Goal: Task Accomplishment & Management: Manage account settings

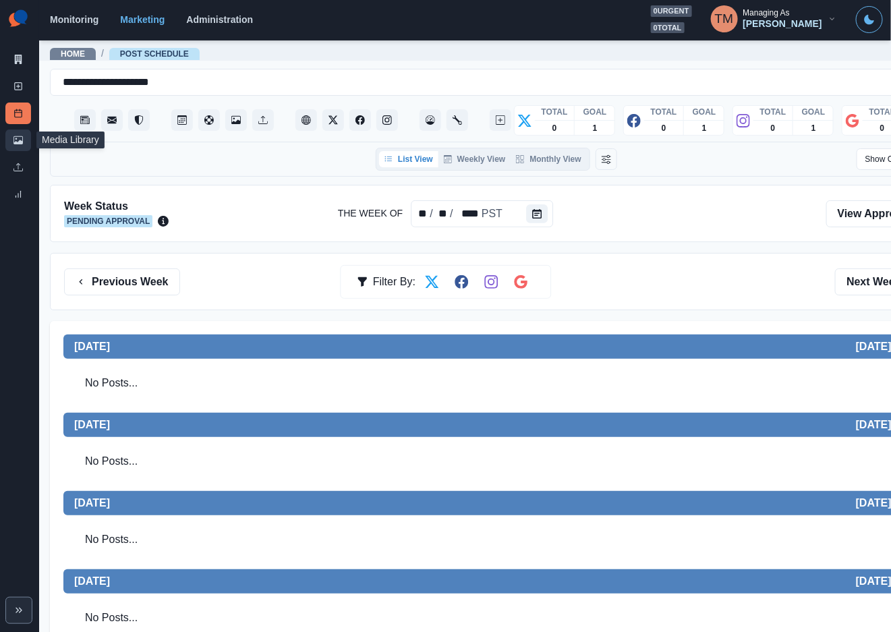
click at [23, 138] on link "Media Library" at bounding box center [18, 141] width 26 height 22
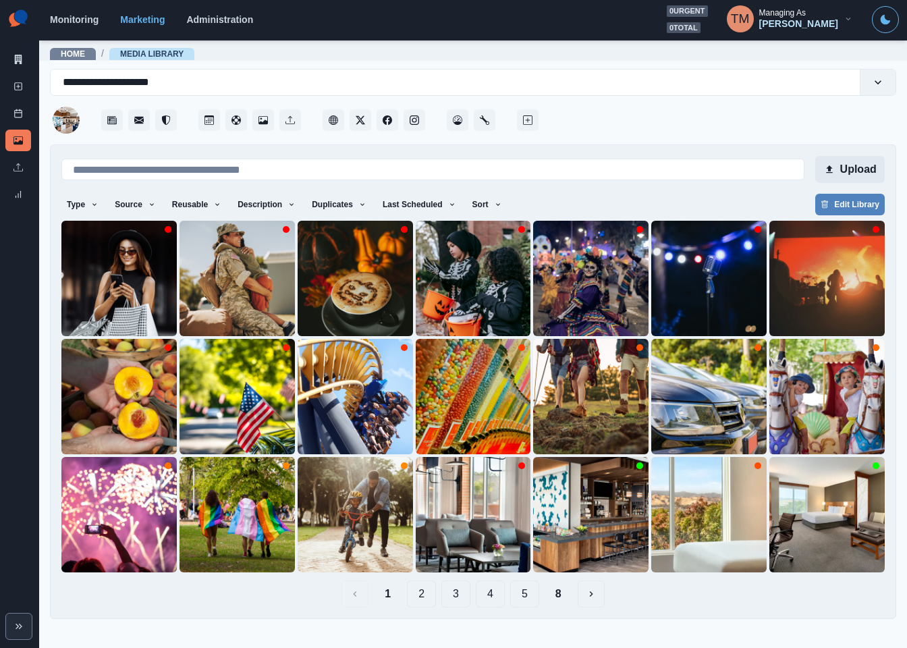
click at [846, 162] on button "Upload" at bounding box center [850, 169] width 70 height 27
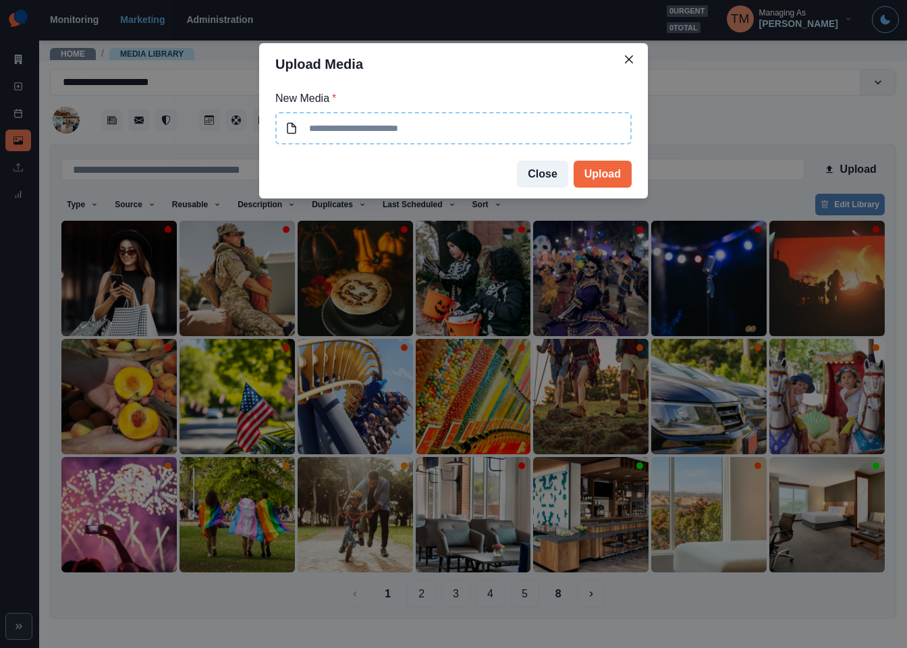
click at [372, 119] on input at bounding box center [453, 128] width 356 height 32
type input "**********"
drag, startPoint x: 608, startPoint y: 176, endPoint x: 180, endPoint y: 321, distance: 451.5
click at [603, 176] on button "Upload" at bounding box center [603, 174] width 58 height 27
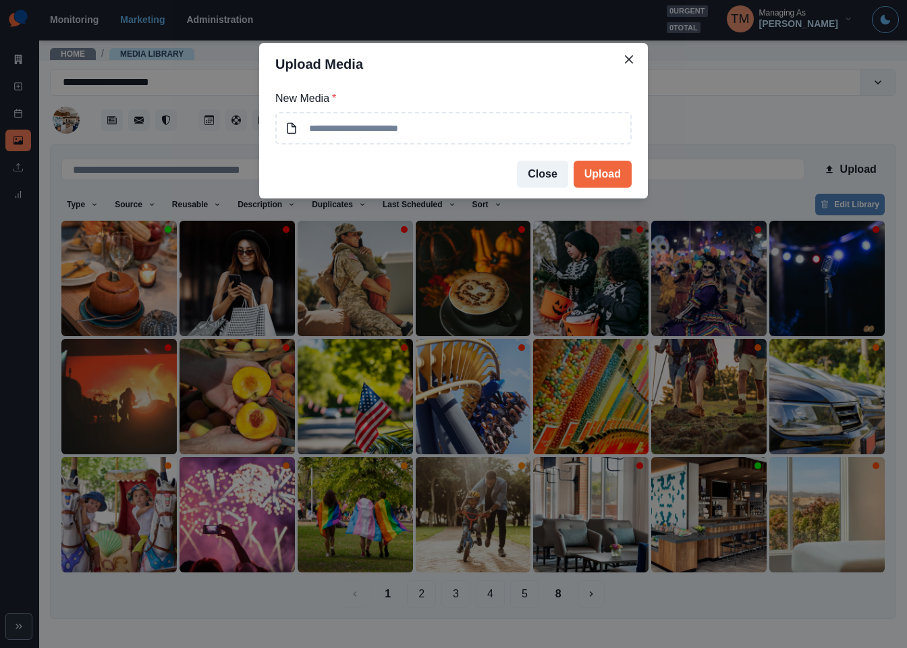
click at [106, 306] on div "Upload Media New Media * Close Upload" at bounding box center [453, 324] width 907 height 648
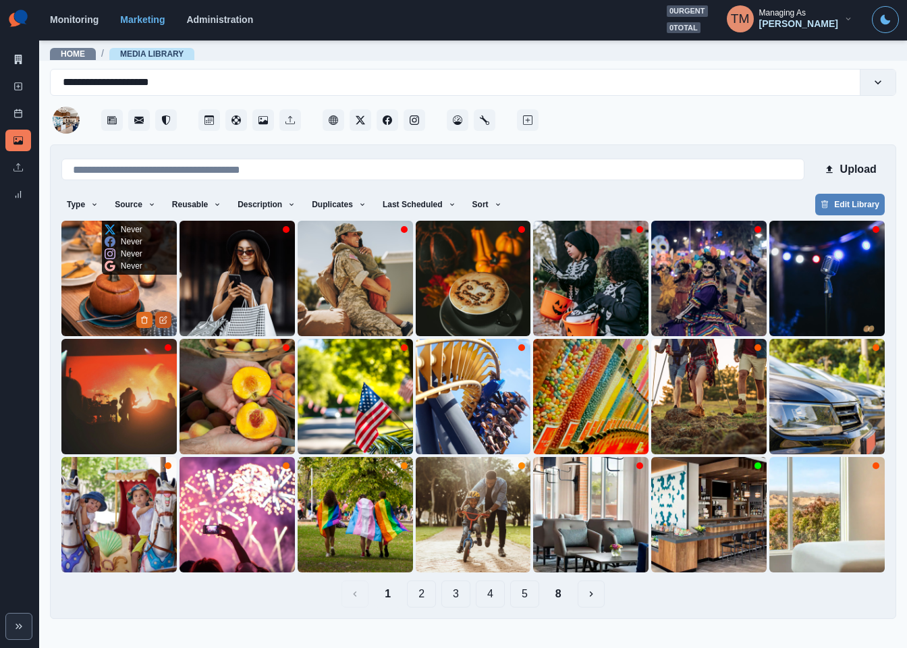
click at [163, 318] on icon "Edit Media" at bounding box center [163, 320] width 8 height 8
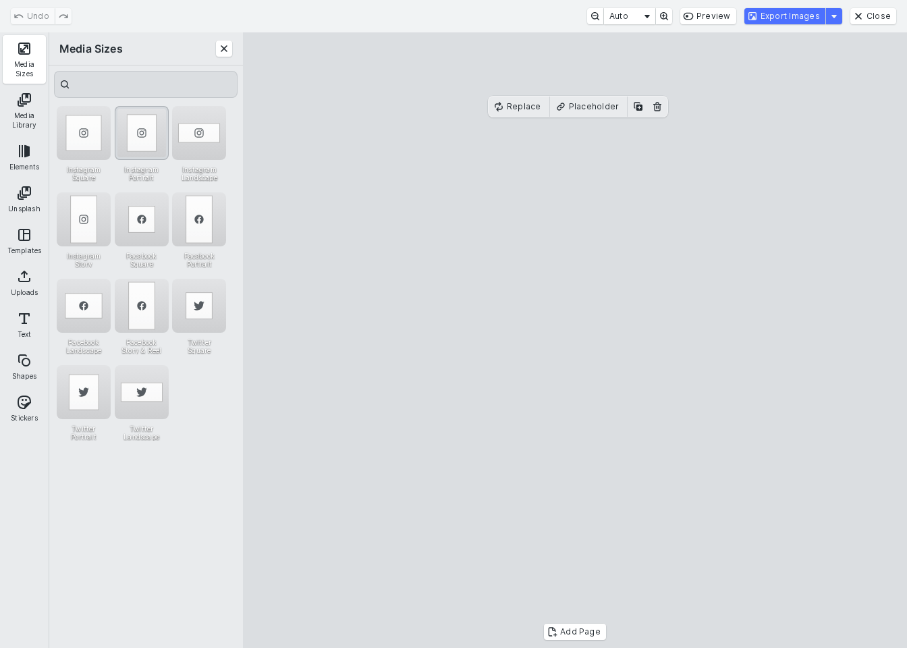
click at [142, 126] on div "Instagram Portrait" at bounding box center [142, 133] width 54 height 54
drag, startPoint x: 777, startPoint y: 11, endPoint x: 784, endPoint y: 43, distance: 33.1
click at [777, 12] on button "Export Images" at bounding box center [784, 16] width 81 height 16
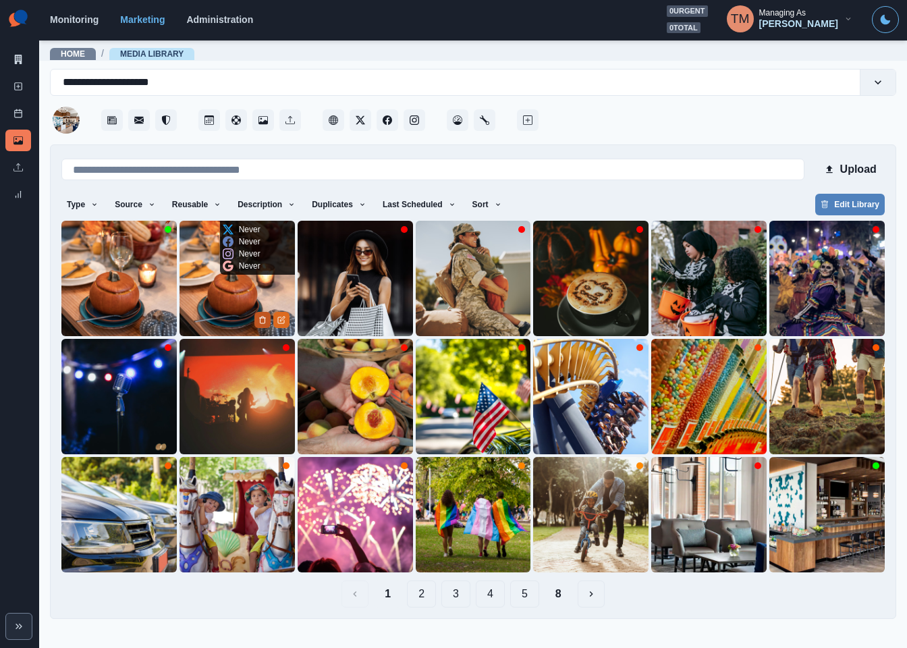
click at [261, 322] on icon "Delete Media" at bounding box center [262, 320] width 8 height 8
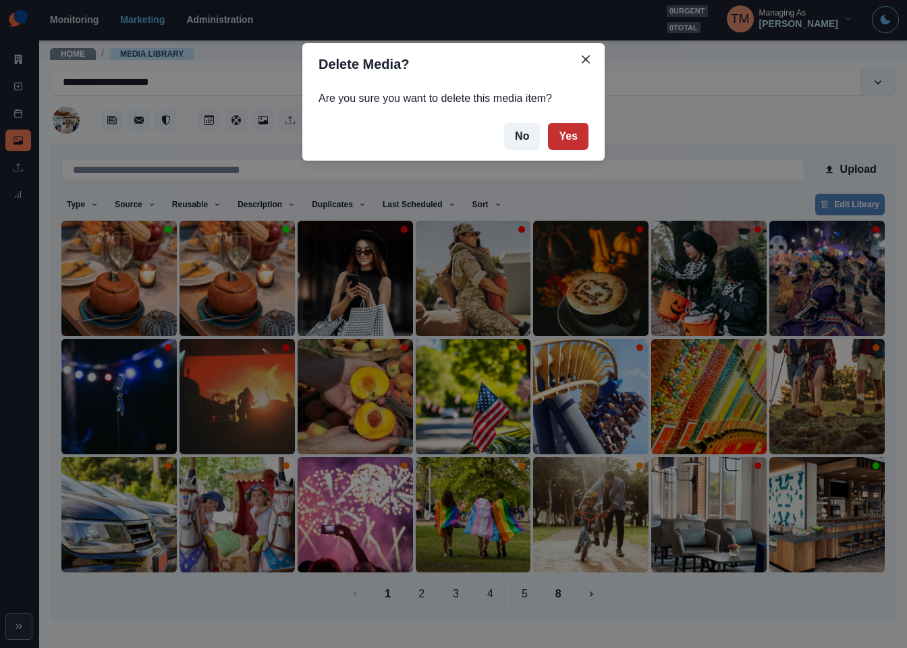
click at [563, 138] on button "Yes" at bounding box center [568, 136] width 40 height 27
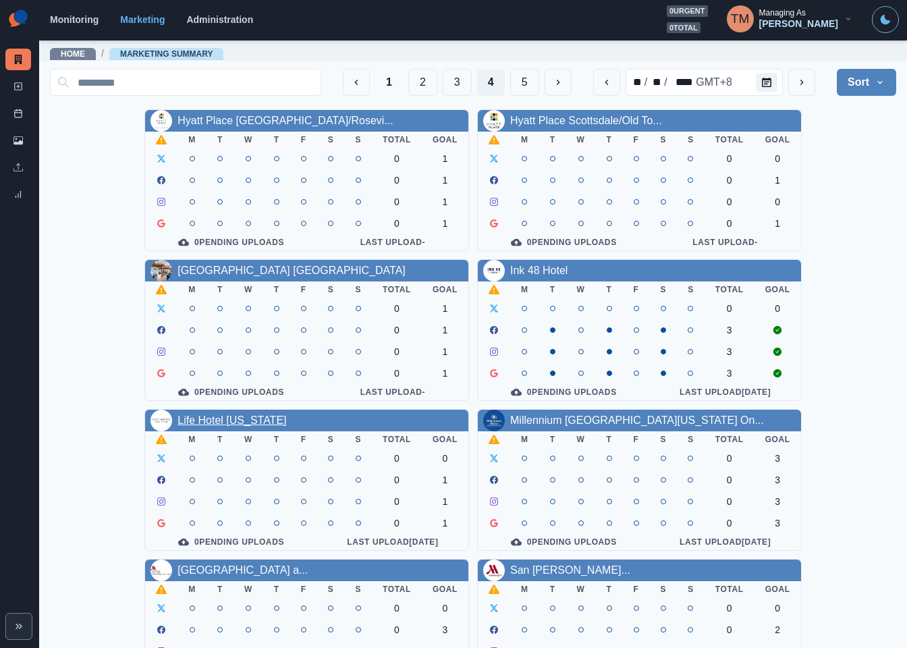
click at [204, 426] on link "Life Hotel [US_STATE]" at bounding box center [231, 419] width 109 height 11
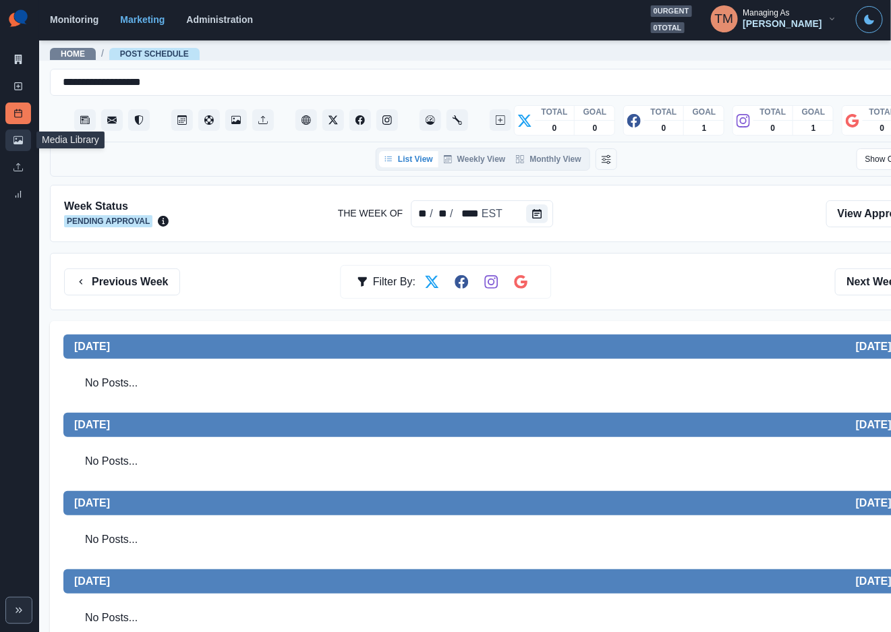
click at [23, 142] on link "Media Library" at bounding box center [18, 141] width 26 height 22
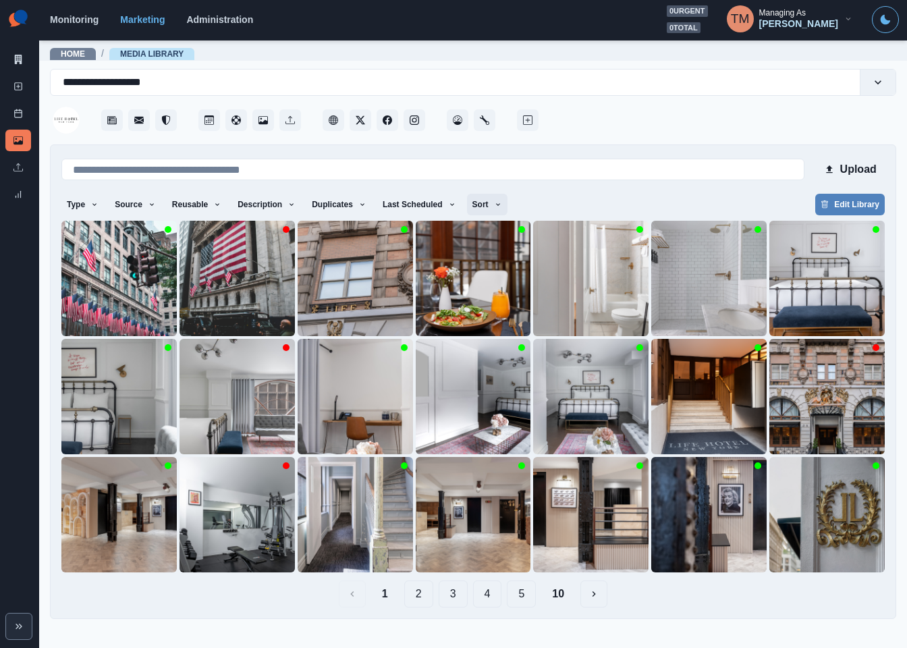
click at [474, 206] on button "Sort" at bounding box center [487, 205] width 40 height 22
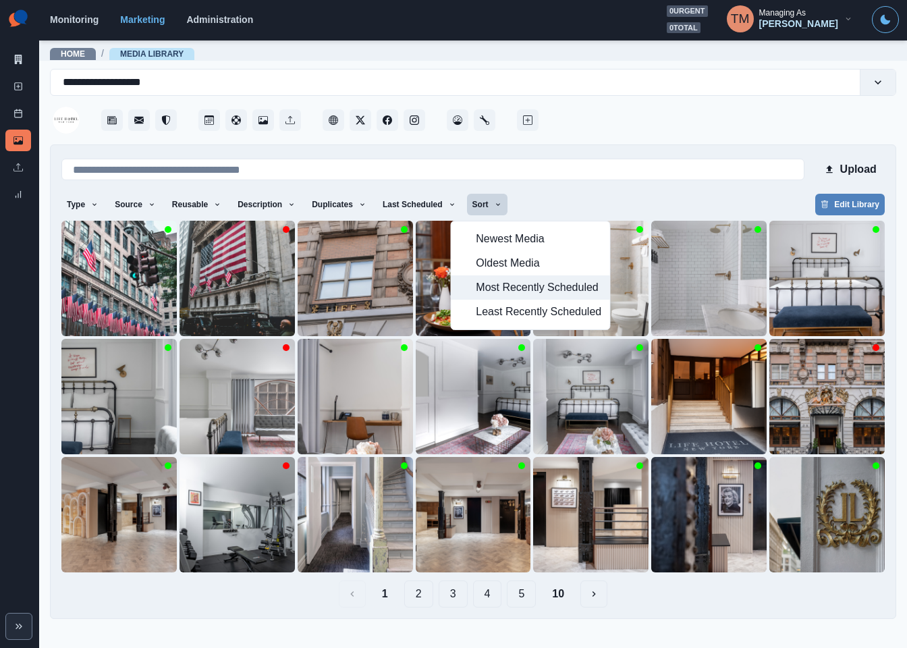
click at [507, 289] on span "Most Recently Scheduled" at bounding box center [539, 287] width 126 height 16
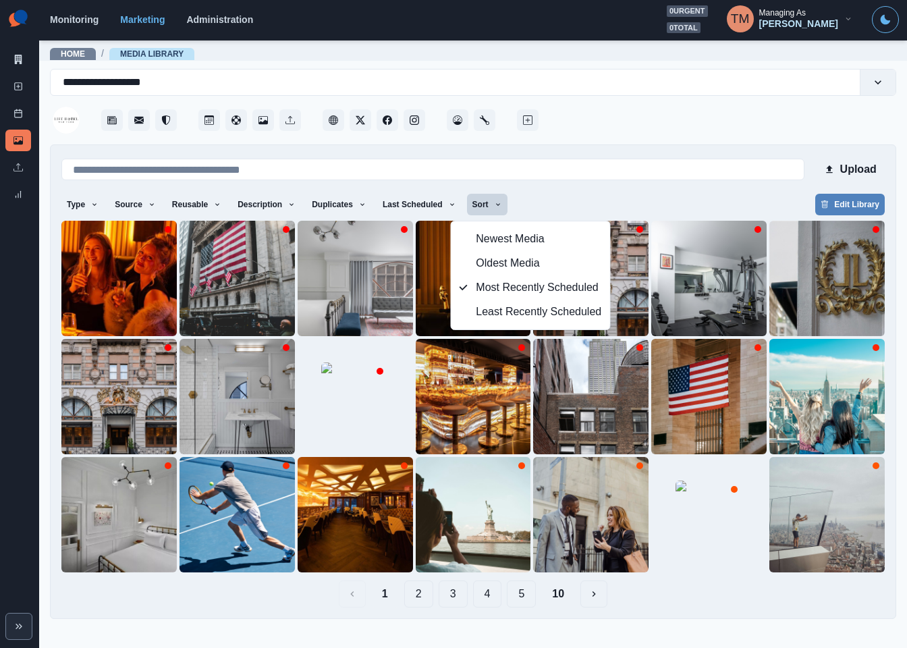
click at [699, 195] on div "Type Any Image Video Source Any Upload Social Manager Found: Instagram Found: G…" at bounding box center [472, 206] width 823 height 24
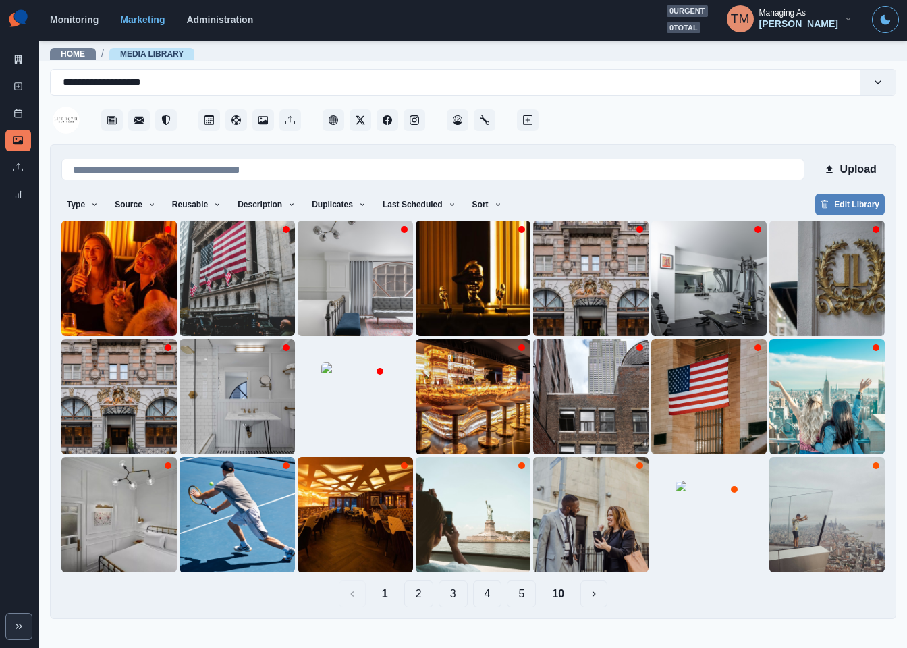
click at [565, 600] on button "10" at bounding box center [558, 593] width 34 height 27
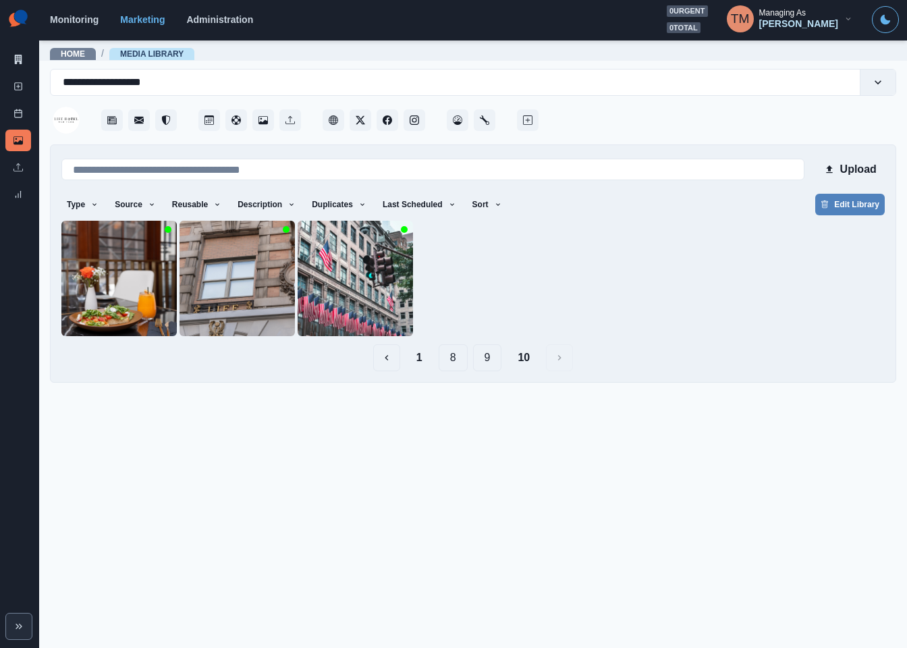
click at [482, 356] on button "9" at bounding box center [487, 357] width 29 height 27
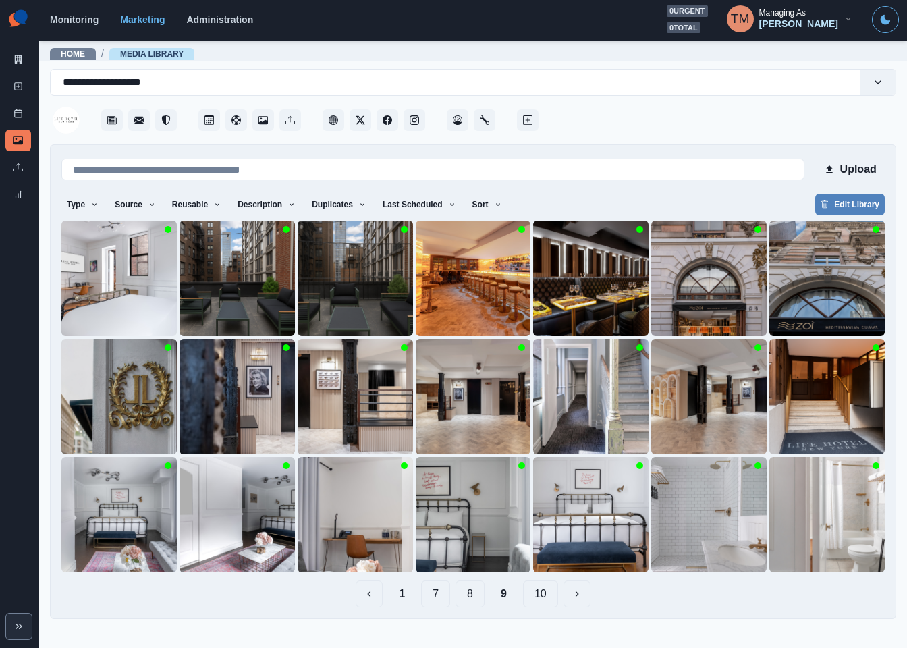
click at [470, 599] on button "8" at bounding box center [469, 593] width 29 height 27
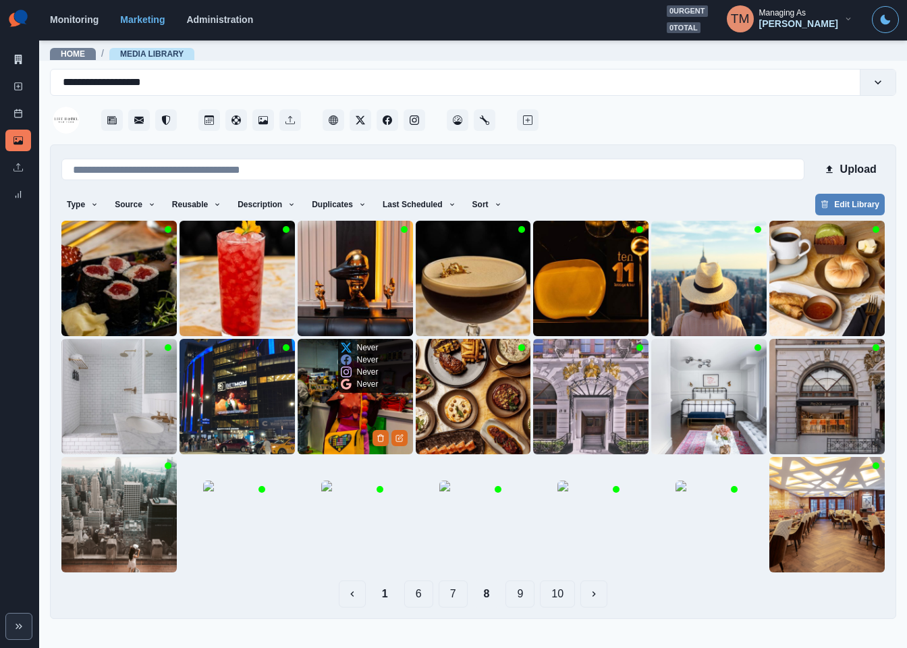
click at [339, 416] on img at bounding box center [355, 396] width 115 height 115
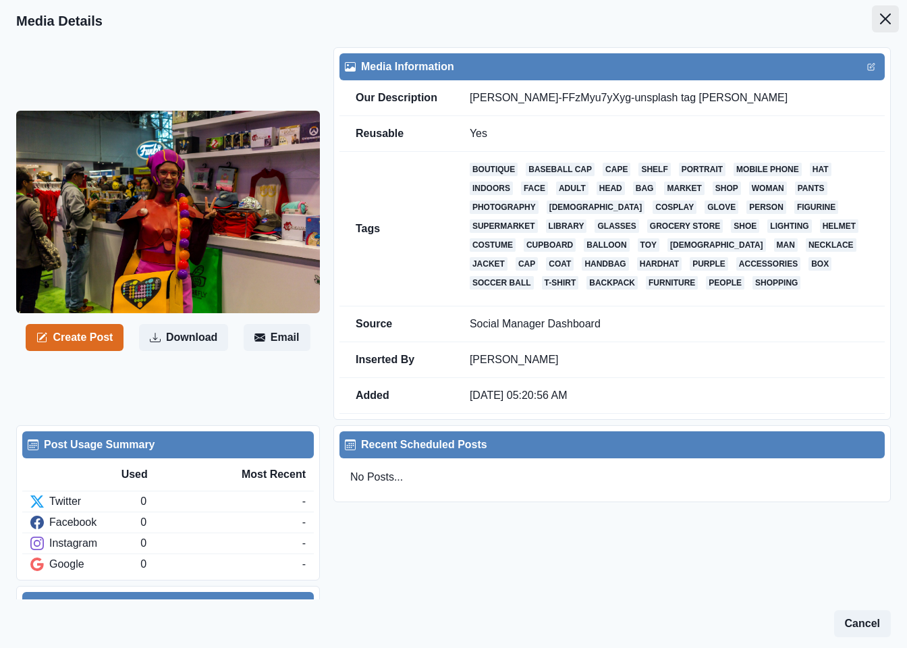
click at [880, 17] on icon "Close" at bounding box center [885, 18] width 11 height 11
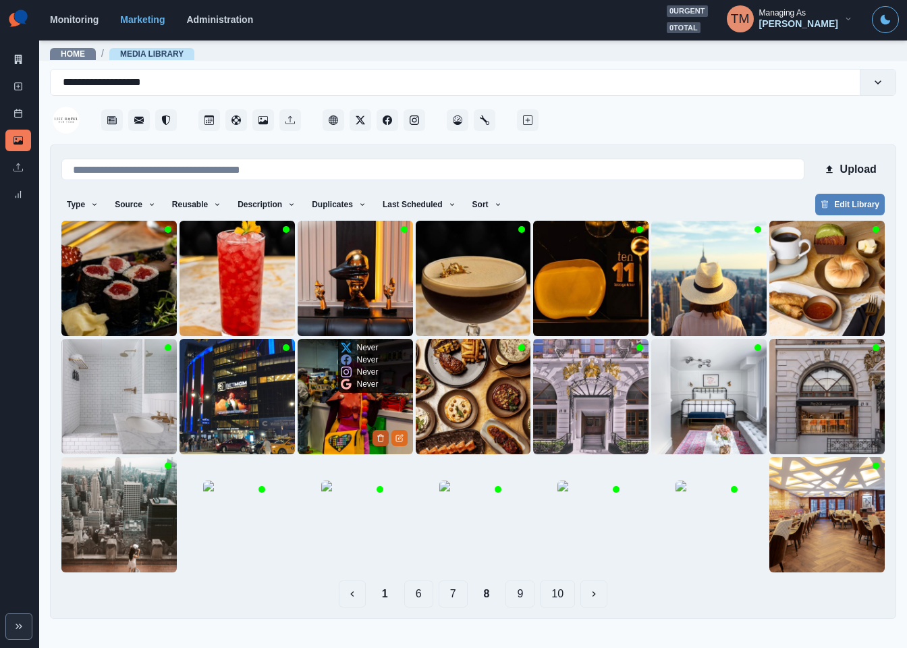
click at [373, 439] on button "Delete Media" at bounding box center [380, 438] width 16 height 16
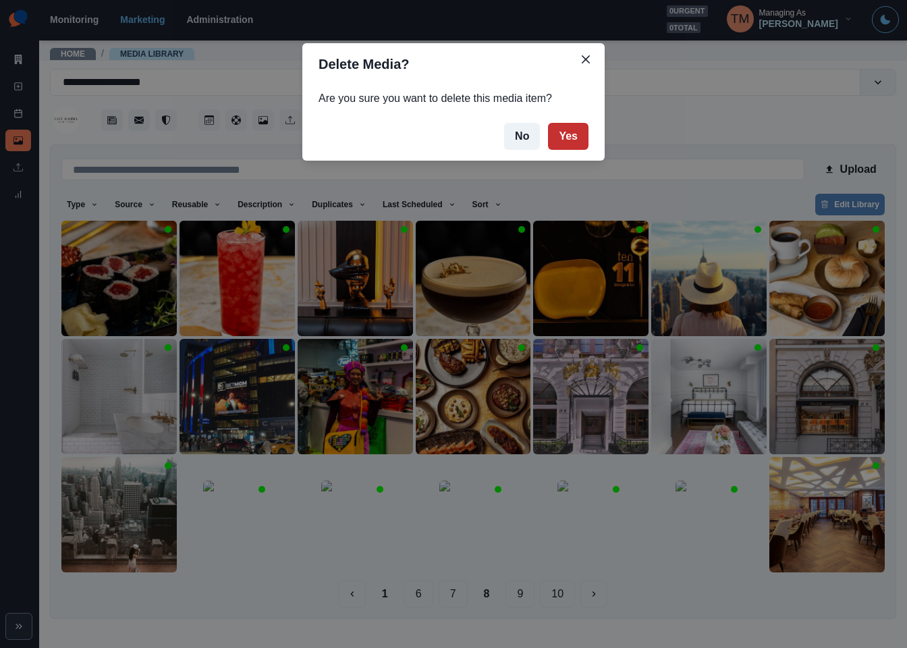
click at [574, 128] on button "Yes" at bounding box center [568, 136] width 40 height 27
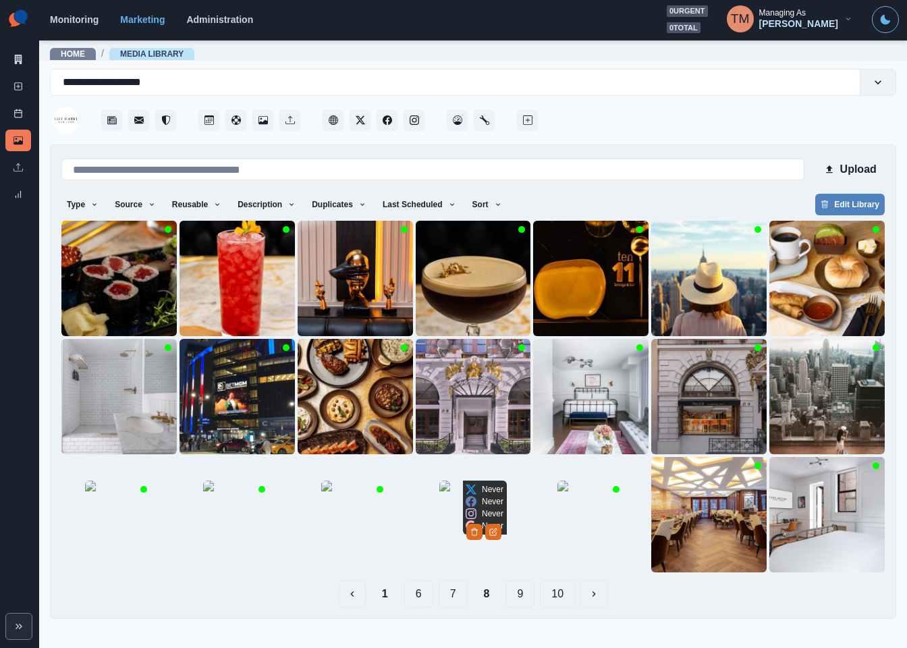
click at [476, 518] on img at bounding box center [472, 513] width 67 height 67
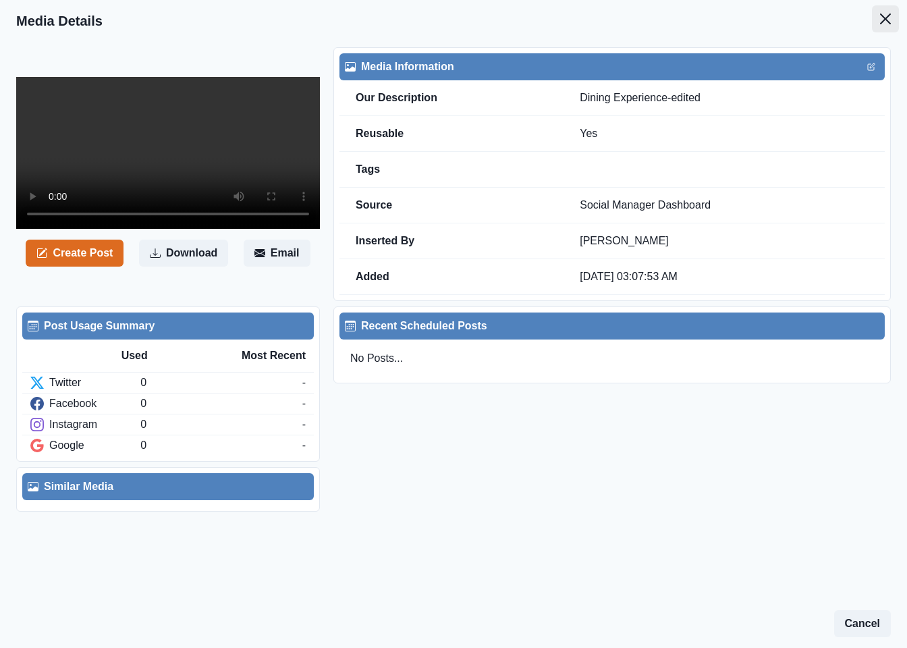
click at [880, 16] on icon "Close" at bounding box center [885, 18] width 11 height 11
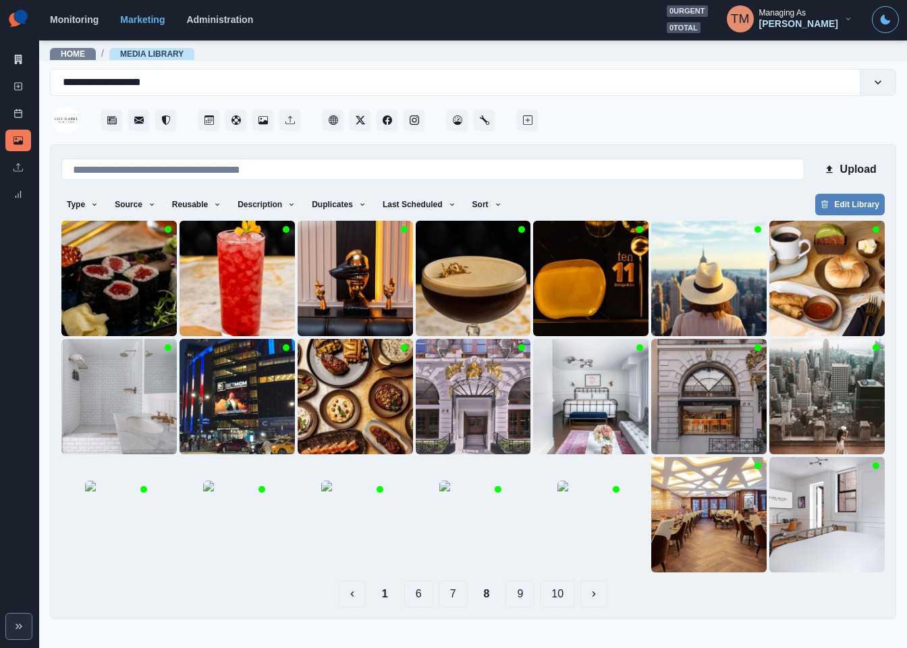
click at [444, 601] on button "7" at bounding box center [453, 593] width 29 height 27
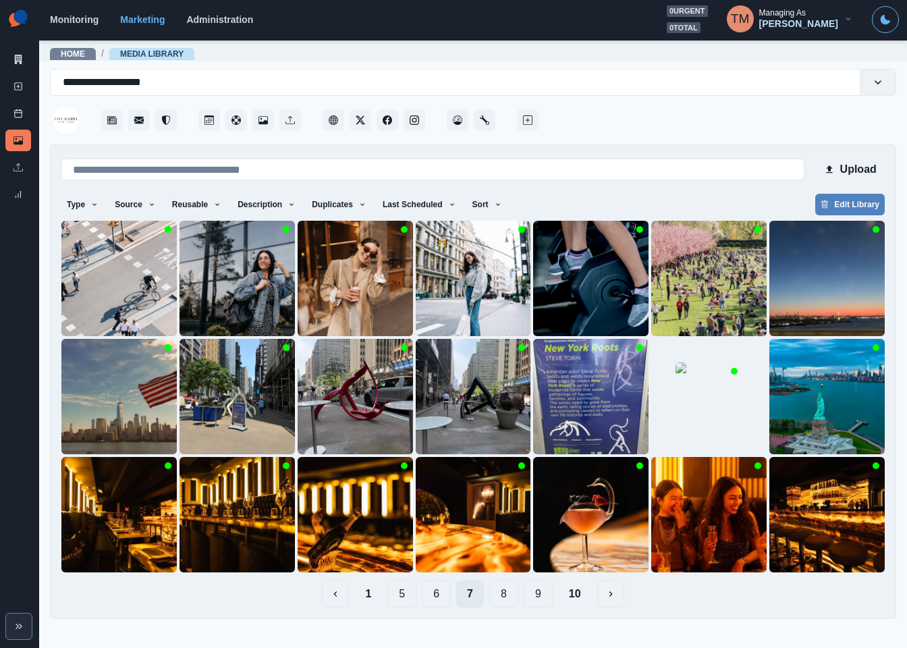
click at [444, 601] on button "6" at bounding box center [436, 593] width 29 height 27
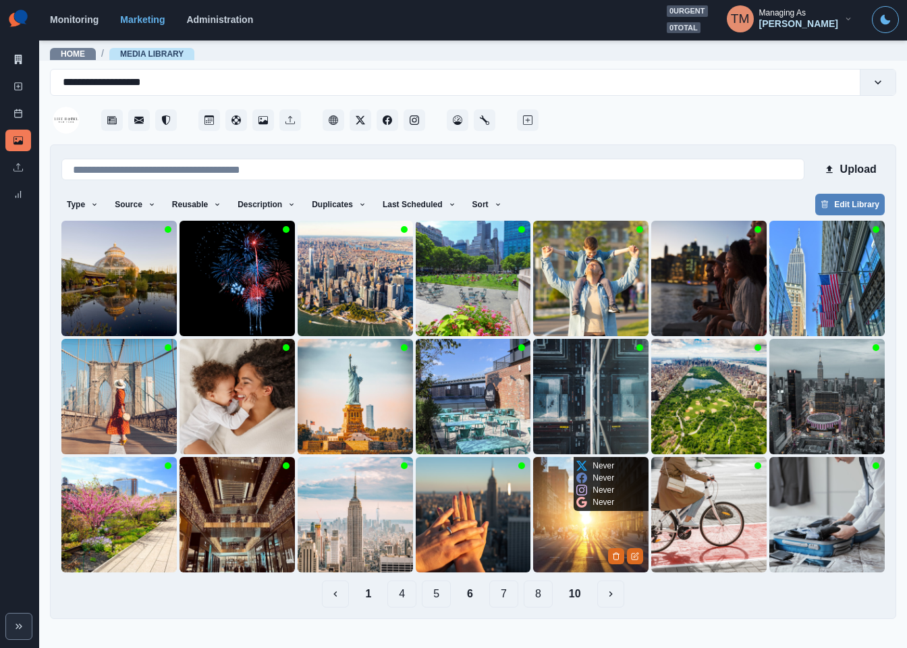
click at [563, 541] on img at bounding box center [590, 514] width 115 height 115
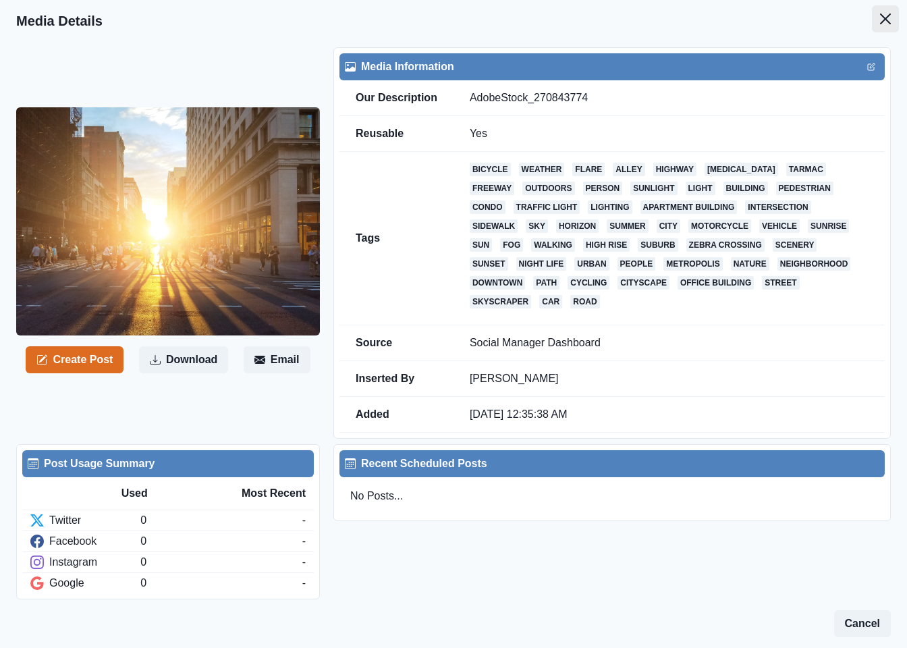
click at [880, 15] on icon "Close" at bounding box center [885, 18] width 11 height 11
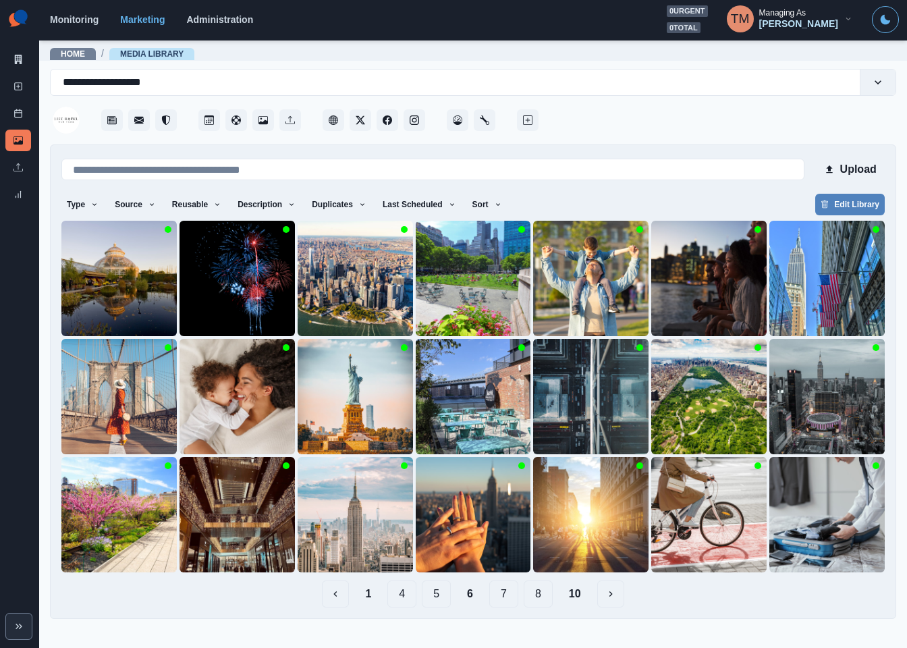
click at [436, 604] on button "5" at bounding box center [436, 593] width 29 height 27
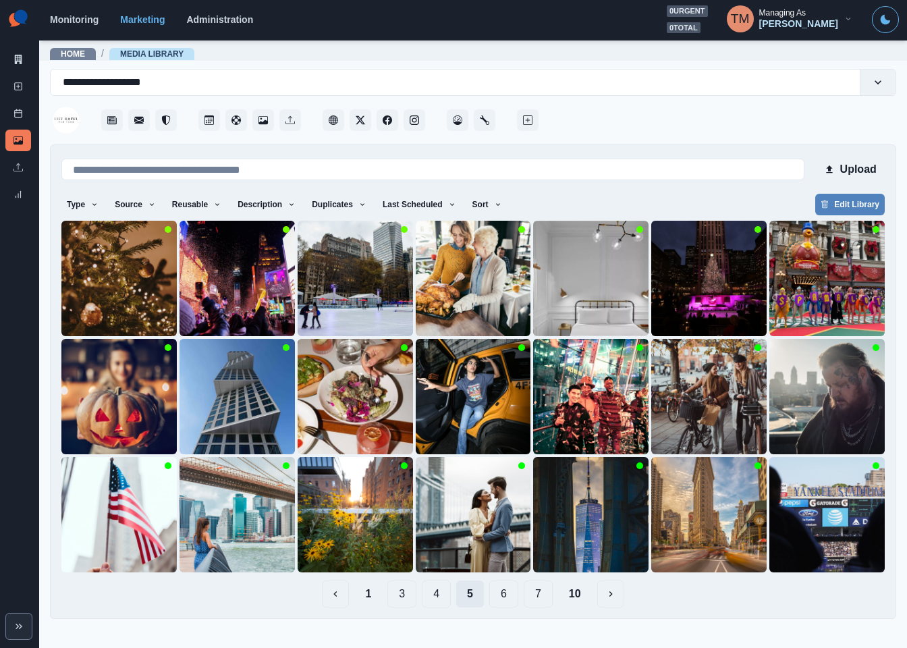
click at [436, 604] on button "4" at bounding box center [436, 593] width 29 height 27
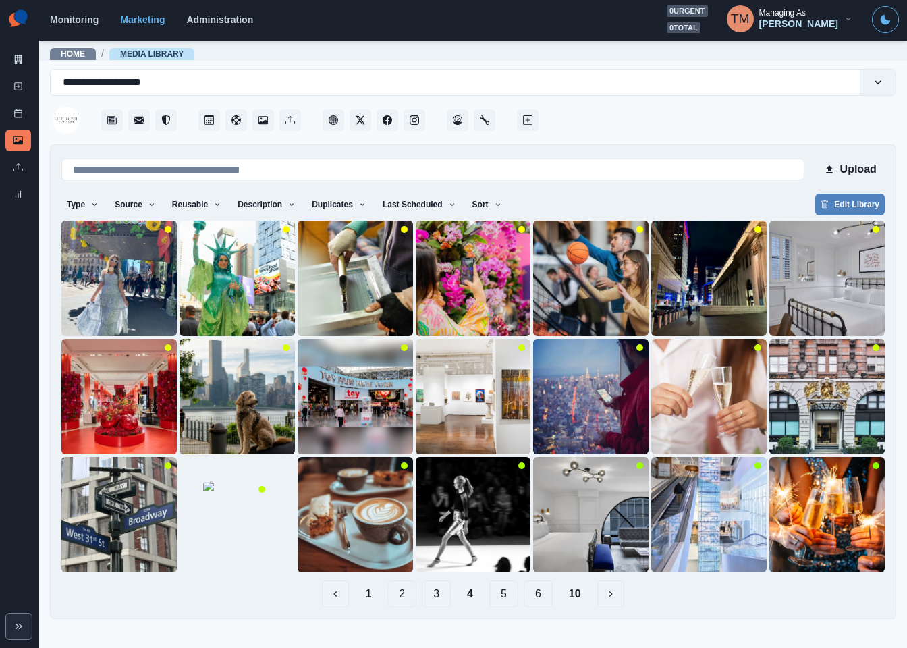
click at [436, 604] on button "3" at bounding box center [436, 593] width 29 height 27
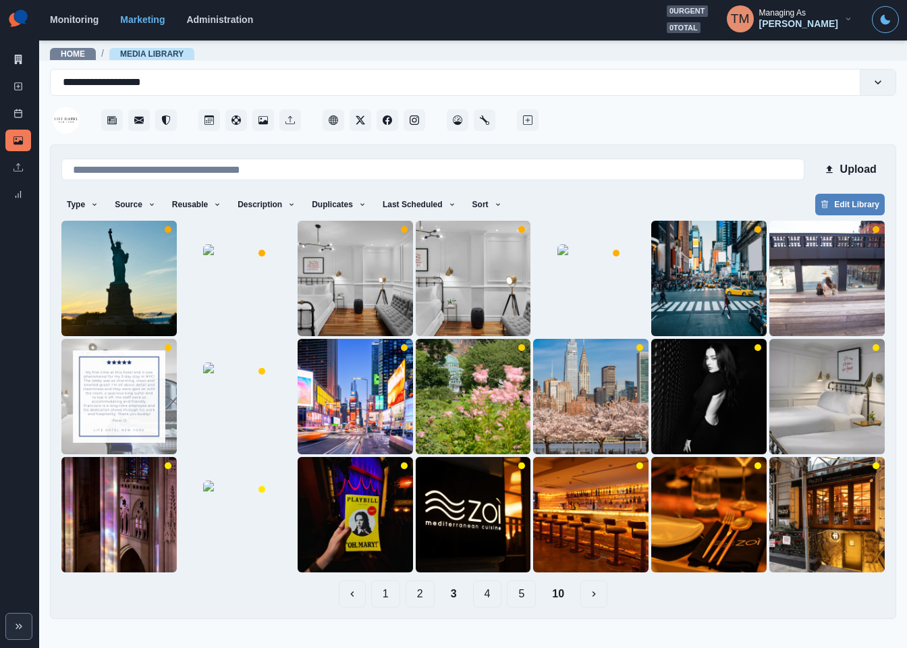
click at [436, 604] on div "1 2 3 4 5 10" at bounding box center [472, 593] width 823 height 27
click at [428, 600] on button "2" at bounding box center [420, 593] width 29 height 27
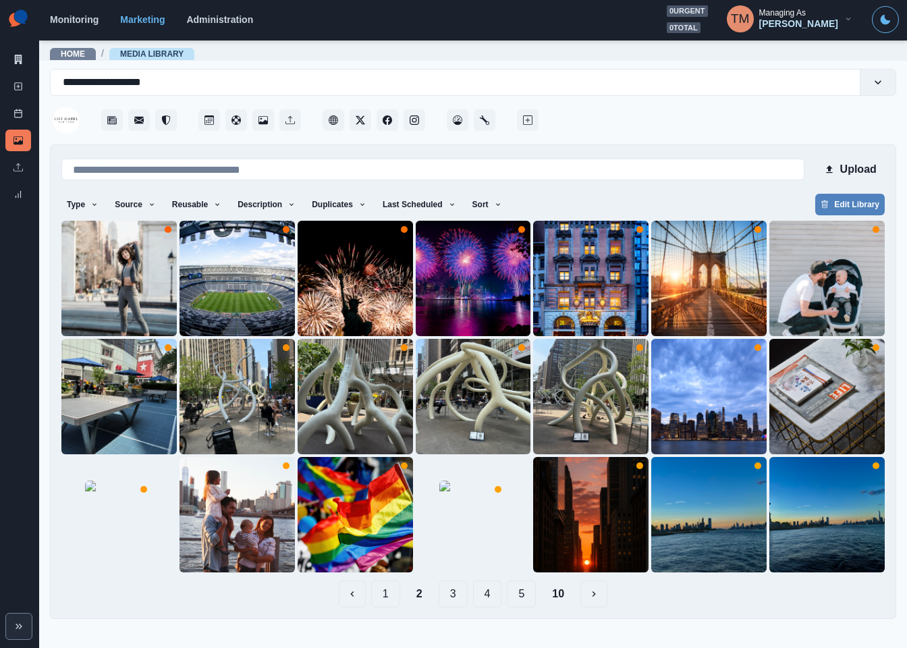
click at [393, 596] on button "1" at bounding box center [385, 593] width 29 height 27
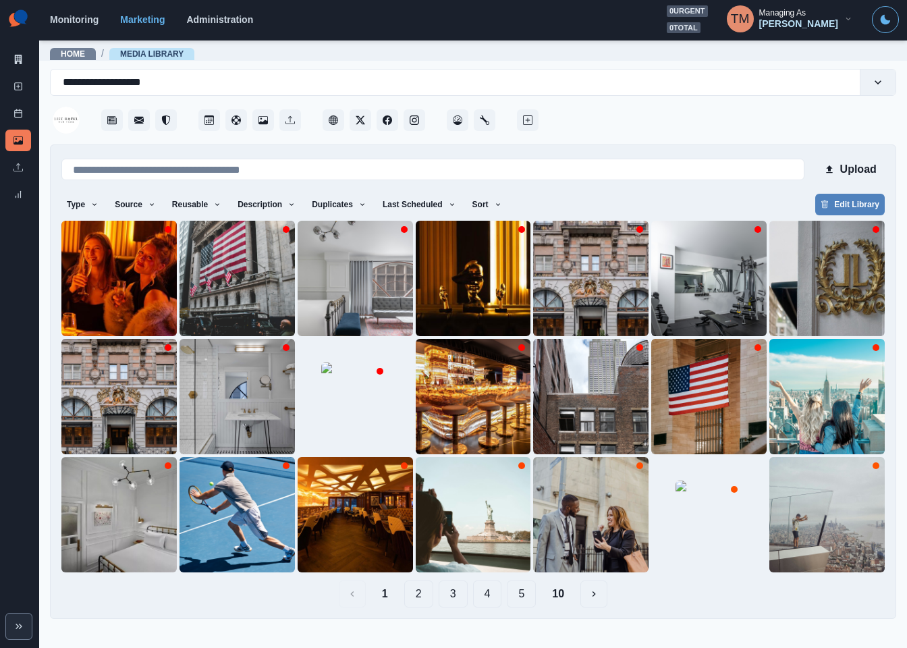
click at [563, 598] on button "10" at bounding box center [558, 593] width 34 height 27
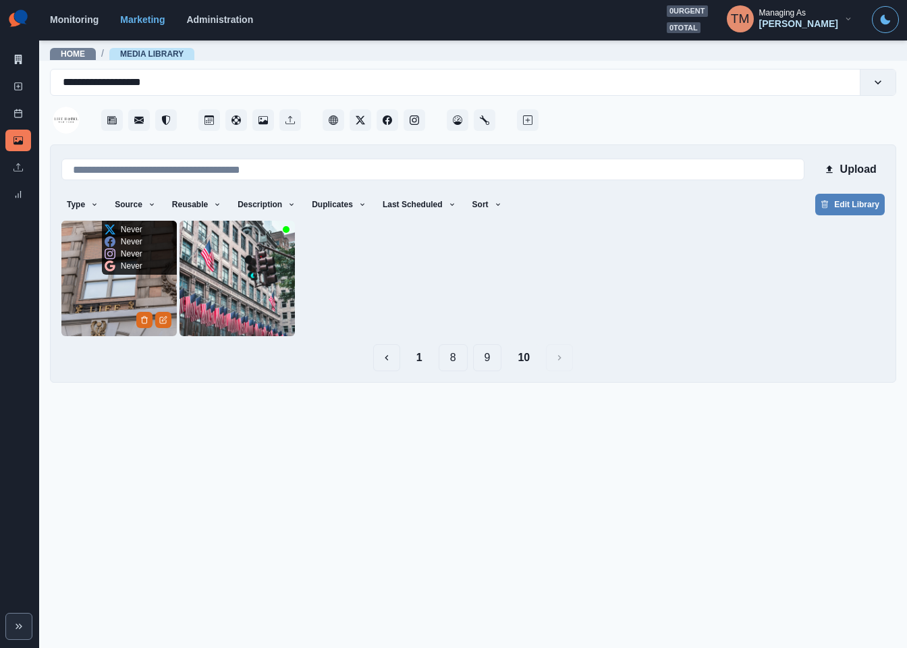
click at [111, 314] on img at bounding box center [118, 278] width 115 height 115
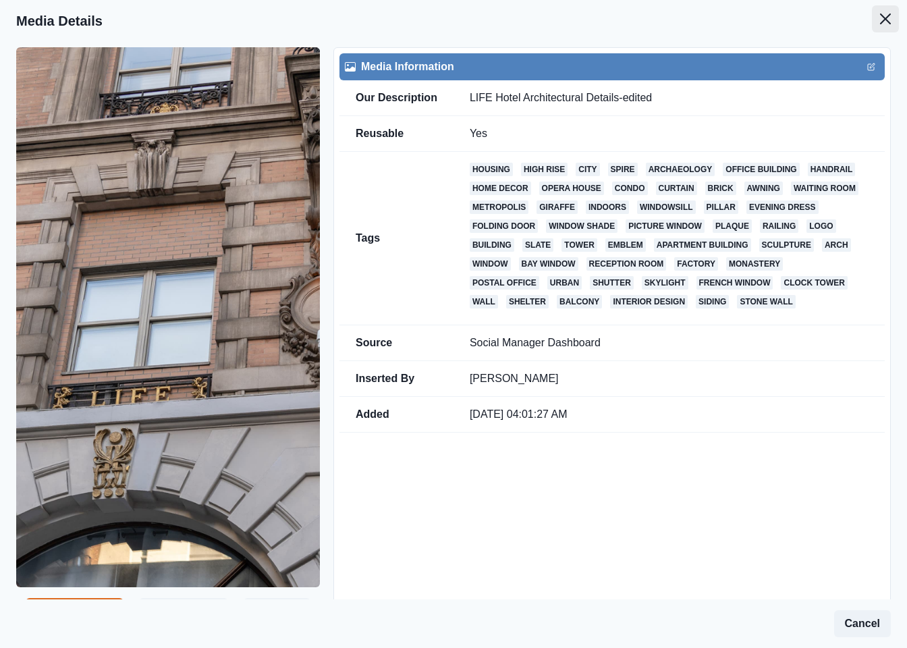
click at [880, 22] on icon "Close" at bounding box center [885, 18] width 11 height 11
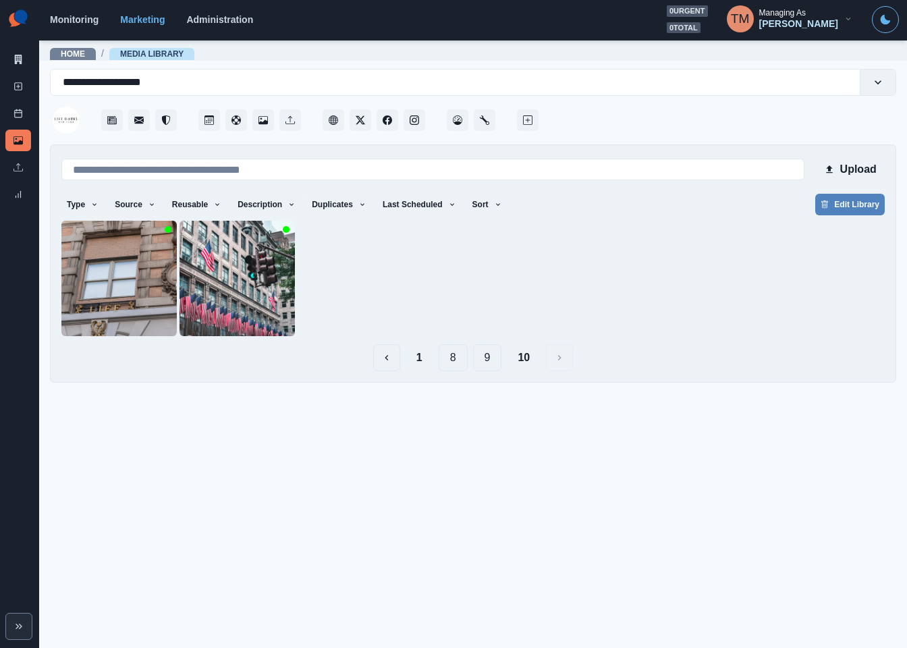
click at [493, 364] on button "9" at bounding box center [487, 357] width 29 height 27
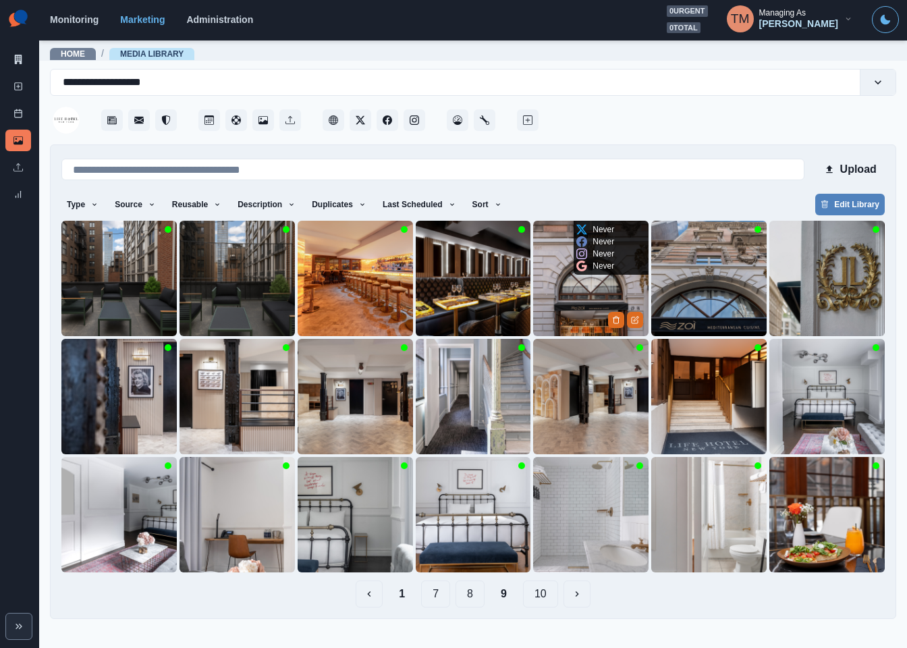
click at [553, 291] on img at bounding box center [590, 278] width 115 height 115
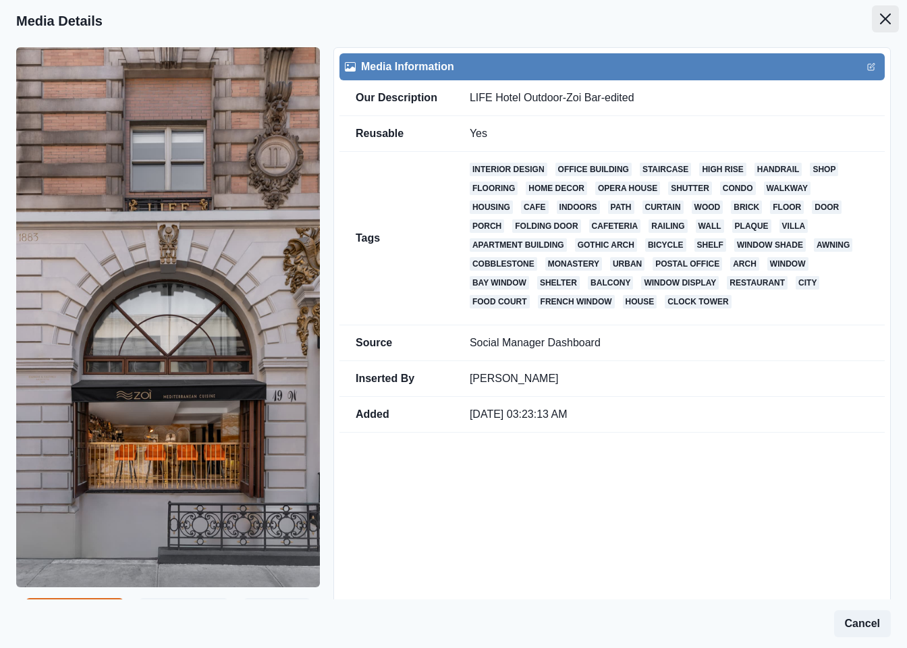
click at [880, 17] on icon "Close" at bounding box center [885, 18] width 11 height 11
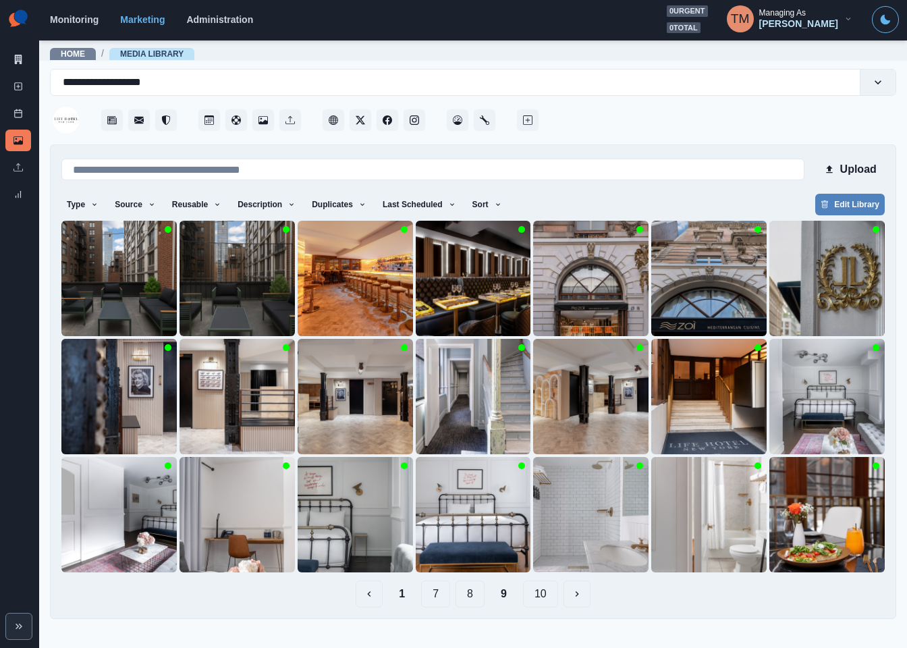
click at [537, 592] on button "10" at bounding box center [540, 593] width 35 height 27
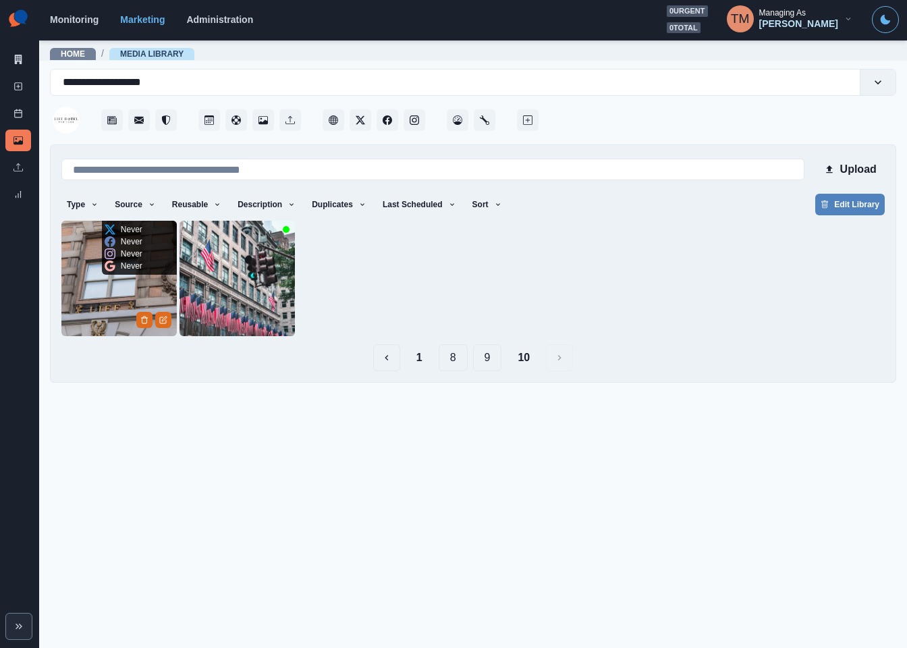
click at [94, 324] on img at bounding box center [118, 278] width 115 height 115
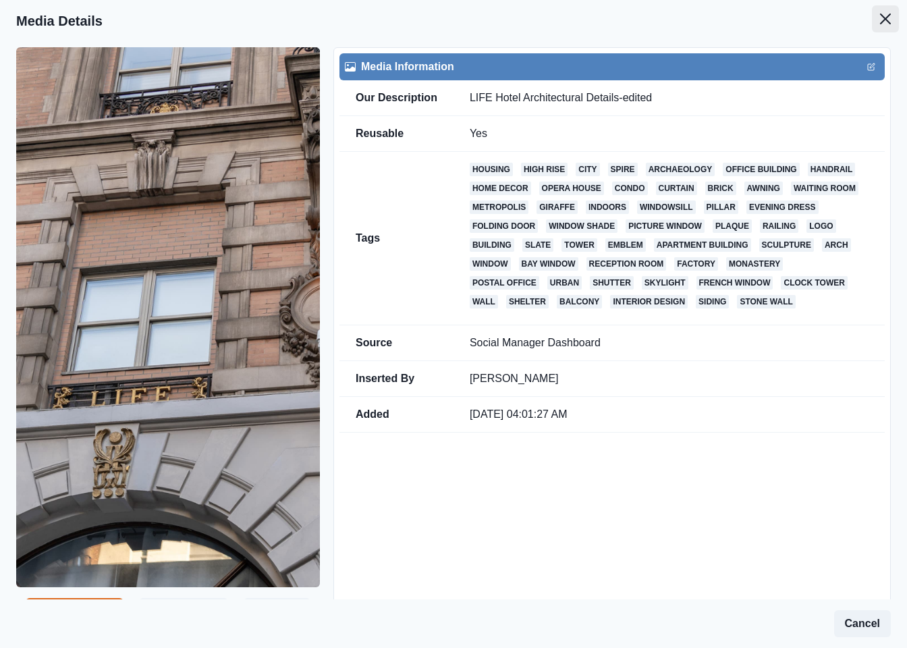
click at [880, 22] on icon "Close" at bounding box center [885, 18] width 11 height 11
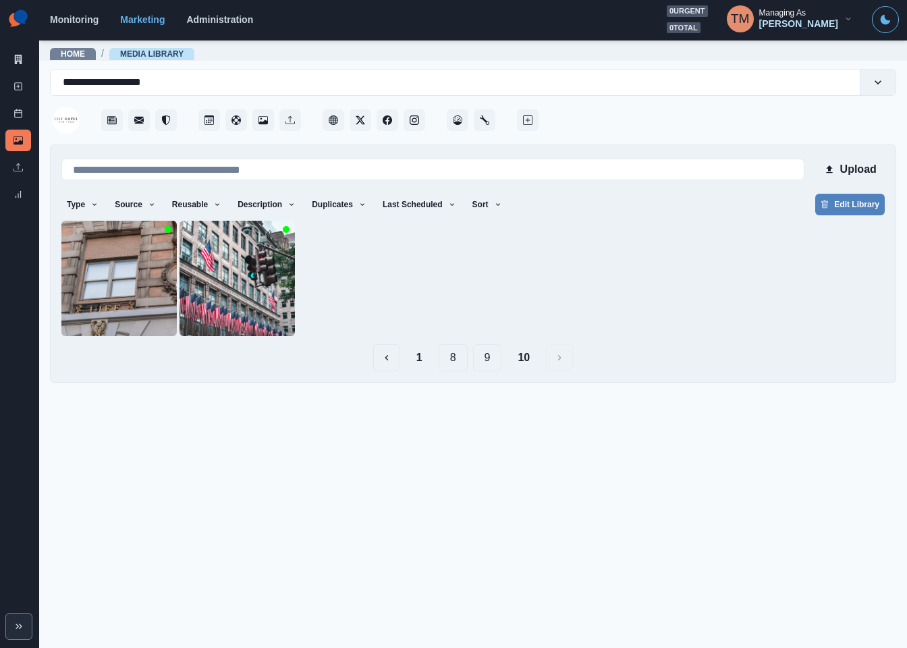
click at [484, 354] on button "9" at bounding box center [487, 357] width 29 height 27
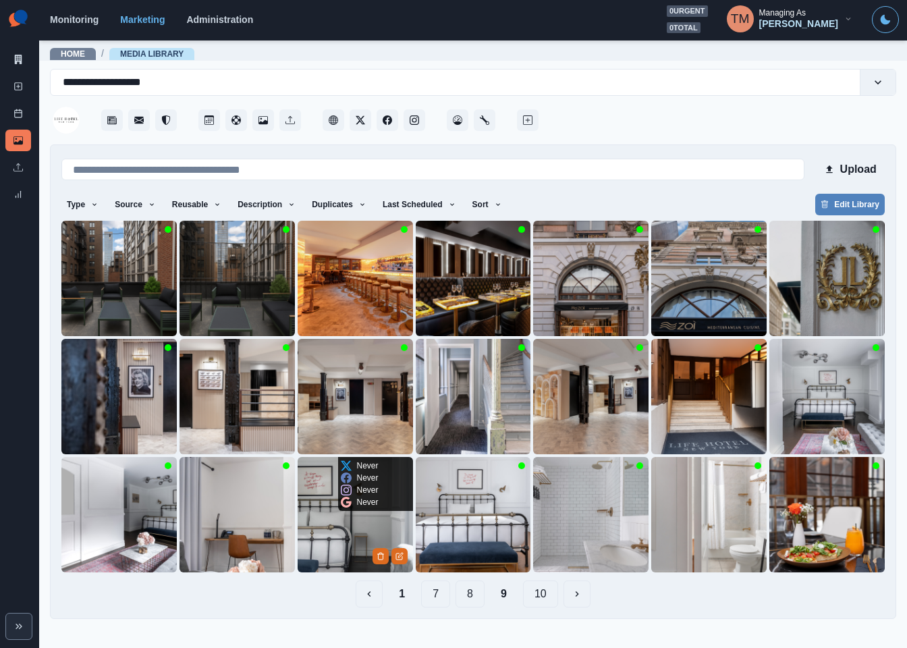
click at [346, 519] on img at bounding box center [355, 514] width 115 height 115
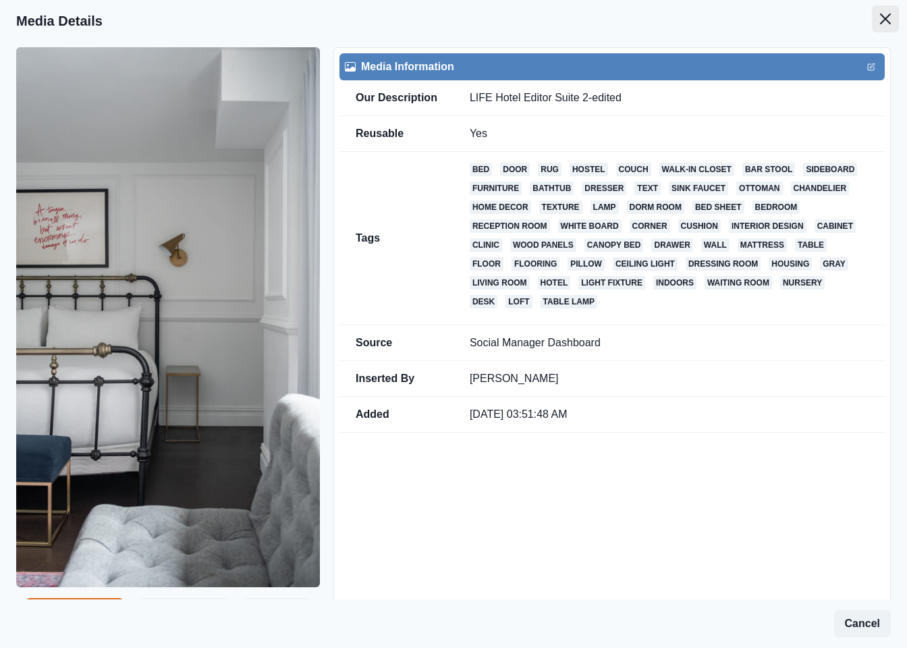
click at [874, 26] on button "Close" at bounding box center [885, 18] width 27 height 27
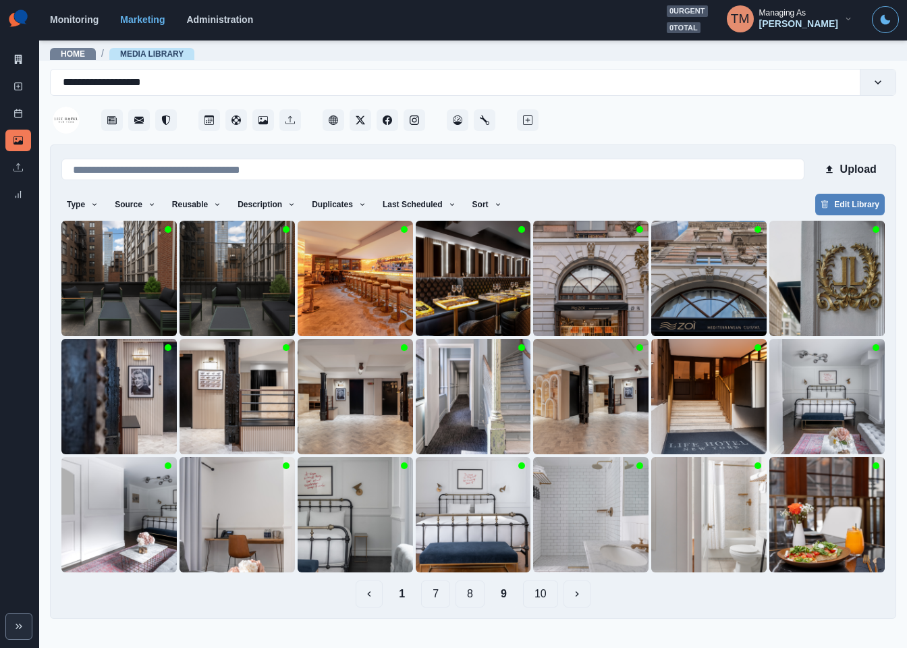
click at [470, 594] on button "8" at bounding box center [469, 593] width 29 height 27
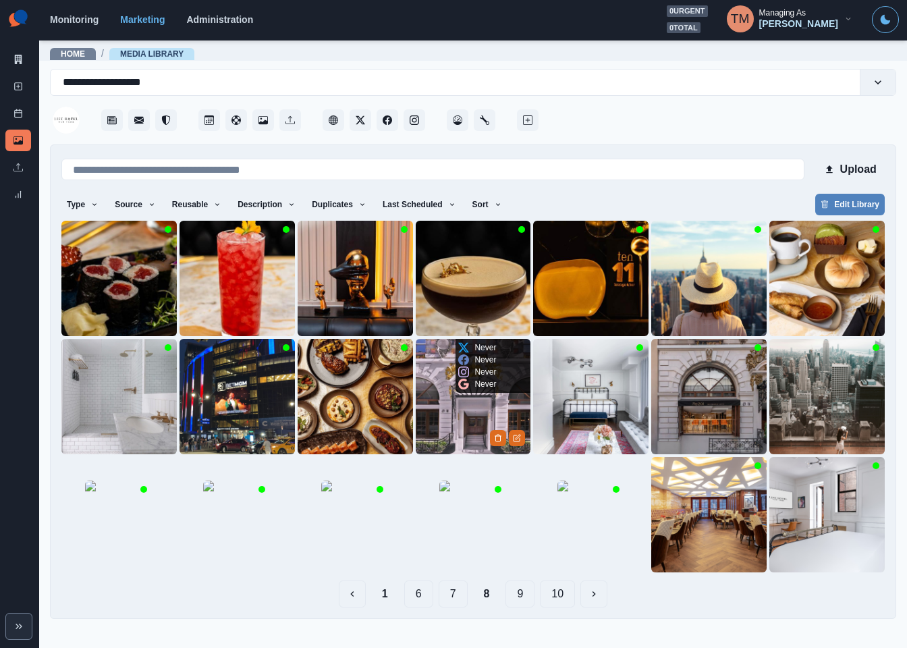
click at [450, 410] on img at bounding box center [473, 396] width 115 height 115
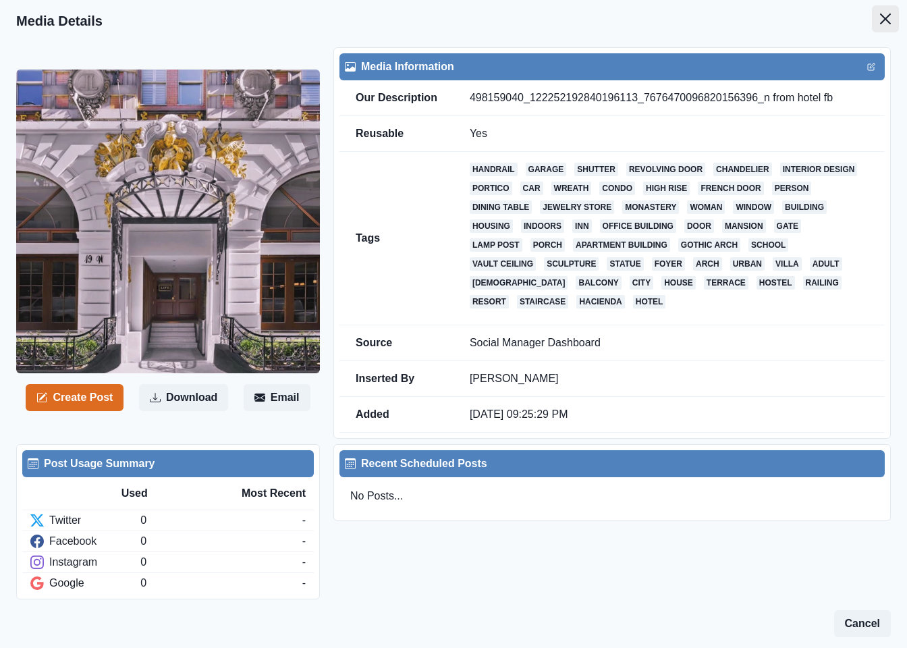
click at [880, 17] on icon "Close" at bounding box center [885, 18] width 11 height 11
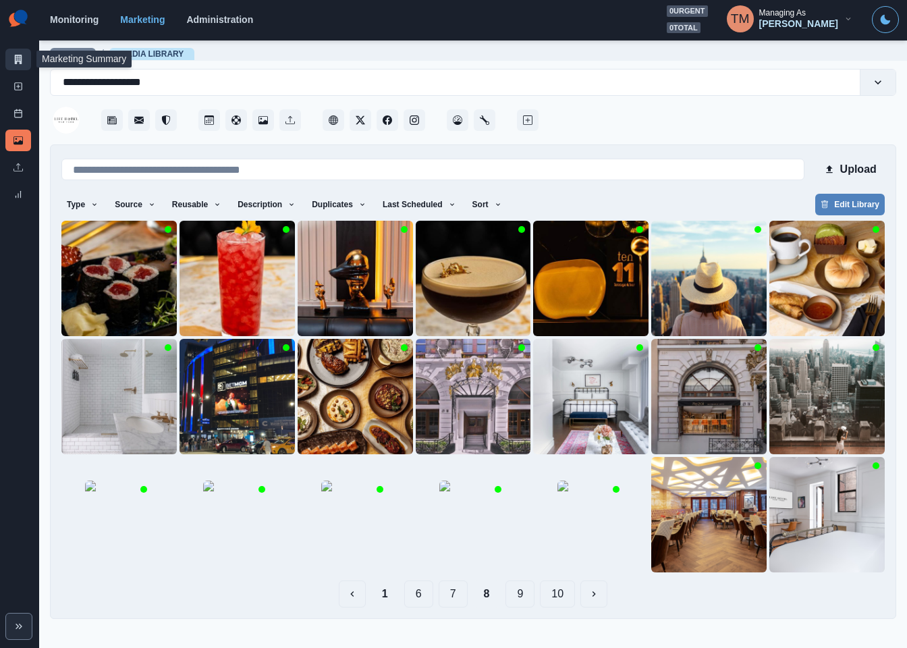
click at [16, 65] on link "Marketing Summary" at bounding box center [18, 60] width 26 height 22
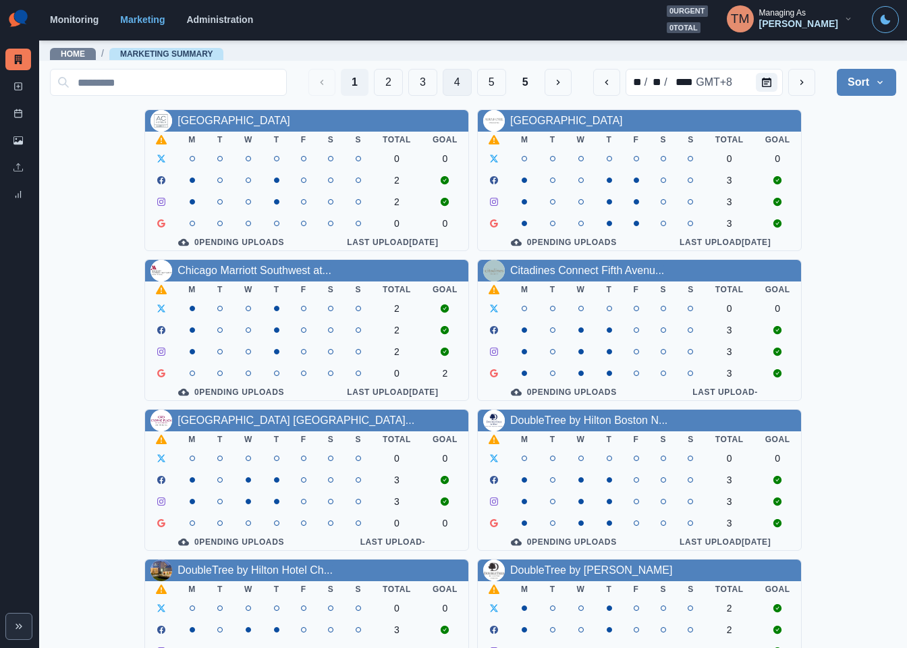
click at [443, 82] on button "4" at bounding box center [457, 82] width 29 height 27
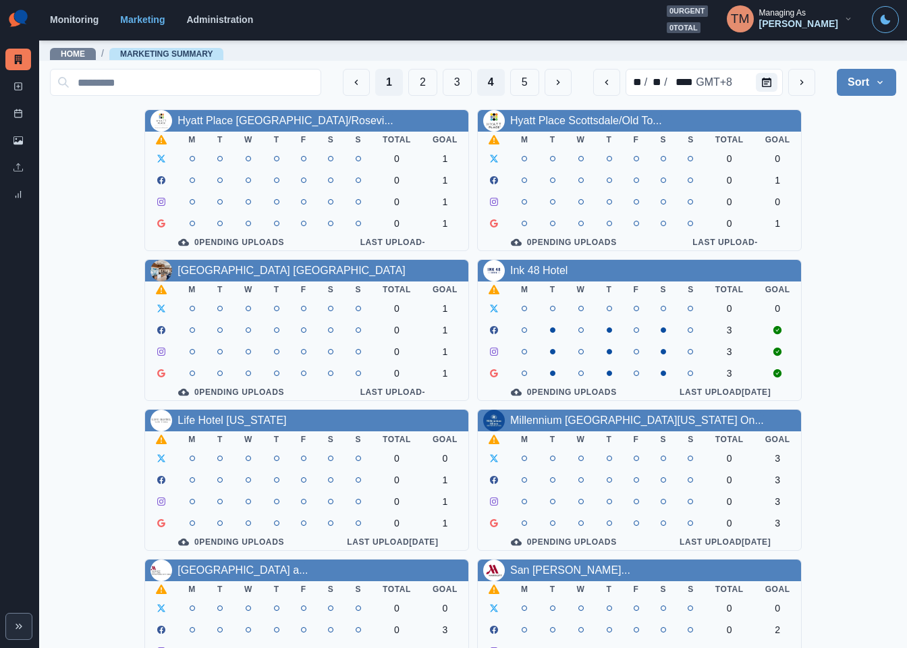
click at [377, 81] on button "1" at bounding box center [389, 82] width 28 height 27
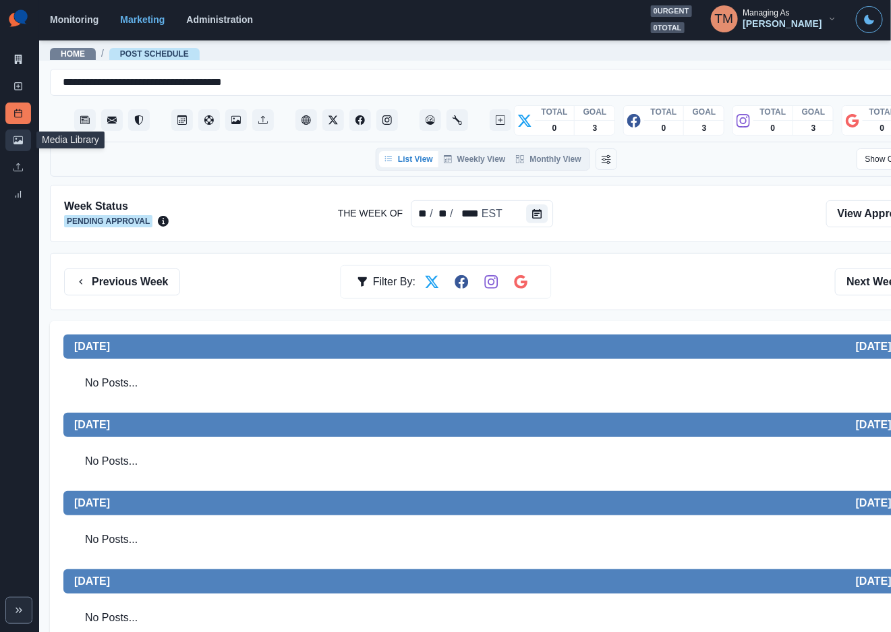
click at [12, 140] on link "Media Library" at bounding box center [18, 141] width 26 height 22
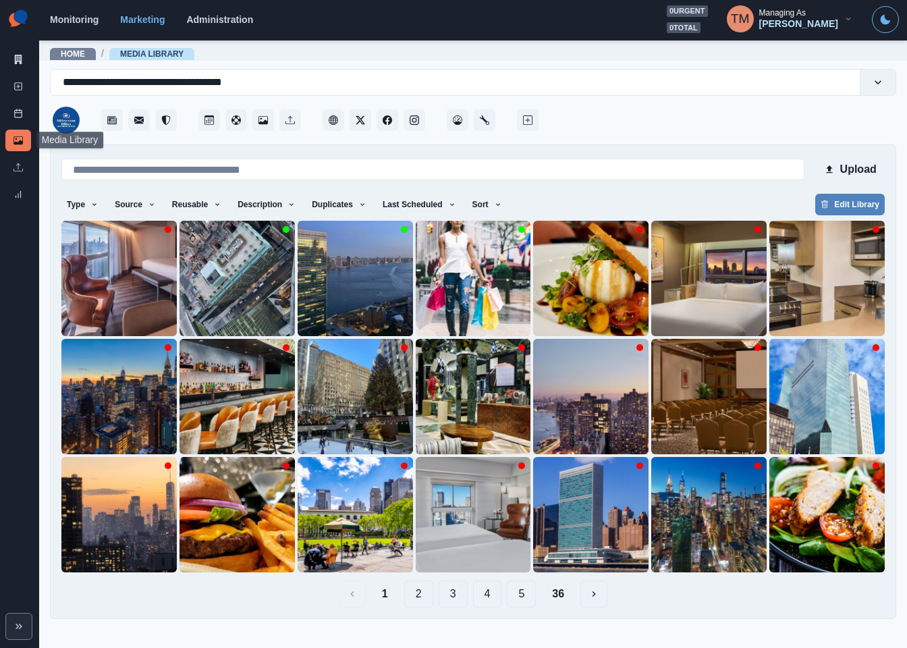
click at [415, 604] on button "2" at bounding box center [418, 593] width 29 height 27
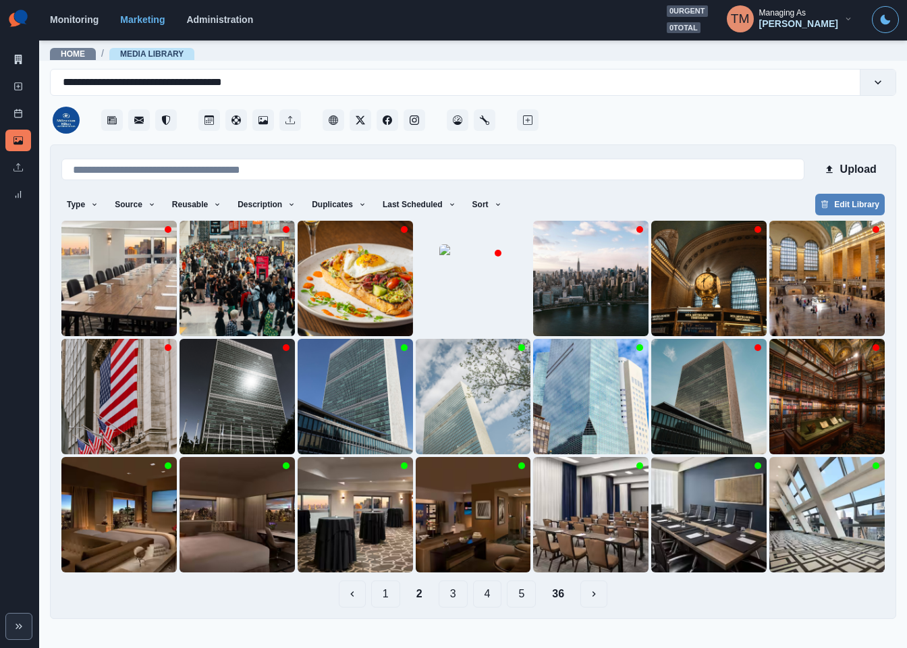
click at [453, 601] on button "3" at bounding box center [453, 593] width 29 height 27
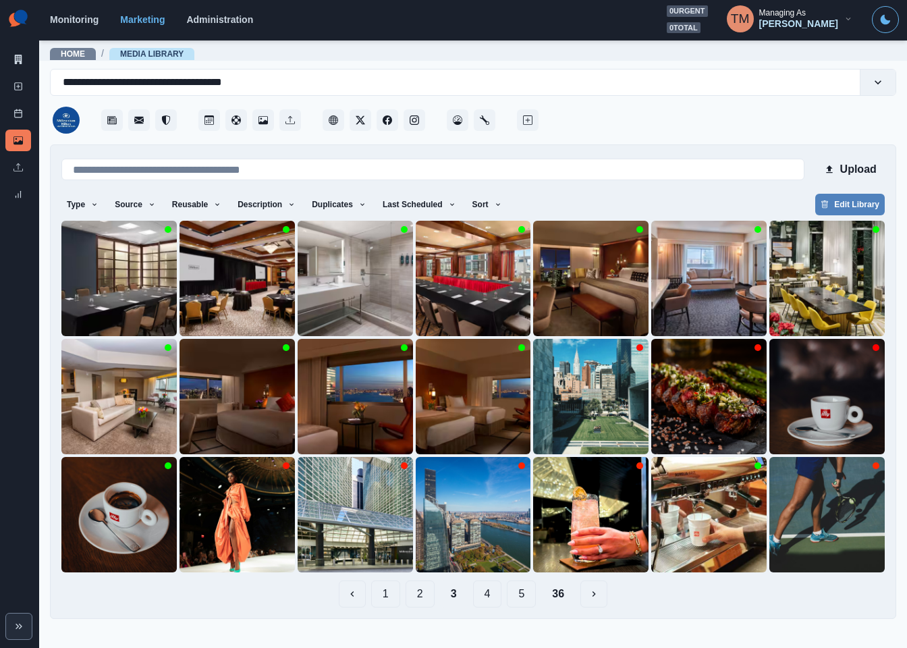
click at [487, 601] on button "4" at bounding box center [487, 593] width 29 height 27
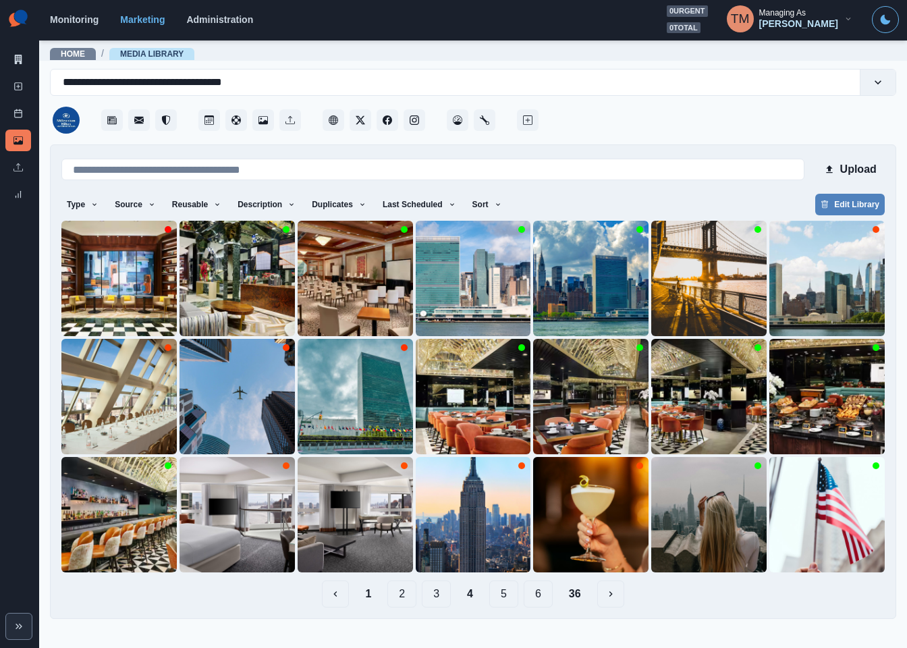
click at [509, 597] on button "5" at bounding box center [503, 593] width 29 height 27
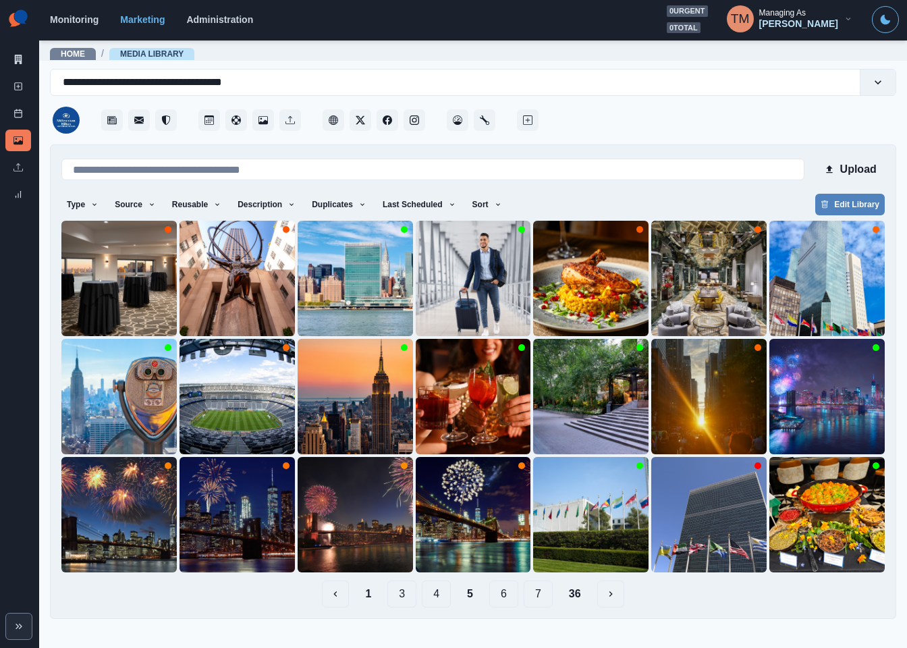
click at [504, 593] on button "6" at bounding box center [503, 593] width 29 height 27
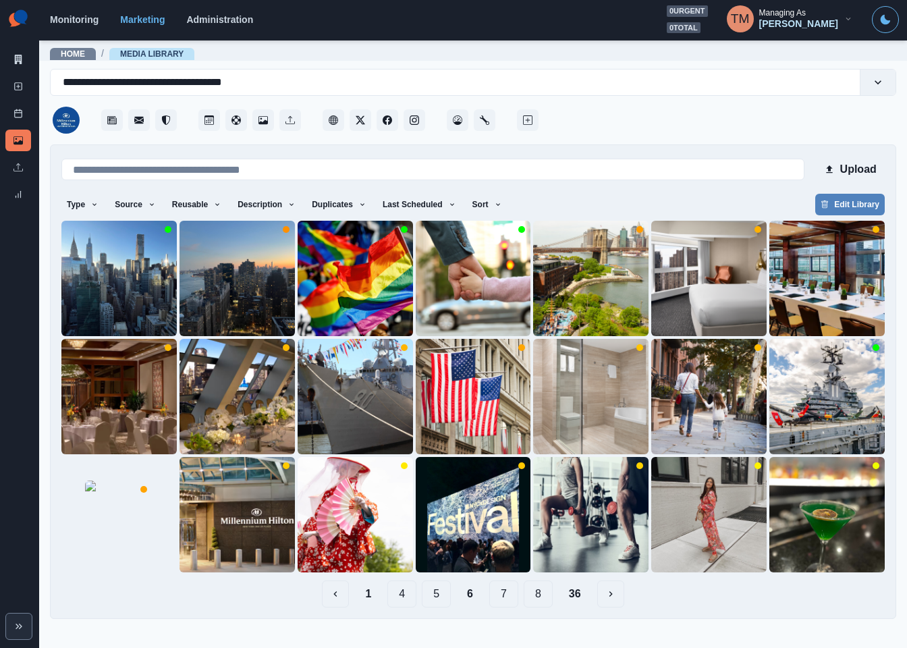
click at [500, 596] on button "7" at bounding box center [503, 593] width 29 height 27
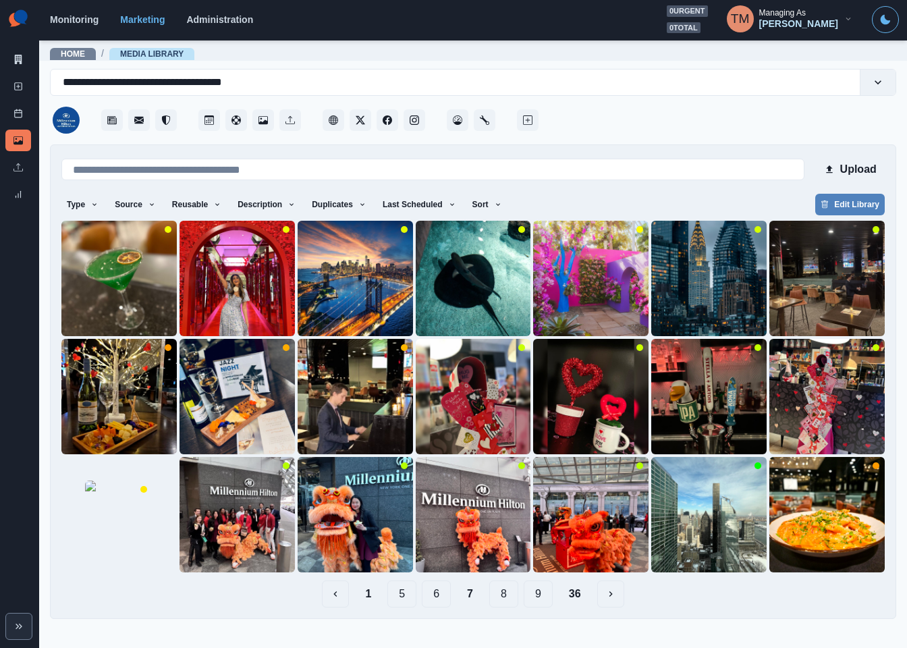
click at [514, 598] on button "8" at bounding box center [503, 593] width 29 height 27
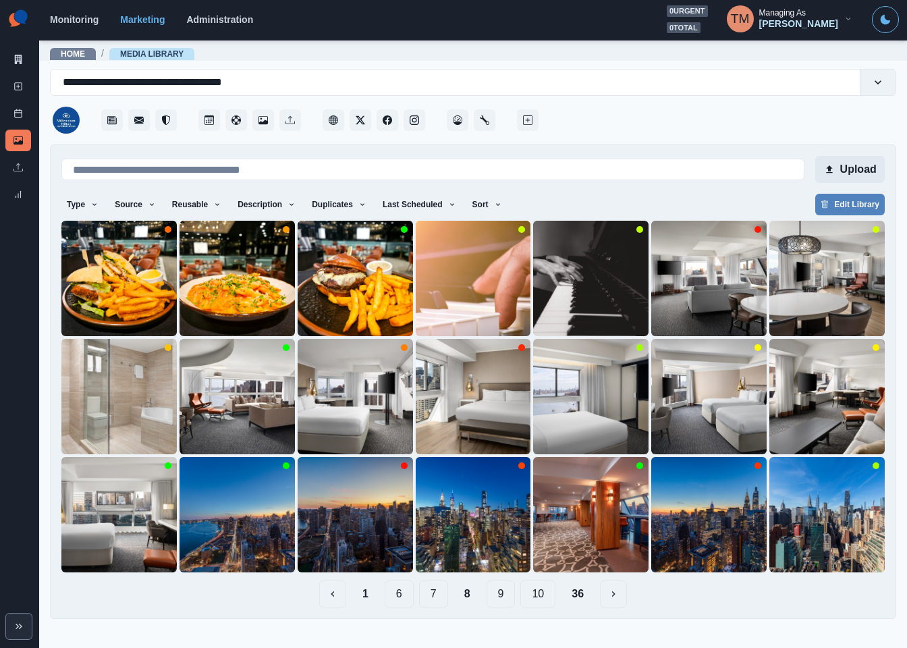
click at [841, 160] on button "Upload" at bounding box center [850, 169] width 70 height 27
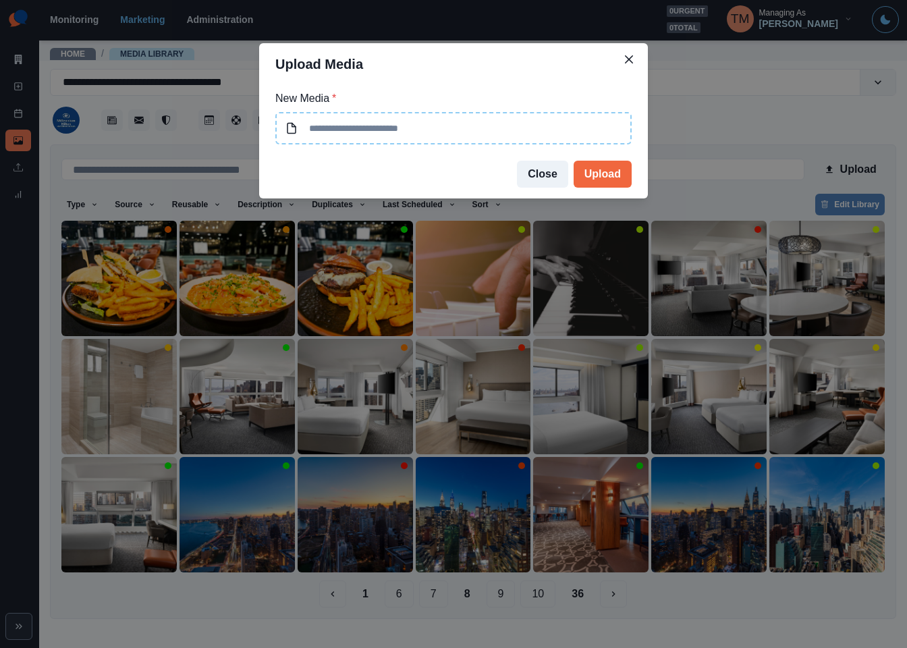
type input "**********"
click at [601, 169] on button "Upload" at bounding box center [603, 174] width 58 height 27
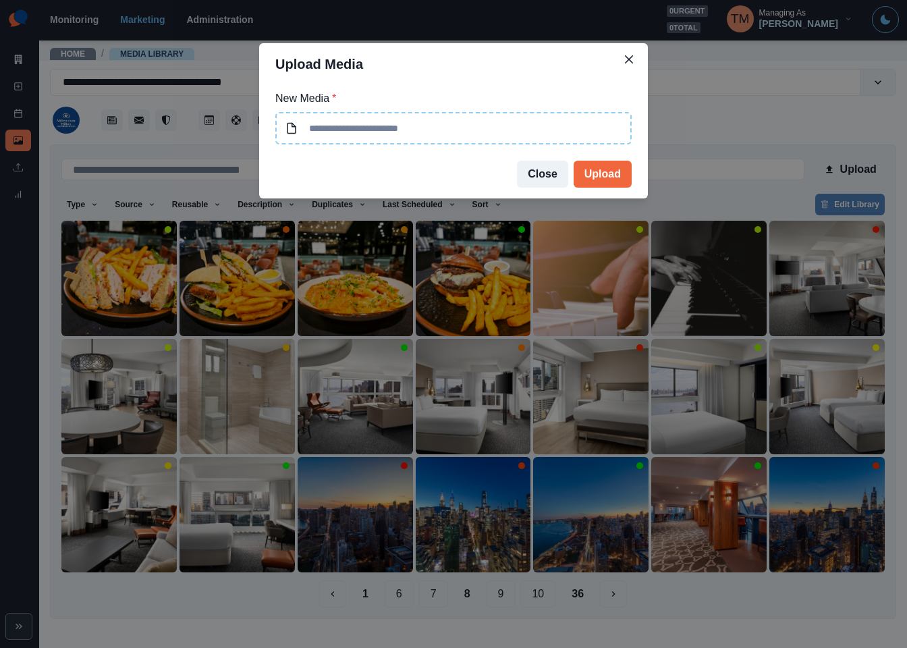
click at [363, 599] on div "Upload Media New Media * Close Upload" at bounding box center [453, 324] width 907 height 648
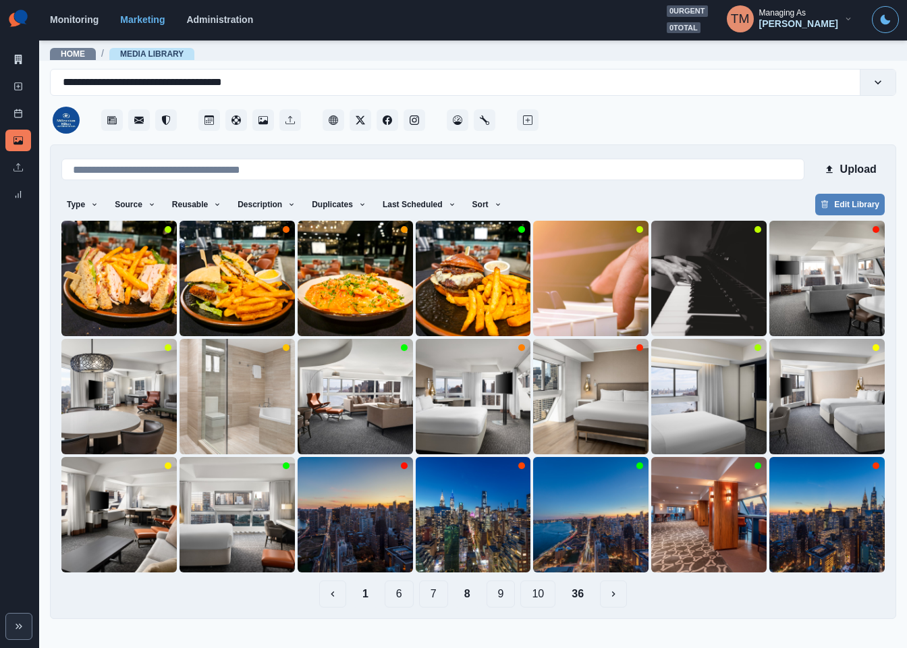
click at [362, 595] on button "1" at bounding box center [366, 593] width 28 height 27
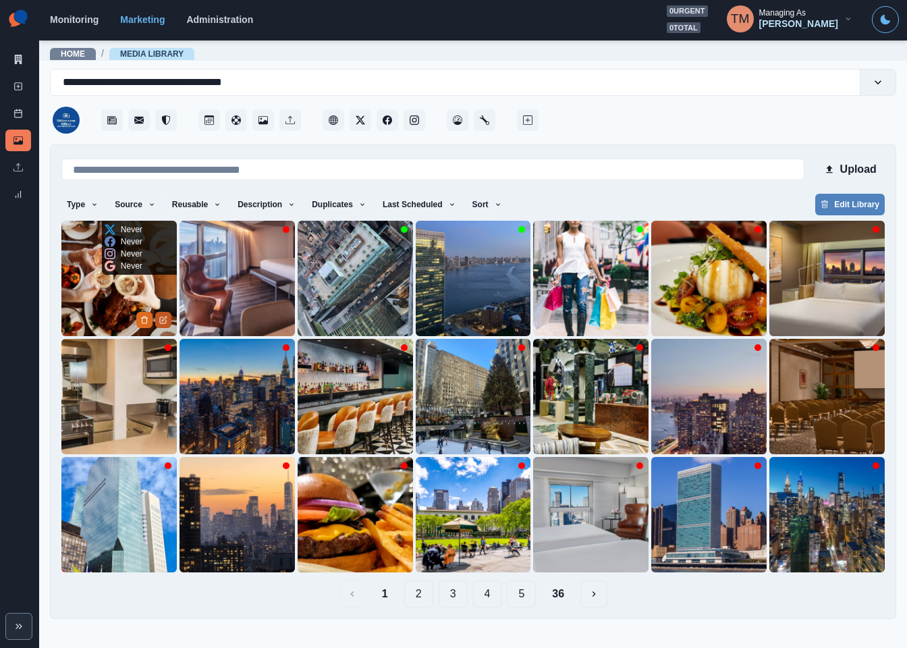
click at [166, 322] on icon "Edit Media" at bounding box center [163, 320] width 6 height 6
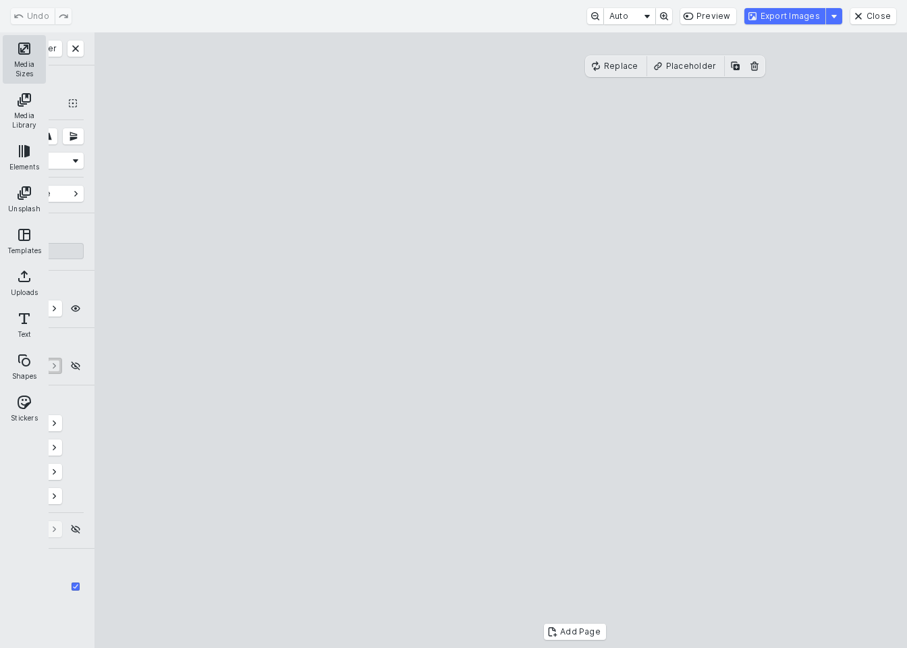
click at [25, 49] on button "Media Sizes" at bounding box center [24, 59] width 43 height 49
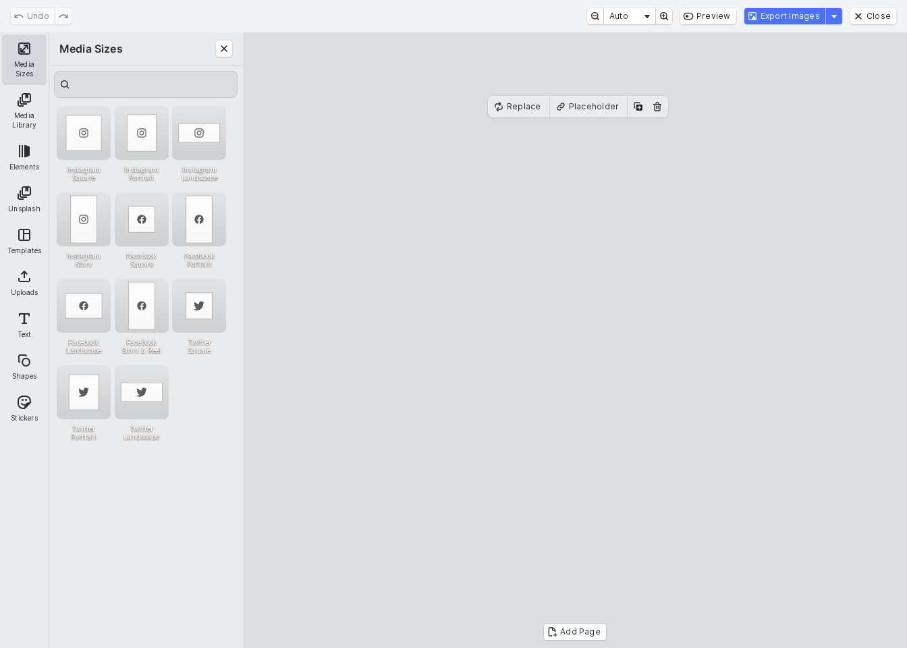
click at [21, 61] on button "Media Sizes" at bounding box center [24, 59] width 43 height 49
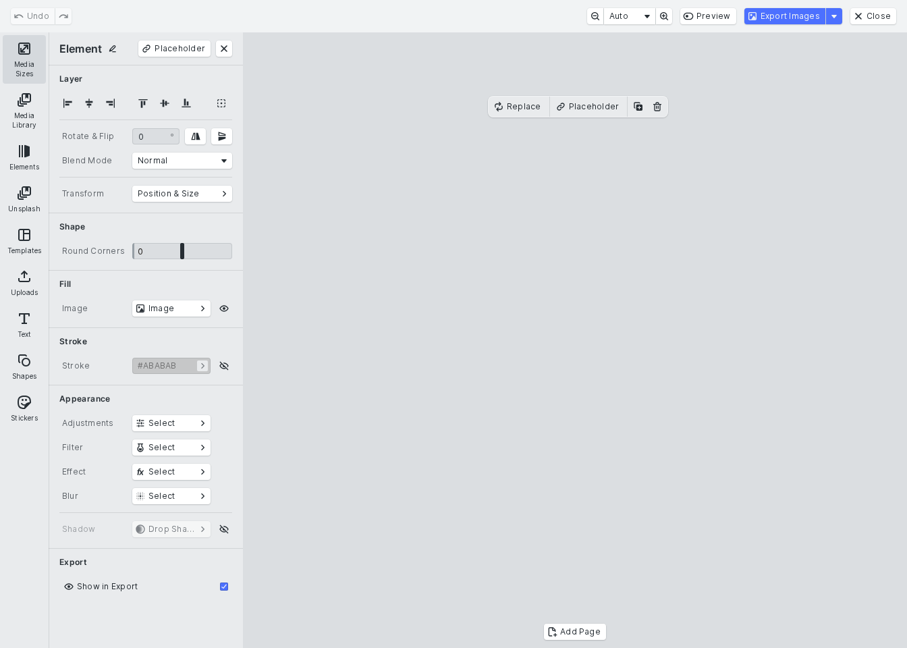
click at [21, 61] on button "Media Sizes" at bounding box center [24, 59] width 43 height 49
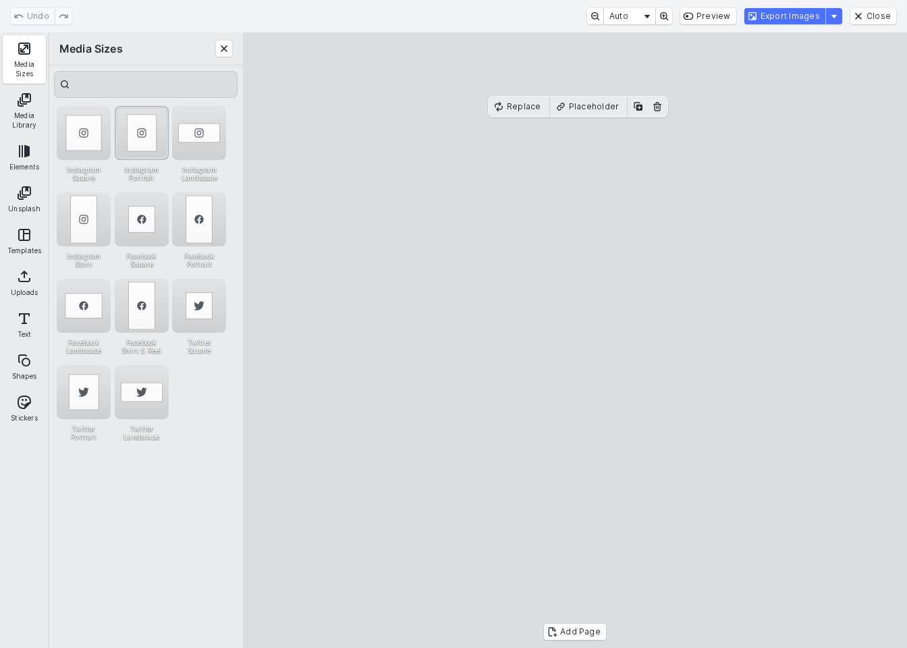
click at [146, 128] on div "Instagram Portrait" at bounding box center [142, 133] width 54 height 54
click at [798, 21] on button "Export Images" at bounding box center [784, 16] width 81 height 16
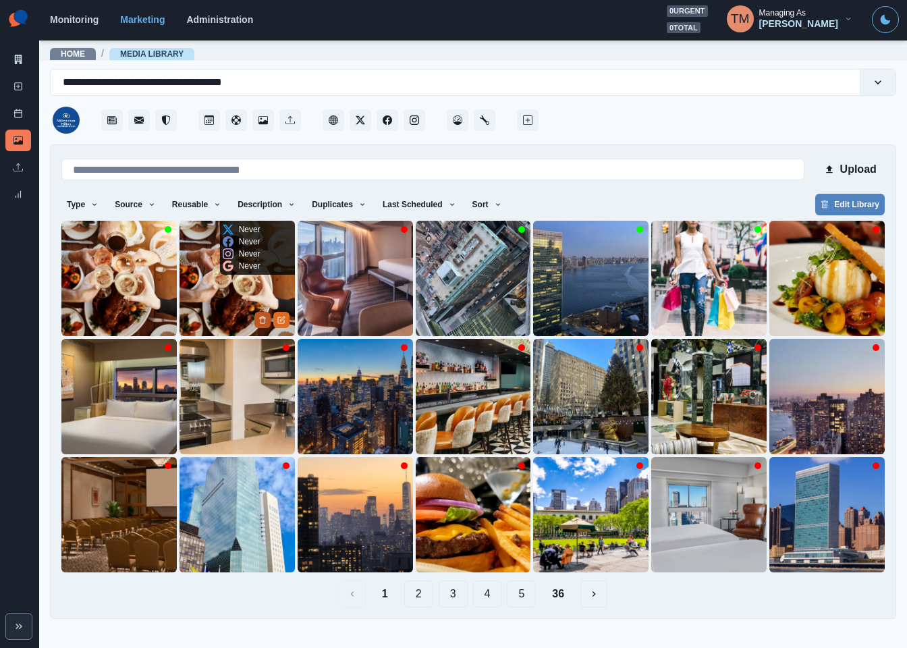
click at [257, 320] on button "Delete Media" at bounding box center [262, 320] width 16 height 16
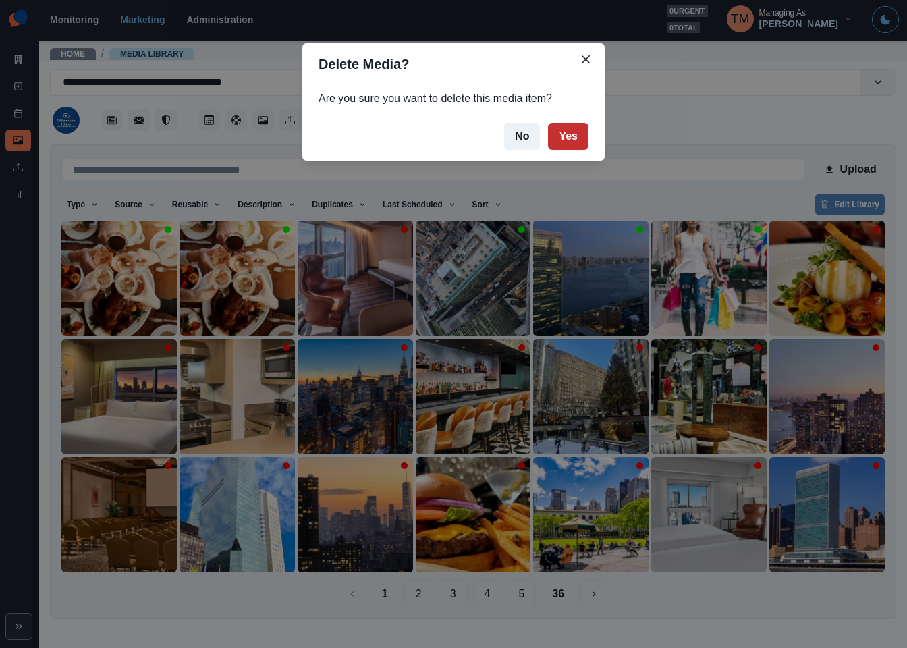
click at [569, 130] on button "Yes" at bounding box center [568, 136] width 40 height 27
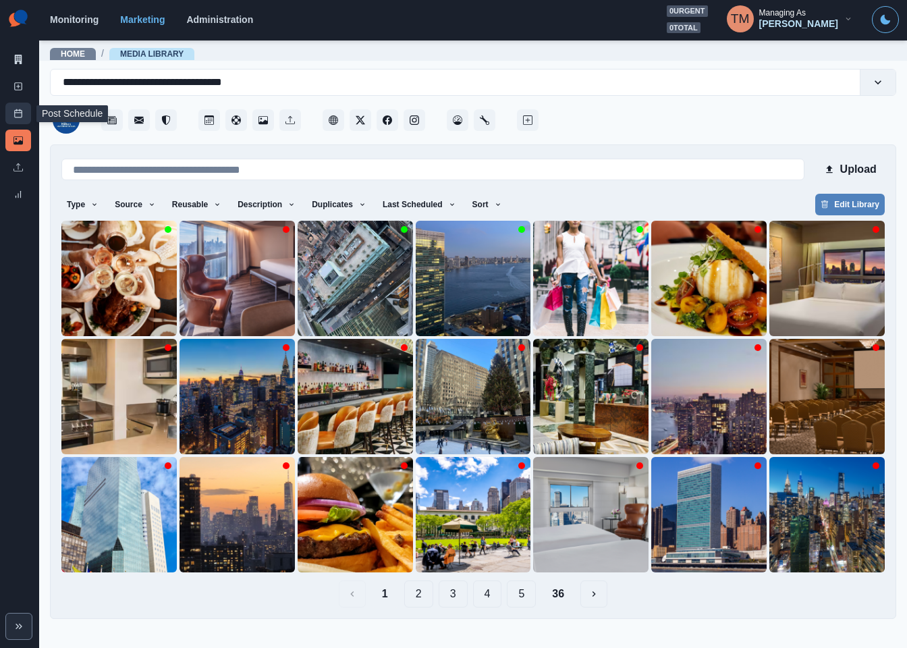
click at [17, 113] on icon at bounding box center [17, 113] width 9 height 9
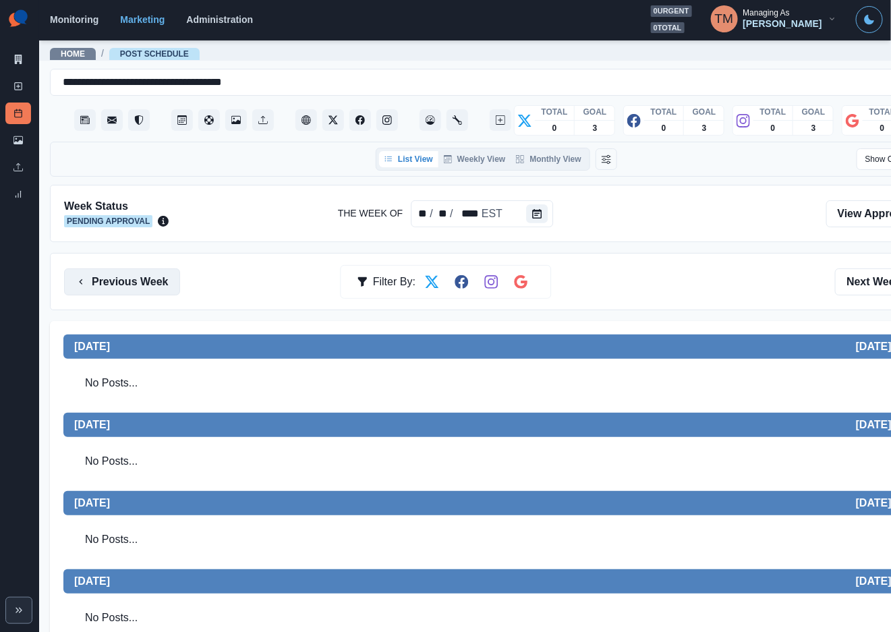
click at [130, 280] on button "Previous Week" at bounding box center [122, 282] width 116 height 27
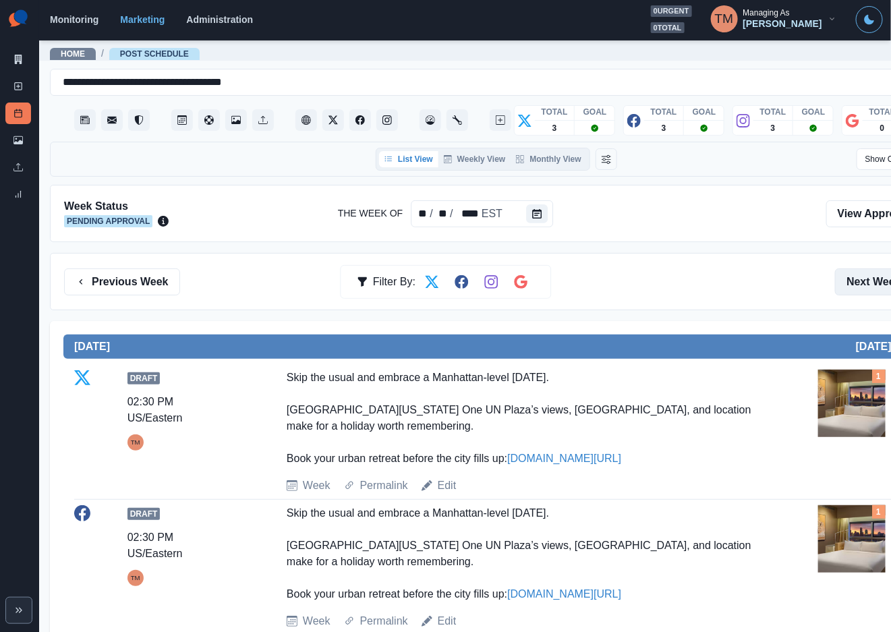
click at [881, 275] on button "Next Week" at bounding box center [882, 282] width 94 height 27
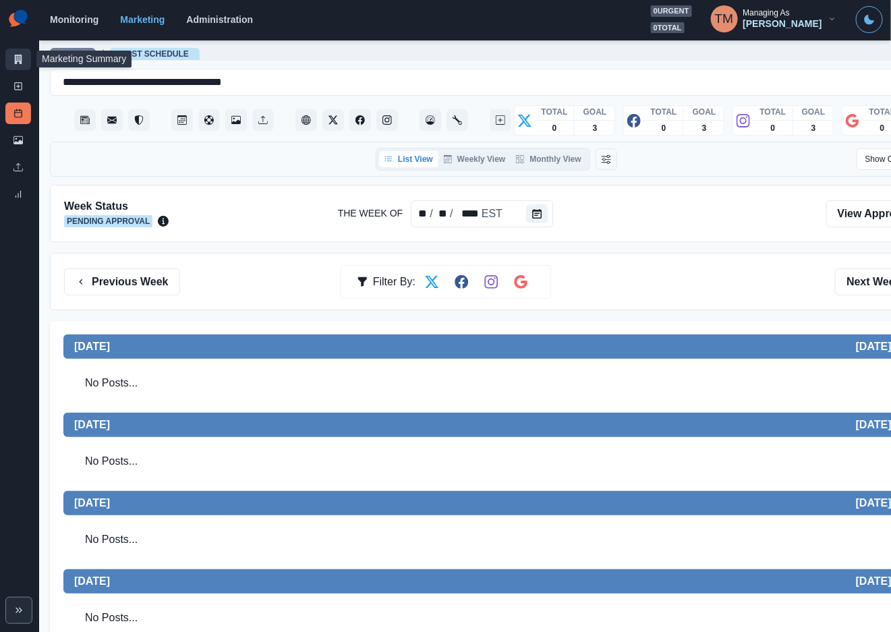
click at [17, 59] on icon at bounding box center [18, 59] width 7 height 9
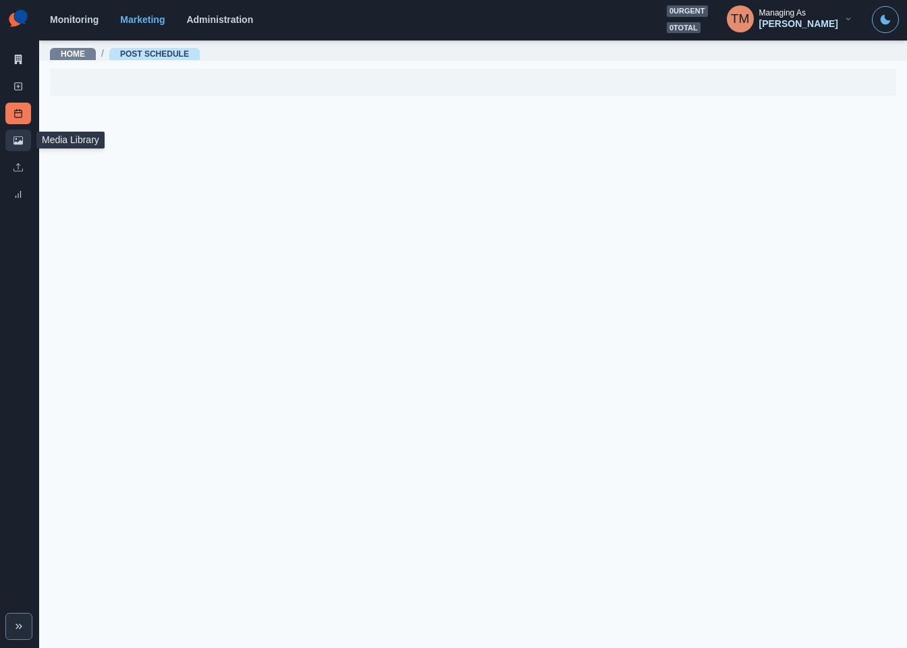
click at [17, 140] on icon at bounding box center [17, 140] width 9 height 9
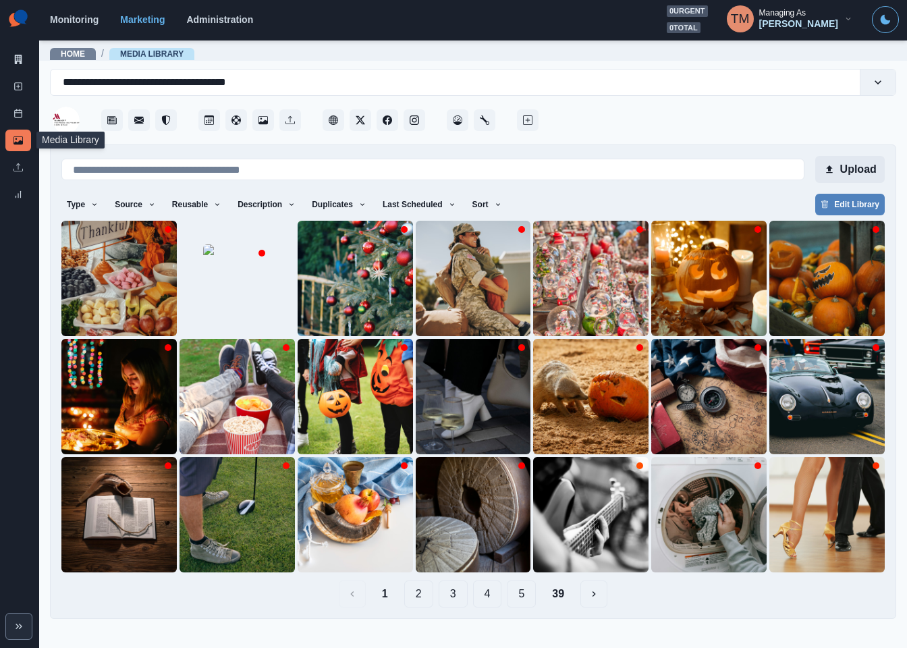
click at [866, 166] on button "Upload" at bounding box center [850, 169] width 70 height 27
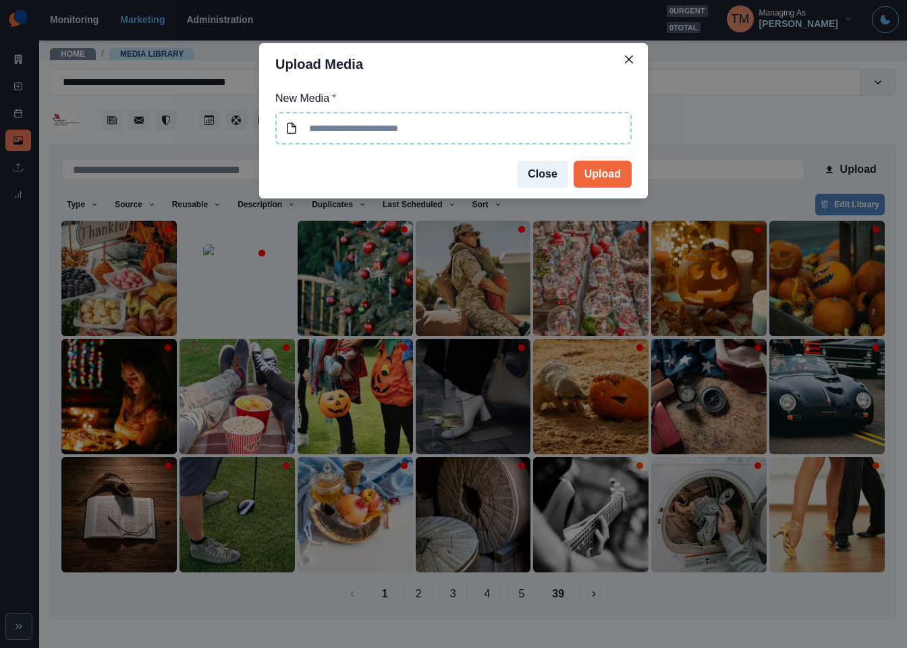
click at [437, 130] on input at bounding box center [453, 128] width 356 height 32
type input "**********"
click at [607, 169] on button "Upload" at bounding box center [603, 174] width 58 height 27
click at [851, 169] on div "**********" at bounding box center [453, 324] width 907 height 648
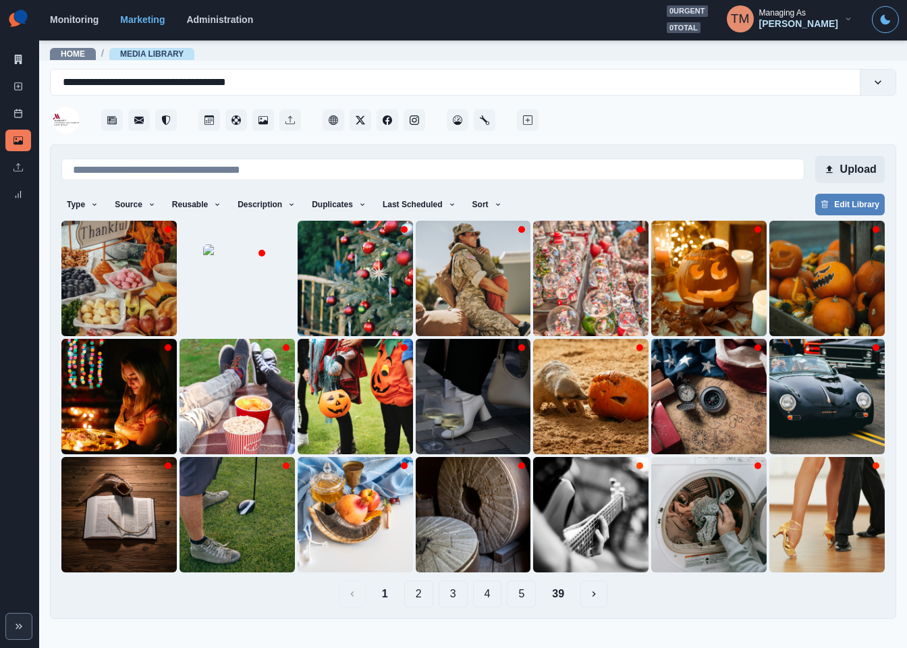
click at [857, 169] on button "Upload" at bounding box center [850, 169] width 70 height 27
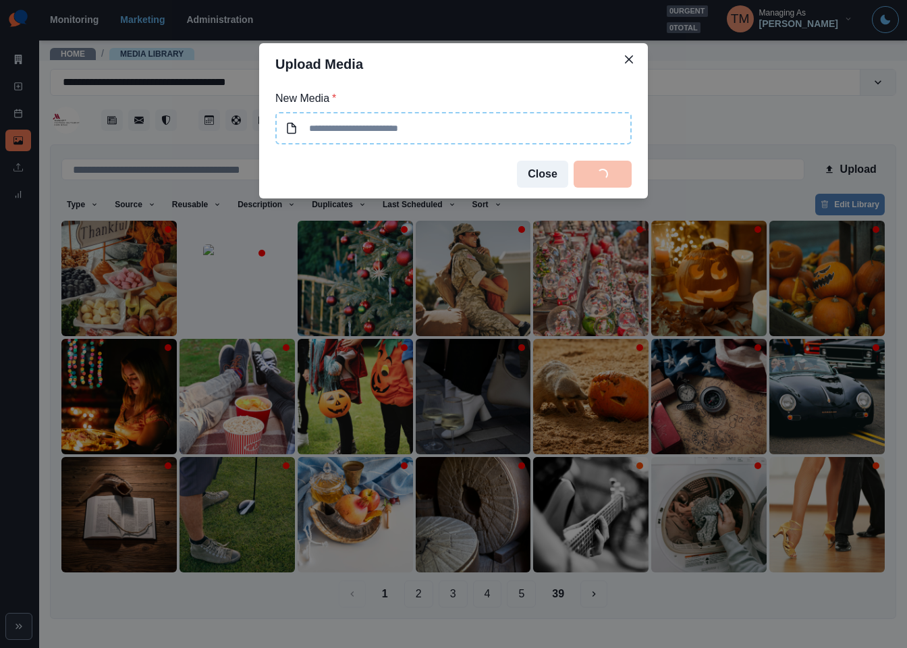
click at [512, 128] on input at bounding box center [453, 128] width 356 height 32
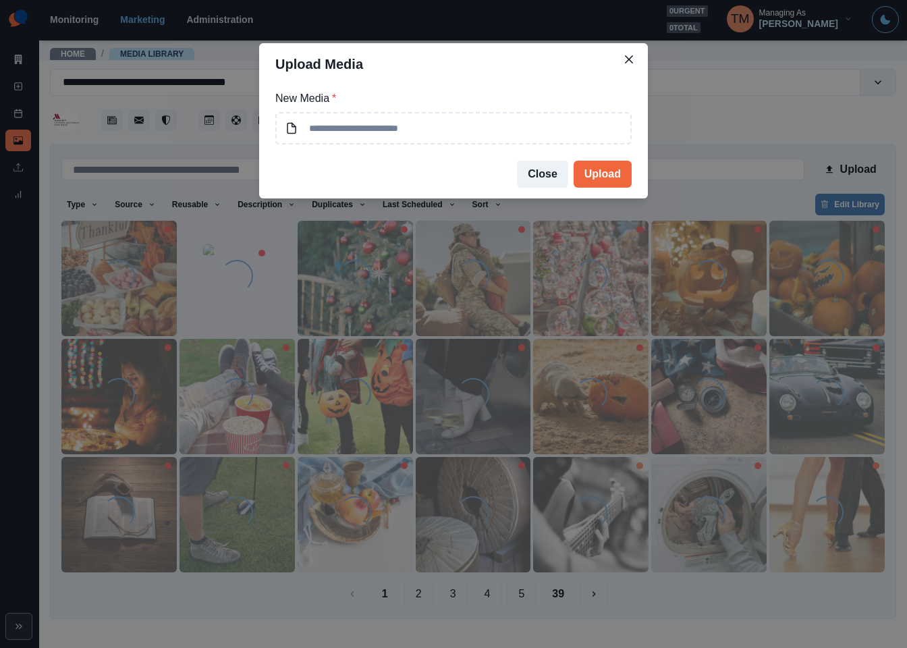
type input "**********"
click at [609, 178] on button "Upload" at bounding box center [603, 174] width 58 height 27
click at [850, 166] on div "**********" at bounding box center [453, 324] width 907 height 648
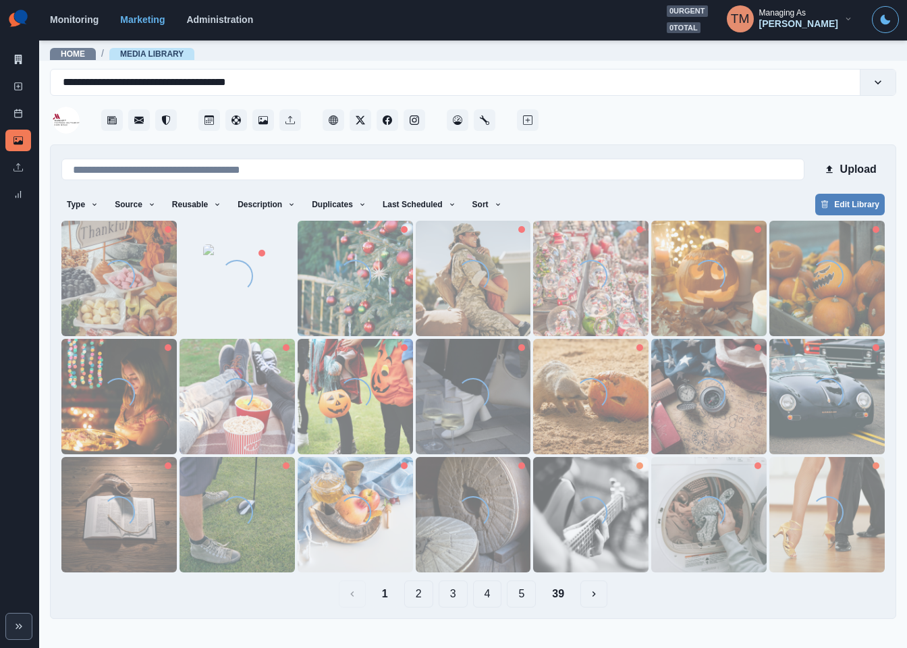
click at [850, 166] on button "Upload" at bounding box center [850, 169] width 70 height 27
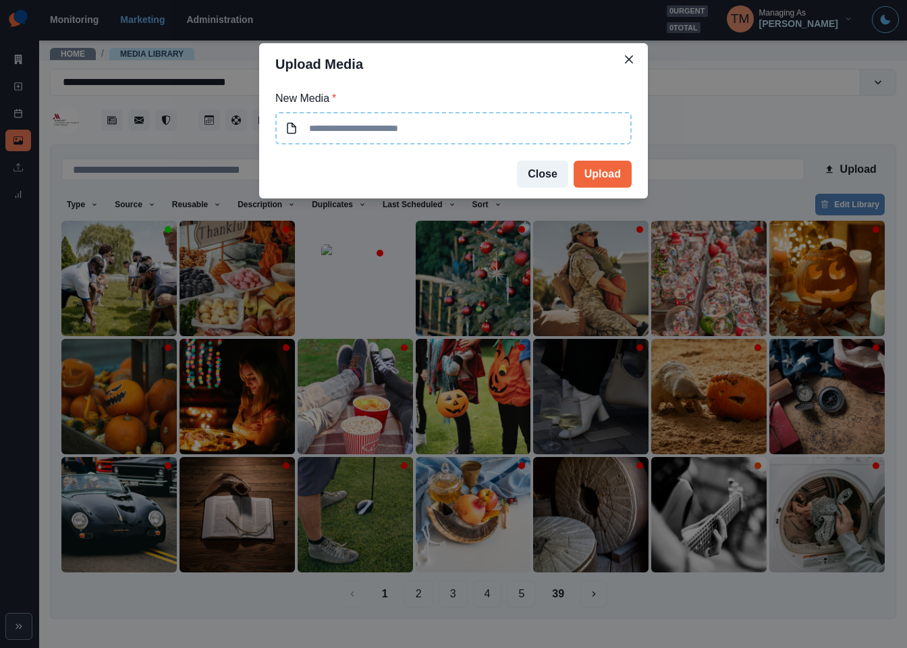
click at [490, 115] on input at bounding box center [453, 128] width 356 height 32
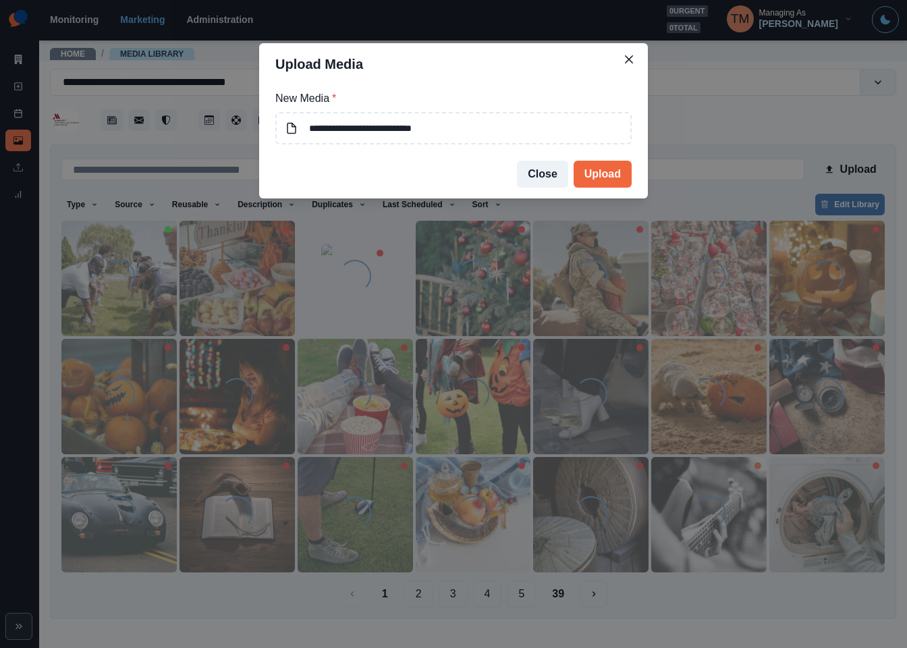
type input "**********"
click at [604, 171] on button "Upload" at bounding box center [603, 174] width 58 height 27
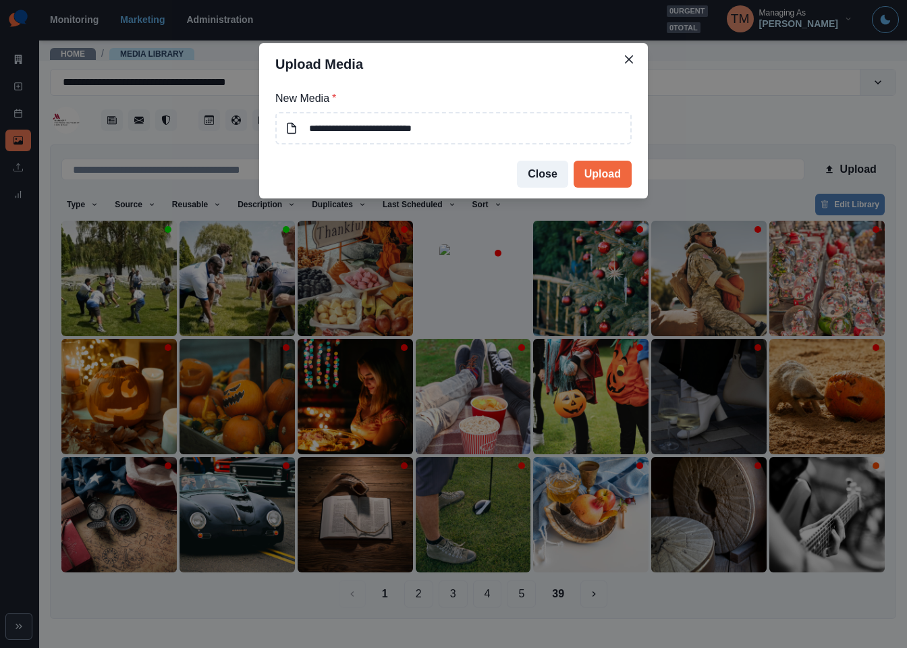
click at [859, 166] on div "**********" at bounding box center [453, 324] width 907 height 648
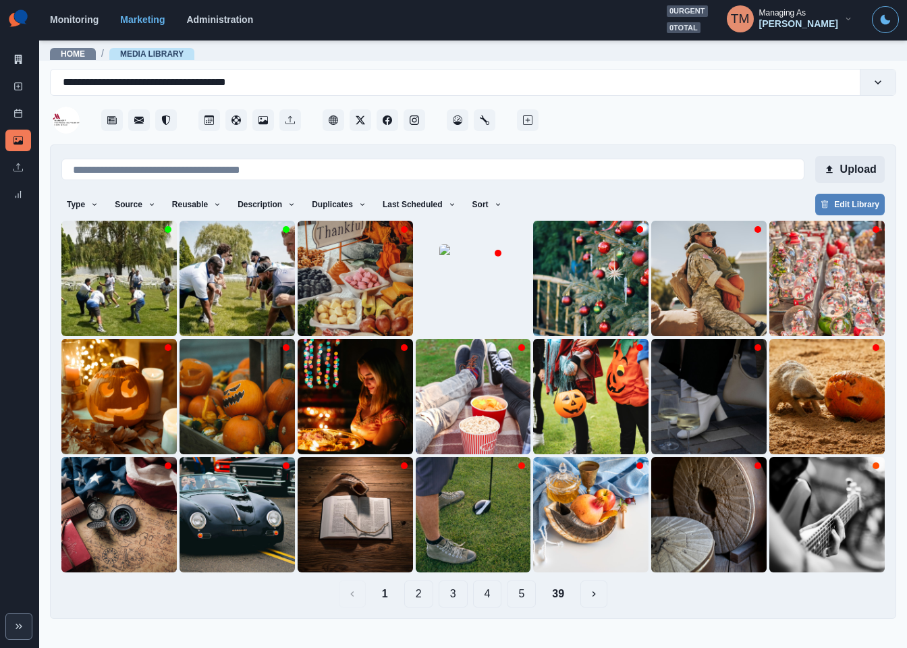
click at [861, 170] on button "Upload" at bounding box center [850, 169] width 70 height 27
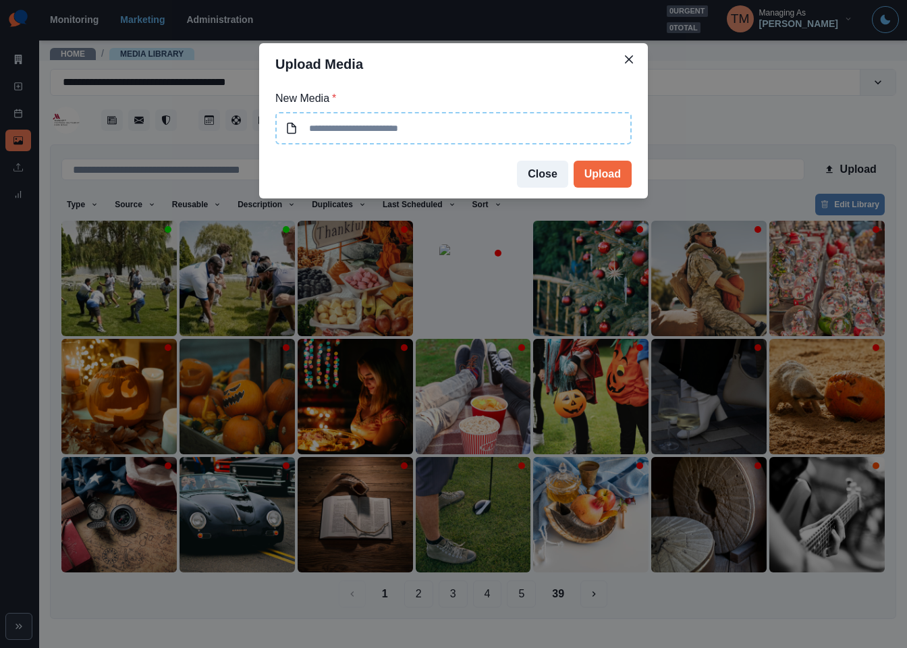
click at [411, 132] on input at bounding box center [453, 128] width 356 height 32
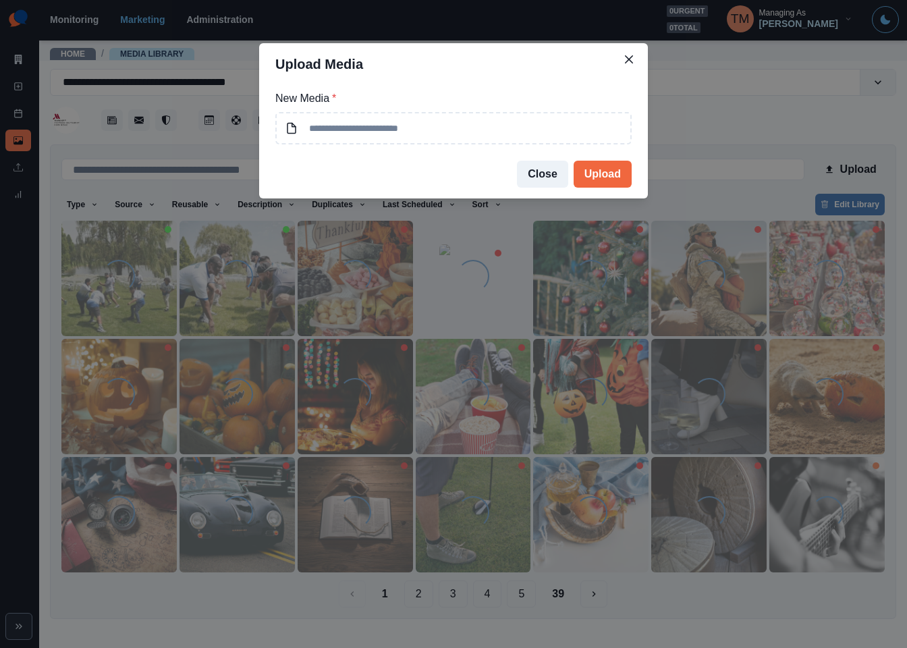
type input "**********"
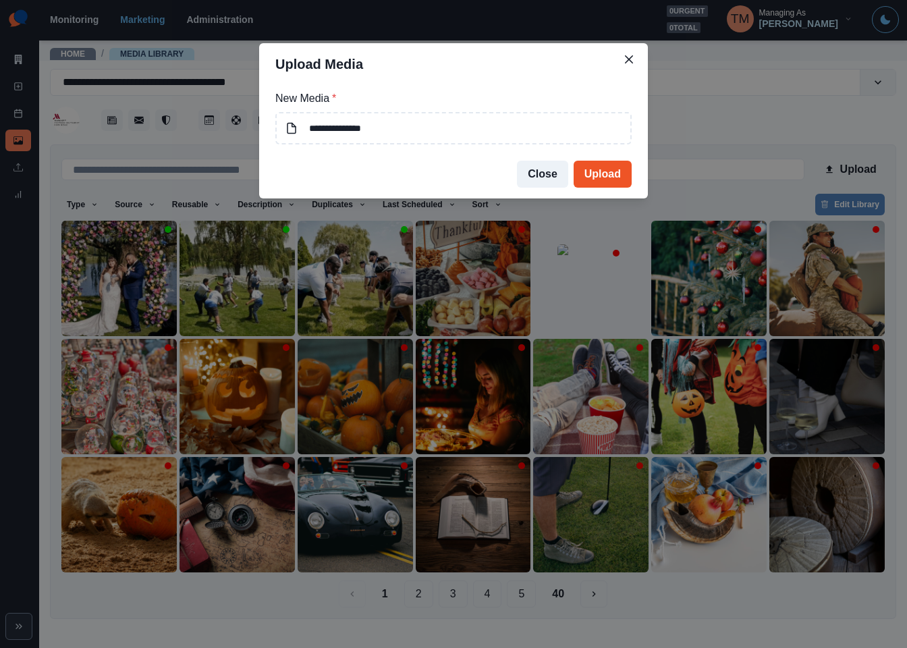
click at [612, 169] on button "Upload" at bounding box center [603, 174] width 58 height 27
click at [743, 128] on div "**********" at bounding box center [453, 324] width 907 height 648
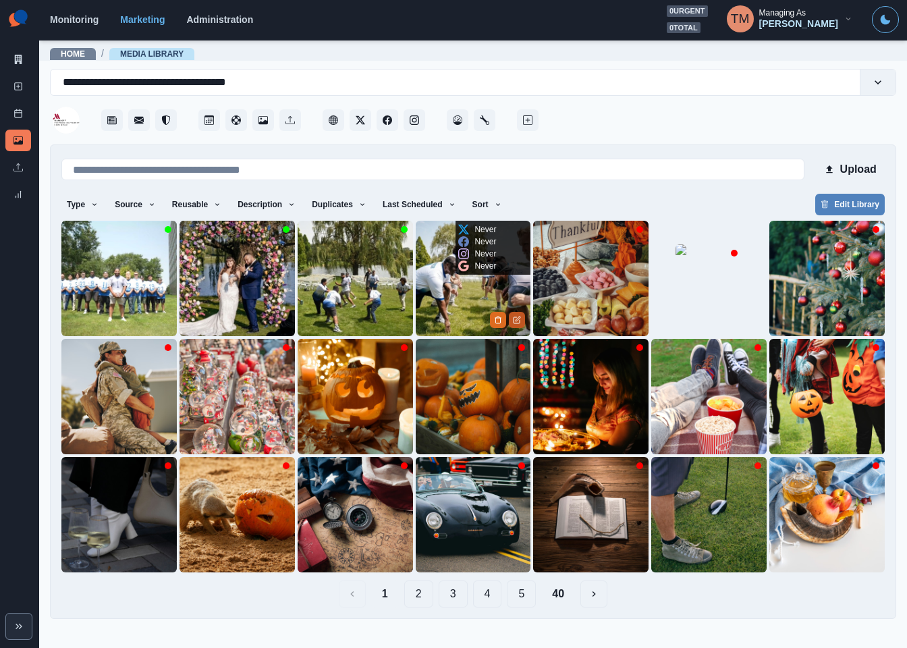
click at [517, 316] on icon "Edit Media" at bounding box center [517, 320] width 8 height 8
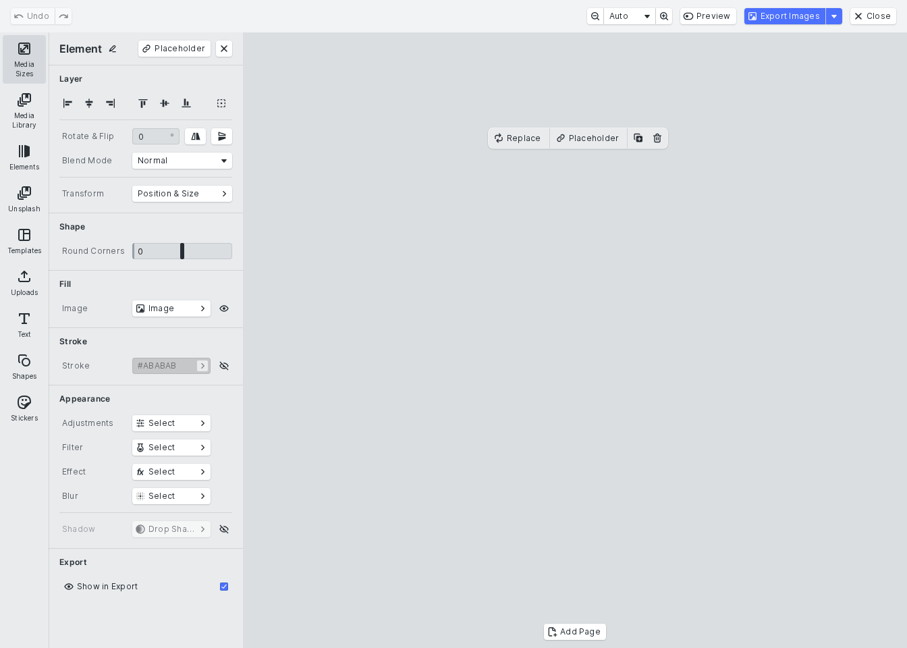
click at [27, 53] on button "Media Sizes" at bounding box center [24, 59] width 43 height 49
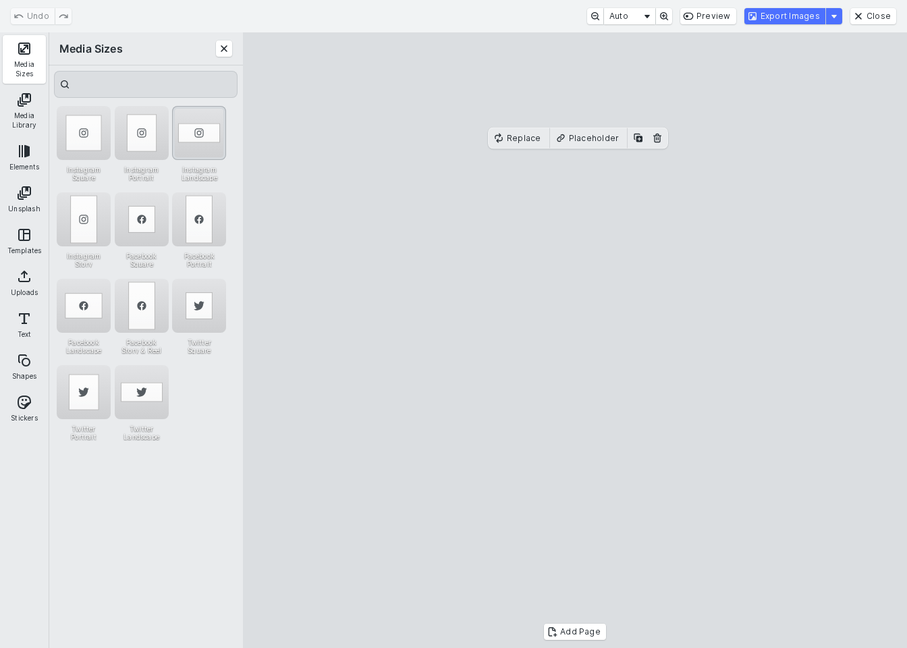
click at [192, 117] on div "Instagram Landscape" at bounding box center [199, 133] width 54 height 54
drag, startPoint x: 547, startPoint y: 360, endPoint x: 572, endPoint y: 335, distance: 35.8
click at [575, 340] on cesdk-canvas "Editor canvas" at bounding box center [575, 340] width 0 height 0
drag, startPoint x: 581, startPoint y: 324, endPoint x: 582, endPoint y: 333, distance: 8.8
click at [575, 340] on cesdk-canvas "Editor canvas" at bounding box center [575, 340] width 0 height 0
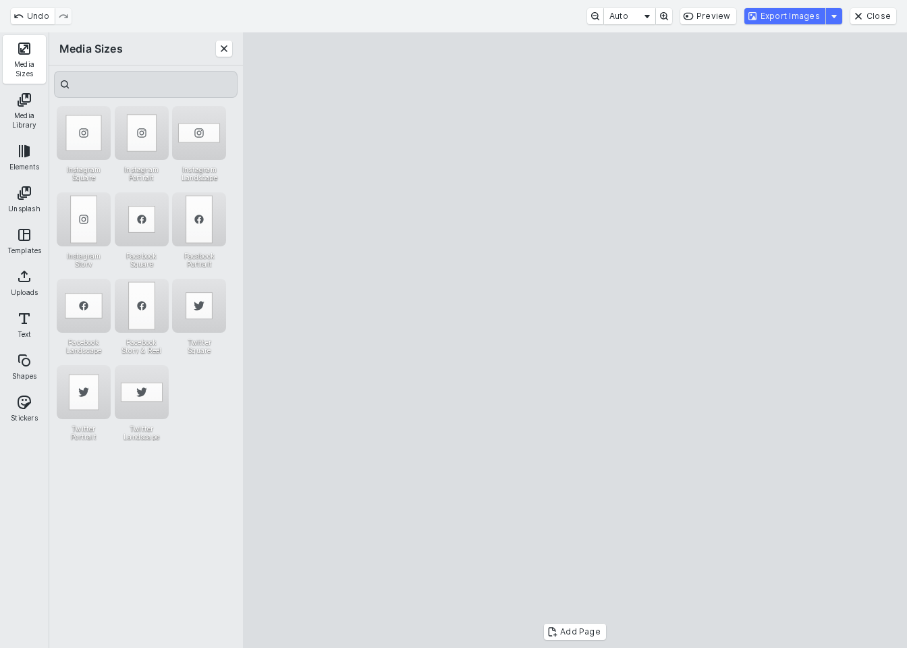
drag, startPoint x: 576, startPoint y: 206, endPoint x: 576, endPoint y: 197, distance: 9.4
click at [575, 340] on cesdk-canvas "Editor canvas" at bounding box center [575, 340] width 0 height 0
drag, startPoint x: 573, startPoint y: 517, endPoint x: 574, endPoint y: 508, distance: 8.8
click at [575, 340] on cesdk-canvas "Editor canvas" at bounding box center [575, 340] width 0 height 0
click at [791, 21] on button "Export Images" at bounding box center [784, 16] width 81 height 16
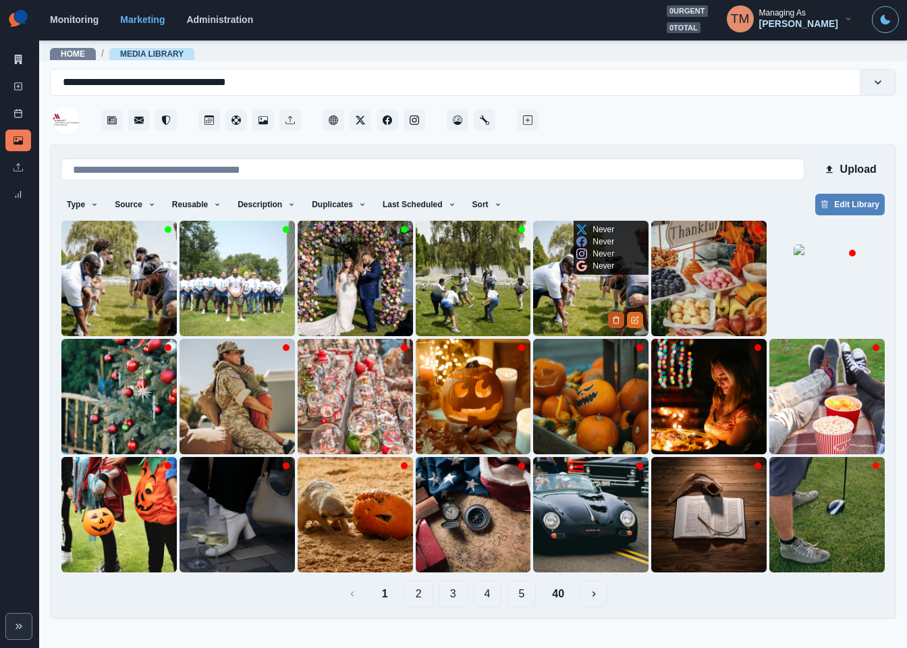
click at [615, 316] on icon "Delete Media" at bounding box center [616, 319] width 5 height 7
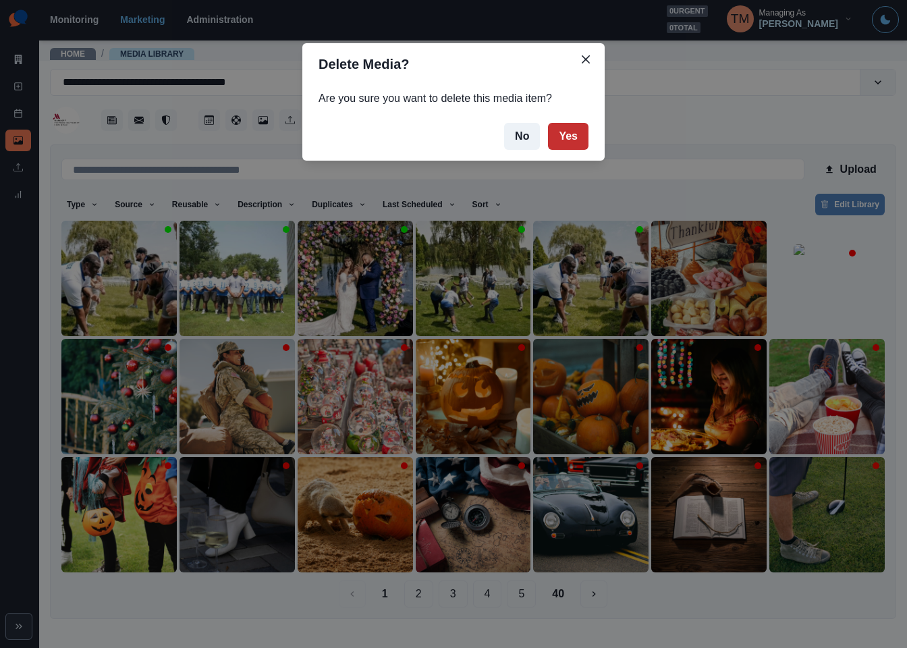
click at [571, 142] on button "Yes" at bounding box center [568, 136] width 40 height 27
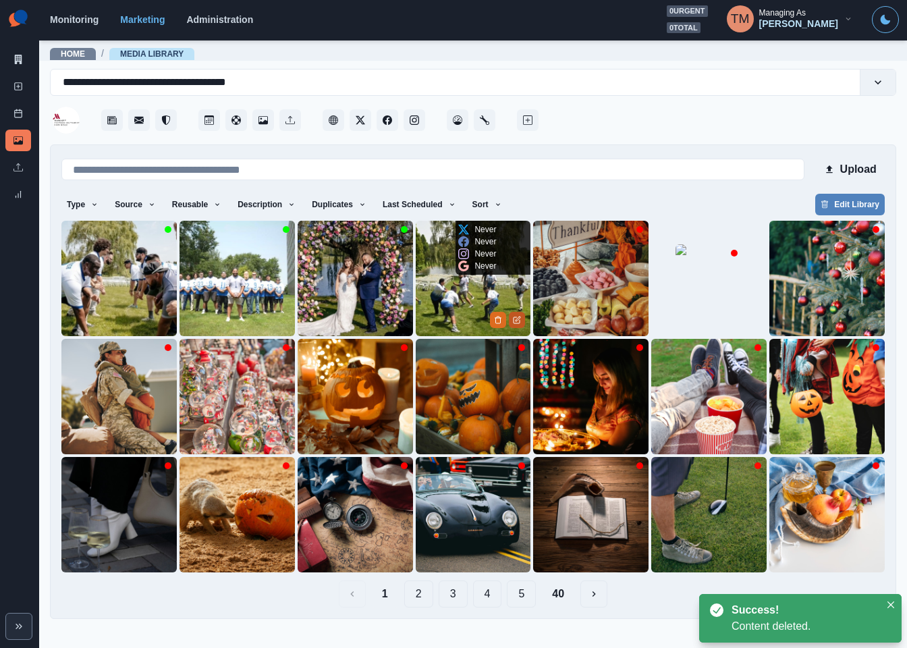
click at [518, 321] on icon "Edit Media" at bounding box center [517, 320] width 8 height 8
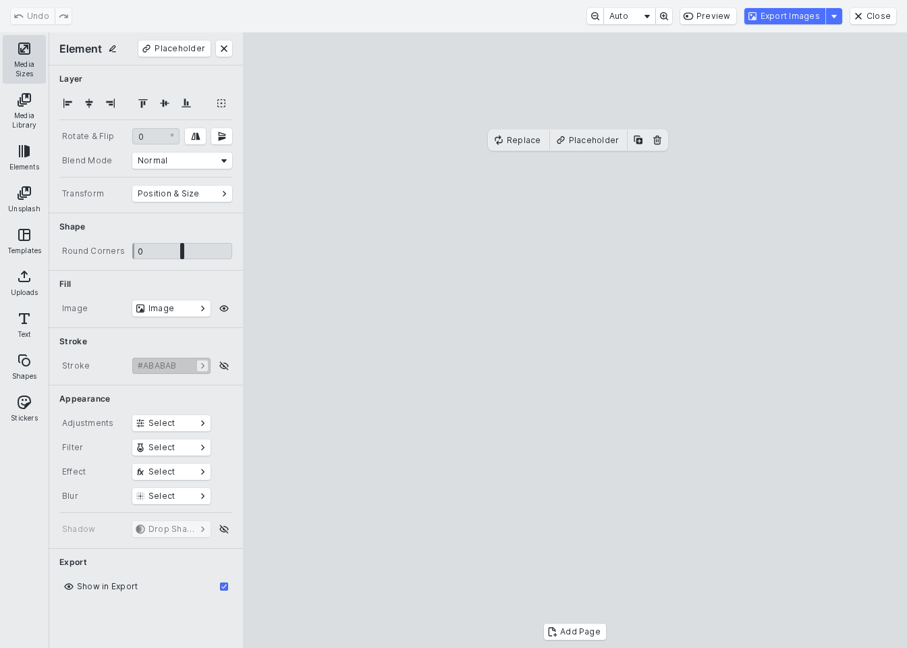
click at [27, 49] on button "Media Sizes" at bounding box center [24, 59] width 43 height 49
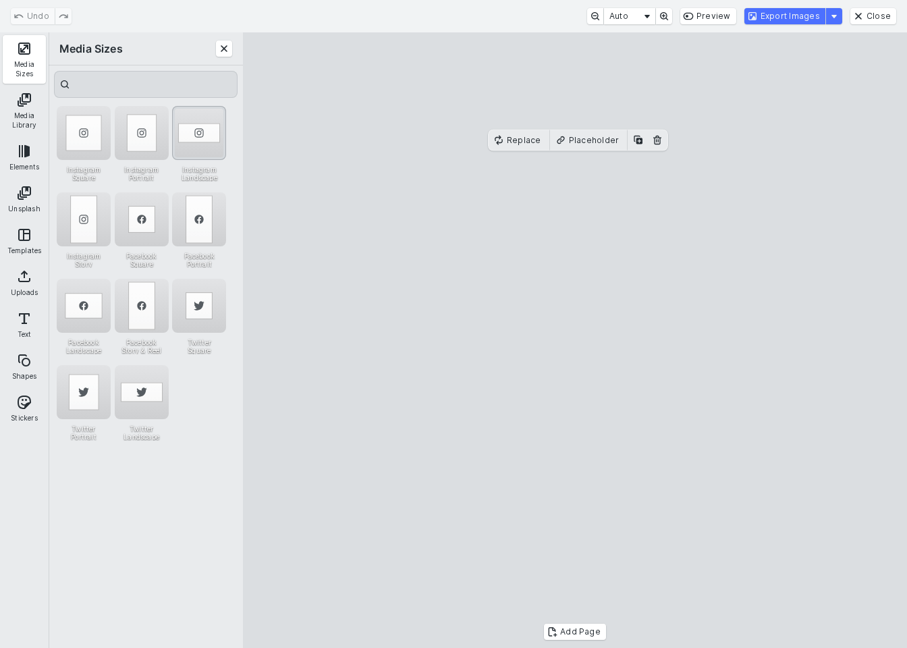
click at [195, 126] on div "Instagram Landscape" at bounding box center [199, 133] width 54 height 54
click at [575, 340] on cesdk-canvas "Editor canvas" at bounding box center [575, 340] width 0 height 0
drag, startPoint x: 597, startPoint y: 346, endPoint x: 597, endPoint y: 323, distance: 23.6
click at [575, 340] on cesdk-canvas "Editor canvas" at bounding box center [575, 340] width 0 height 0
drag, startPoint x: 573, startPoint y: 484, endPoint x: 573, endPoint y: 519, distance: 34.4
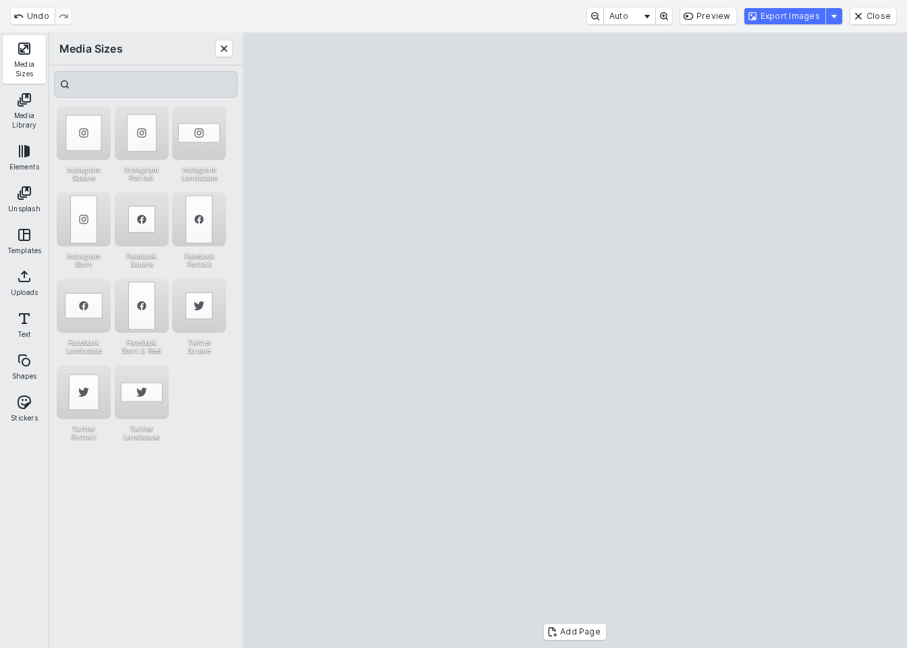
click at [575, 340] on cesdk-canvas "Editor canvas" at bounding box center [575, 340] width 0 height 0
drag, startPoint x: 576, startPoint y: 448, endPoint x: 576, endPoint y: 374, distance: 73.5
click at [575, 340] on cesdk-canvas "Editor canvas" at bounding box center [575, 340] width 0 height 0
drag, startPoint x: 574, startPoint y: 162, endPoint x: 577, endPoint y: 193, distance: 31.2
click at [575, 340] on cesdk-canvas "Editor canvas" at bounding box center [575, 340] width 0 height 0
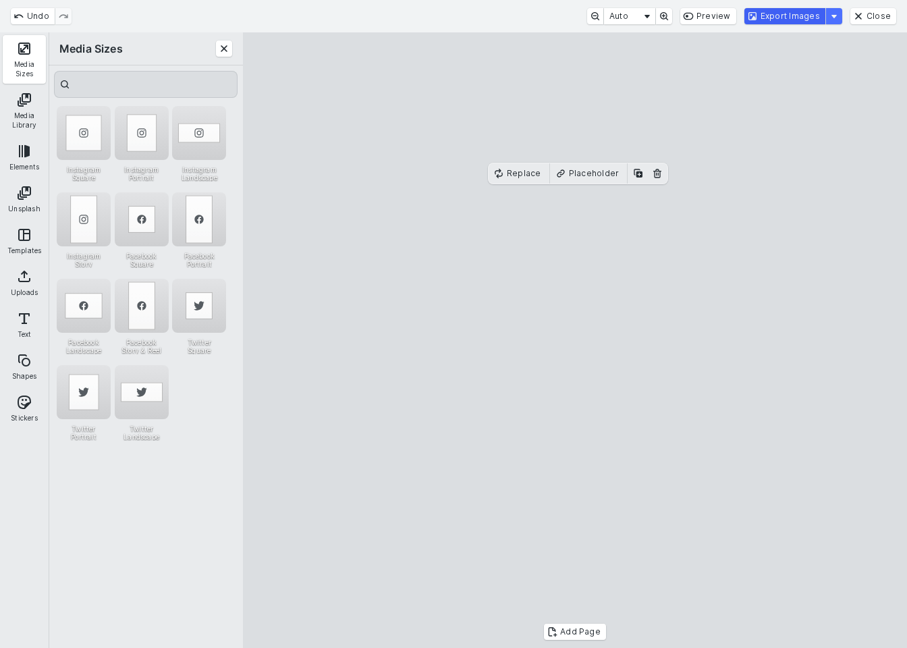
click at [806, 12] on button "Export Images" at bounding box center [784, 16] width 81 height 16
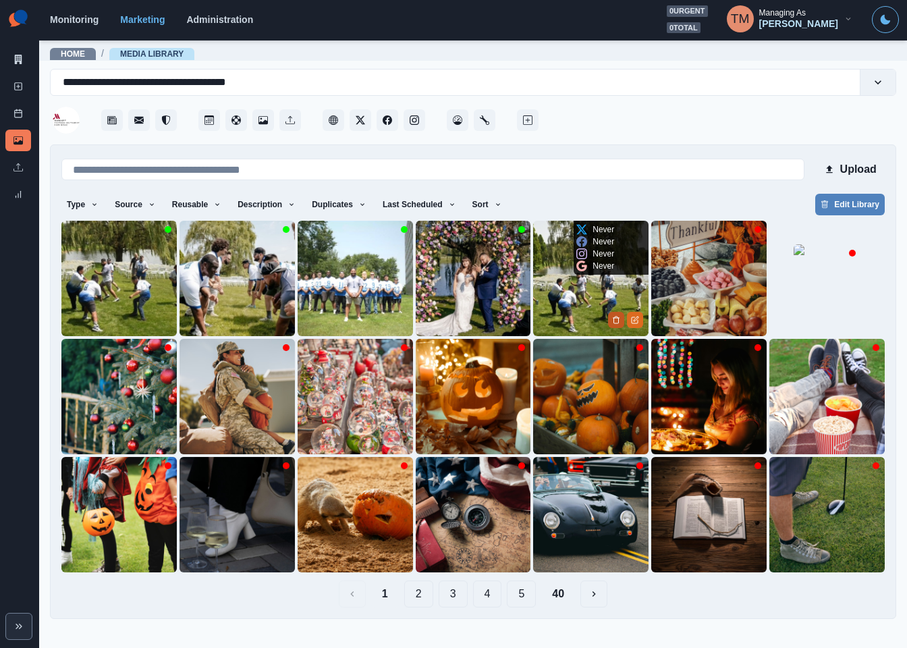
click at [614, 318] on polyline "Delete Media" at bounding box center [616, 318] width 6 height 0
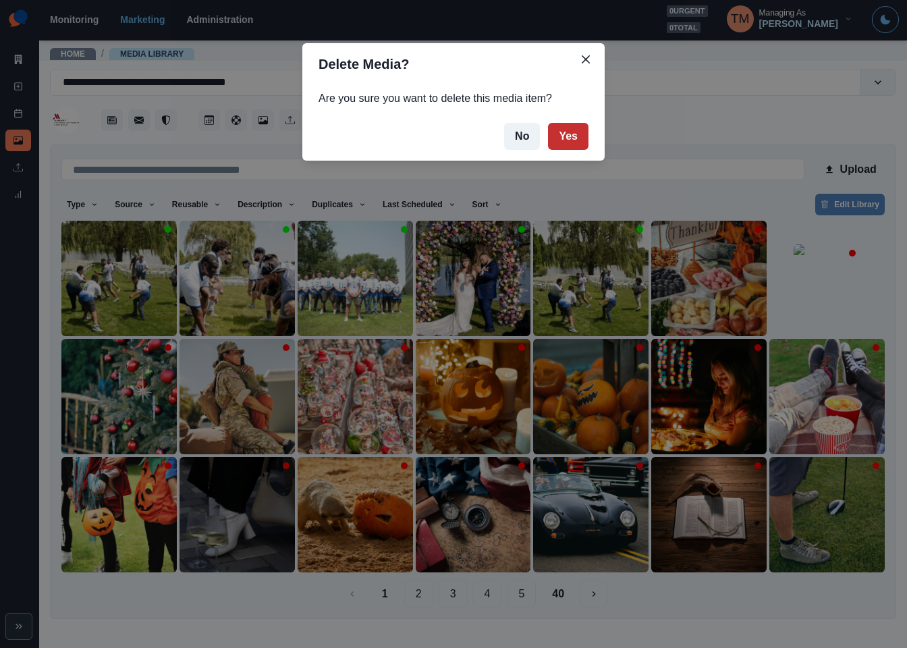
click at [575, 136] on button "Yes" at bounding box center [568, 136] width 40 height 27
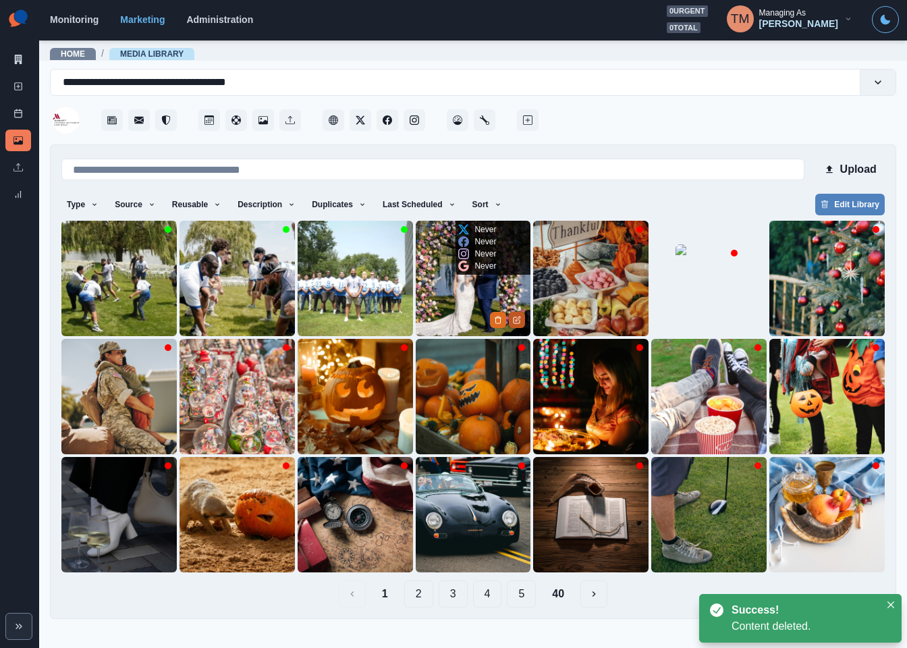
click at [521, 316] on button "Edit Media" at bounding box center [517, 320] width 16 height 16
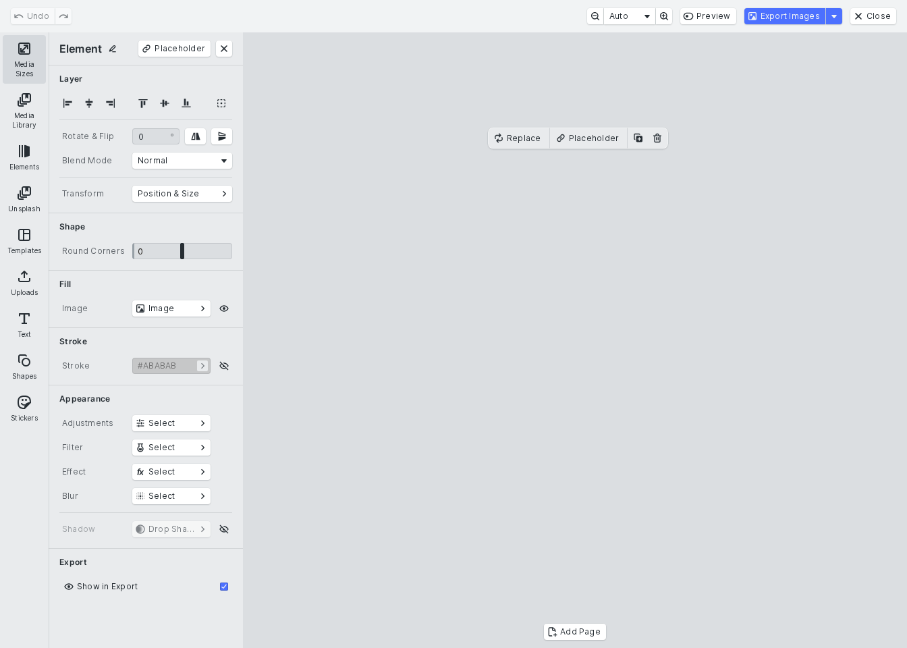
click at [23, 47] on button "Media Sizes" at bounding box center [24, 59] width 43 height 49
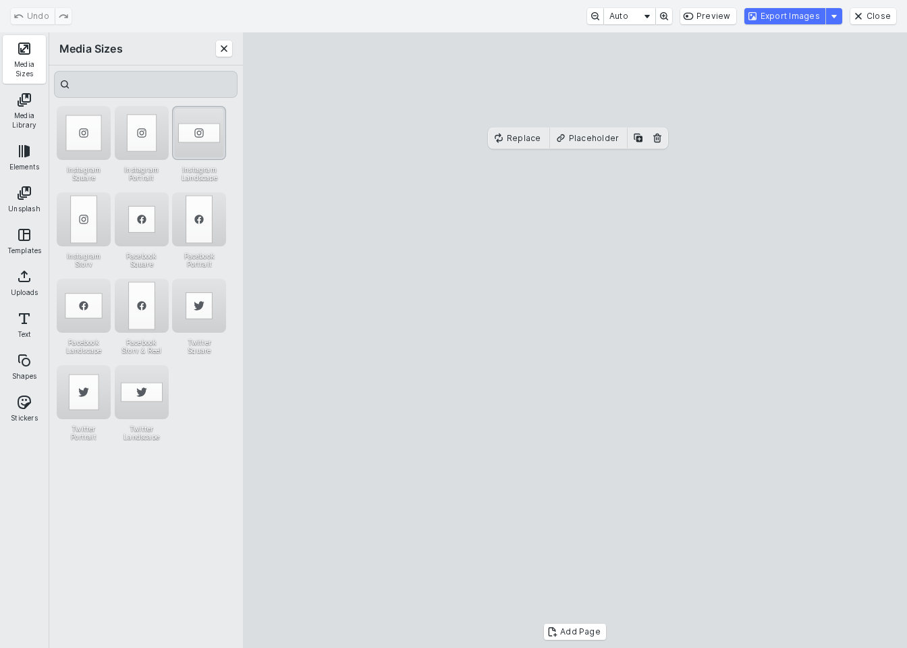
click at [192, 130] on div "Instagram Landscape" at bounding box center [199, 133] width 54 height 54
click at [86, 142] on div "Instagram Square" at bounding box center [84, 133] width 54 height 54
click at [209, 136] on div "Instagram Landscape" at bounding box center [199, 133] width 54 height 54
click at [575, 340] on cesdk-canvas "Editor canvas" at bounding box center [575, 340] width 0 height 0
drag, startPoint x: 665, startPoint y: 450, endPoint x: 664, endPoint y: 435, distance: 14.9
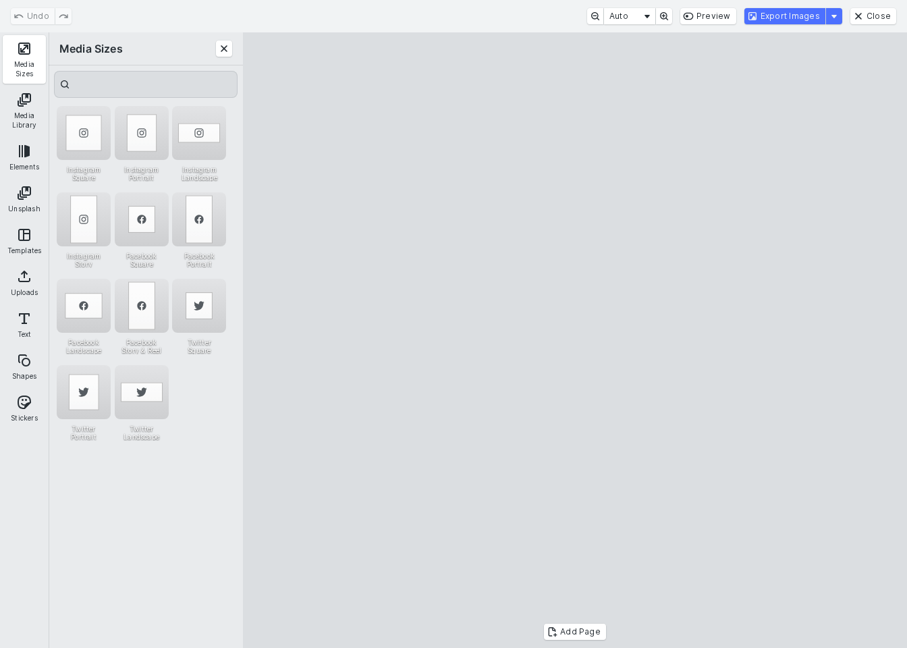
click at [575, 340] on cesdk-canvas "Editor canvas" at bounding box center [575, 340] width 0 height 0
drag, startPoint x: 576, startPoint y: 494, endPoint x: 567, endPoint y: 302, distance: 191.8
click at [575, 340] on cesdk-canvas "Editor canvas" at bounding box center [575, 340] width 0 height 0
drag, startPoint x: 578, startPoint y: 183, endPoint x: 578, endPoint y: 195, distance: 12.1
click at [575, 340] on cesdk-canvas "Editor canvas" at bounding box center [575, 340] width 0 height 0
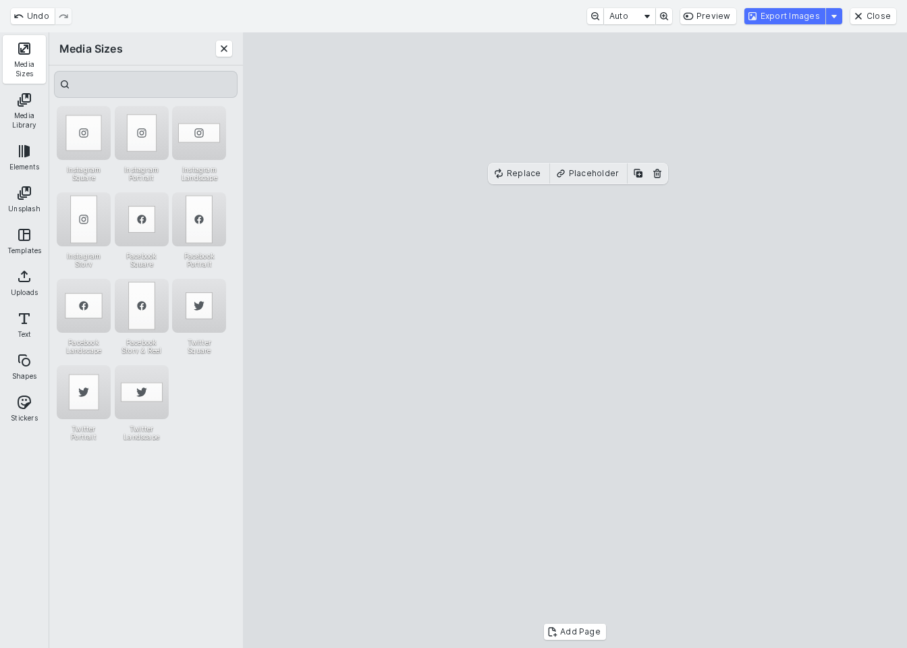
click at [575, 340] on cesdk-canvas "Editor canvas" at bounding box center [575, 340] width 0 height 0
click at [800, 20] on button "Export Images" at bounding box center [784, 16] width 81 height 16
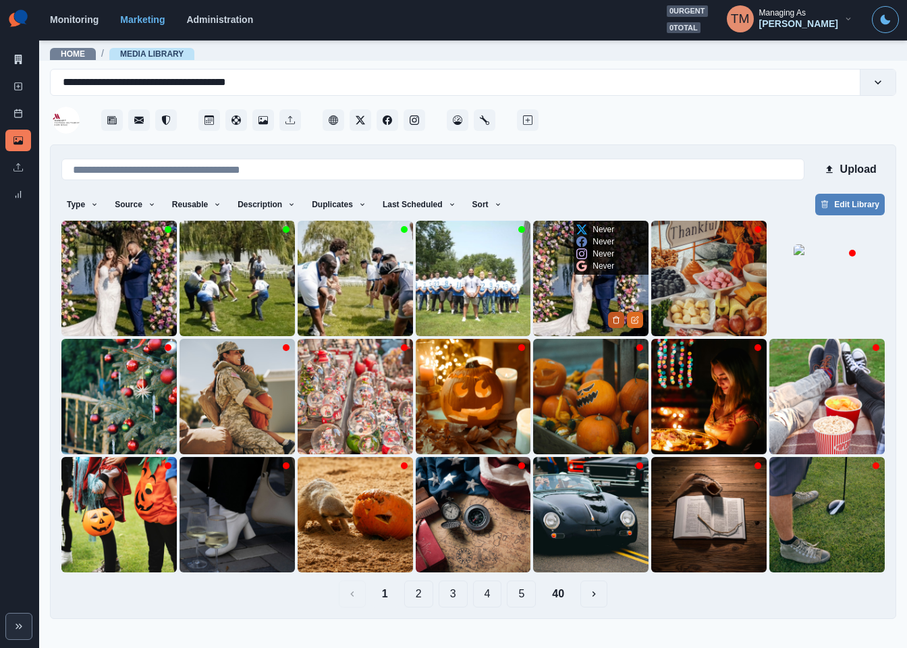
click at [619, 322] on icon "Delete Media" at bounding box center [616, 320] width 8 height 8
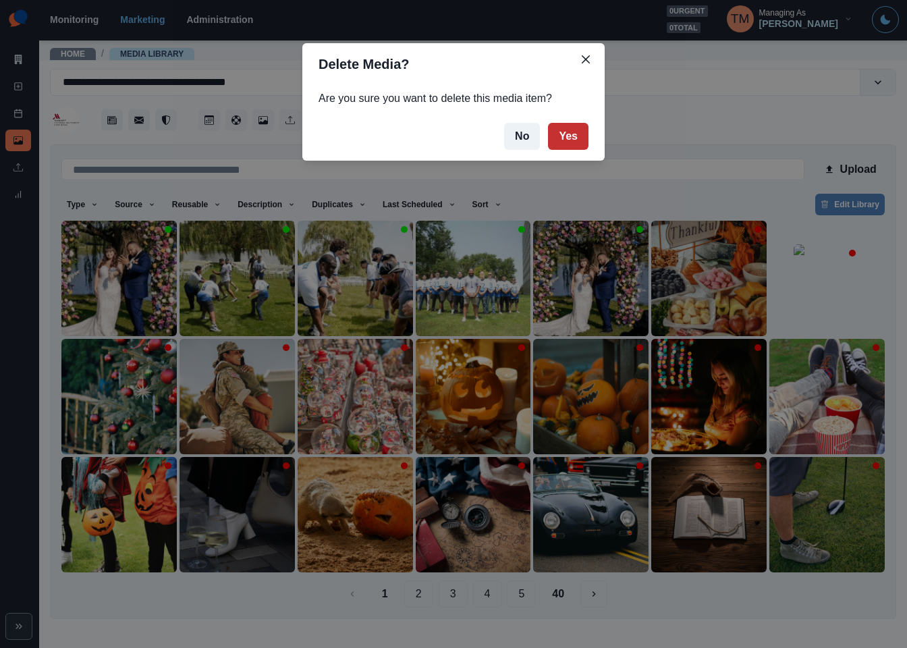
click at [577, 132] on button "Yes" at bounding box center [568, 136] width 40 height 27
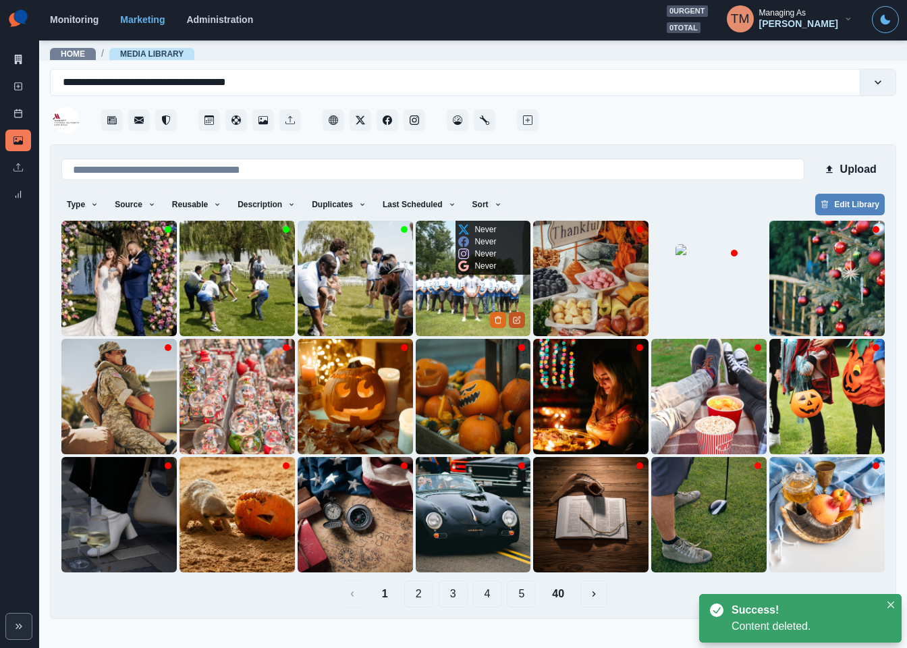
click at [521, 324] on button "Edit Media" at bounding box center [517, 320] width 16 height 16
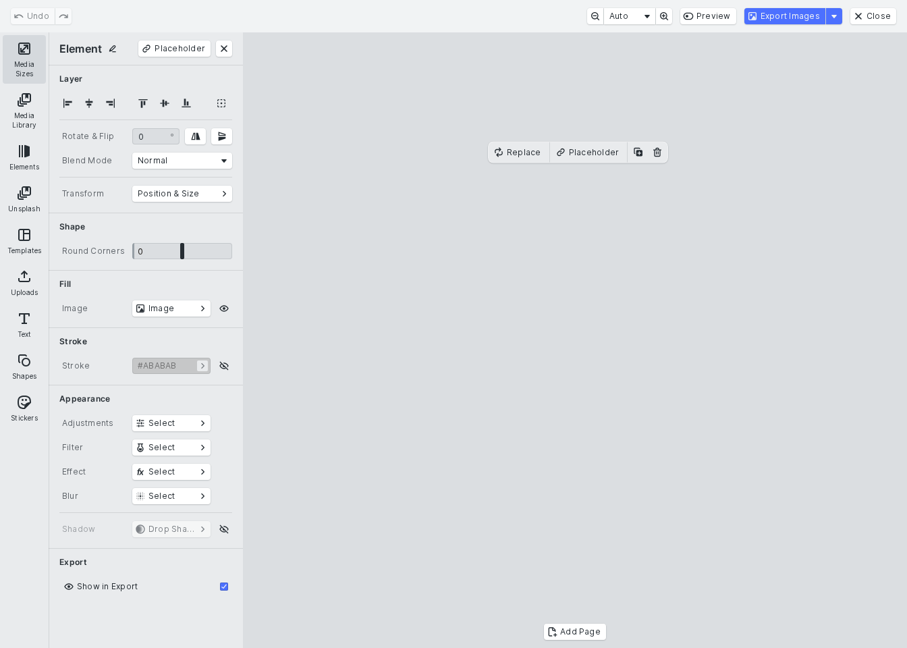
click at [21, 55] on button "Media Sizes" at bounding box center [24, 59] width 43 height 49
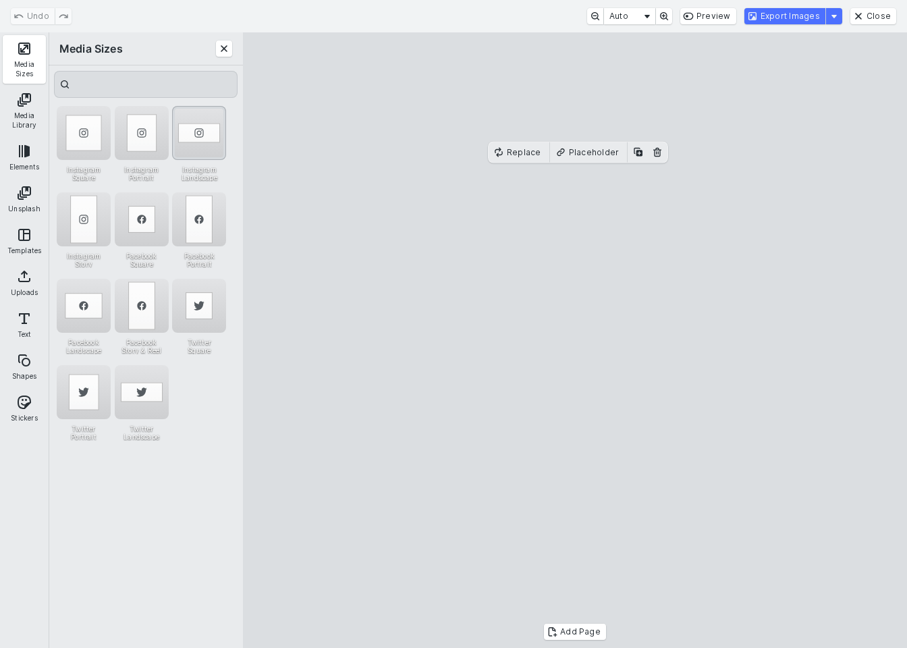
click at [206, 116] on div "Instagram Landscape" at bounding box center [199, 133] width 54 height 54
drag, startPoint x: 632, startPoint y: 423, endPoint x: 632, endPoint y: 412, distance: 11.5
click at [575, 340] on cesdk-canvas "Editor canvas" at bounding box center [575, 340] width 0 height 0
drag, startPoint x: 572, startPoint y: 499, endPoint x: 572, endPoint y: 508, distance: 9.4
click at [575, 340] on cesdk-canvas "Editor canvas" at bounding box center [575, 340] width 0 height 0
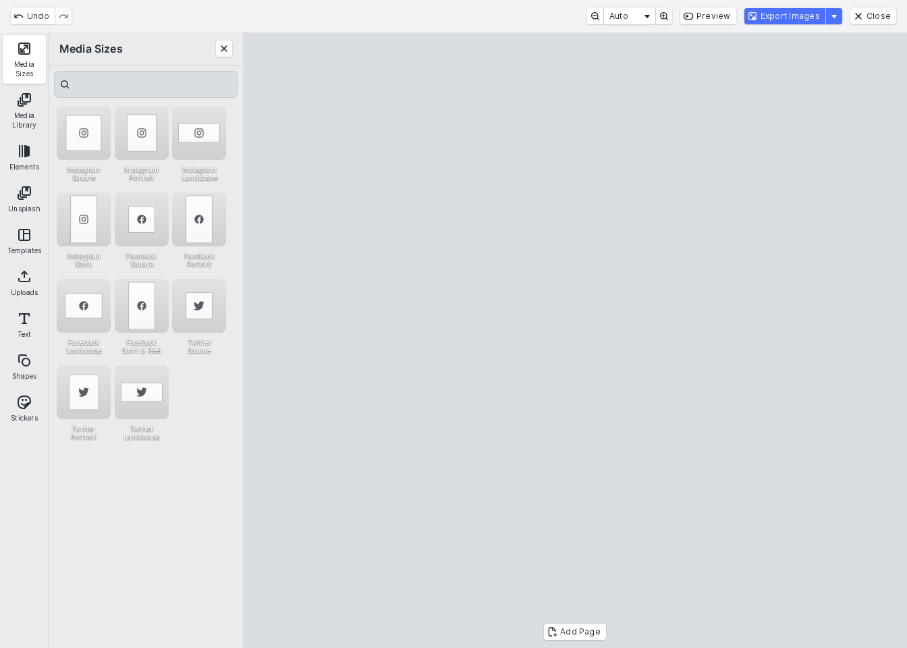
drag, startPoint x: 577, startPoint y: 182, endPoint x: 577, endPoint y: 192, distance: 10.1
click at [575, 340] on cesdk-canvas "Editor canvas" at bounding box center [575, 340] width 0 height 0
drag, startPoint x: 652, startPoint y: 547, endPoint x: 630, endPoint y: 489, distance: 63.0
click at [575, 340] on cesdk-canvas "Editor canvas" at bounding box center [575, 340] width 0 height 0
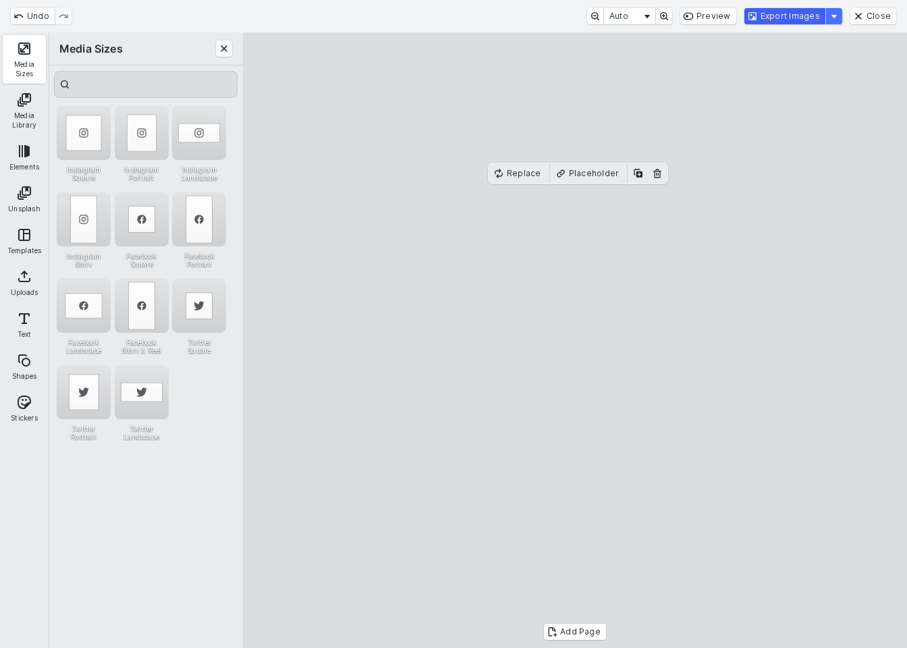
click at [804, 20] on button "Export Images" at bounding box center [784, 16] width 81 height 16
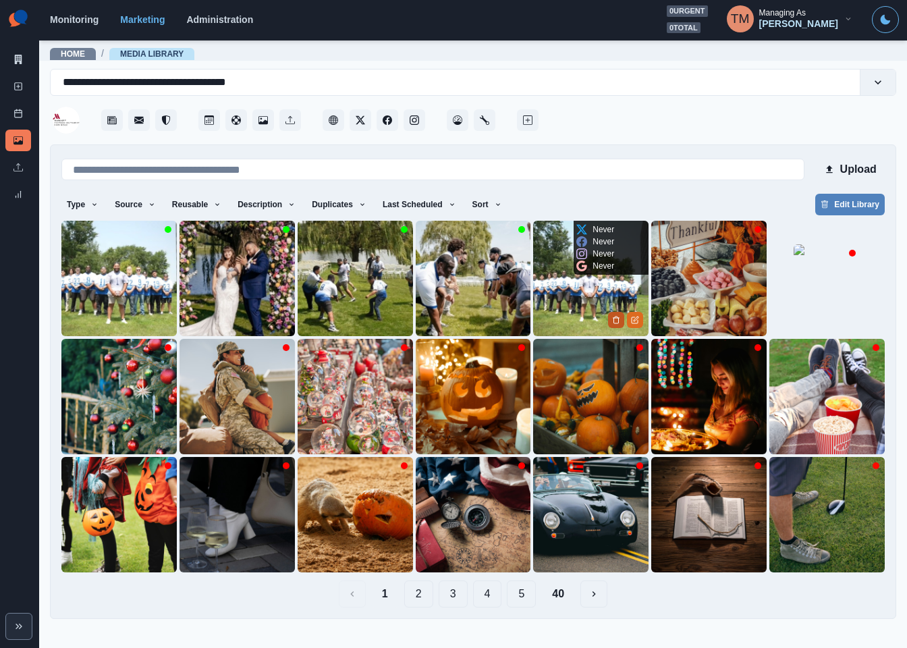
click at [617, 320] on icon "Delete Media" at bounding box center [616, 320] width 8 height 8
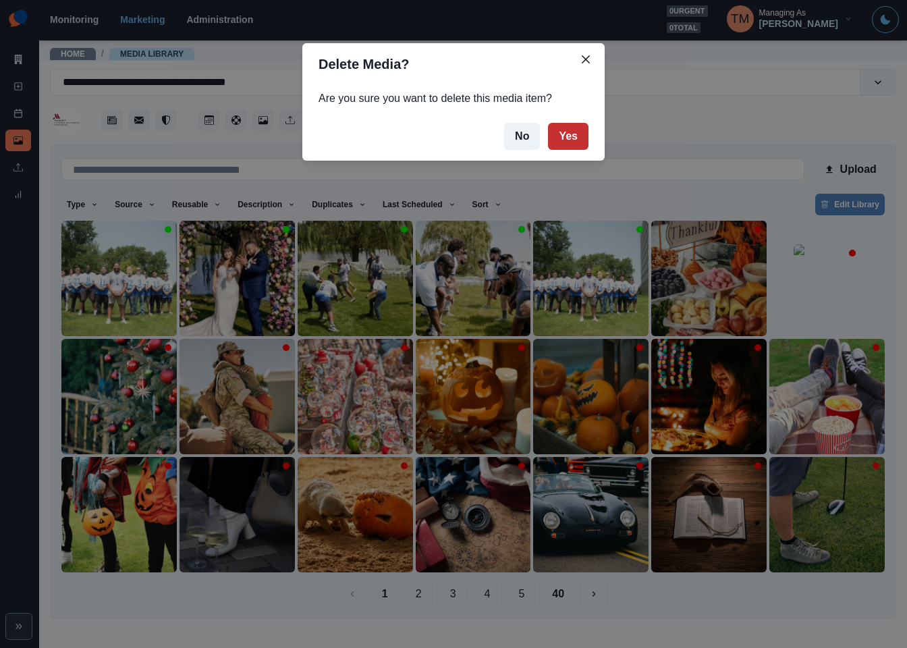
click at [581, 138] on button "Yes" at bounding box center [568, 136] width 40 height 27
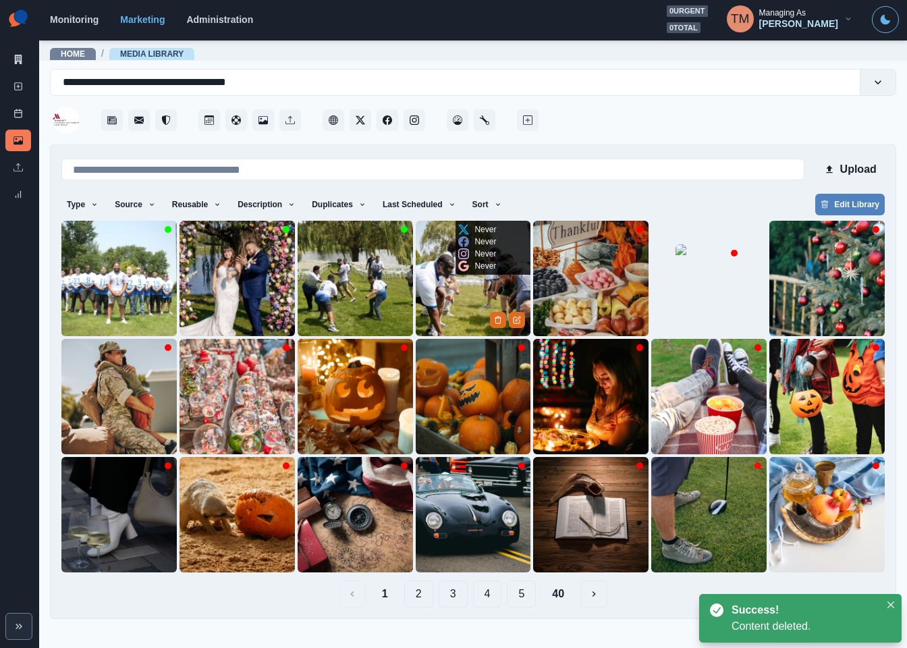
click at [454, 300] on img at bounding box center [473, 278] width 115 height 115
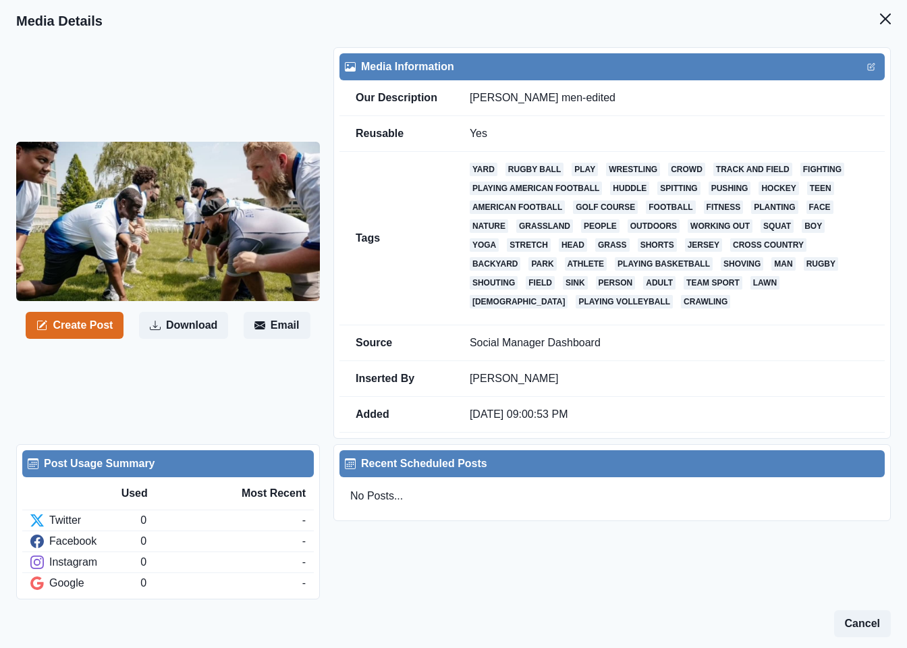
click at [189, 240] on img at bounding box center [168, 221] width 304 height 159
click at [880, 21] on icon "Close" at bounding box center [885, 18] width 11 height 11
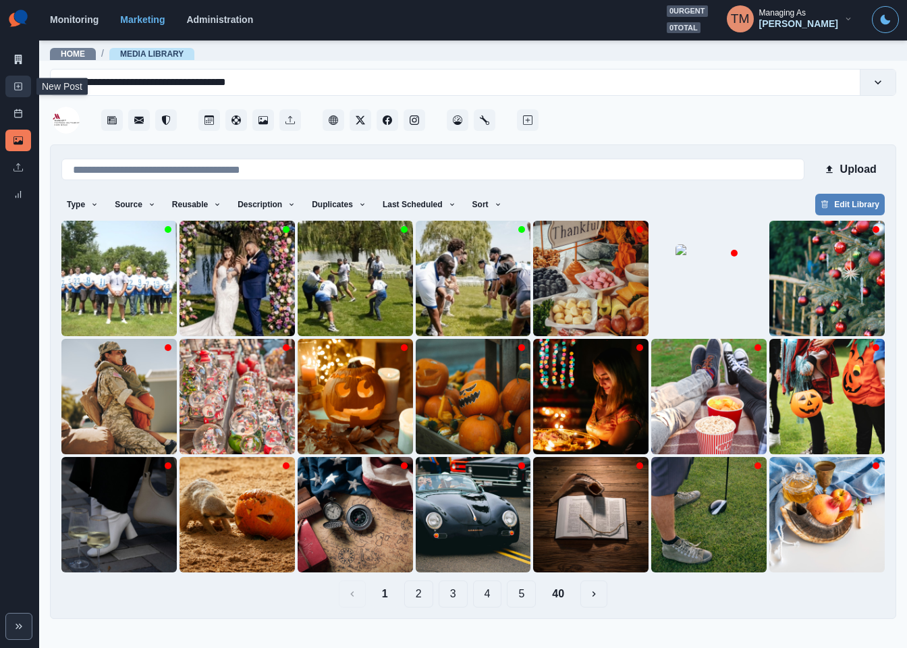
click at [11, 86] on link "New Post" at bounding box center [18, 87] width 26 height 22
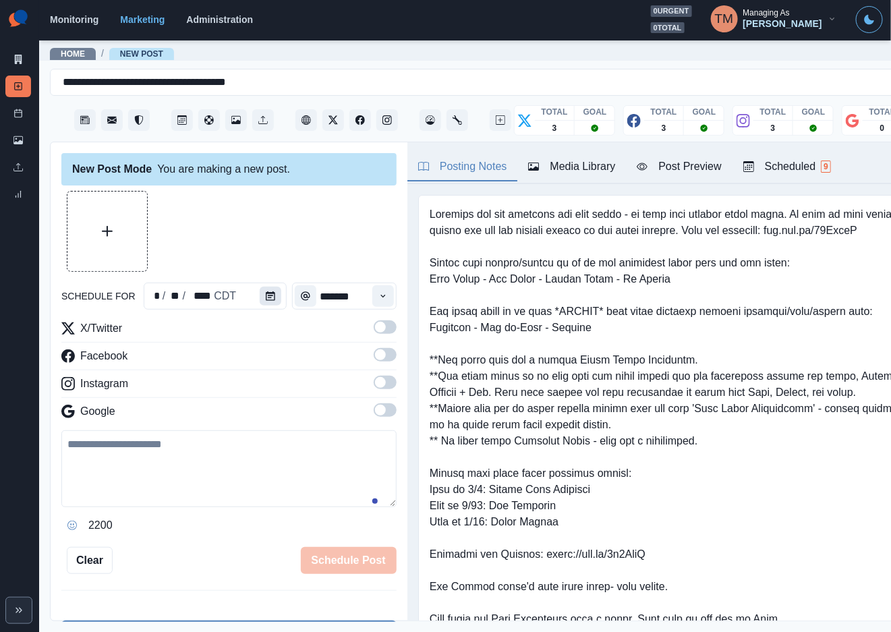
click at [266, 300] on icon "Calendar" at bounding box center [270, 295] width 9 height 9
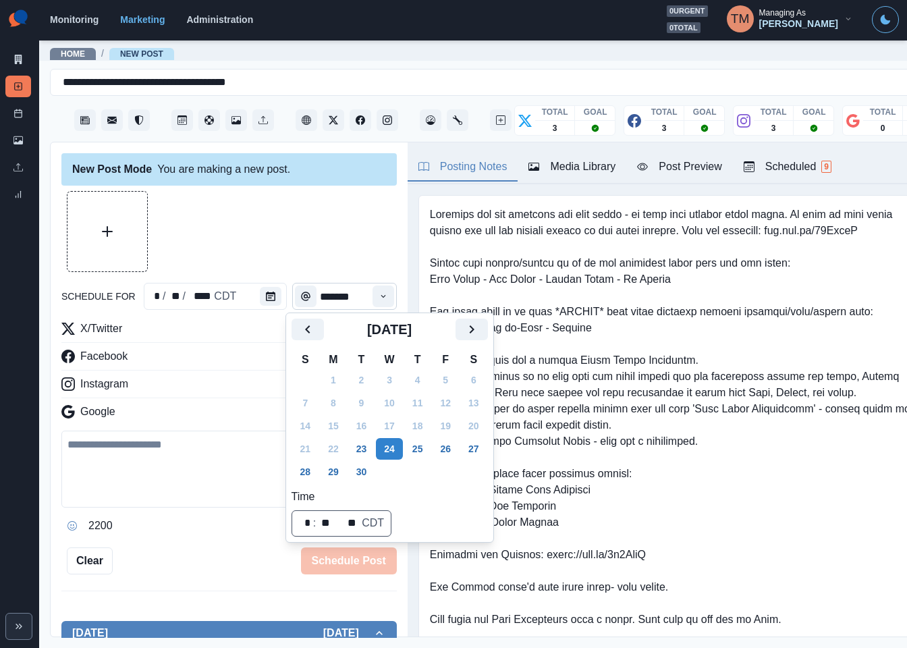
click at [362, 450] on button "23" at bounding box center [361, 449] width 27 height 22
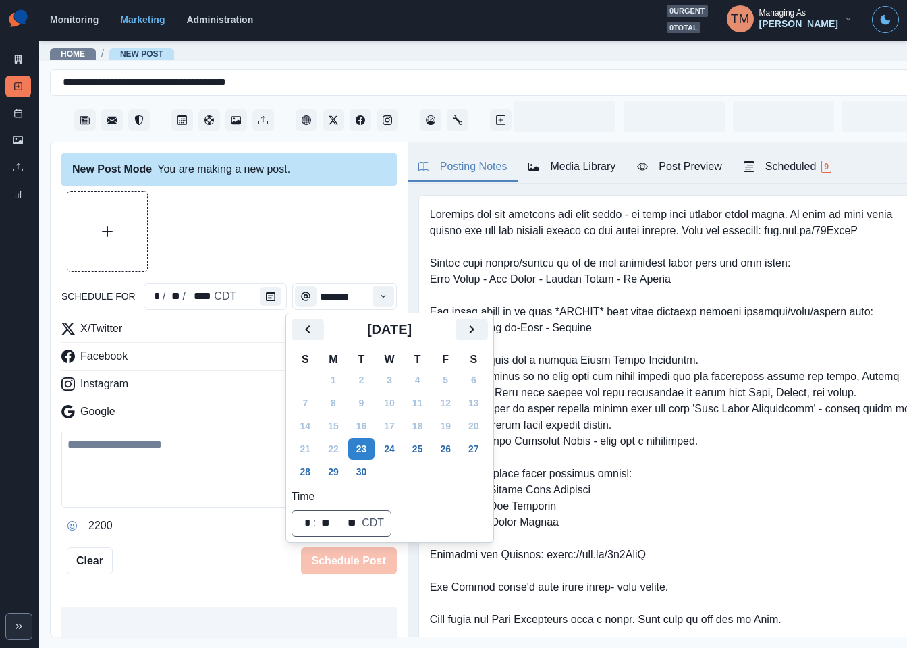
click at [298, 225] on div at bounding box center [228, 231] width 335 height 81
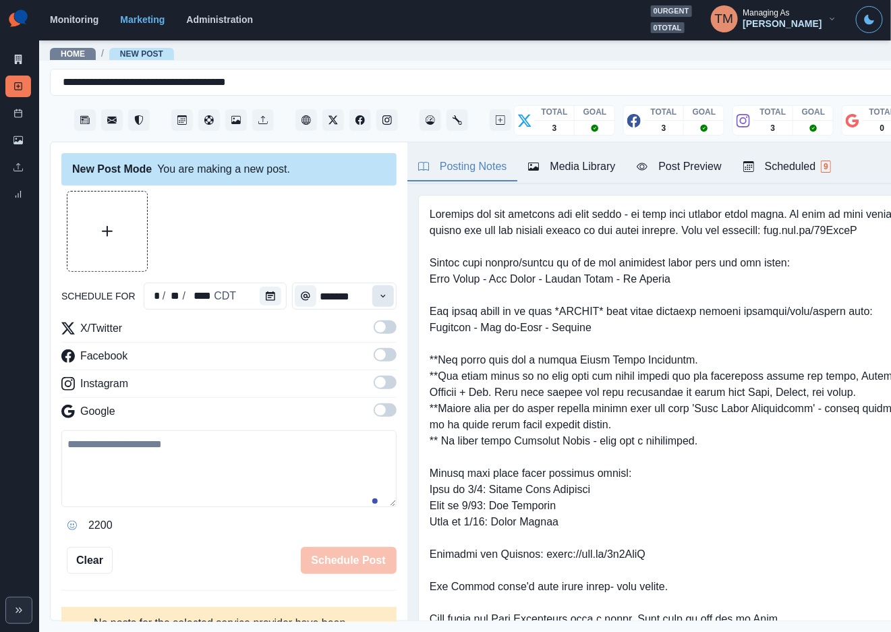
click at [372, 294] on button "Time" at bounding box center [383, 296] width 22 height 22
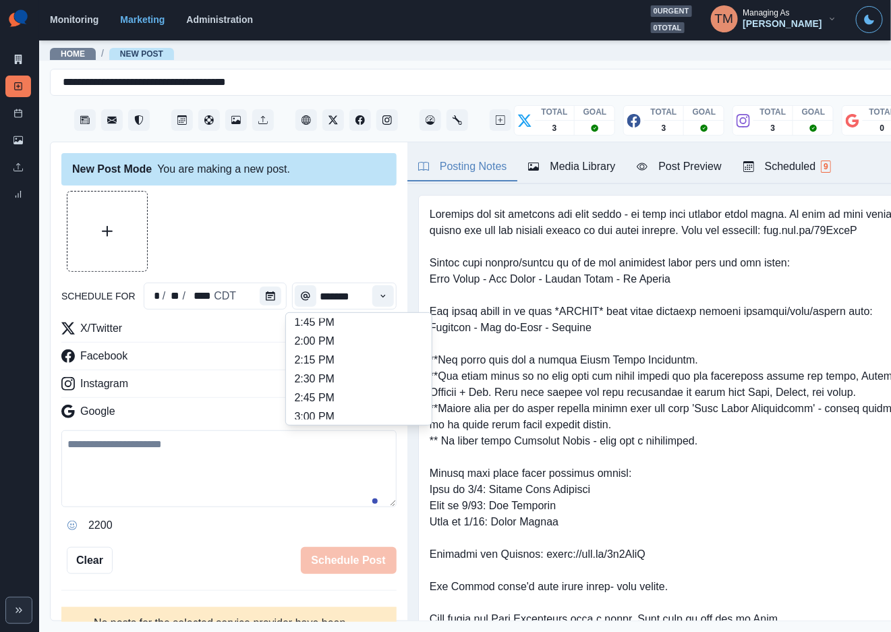
scroll to position [472, 0]
click at [381, 346] on li "2:30 PM" at bounding box center [358, 347] width 135 height 19
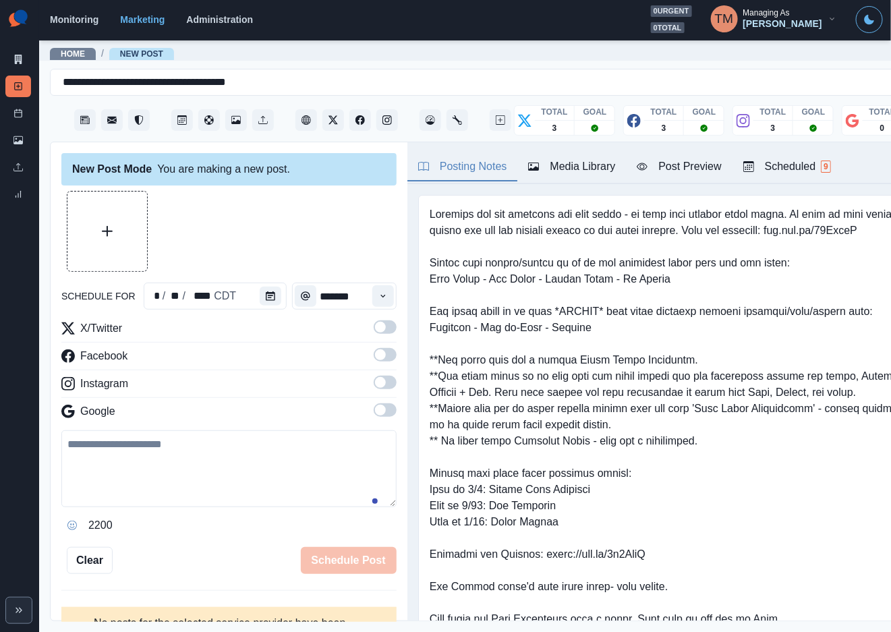
type input "*******"
click at [379, 334] on label at bounding box center [385, 332] width 23 height 22
drag, startPoint x: 377, startPoint y: 356, endPoint x: 379, endPoint y: 375, distance: 19.1
click at [377, 357] on span at bounding box center [385, 354] width 23 height 13
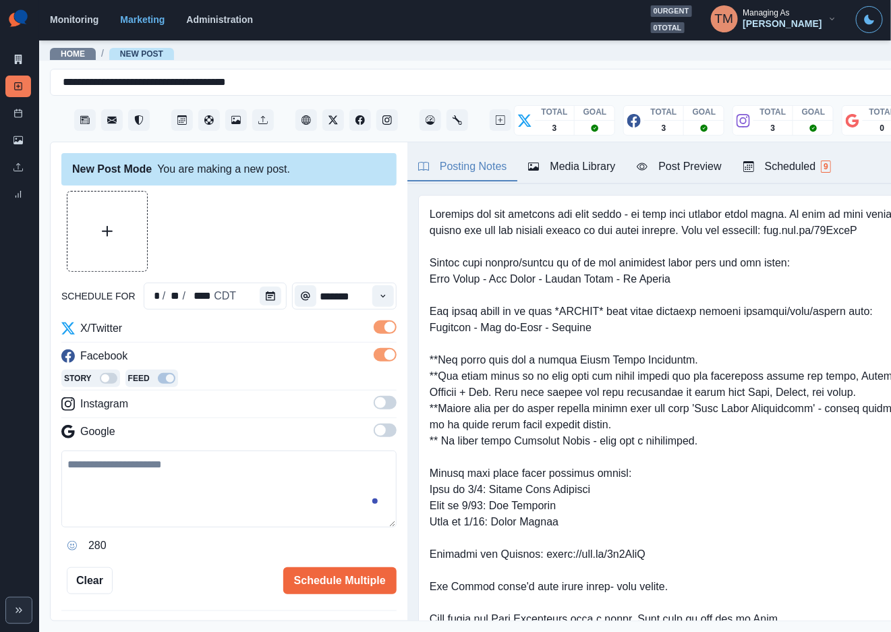
click at [375, 407] on span at bounding box center [380, 402] width 11 height 11
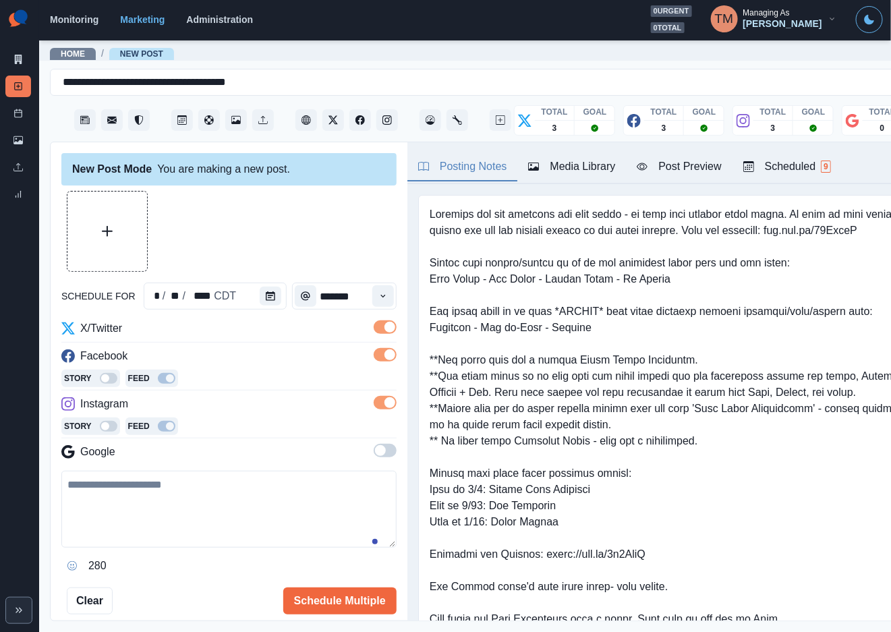
click at [374, 332] on span at bounding box center [385, 327] width 23 height 13
click at [128, 237] on button "Upload Media" at bounding box center [107, 232] width 80 height 80
click at [585, 170] on div "Media Library" at bounding box center [571, 167] width 87 height 16
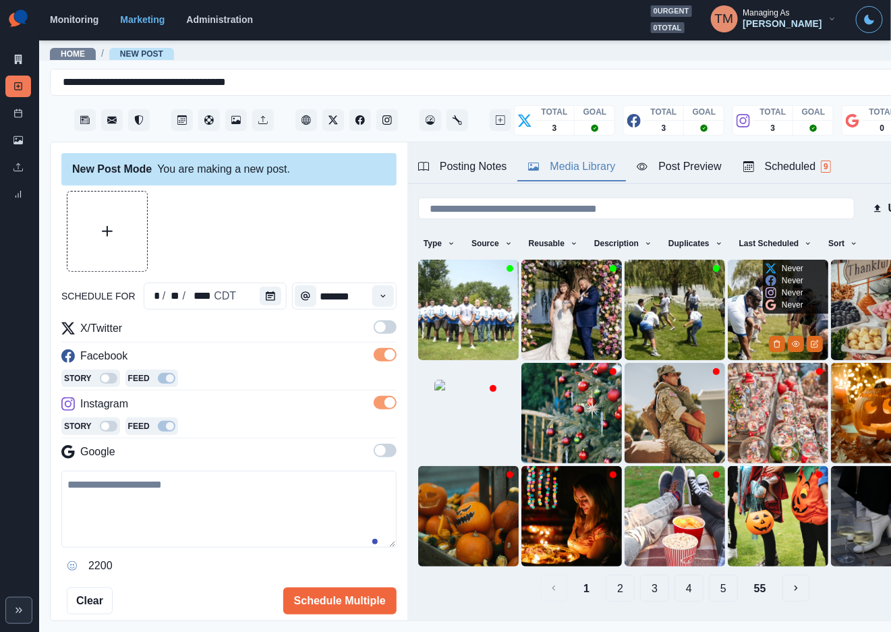
click at [742, 316] on img at bounding box center [778, 310] width 101 height 101
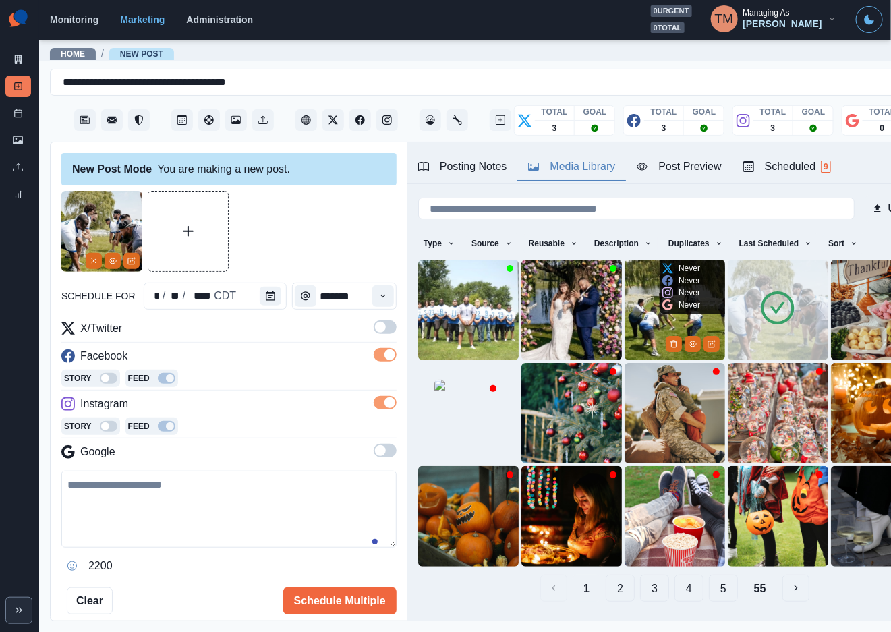
click at [634, 318] on img at bounding box center [675, 310] width 101 height 101
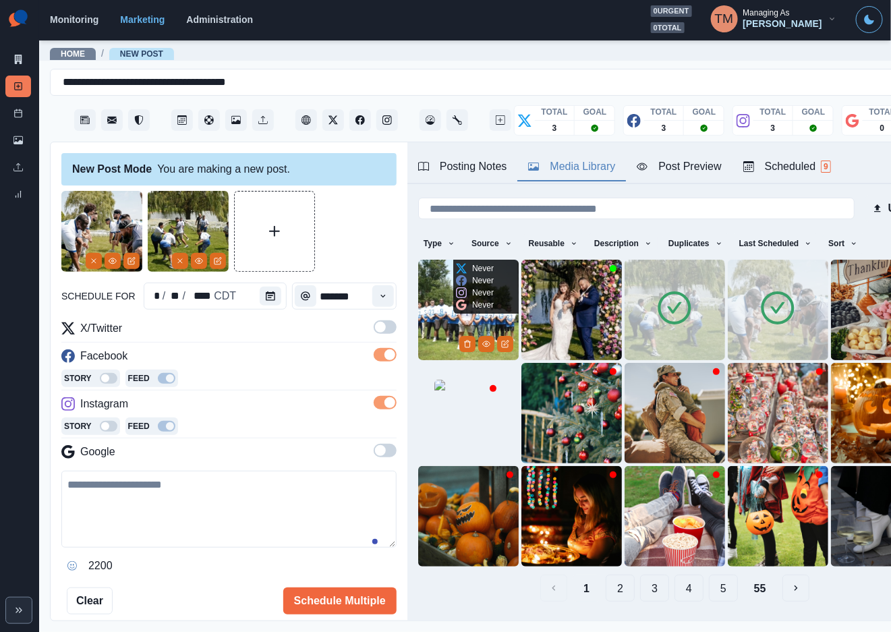
click at [437, 323] on img at bounding box center [468, 310] width 101 height 101
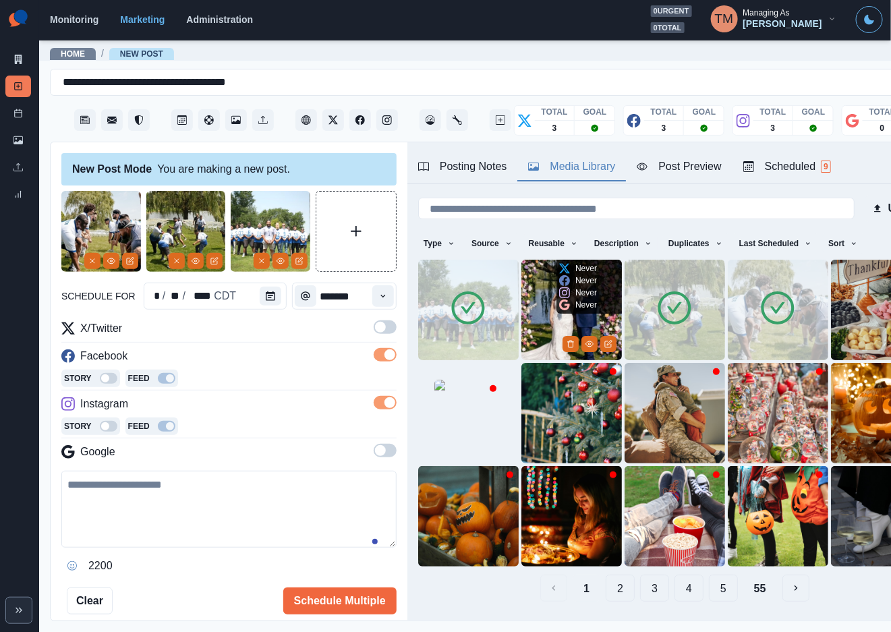
click at [549, 326] on img at bounding box center [572, 310] width 101 height 101
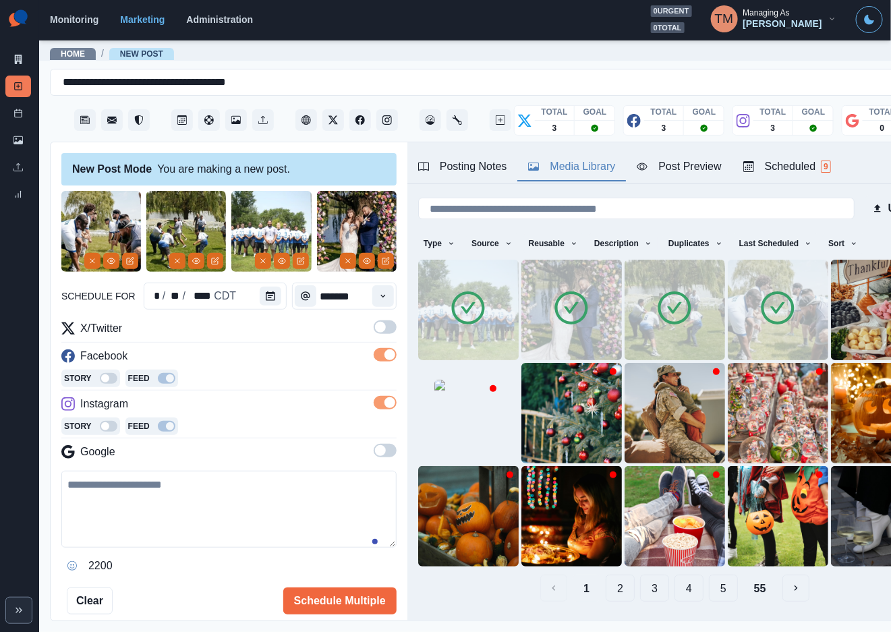
click at [165, 504] on textarea at bounding box center [228, 509] width 335 height 77
paste textarea "**********"
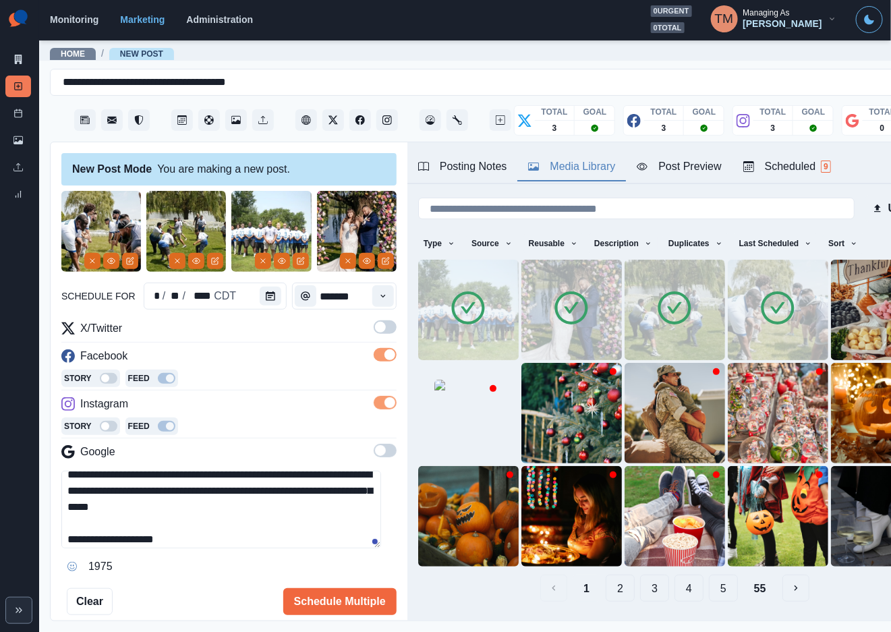
scroll to position [43, 0]
type textarea "**********"
click at [692, 165] on div "Post Preview" at bounding box center [679, 167] width 84 height 16
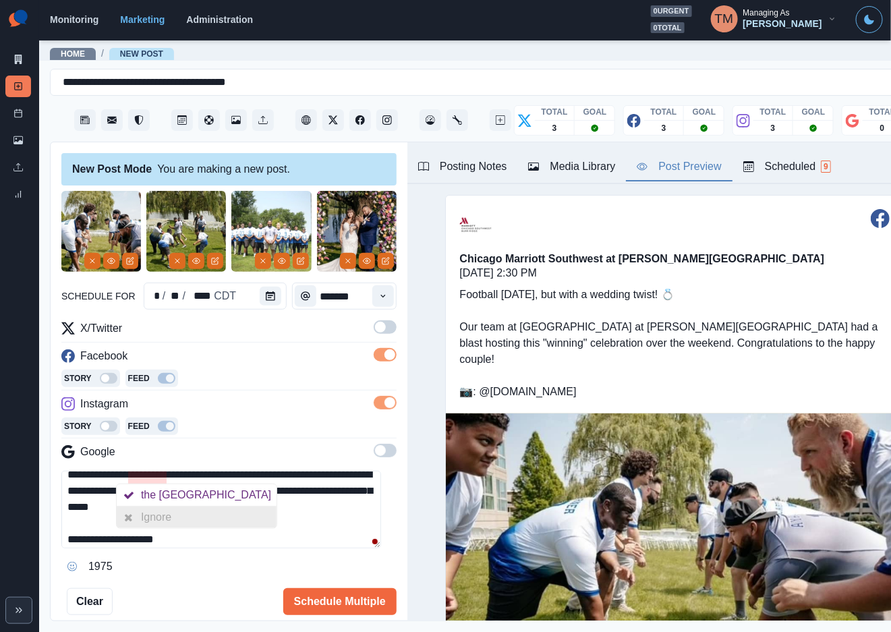
click at [164, 525] on div "Ignore" at bounding box center [159, 518] width 36 height 22
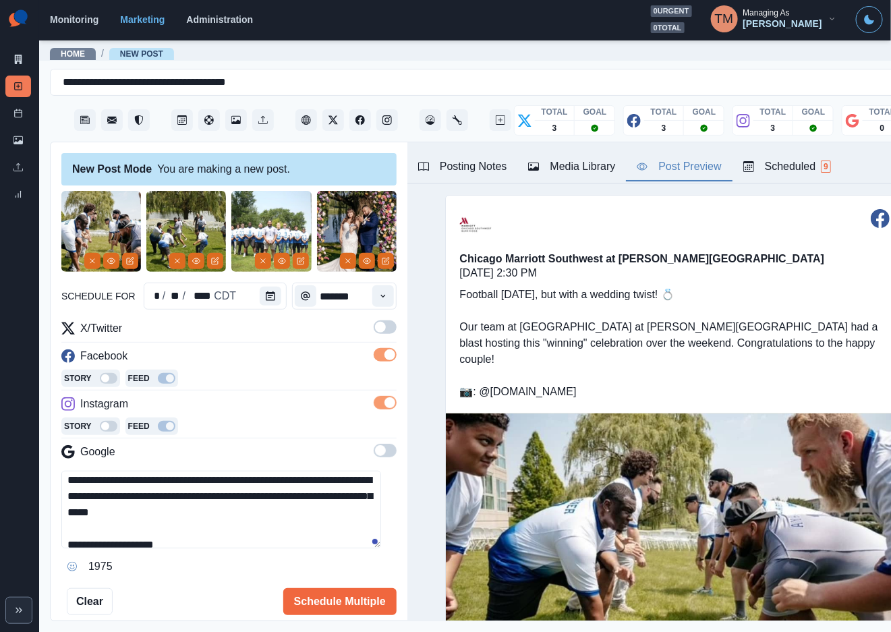
scroll to position [47, 0]
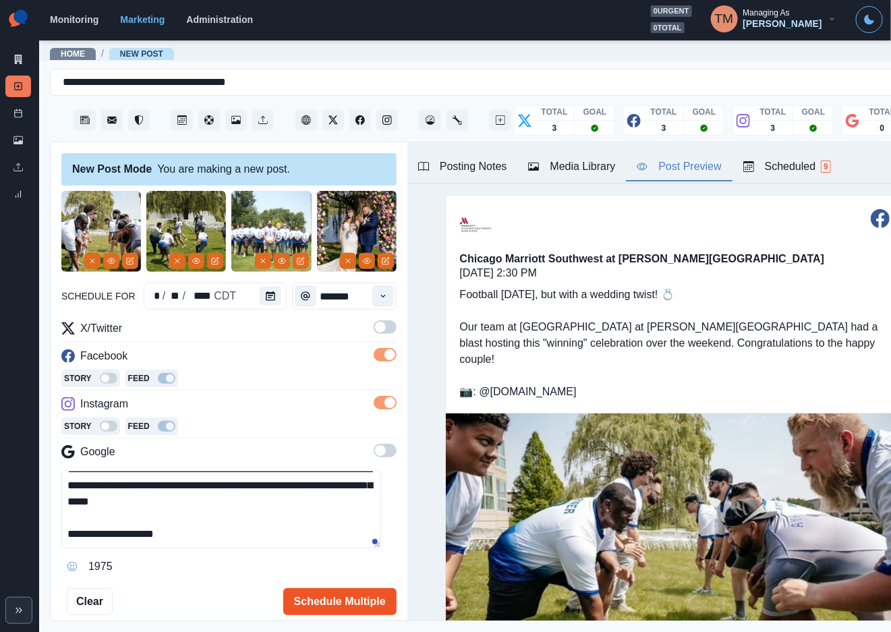
click at [363, 597] on button "Schedule Multiple" at bounding box center [339, 601] width 113 height 27
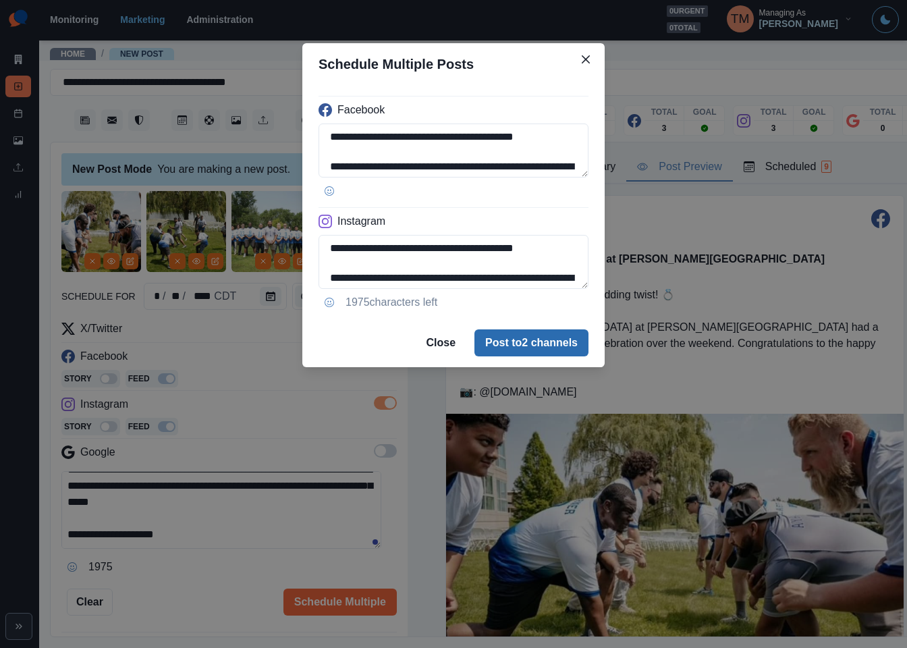
click at [567, 350] on button "Post to 2 channels" at bounding box center [531, 342] width 114 height 27
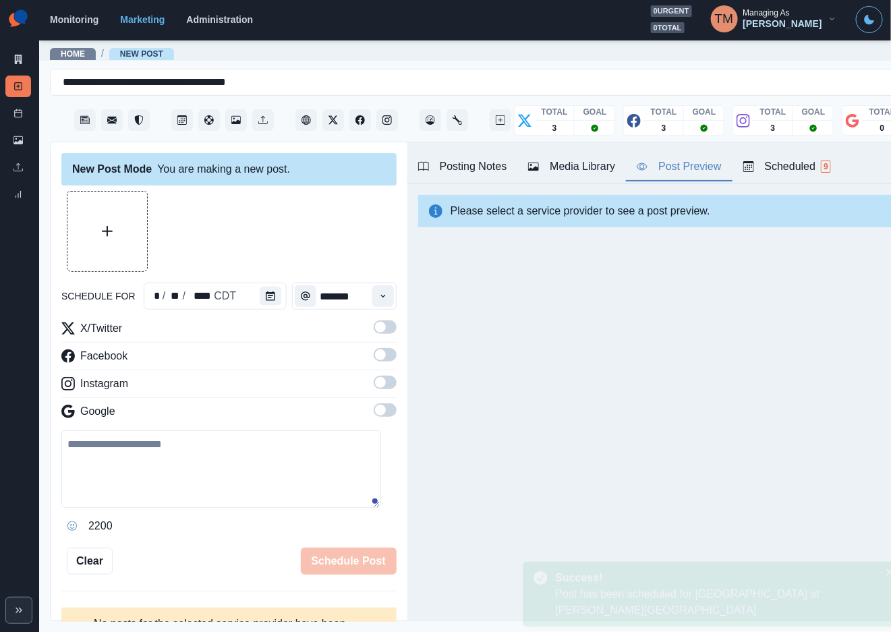
scroll to position [0, 0]
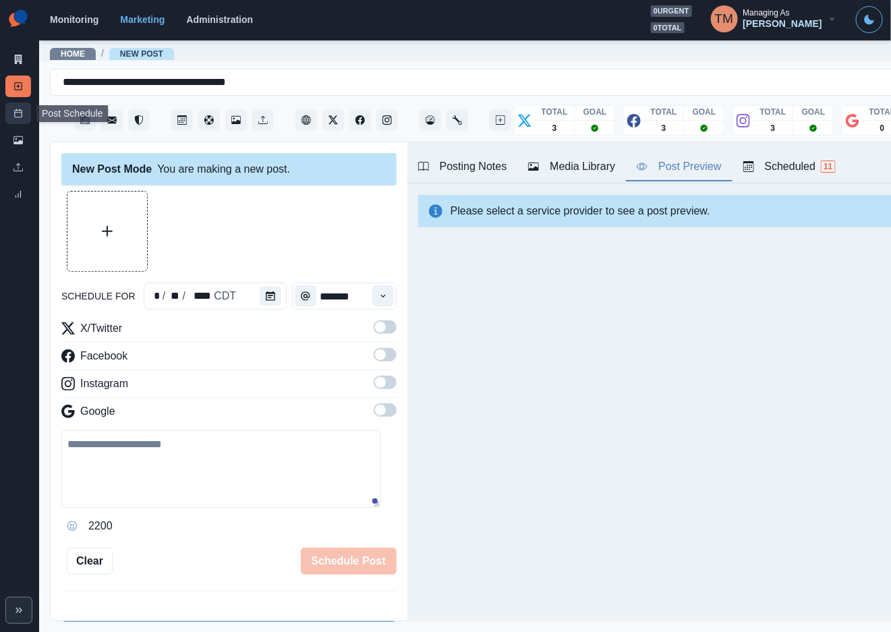
click at [19, 114] on icon at bounding box center [17, 113] width 9 height 9
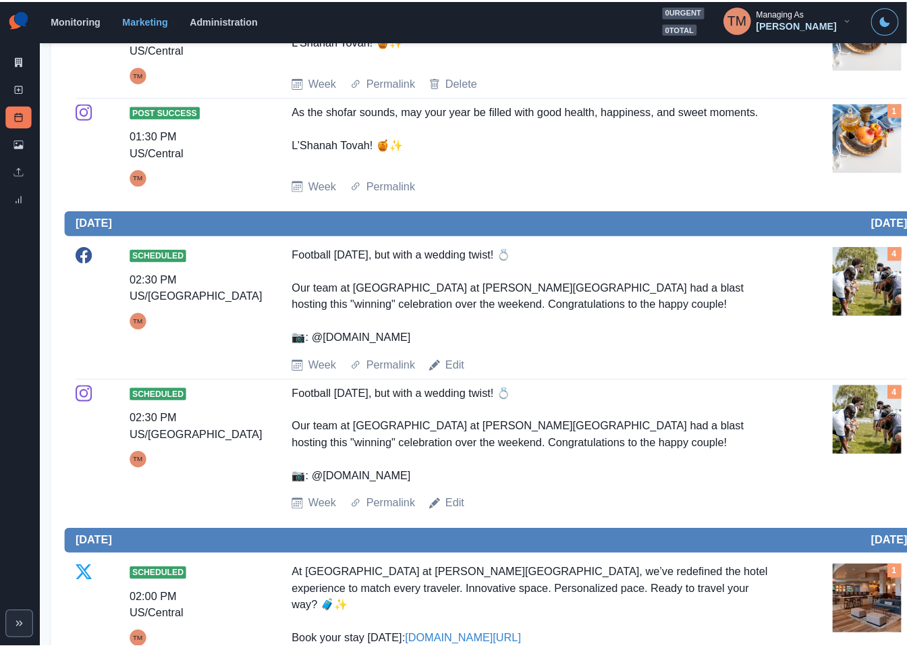
scroll to position [506, 0]
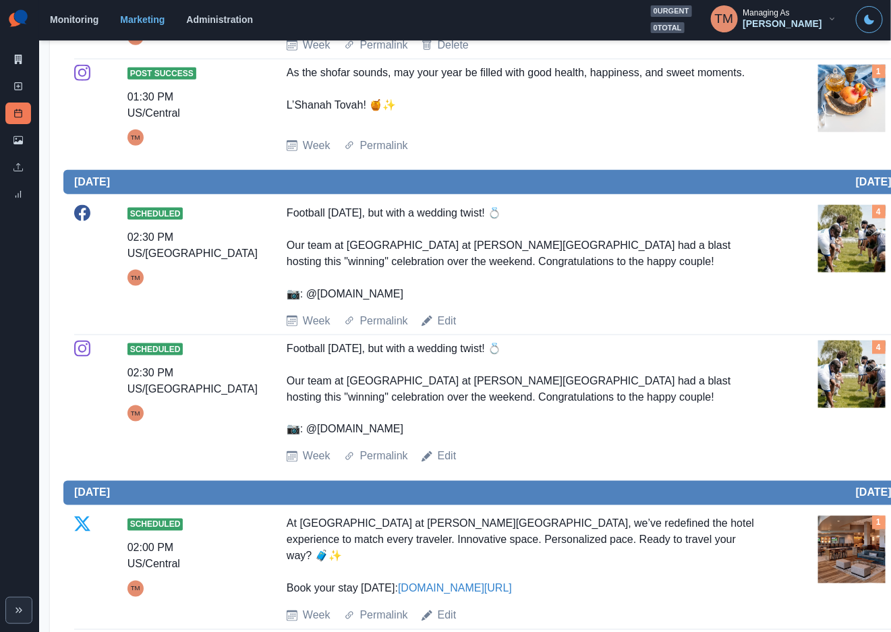
click at [871, 393] on img at bounding box center [851, 374] width 67 height 67
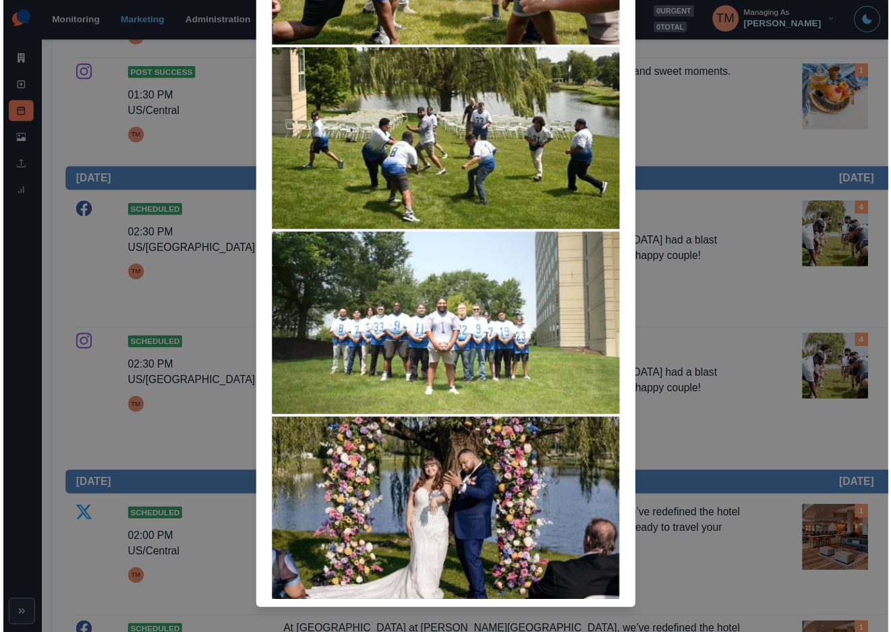
scroll to position [249, 0]
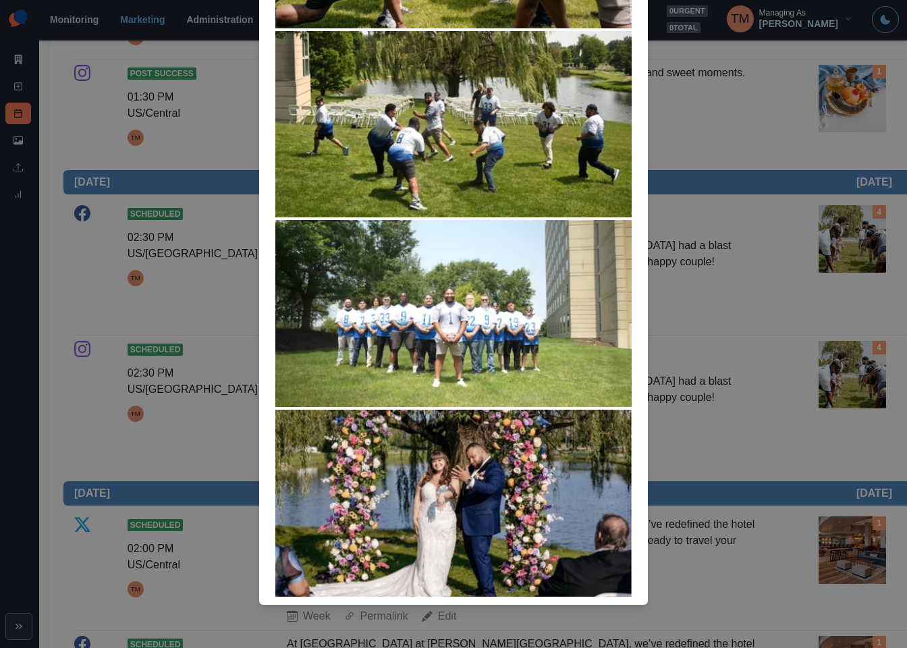
click at [865, 393] on div "Attached Media Preview" at bounding box center [453, 324] width 907 height 648
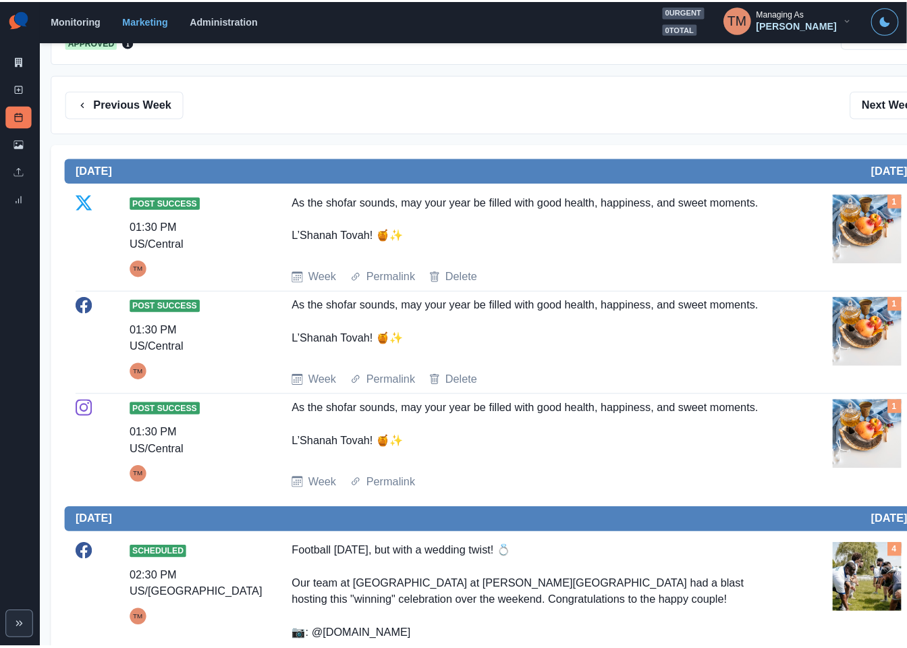
scroll to position [0, 0]
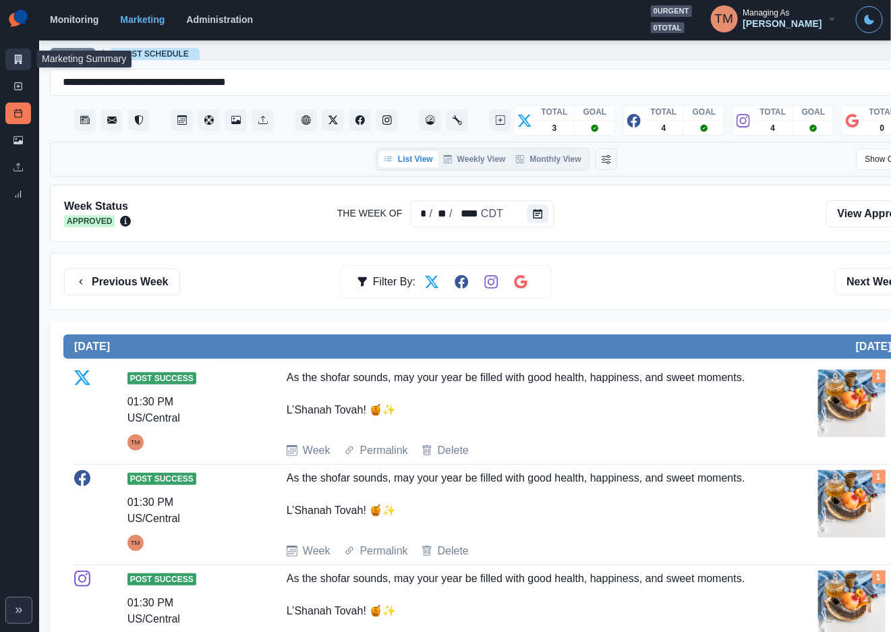
click at [18, 61] on icon at bounding box center [18, 59] width 7 height 9
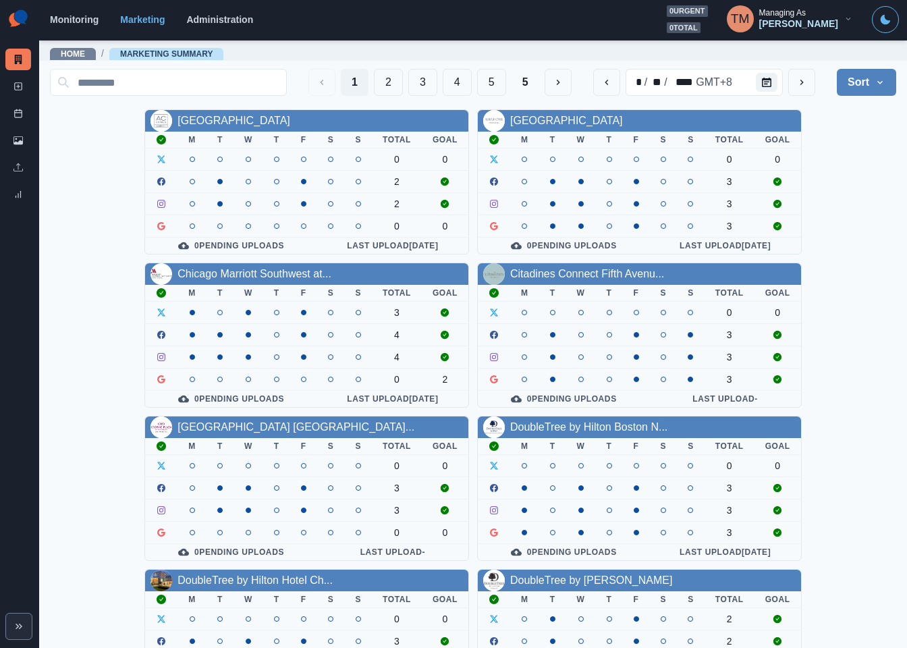
click at [832, 167] on div "AC Hotel Atlanta Downtown M T W T F S S Total Goal 0 0 2 2 0 0 0 Pending Upload…" at bounding box center [473, 564] width 846 height 911
click at [756, 87] on button "Calendar" at bounding box center [767, 82] width 22 height 19
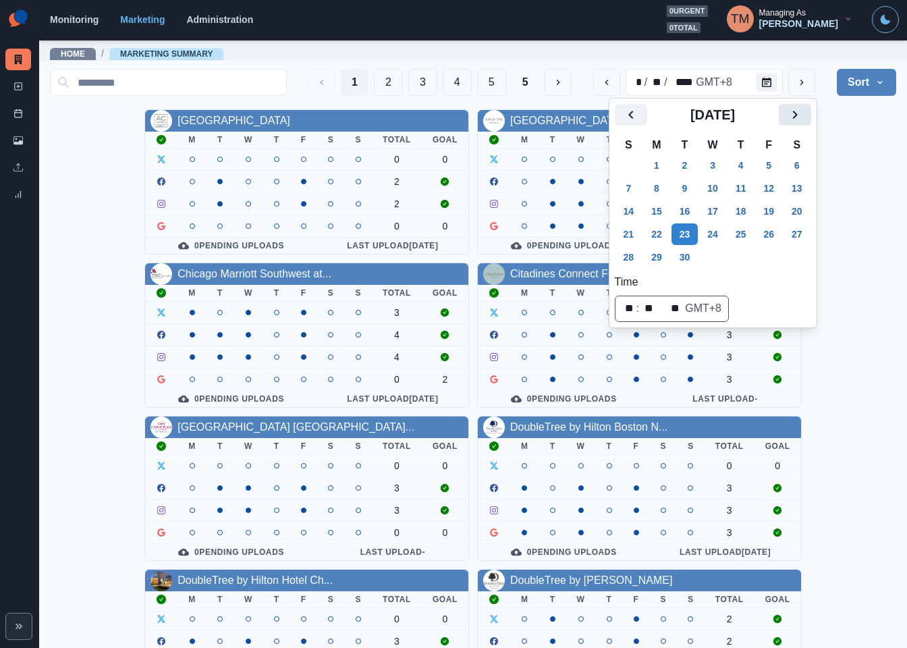
click at [788, 112] on icon "Next" at bounding box center [795, 115] width 16 height 16
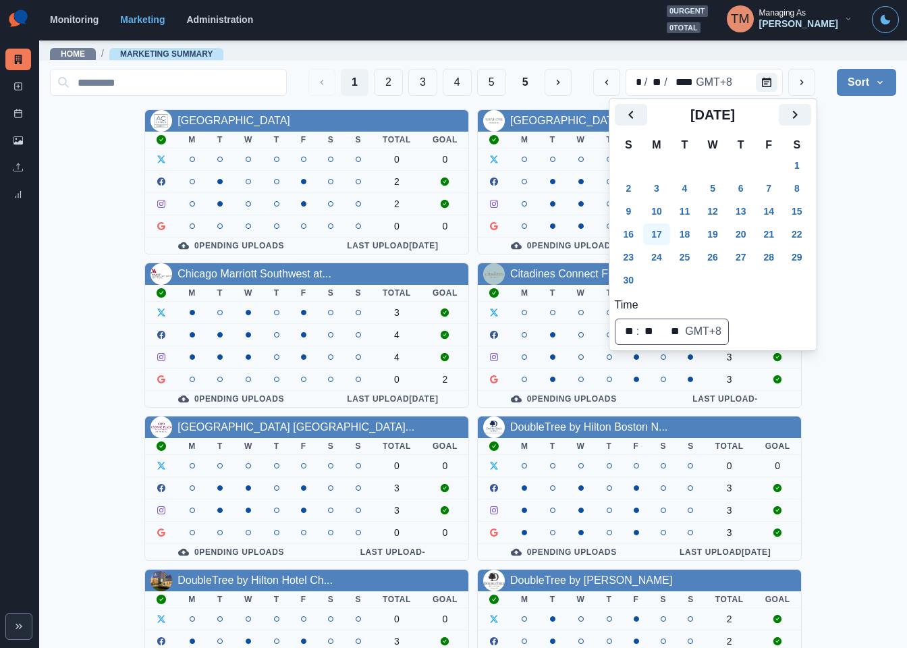
click at [666, 238] on button "17" at bounding box center [656, 234] width 27 height 22
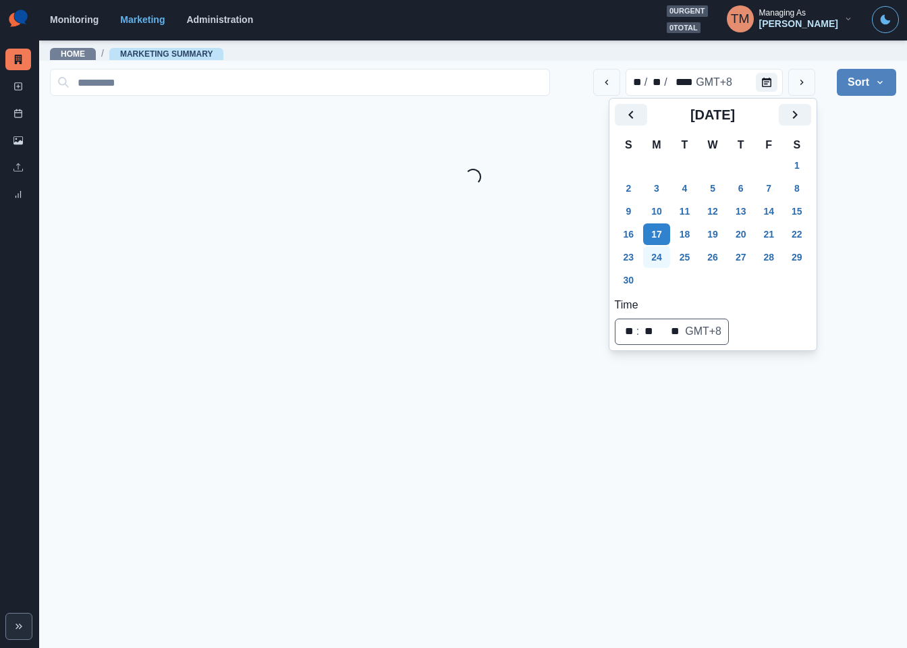
click at [650, 262] on button "24" at bounding box center [656, 257] width 27 height 22
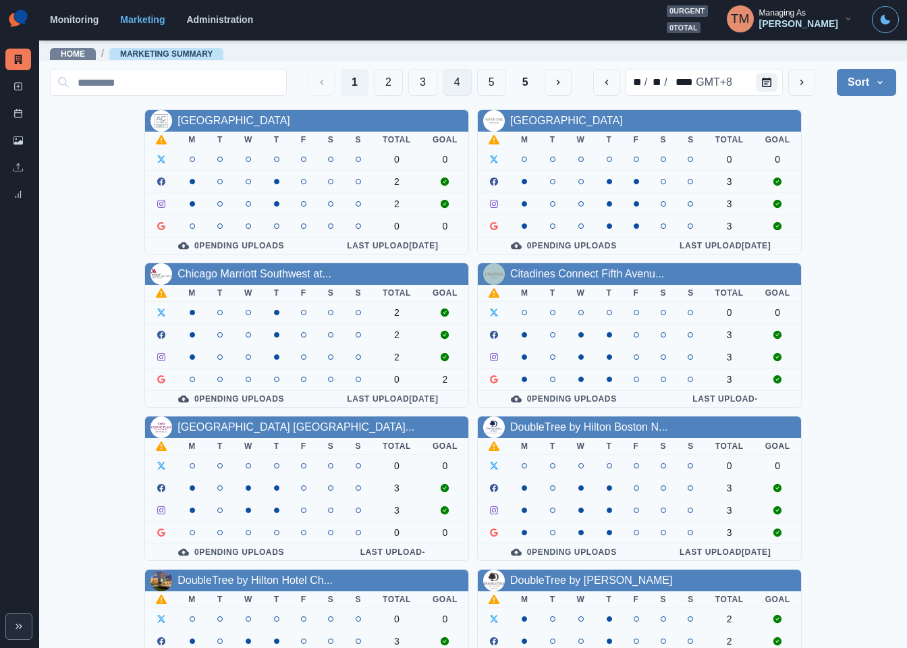
click at [443, 80] on button "4" at bounding box center [457, 82] width 29 height 27
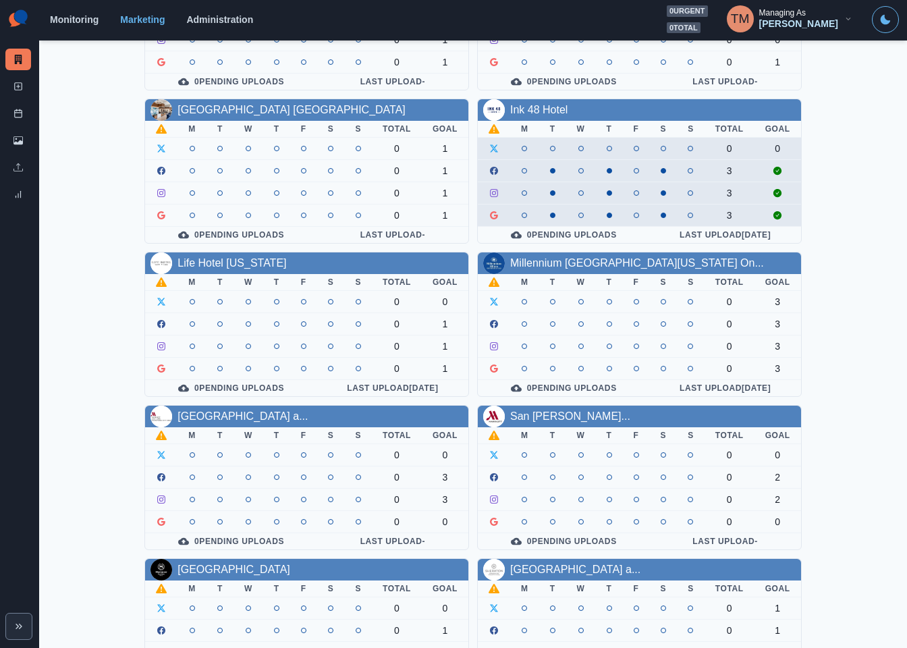
scroll to position [202, 0]
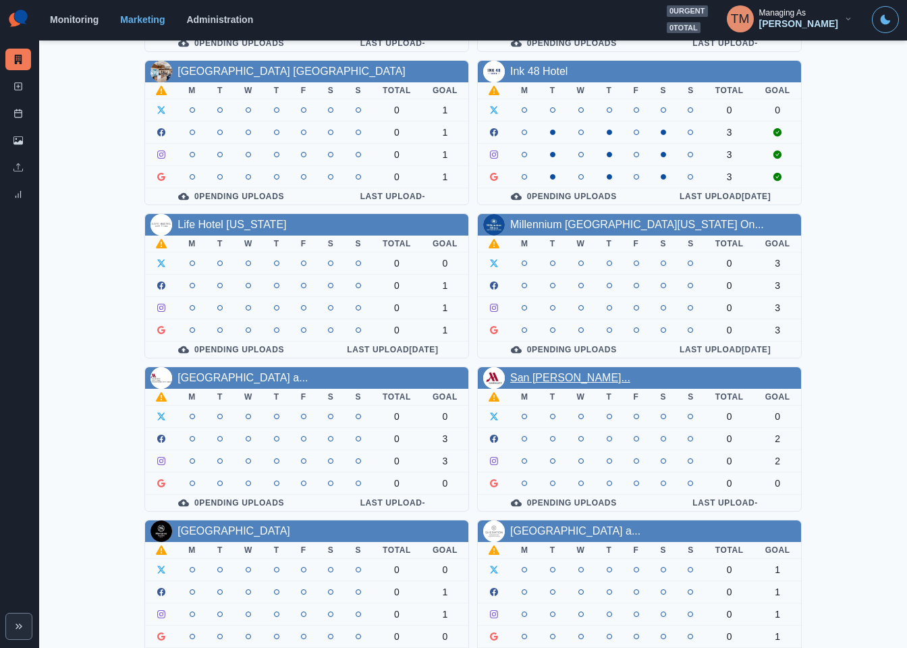
click at [543, 383] on link "San Francisco Marriott Fisher..." at bounding box center [570, 377] width 120 height 11
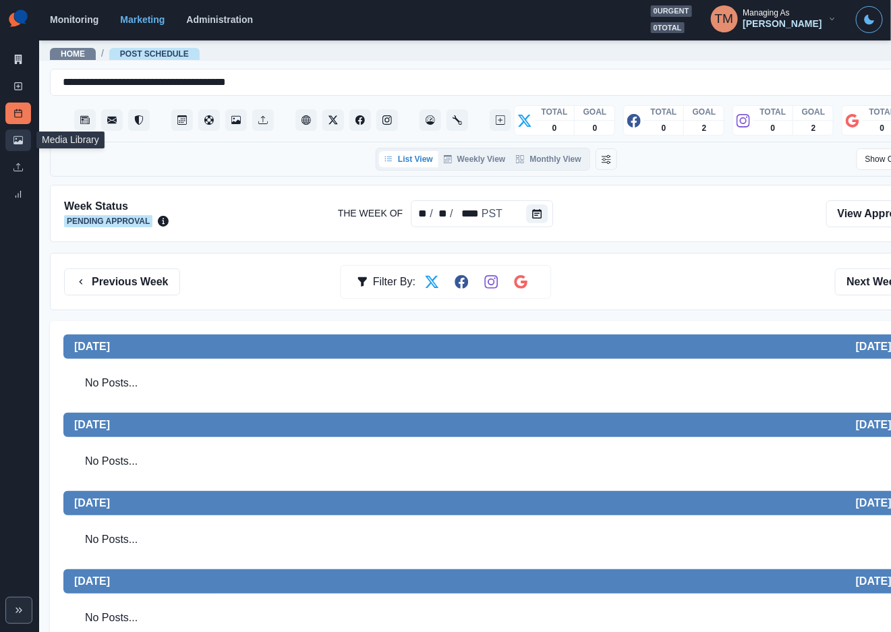
click at [16, 142] on icon at bounding box center [17, 140] width 9 height 8
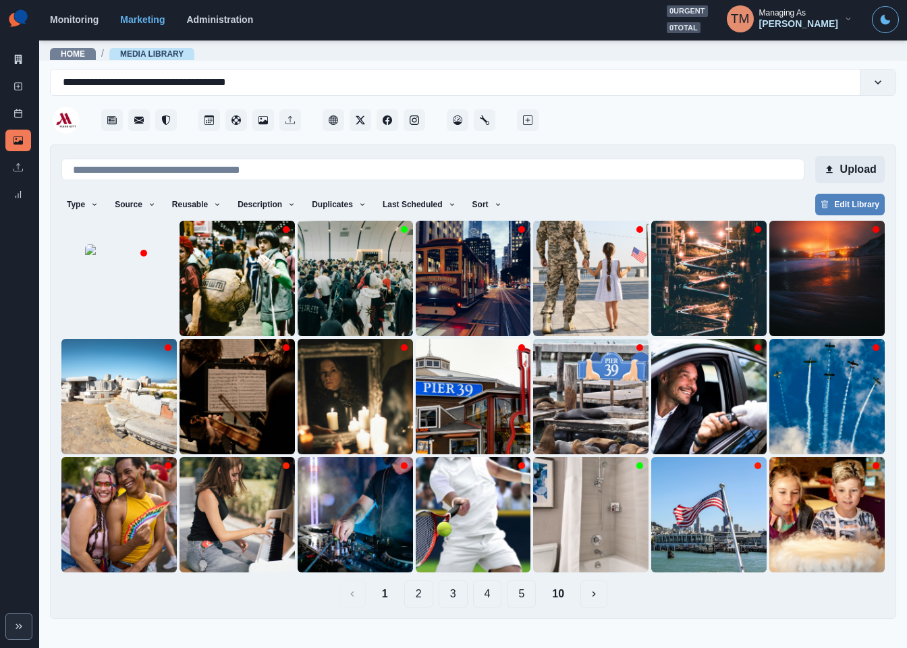
click at [866, 167] on button "Upload" at bounding box center [850, 169] width 70 height 27
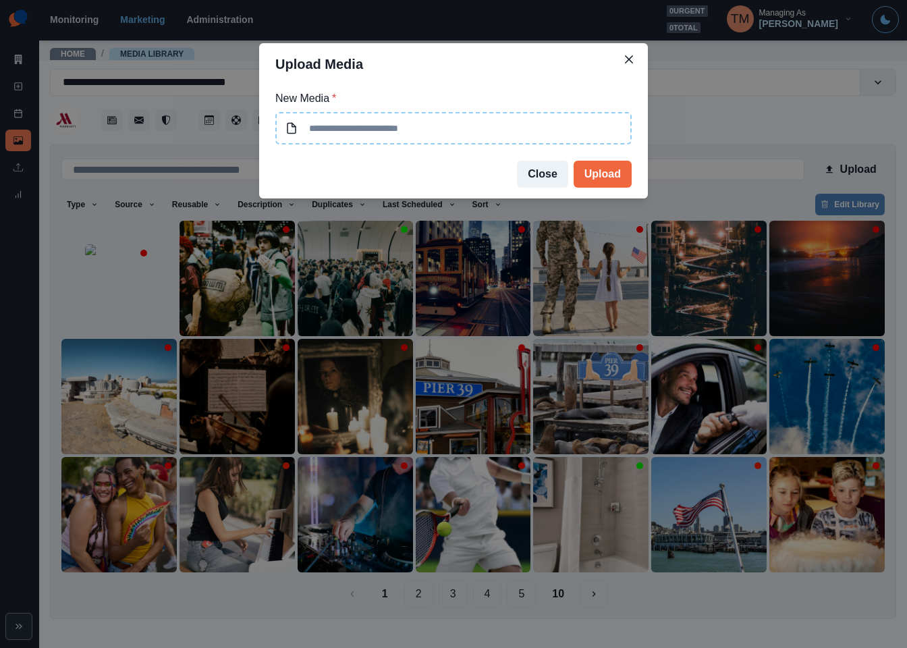
click at [410, 128] on input at bounding box center [453, 128] width 356 height 32
click at [508, 126] on input at bounding box center [453, 128] width 356 height 32
click at [628, 55] on icon "Close" at bounding box center [629, 59] width 8 height 8
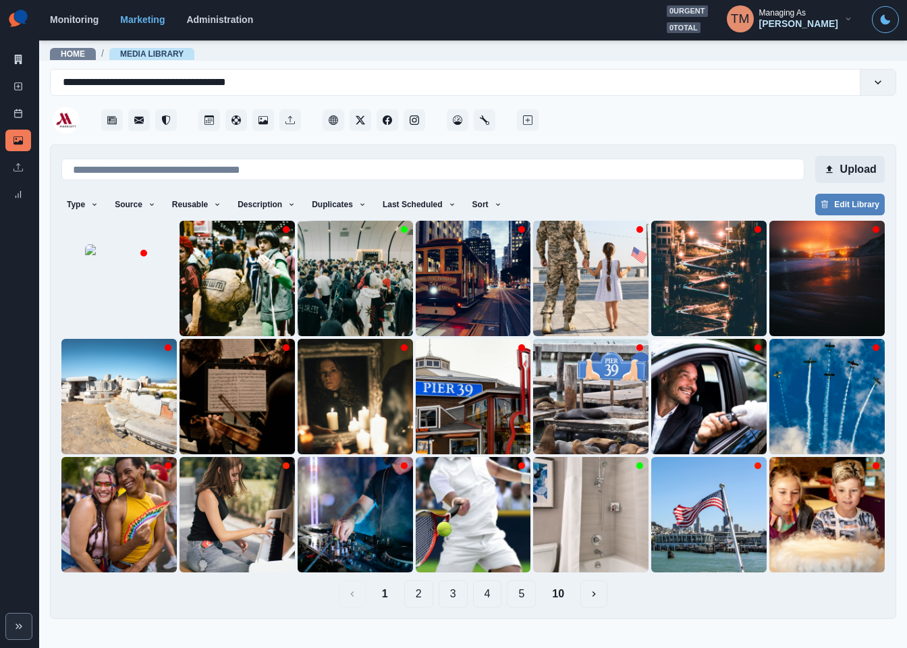
click at [859, 168] on button "Upload" at bounding box center [850, 169] width 70 height 27
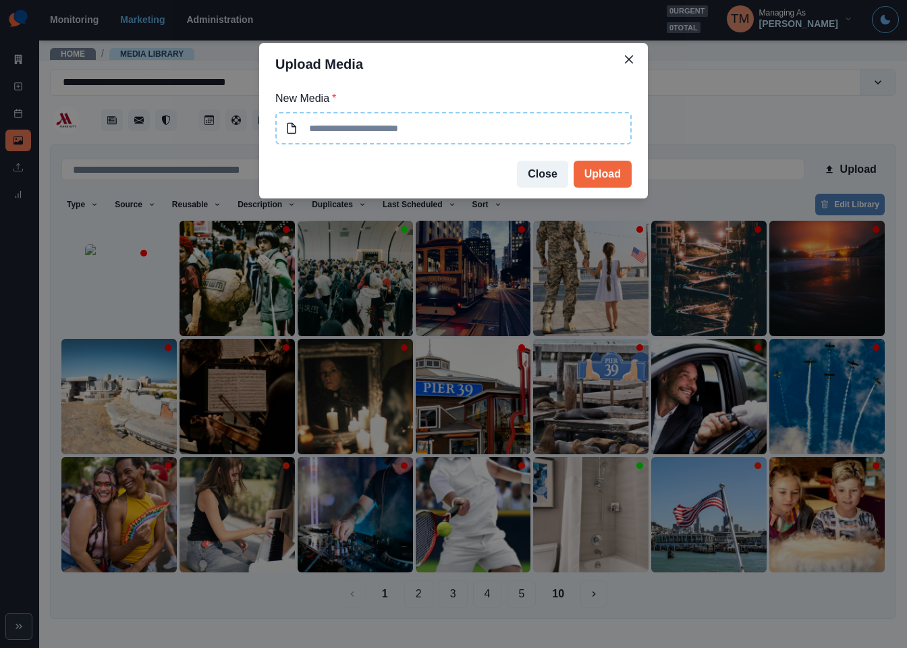
click at [521, 130] on input at bounding box center [453, 128] width 356 height 32
type input "**********"
click at [603, 175] on button "Upload" at bounding box center [603, 174] width 58 height 27
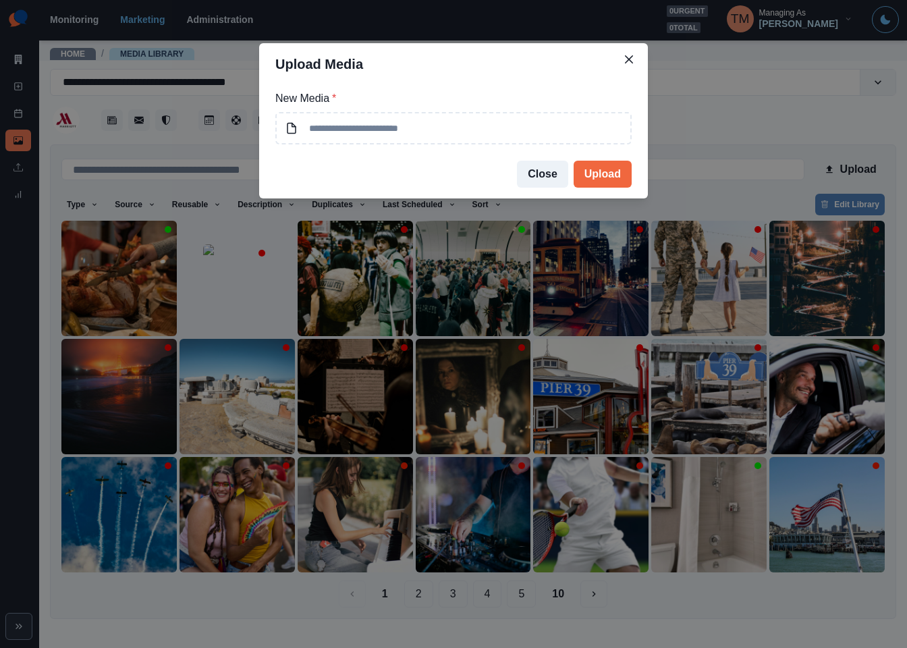
click at [155, 302] on div "Upload Media New Media * Close Upload" at bounding box center [453, 324] width 907 height 648
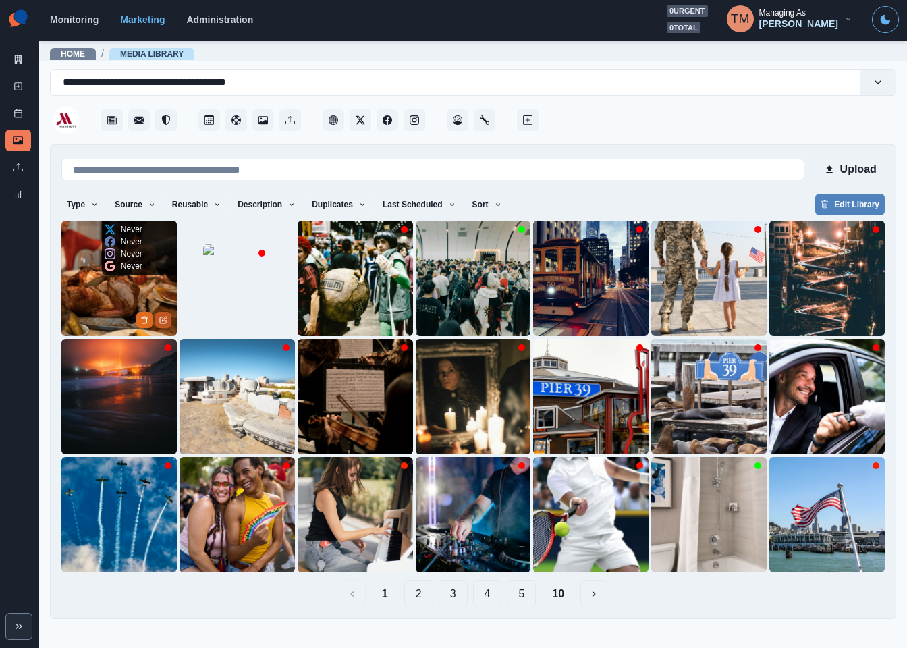
click at [169, 322] on button "Edit Media" at bounding box center [163, 320] width 16 height 16
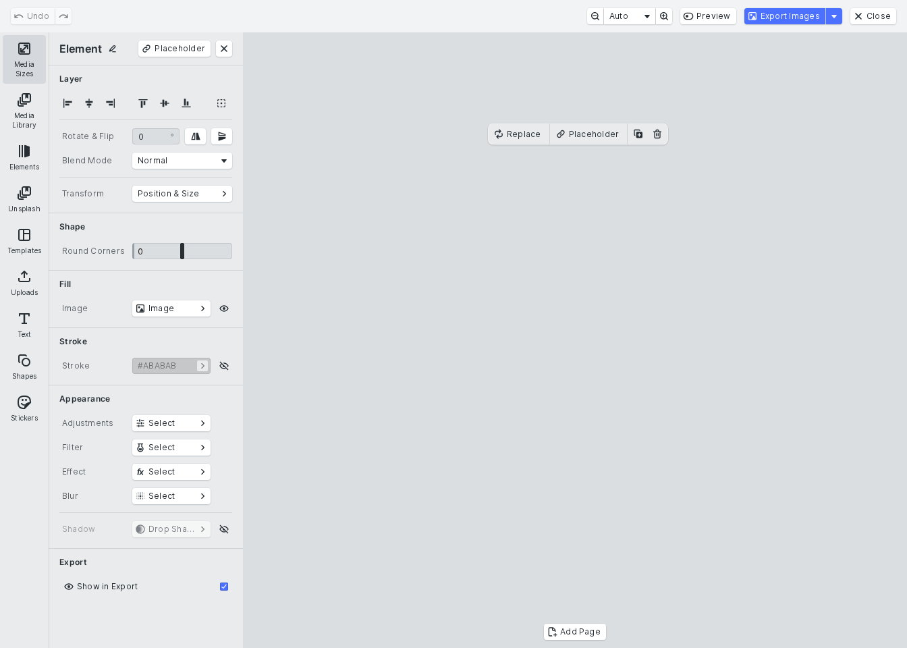
click at [20, 45] on button "Media Sizes" at bounding box center [24, 59] width 43 height 49
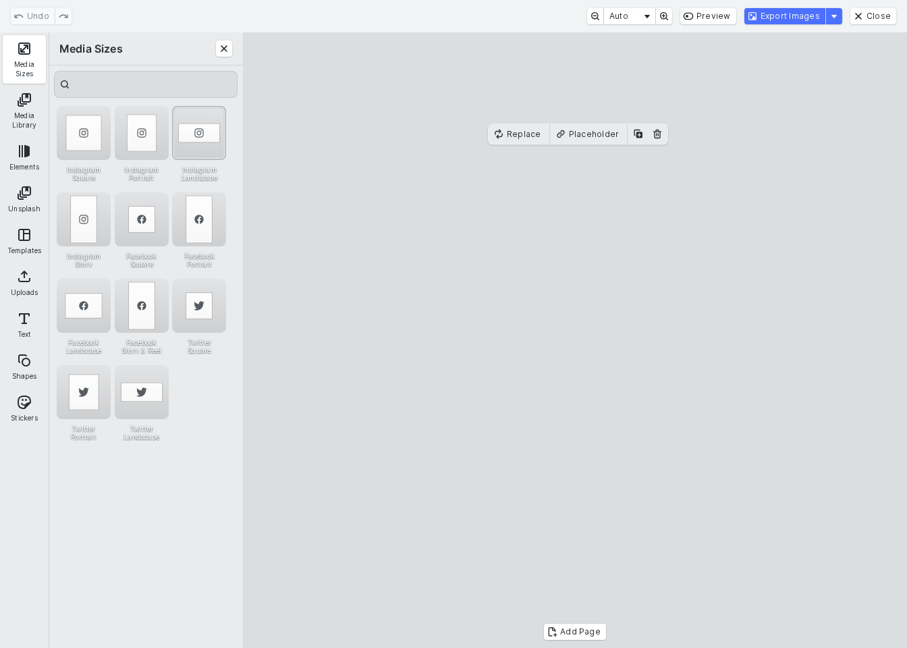
click at [211, 123] on div "Instagram Landscape" at bounding box center [199, 133] width 54 height 54
click at [575, 340] on cesdk-canvas "Editor canvas" at bounding box center [575, 340] width 0 height 0
drag, startPoint x: 646, startPoint y: 359, endPoint x: 650, endPoint y: 389, distance: 30.6
click at [575, 340] on cesdk-canvas "Editor canvas" at bounding box center [575, 340] width 0 height 0
drag, startPoint x: 577, startPoint y: 225, endPoint x: 577, endPoint y: 195, distance: 30.4
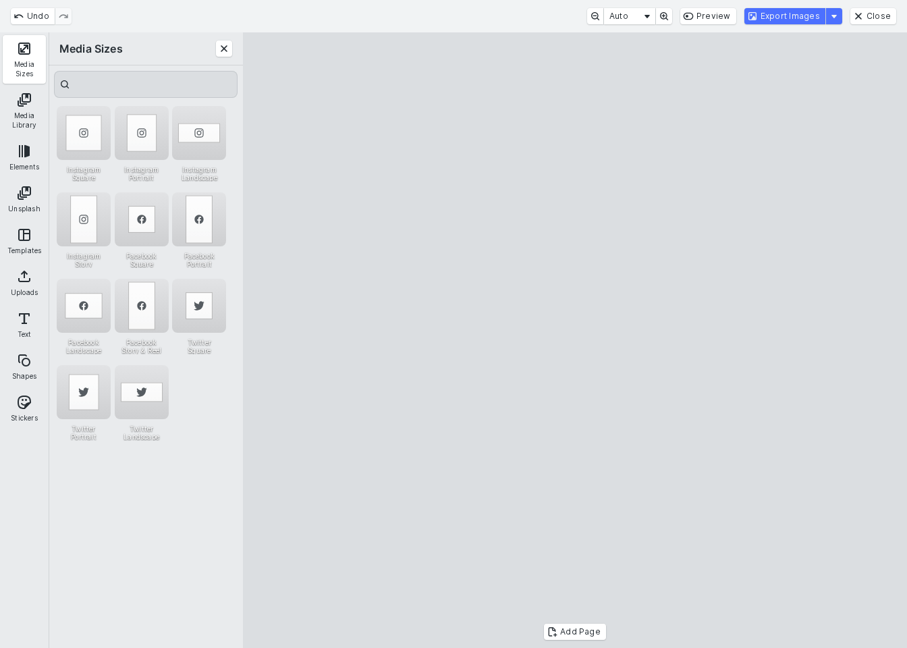
click at [575, 340] on cesdk-canvas "Editor canvas" at bounding box center [575, 340] width 0 height 0
drag, startPoint x: 576, startPoint y: 539, endPoint x: 582, endPoint y: 510, distance: 29.6
click at [575, 340] on cesdk-canvas "Editor canvas" at bounding box center [575, 340] width 0 height 0
drag, startPoint x: 800, startPoint y: 587, endPoint x: 792, endPoint y: 536, distance: 51.1
click at [575, 340] on cesdk-canvas "Editor canvas" at bounding box center [575, 340] width 0 height 0
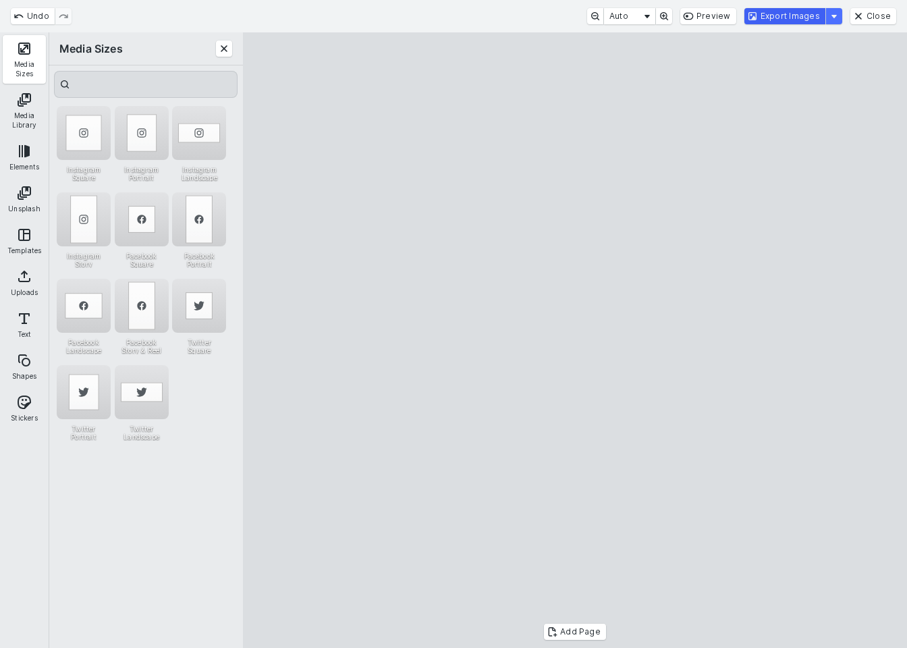
click at [794, 14] on button "Export Images" at bounding box center [784, 16] width 81 height 16
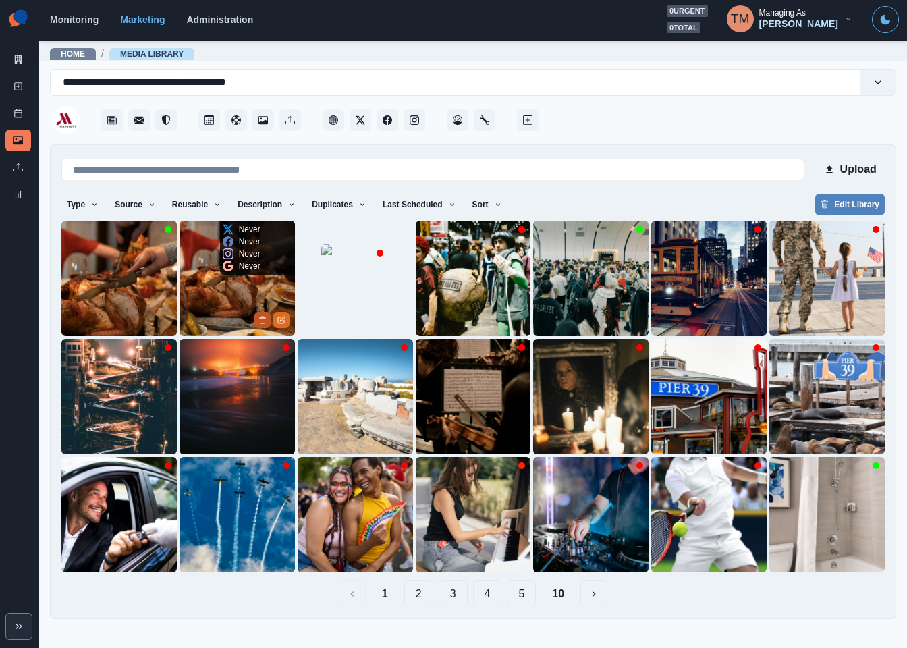
click at [257, 314] on button "Delete Media" at bounding box center [262, 320] width 16 height 16
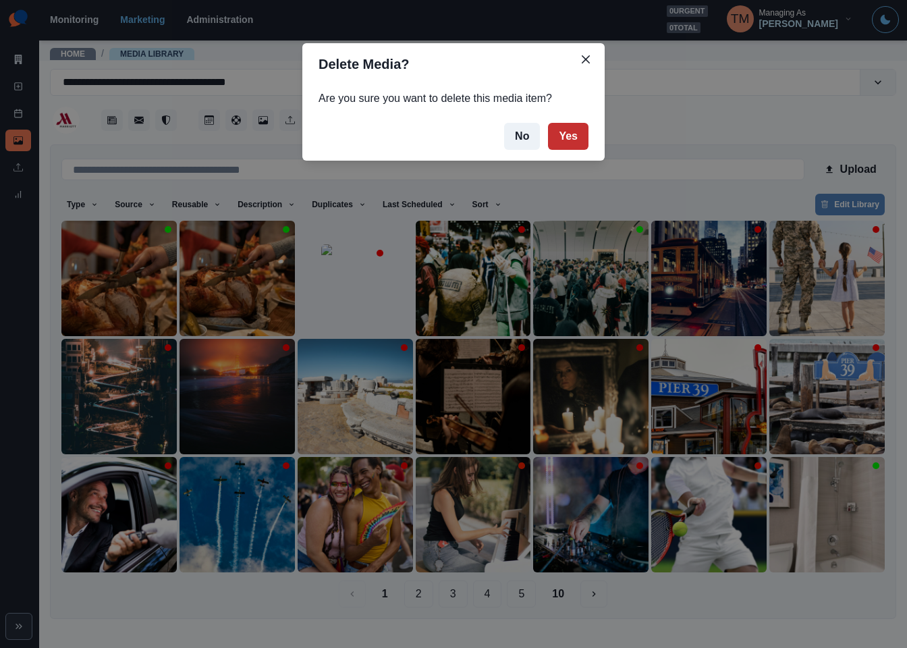
click at [565, 134] on button "Yes" at bounding box center [568, 136] width 40 height 27
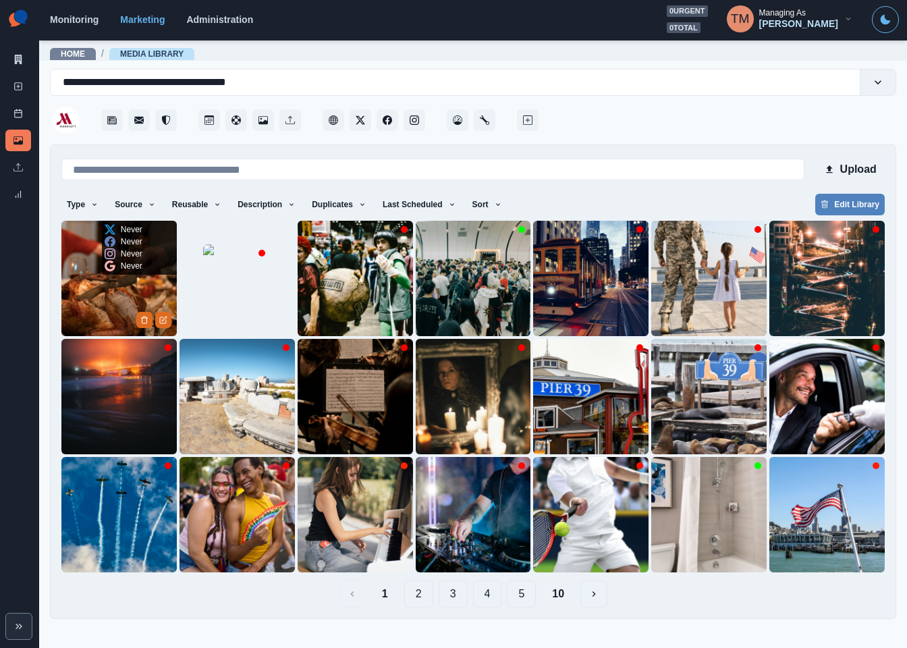
click at [101, 298] on img at bounding box center [118, 278] width 115 height 115
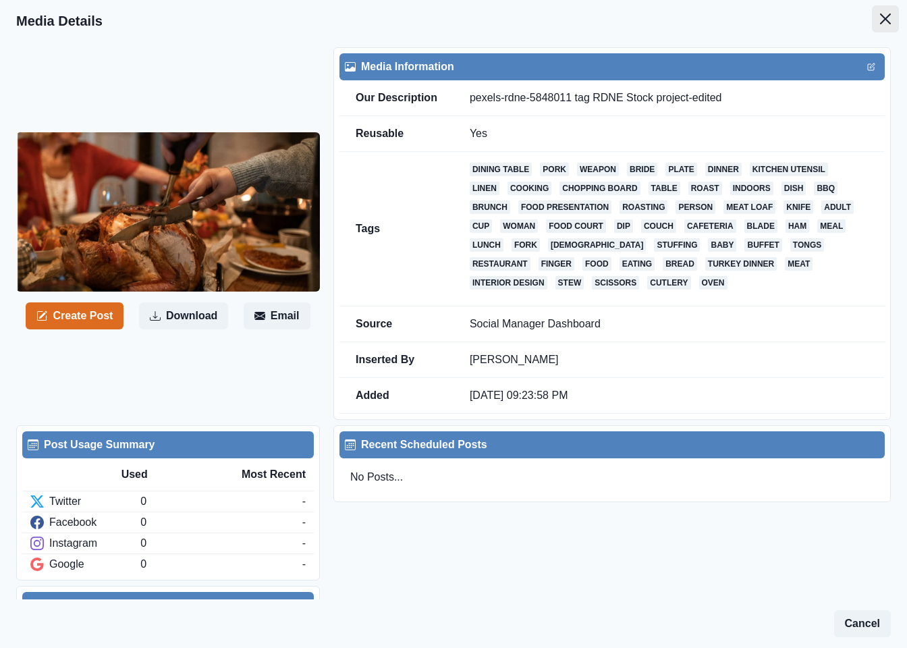
click at [880, 19] on icon "Close" at bounding box center [885, 18] width 11 height 11
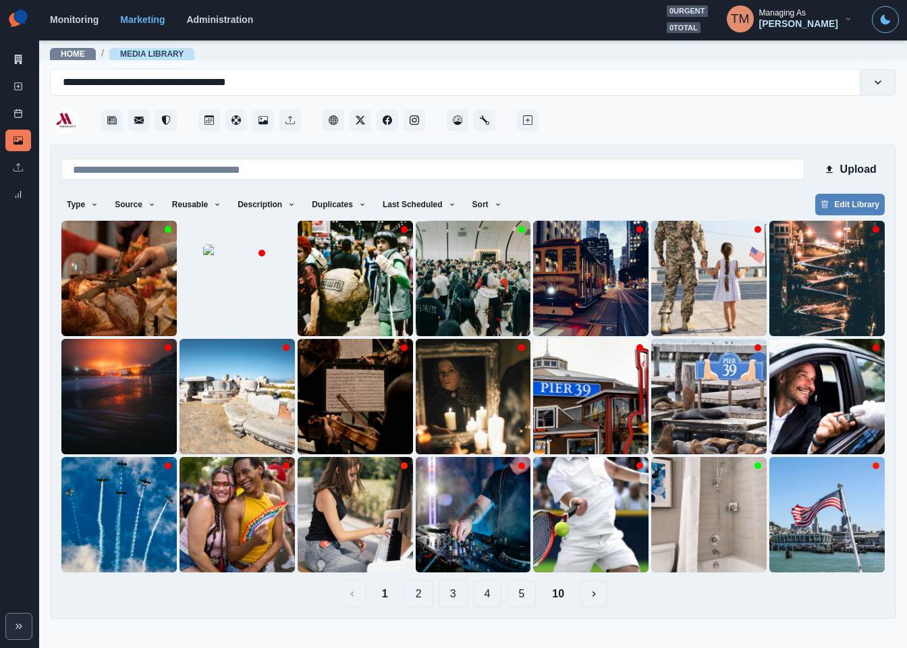
click at [783, 121] on div at bounding box center [718, 116] width 355 height 40
click at [848, 169] on button "Upload" at bounding box center [850, 169] width 70 height 27
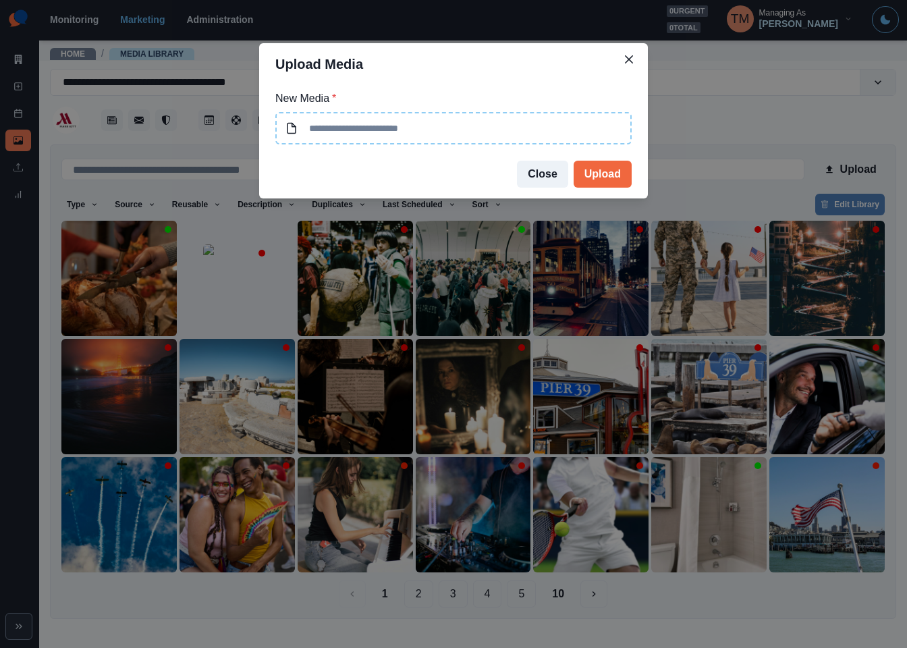
click at [460, 132] on input at bounding box center [453, 128] width 356 height 32
type input "**********"
click at [603, 174] on button "Upload" at bounding box center [603, 174] width 58 height 27
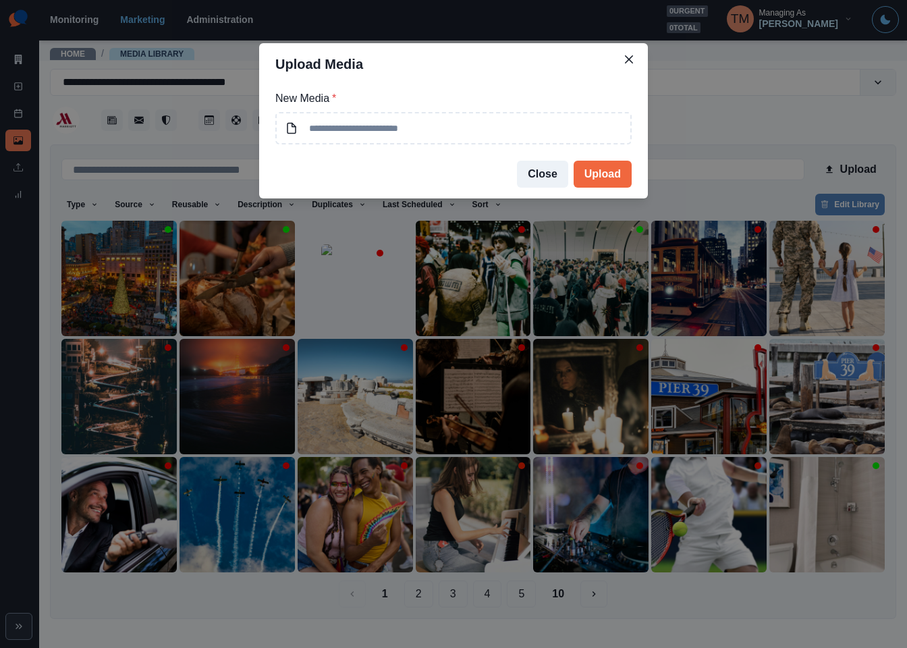
click at [103, 273] on div "Upload Media New Media * Close Upload" at bounding box center [453, 324] width 907 height 648
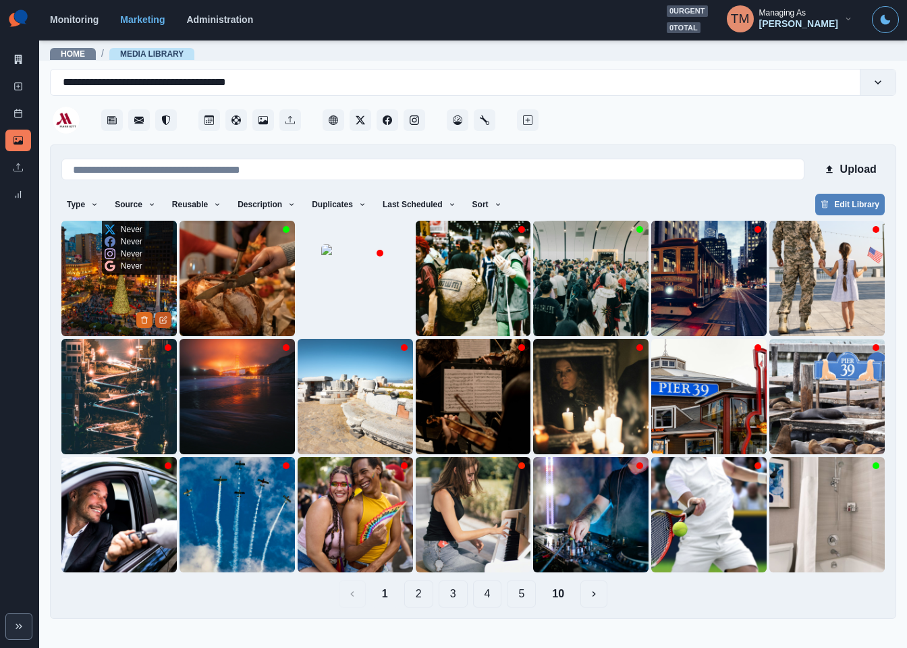
click at [159, 316] on icon "Edit Media" at bounding box center [163, 320] width 8 height 8
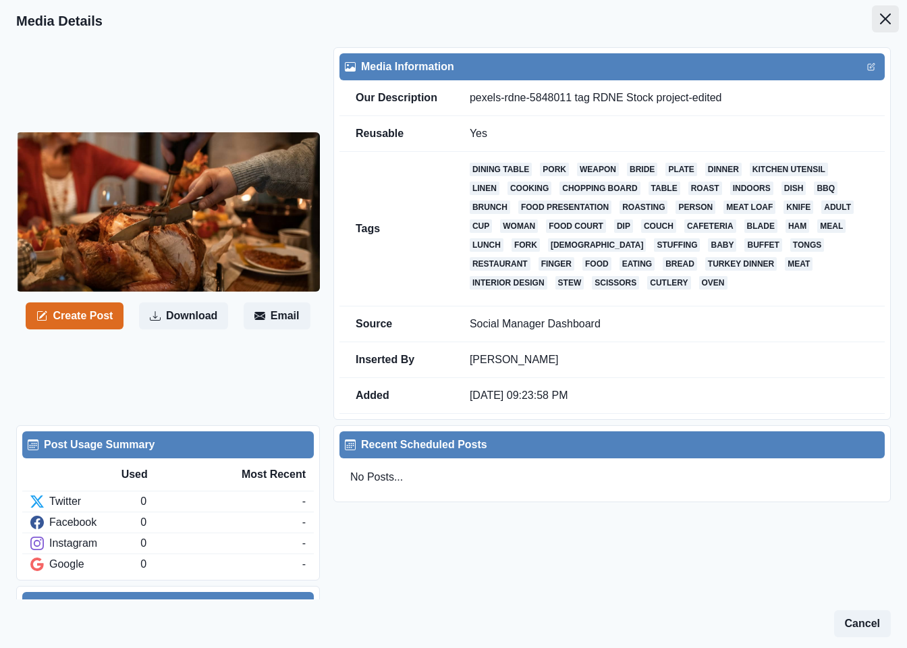
click at [872, 21] on button "Close" at bounding box center [885, 18] width 27 height 27
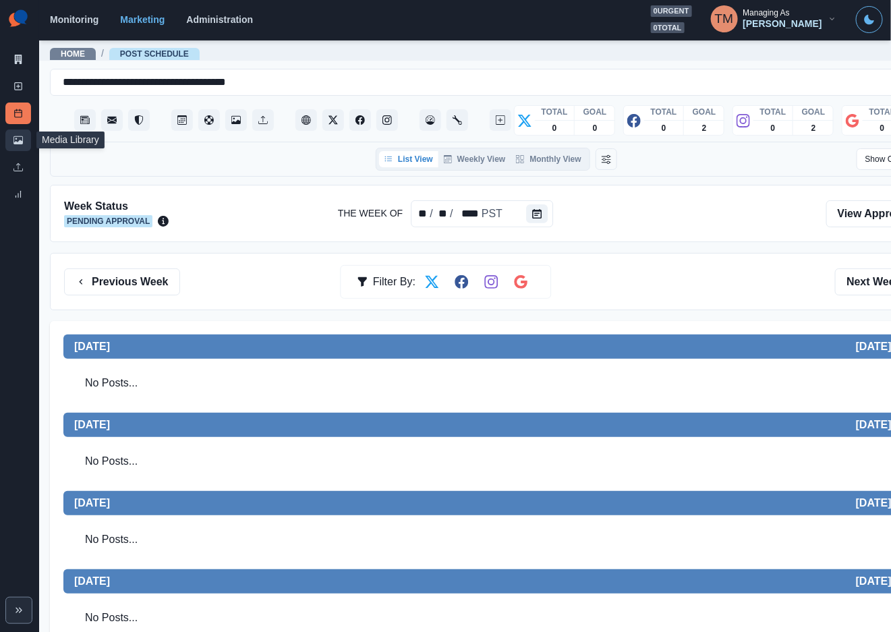
click at [14, 138] on icon at bounding box center [17, 140] width 9 height 9
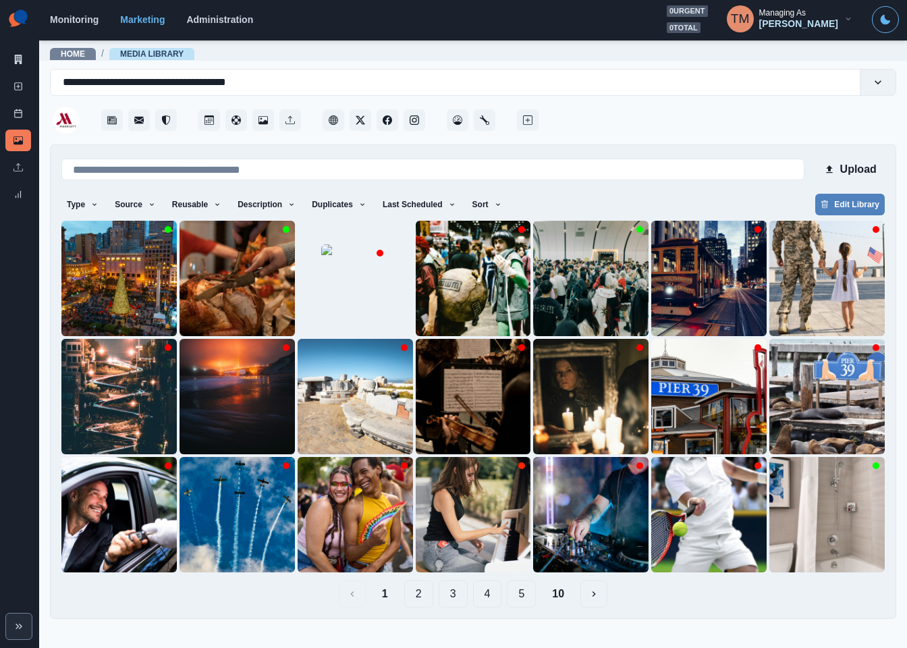
click at [578, 198] on div "Type Any Image Video Source Any Upload Social Manager Found: Instagram Found: G…" at bounding box center [472, 206] width 823 height 24
click at [85, 302] on img at bounding box center [118, 278] width 115 height 115
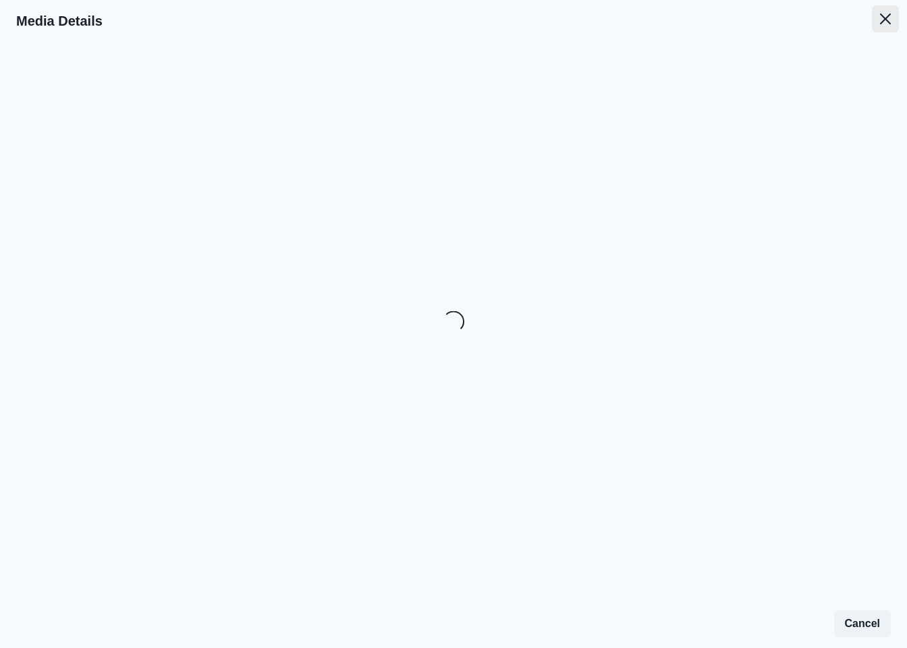
click at [893, 11] on button "Close" at bounding box center [885, 18] width 27 height 27
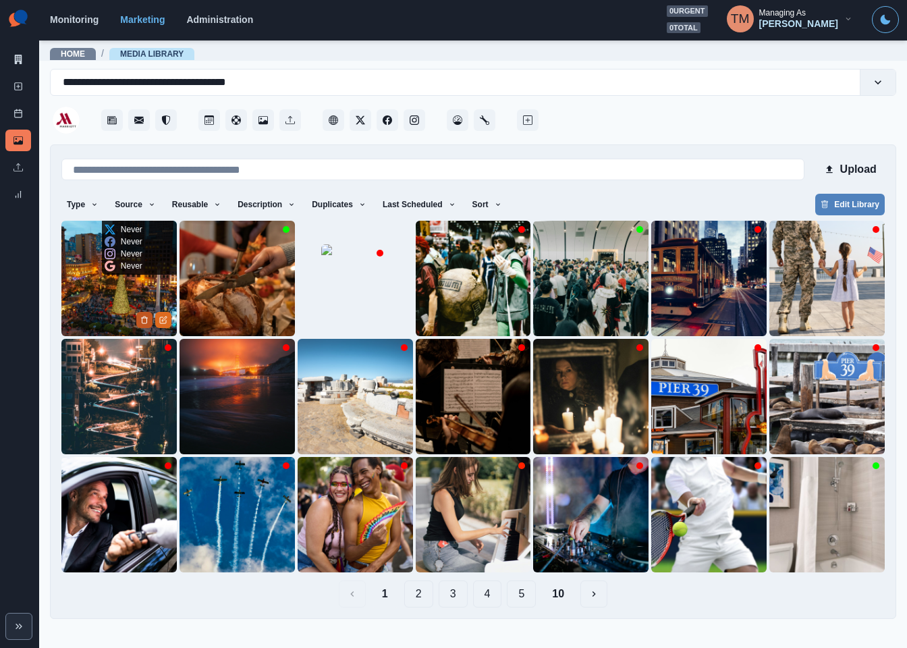
click at [140, 316] on icon "Delete Media" at bounding box center [144, 320] width 8 height 8
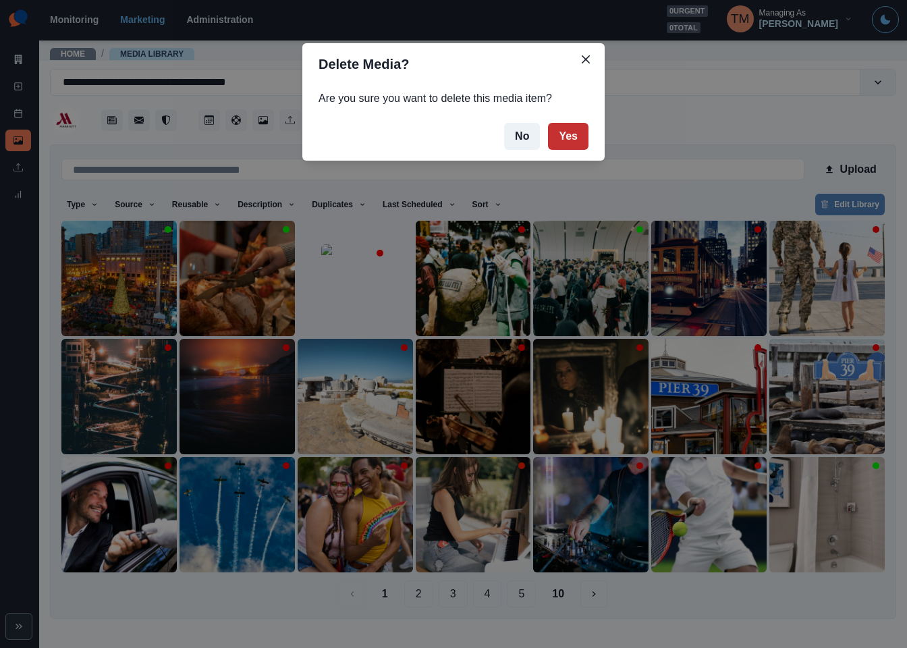
click at [567, 134] on button "Yes" at bounding box center [568, 136] width 40 height 27
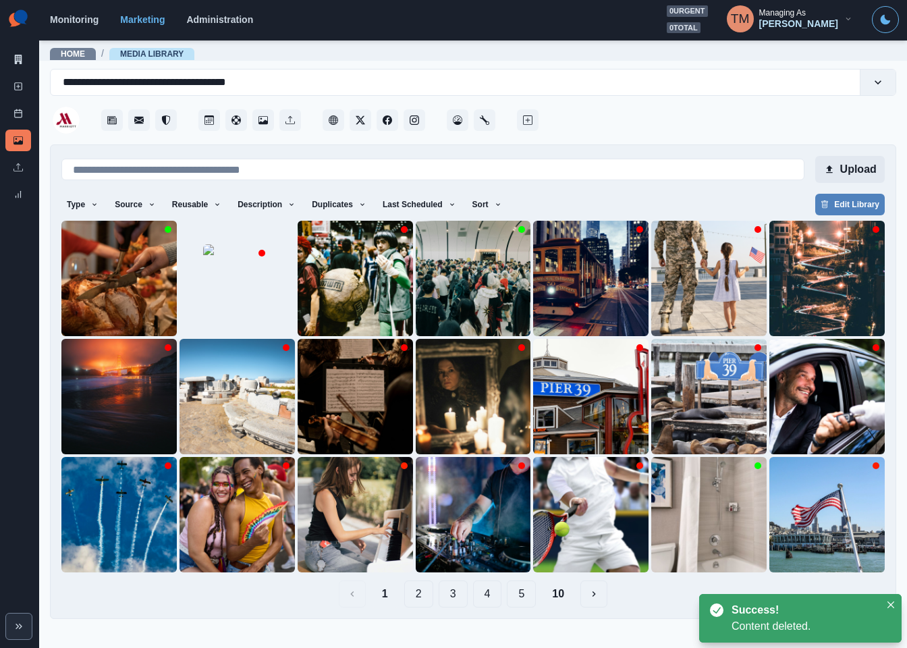
click at [861, 165] on button "Upload" at bounding box center [850, 169] width 70 height 27
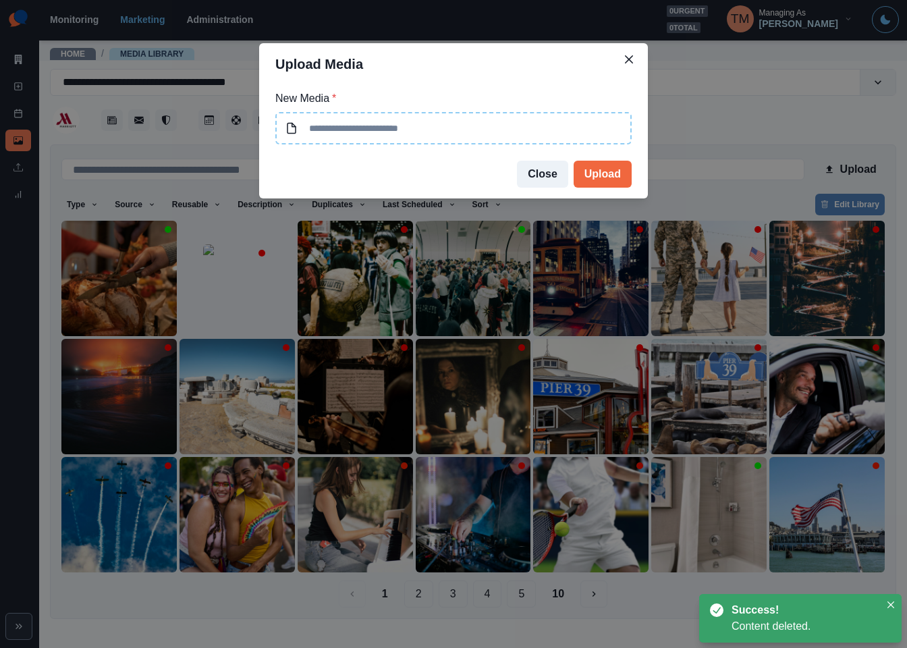
click at [490, 128] on input at bounding box center [453, 128] width 356 height 32
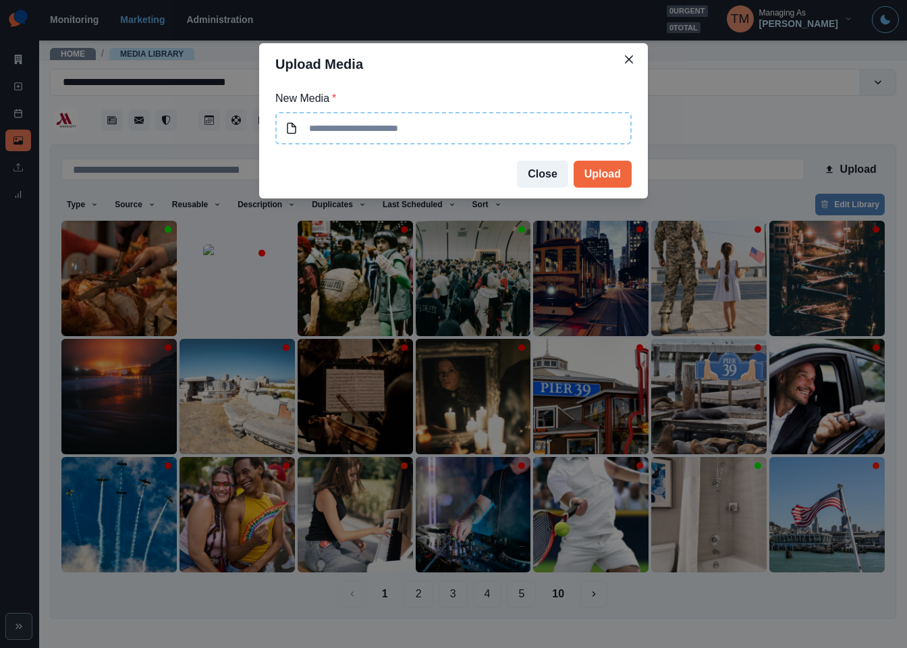
type input "**********"
click at [607, 174] on button "Upload" at bounding box center [603, 174] width 58 height 27
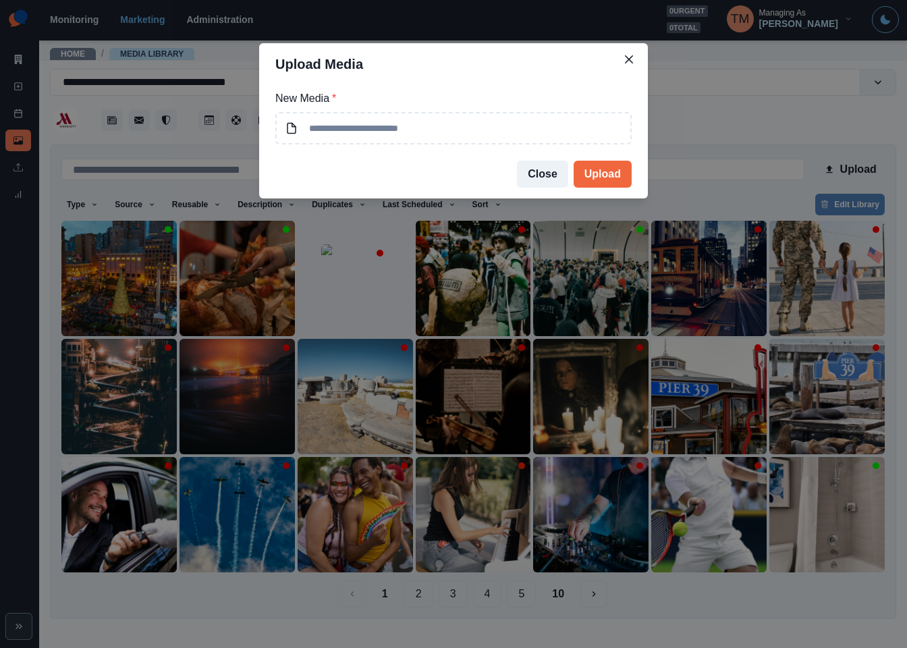
click at [148, 306] on div "Upload Media New Media * Close Upload" at bounding box center [453, 324] width 907 height 648
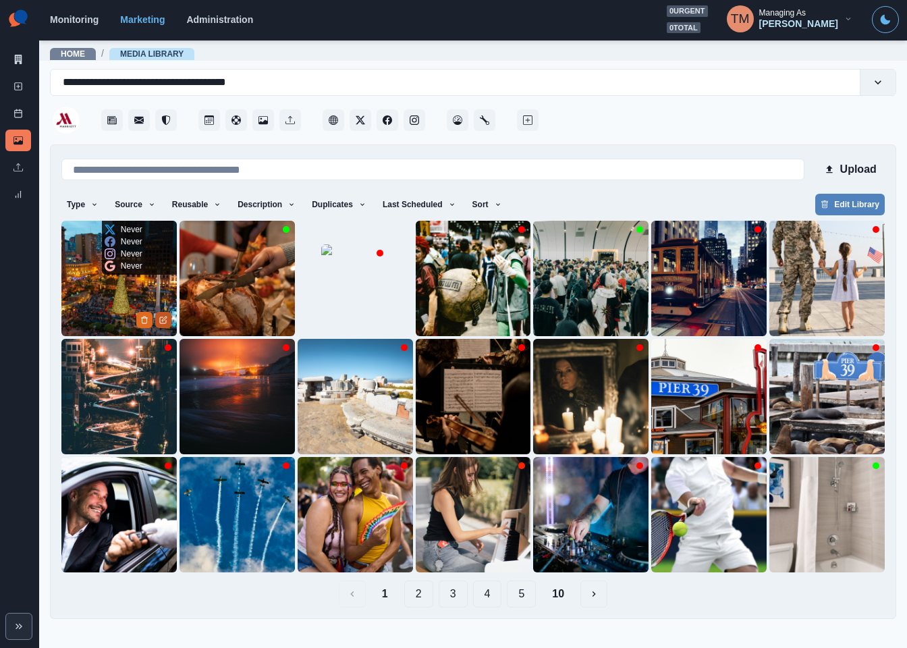
click at [162, 320] on icon "Edit Media" at bounding box center [163, 320] width 8 height 8
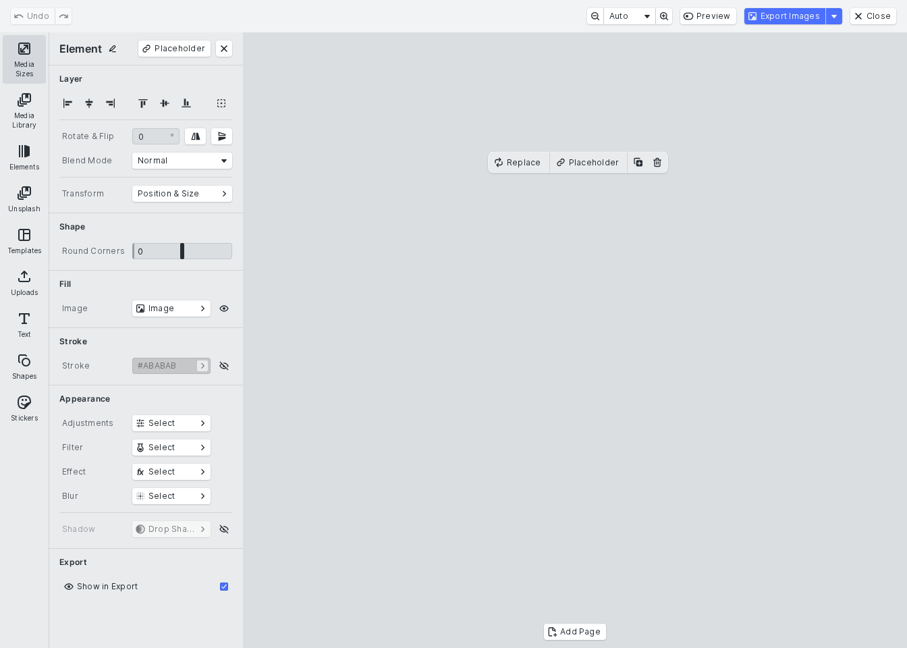
click at [24, 63] on button "Media Sizes" at bounding box center [24, 59] width 43 height 49
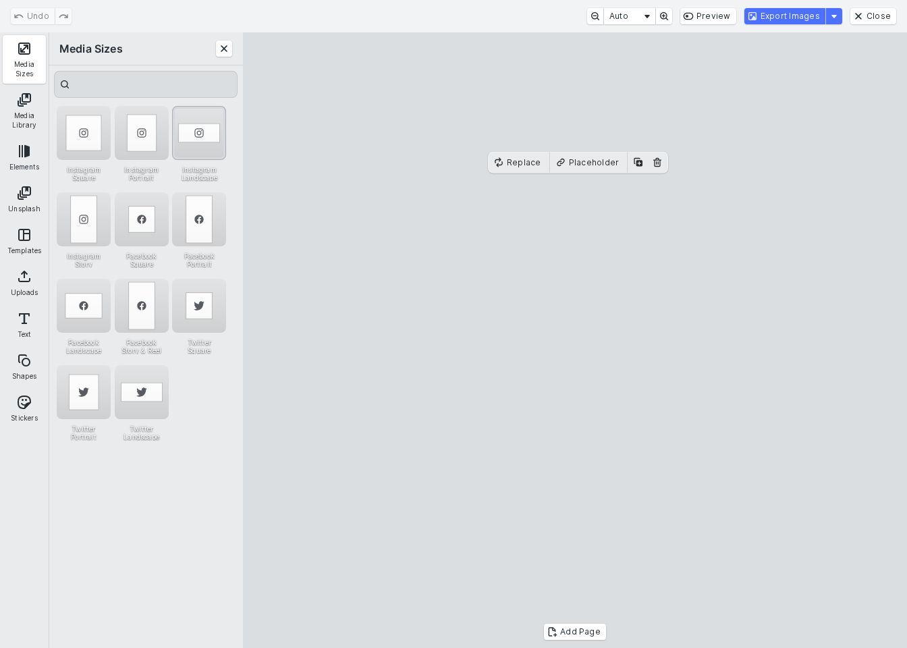
click at [207, 126] on div "Instagram Landscape" at bounding box center [199, 133] width 54 height 54
drag, startPoint x: 650, startPoint y: 345, endPoint x: 650, endPoint y: 318, distance: 27.0
click at [575, 340] on cesdk-canvas "Editor canvas" at bounding box center [575, 340] width 0 height 0
drag, startPoint x: 578, startPoint y: 484, endPoint x: 581, endPoint y: 496, distance: 12.0
click at [575, 340] on cesdk-canvas "Editor canvas" at bounding box center [575, 340] width 0 height 0
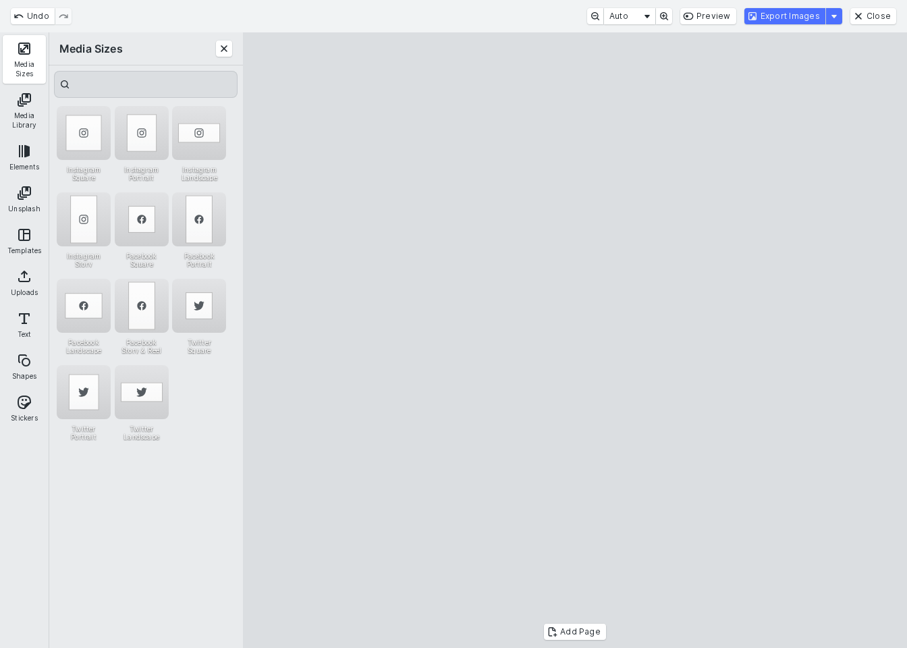
drag, startPoint x: 609, startPoint y: 434, endPoint x: 609, endPoint y: 450, distance: 16.2
click at [575, 340] on cesdk-canvas "Editor canvas" at bounding box center [575, 340] width 0 height 0
drag, startPoint x: 574, startPoint y: 186, endPoint x: 574, endPoint y: 195, distance: 8.8
click at [575, 340] on cesdk-canvas "Editor canvas" at bounding box center [575, 340] width 0 height 0
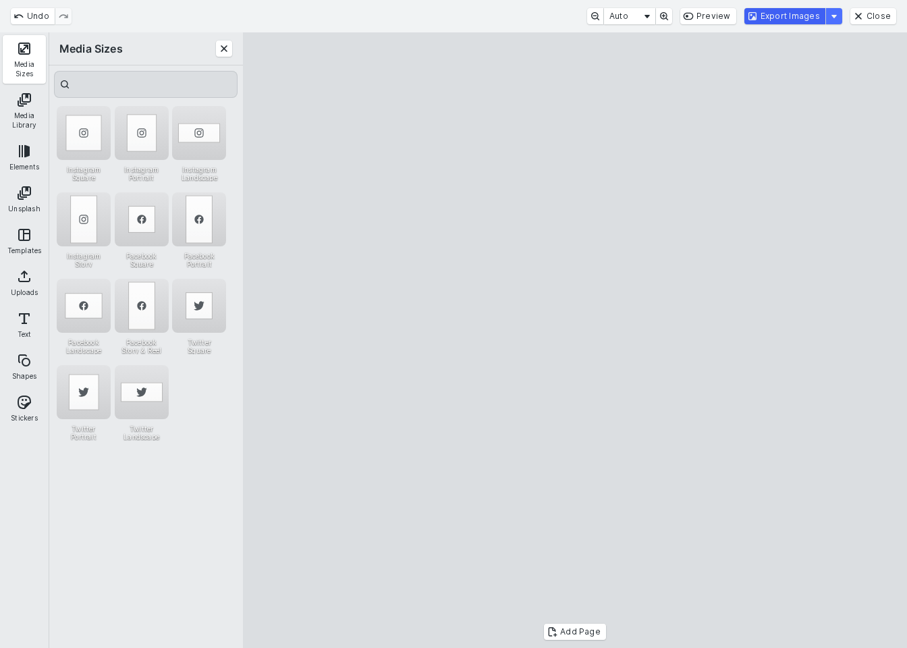
click at [778, 23] on button "Export Images" at bounding box center [784, 16] width 81 height 16
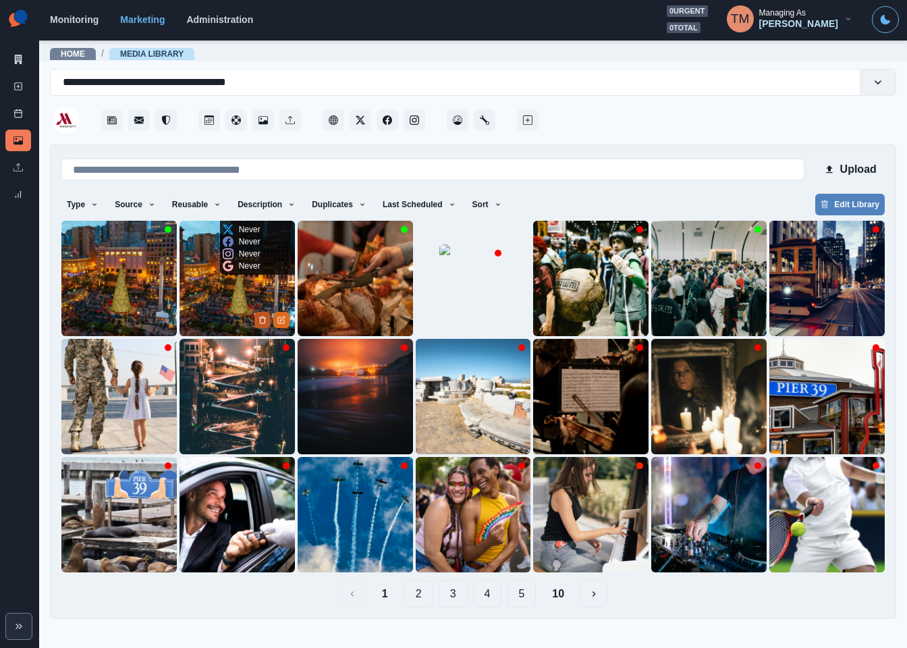
click at [262, 316] on icon "Delete Media" at bounding box center [262, 320] width 8 height 8
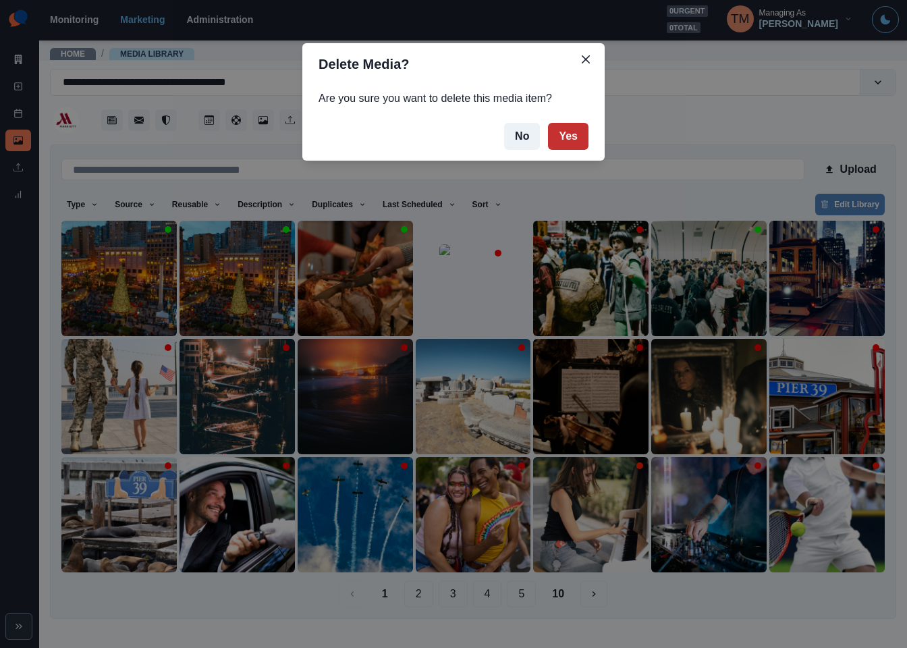
click at [573, 132] on button "Yes" at bounding box center [568, 136] width 40 height 27
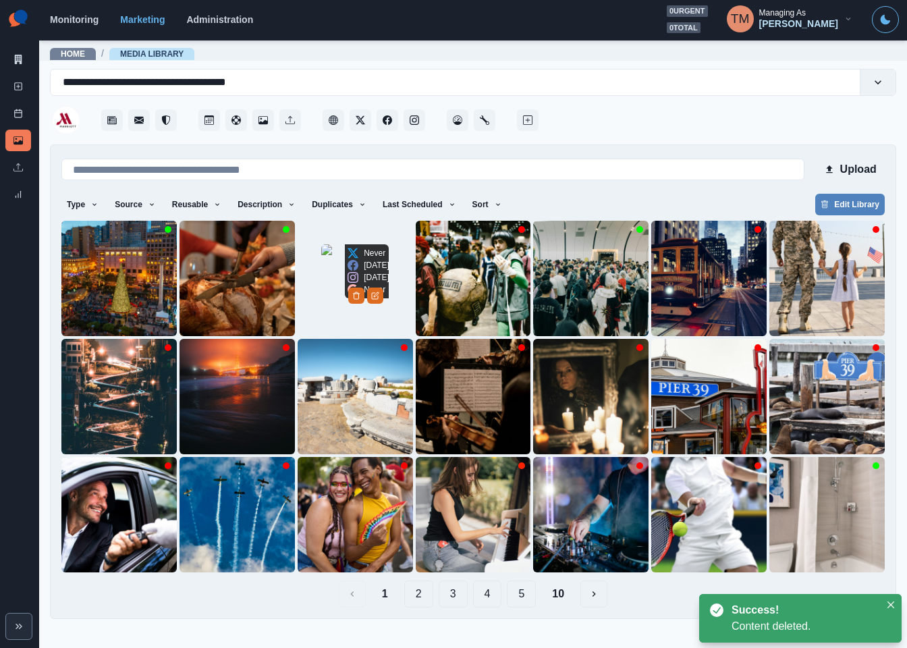
click at [321, 244] on img at bounding box center [354, 277] width 67 height 67
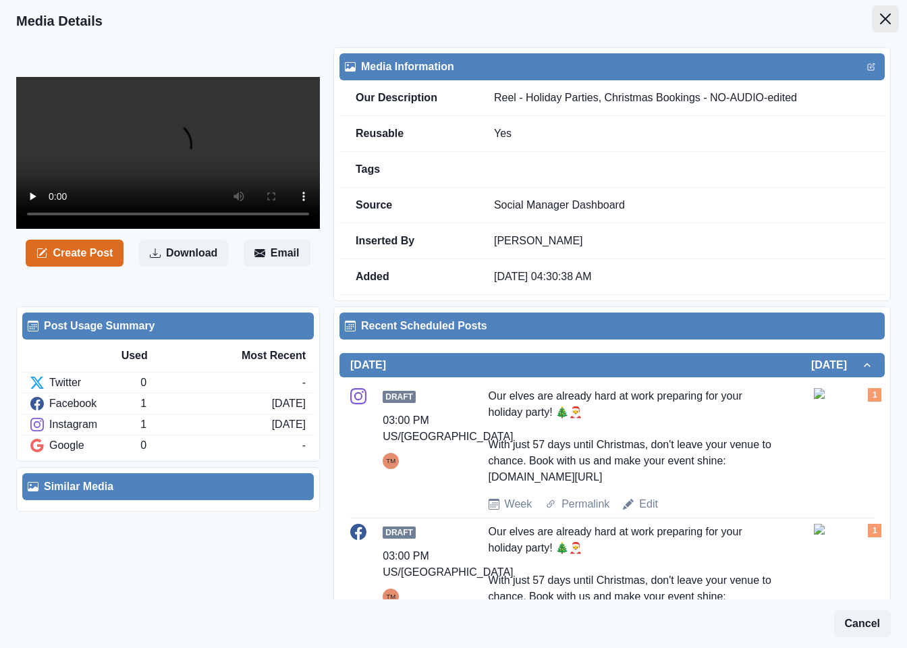
click at [881, 25] on button "Close" at bounding box center [885, 18] width 27 height 27
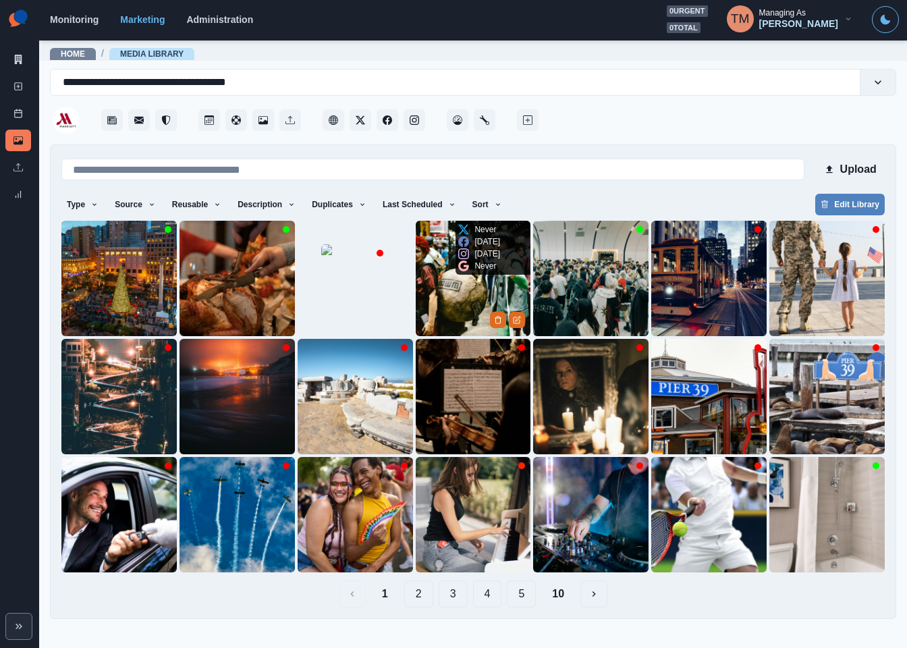
click at [447, 294] on img at bounding box center [473, 278] width 115 height 115
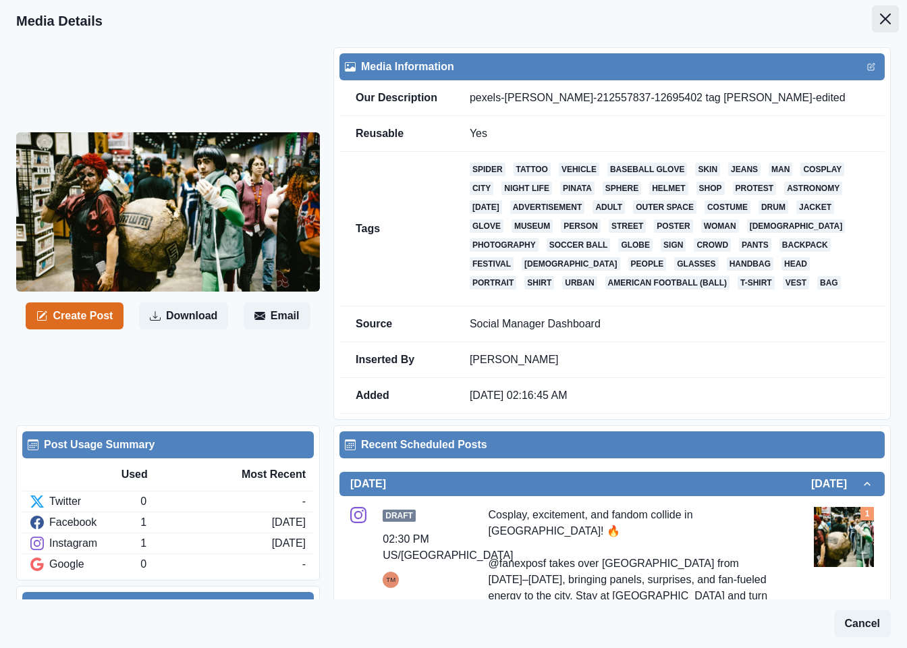
click at [879, 25] on button "Close" at bounding box center [885, 18] width 27 height 27
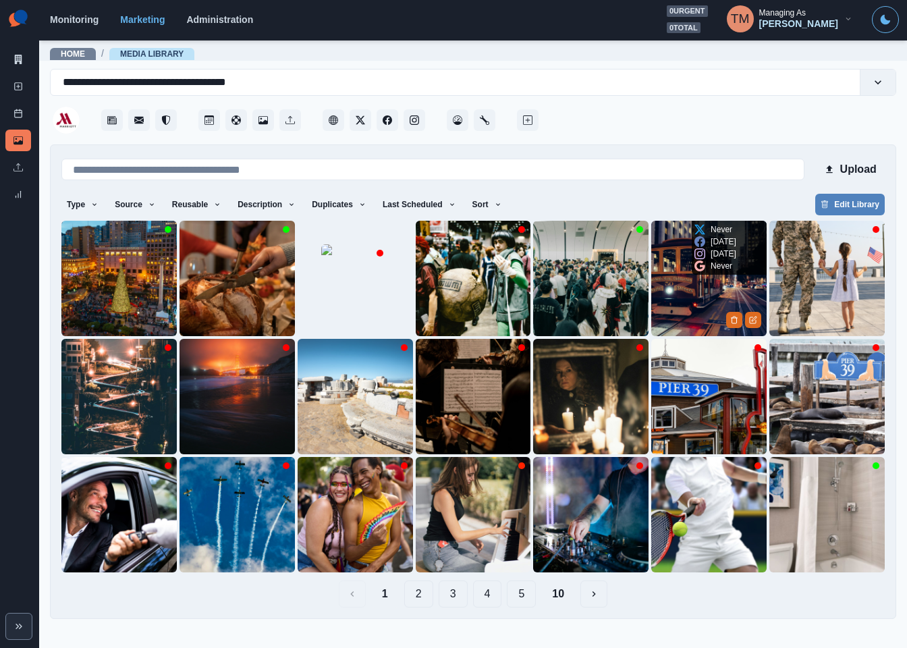
click at [707, 294] on img at bounding box center [708, 278] width 115 height 115
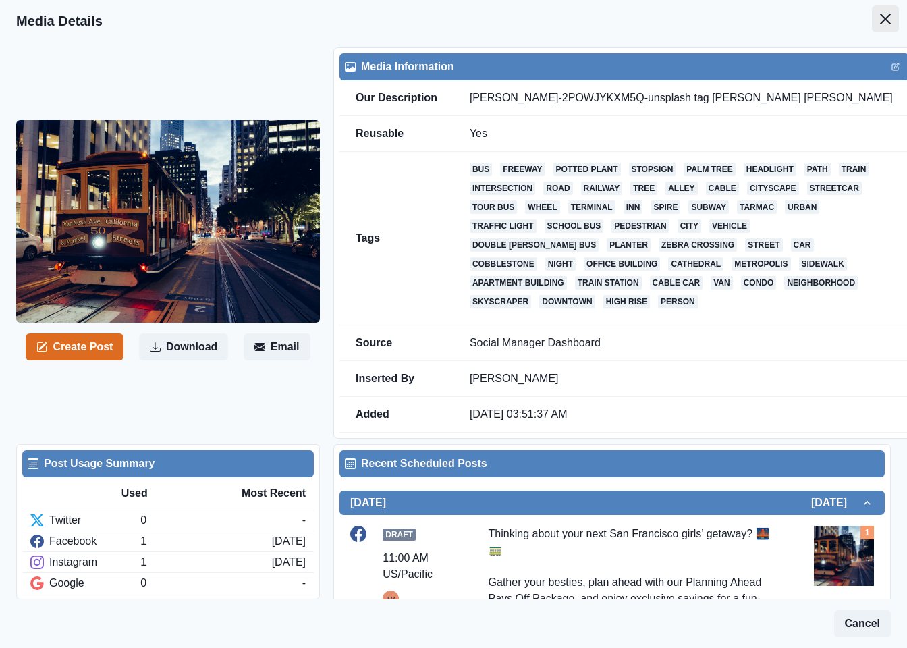
click at [880, 17] on icon "Close" at bounding box center [885, 18] width 11 height 11
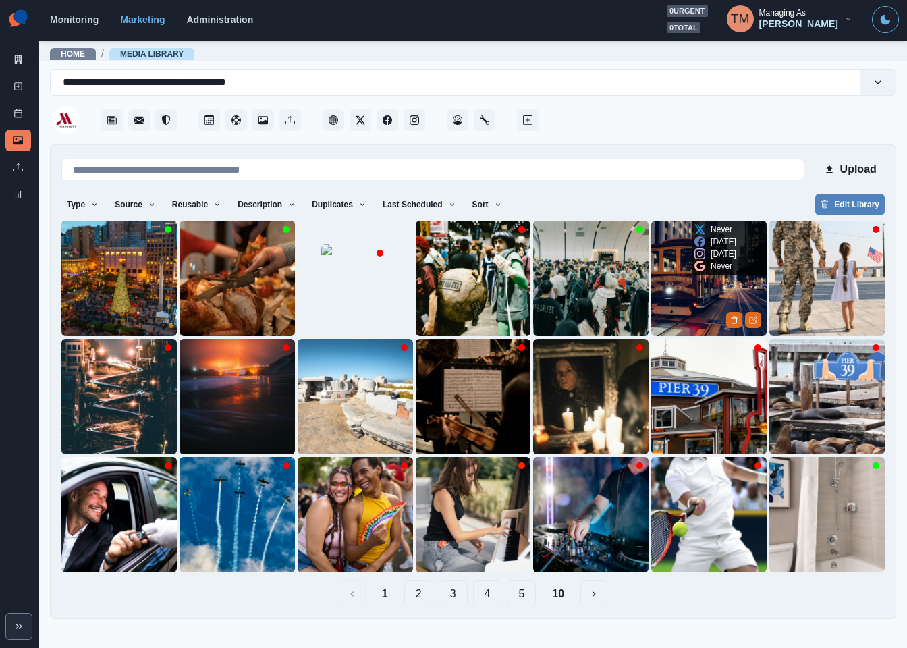
click at [690, 302] on img at bounding box center [708, 278] width 115 height 115
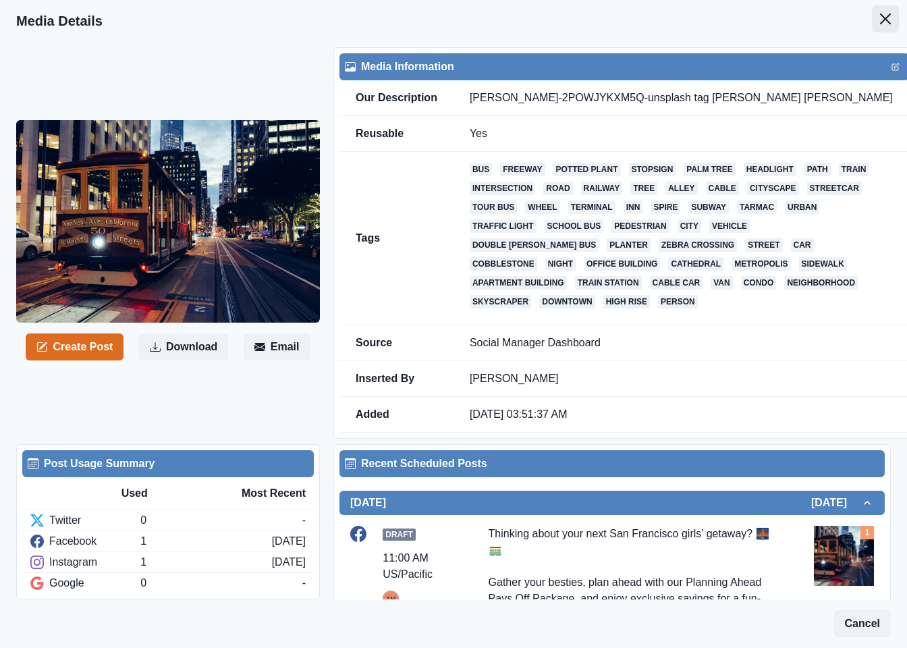
click at [872, 24] on button "Close" at bounding box center [885, 18] width 27 height 27
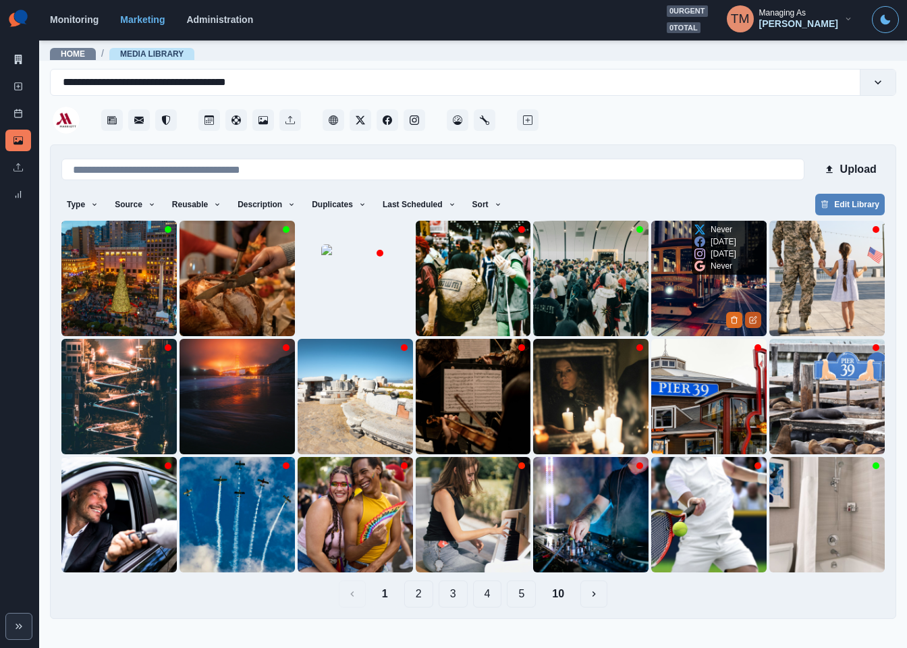
click at [755, 318] on icon "Edit Media" at bounding box center [753, 320] width 8 height 8
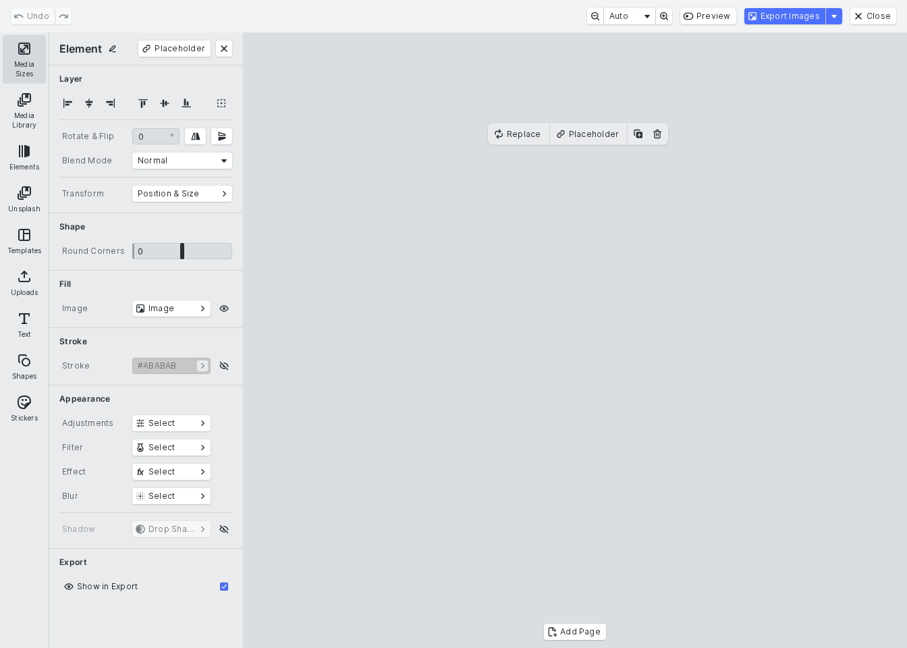
click at [26, 57] on button "Media Sizes" at bounding box center [24, 59] width 43 height 49
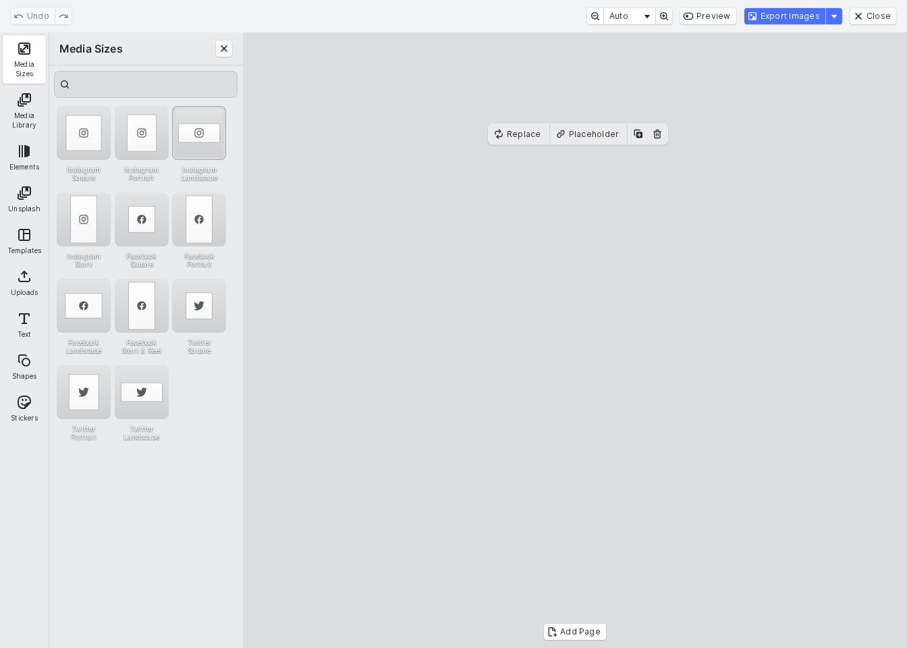
click at [204, 128] on div "Instagram Landscape" at bounding box center [199, 133] width 54 height 54
click at [575, 340] on cesdk-canvas "Editor canvas" at bounding box center [575, 340] width 0 height 0
drag, startPoint x: 583, startPoint y: 284, endPoint x: 582, endPoint y: 304, distance: 20.3
click at [575, 340] on cesdk-canvas "Editor canvas" at bounding box center [575, 340] width 0 height 0
drag, startPoint x: 579, startPoint y: 217, endPoint x: 579, endPoint y: 198, distance: 18.9
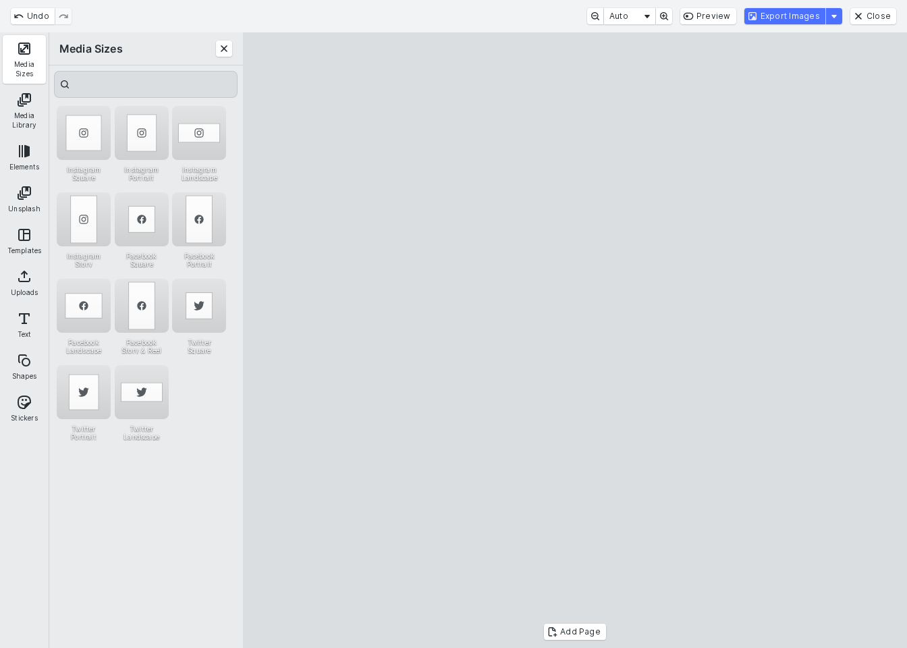
click at [575, 340] on cesdk-canvas "Editor canvas" at bounding box center [575, 340] width 0 height 0
drag, startPoint x: 574, startPoint y: 530, endPoint x: 574, endPoint y: 510, distance: 20.2
click at [575, 340] on cesdk-canvas "Editor canvas" at bounding box center [575, 340] width 0 height 0
click at [794, 15] on button "Export Images" at bounding box center [784, 16] width 81 height 16
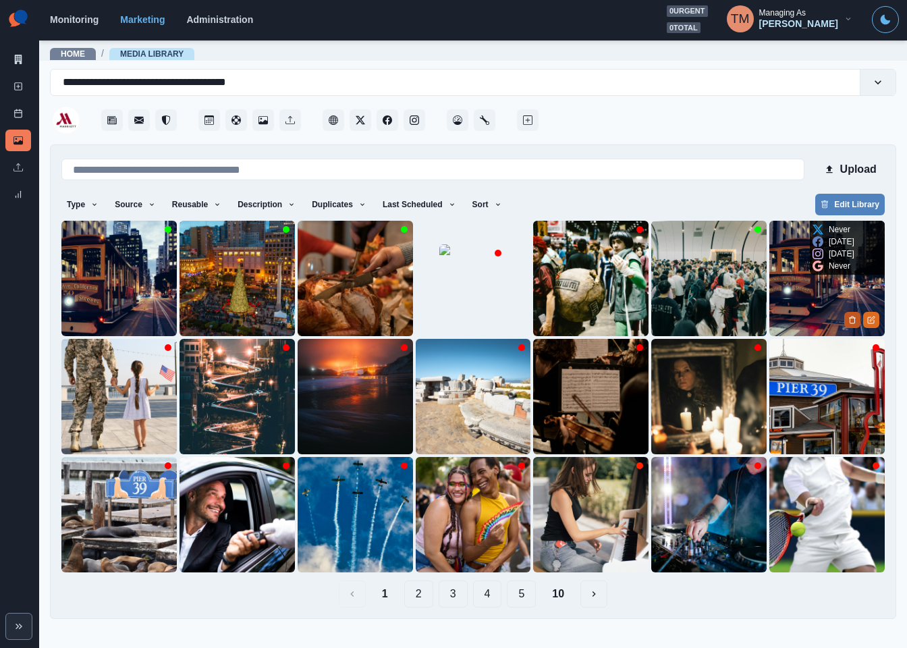
click at [849, 316] on icon "Delete Media" at bounding box center [852, 320] width 8 height 8
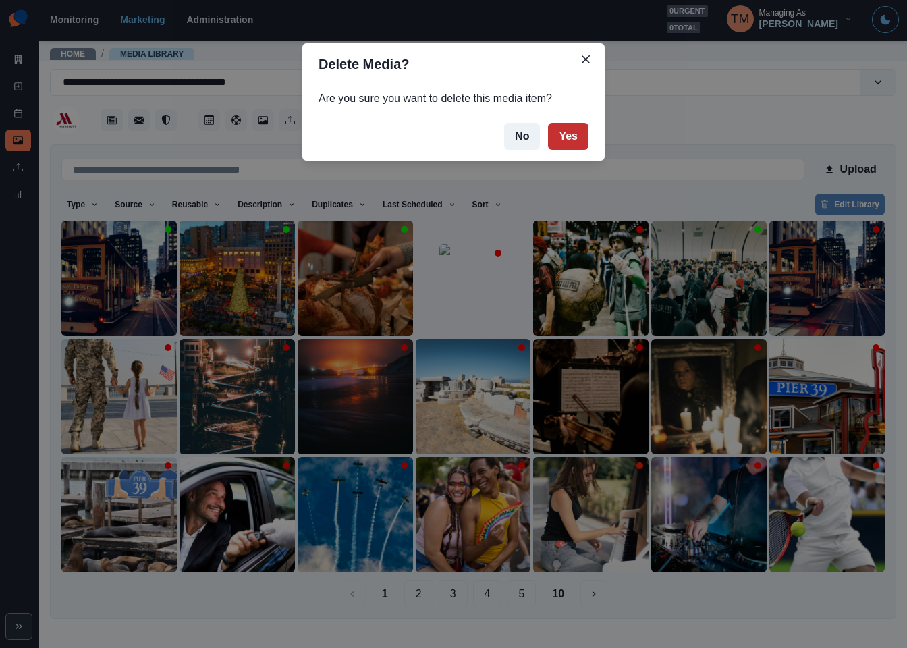
click at [573, 140] on button "Yes" at bounding box center [568, 136] width 40 height 27
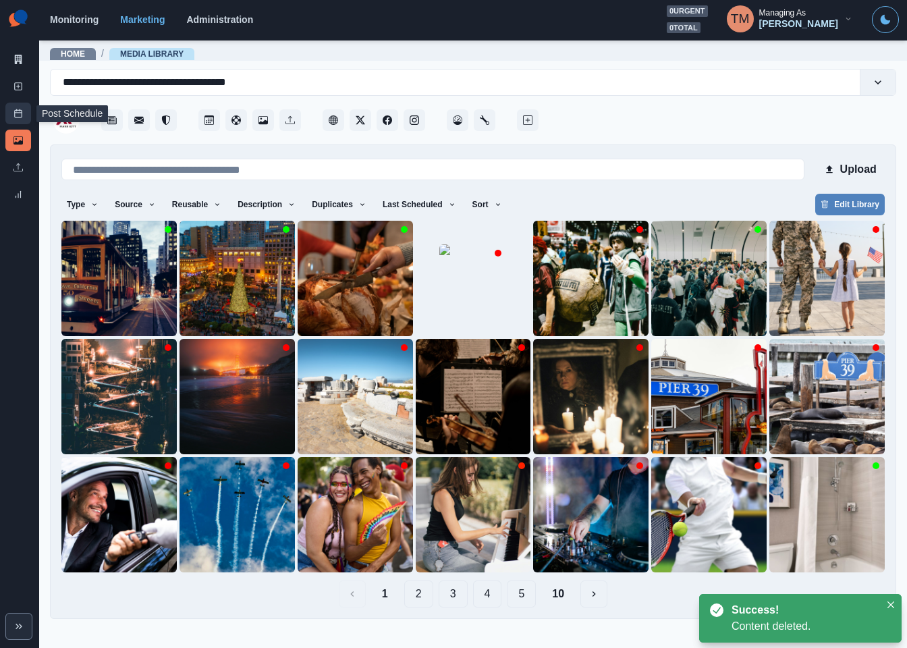
click at [20, 116] on icon at bounding box center [17, 113] width 9 height 9
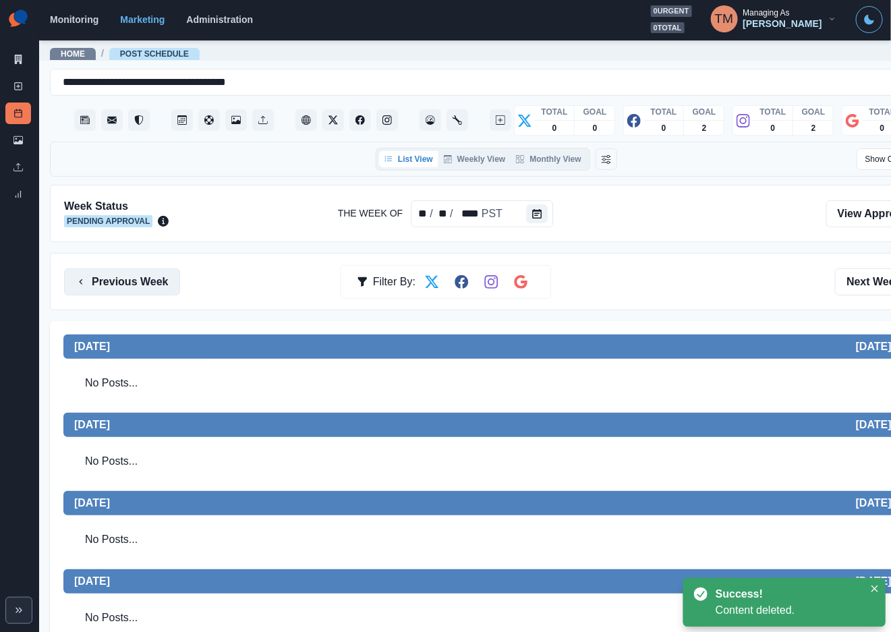
click at [142, 283] on button "Previous Week" at bounding box center [122, 282] width 116 height 27
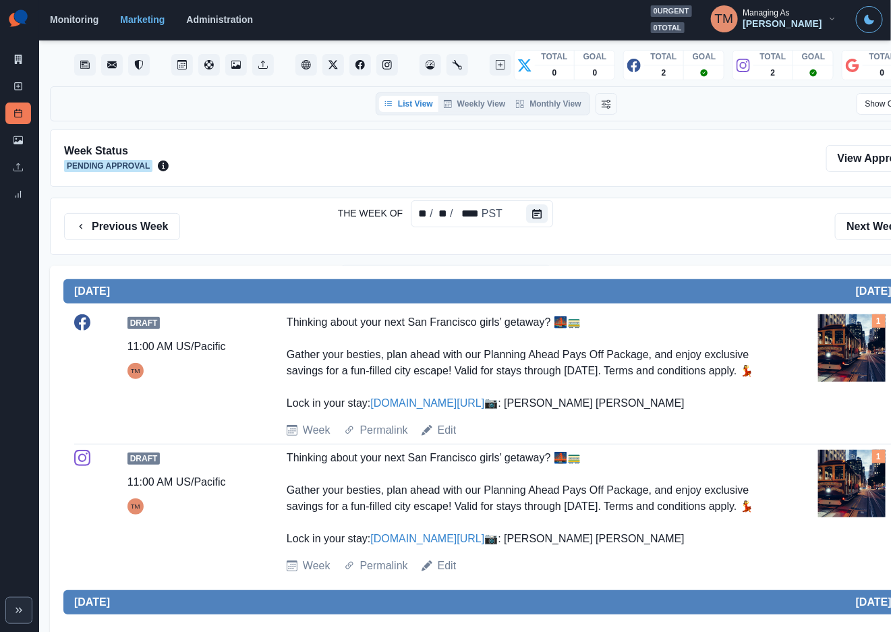
scroll to position [101, 0]
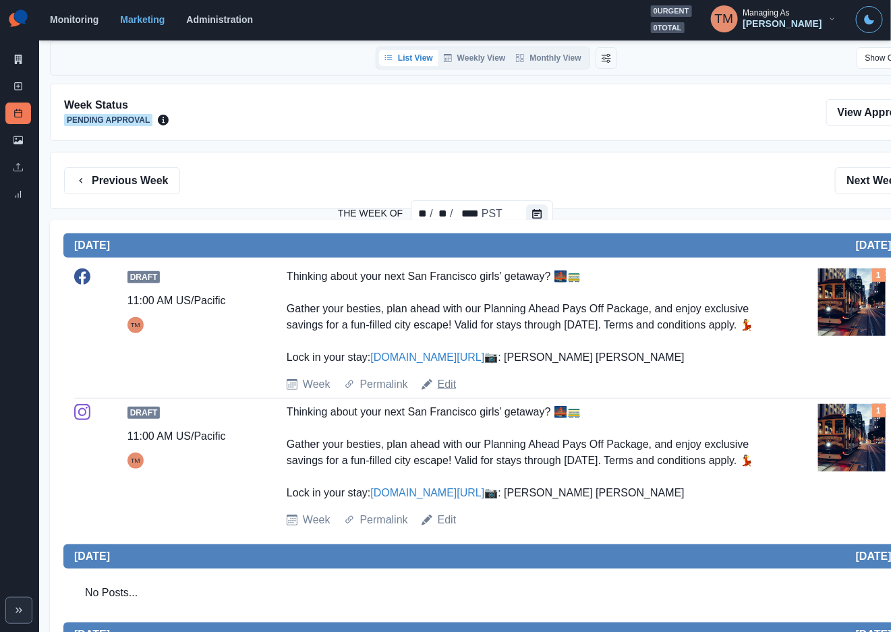
click at [445, 393] on link "Edit" at bounding box center [447, 385] width 19 height 16
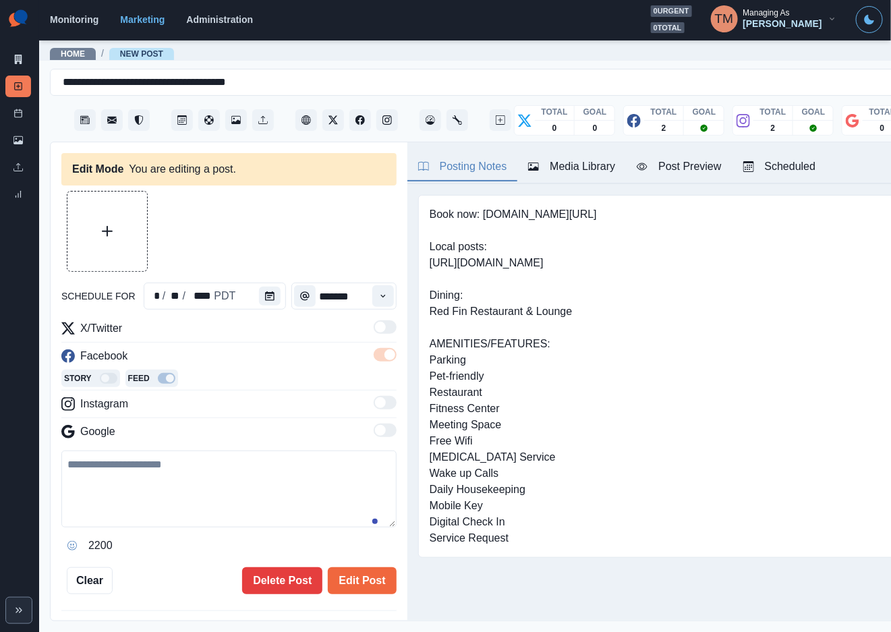
type input "********"
type textarea "**********"
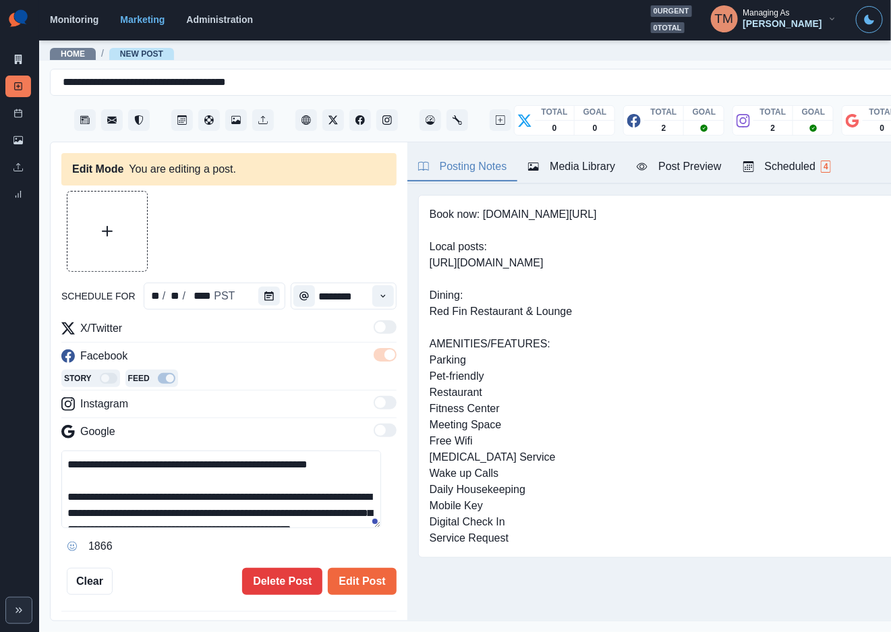
click at [579, 169] on div "Media Library" at bounding box center [571, 167] width 87 height 16
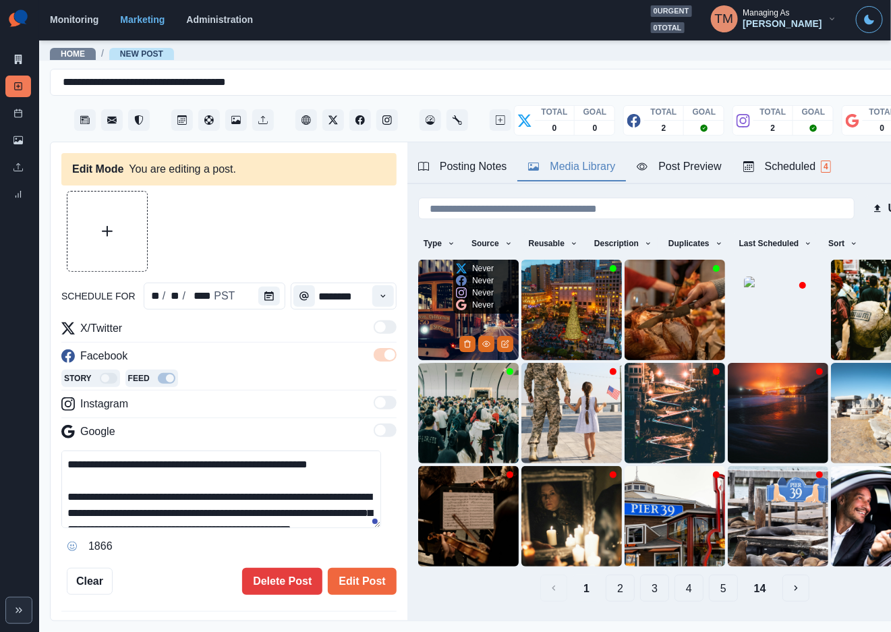
click at [425, 294] on img at bounding box center [468, 310] width 101 height 101
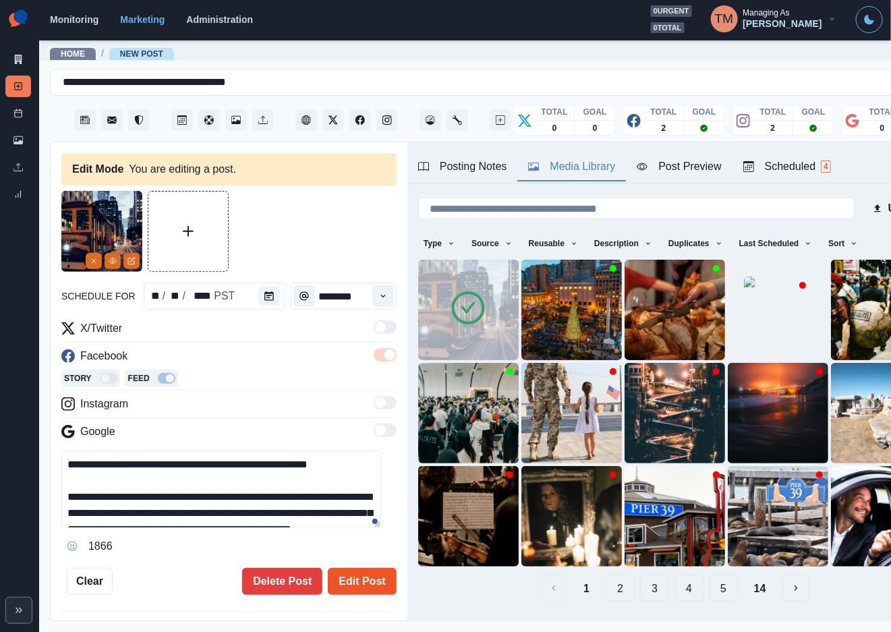
click at [355, 575] on button "Edit Post" at bounding box center [362, 581] width 68 height 27
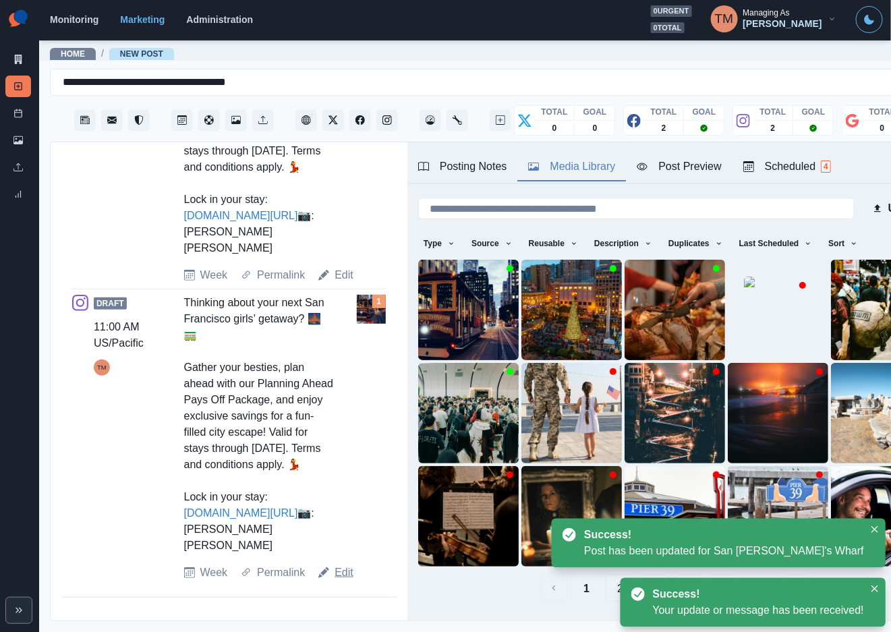
click at [340, 581] on link "Edit" at bounding box center [344, 573] width 19 height 16
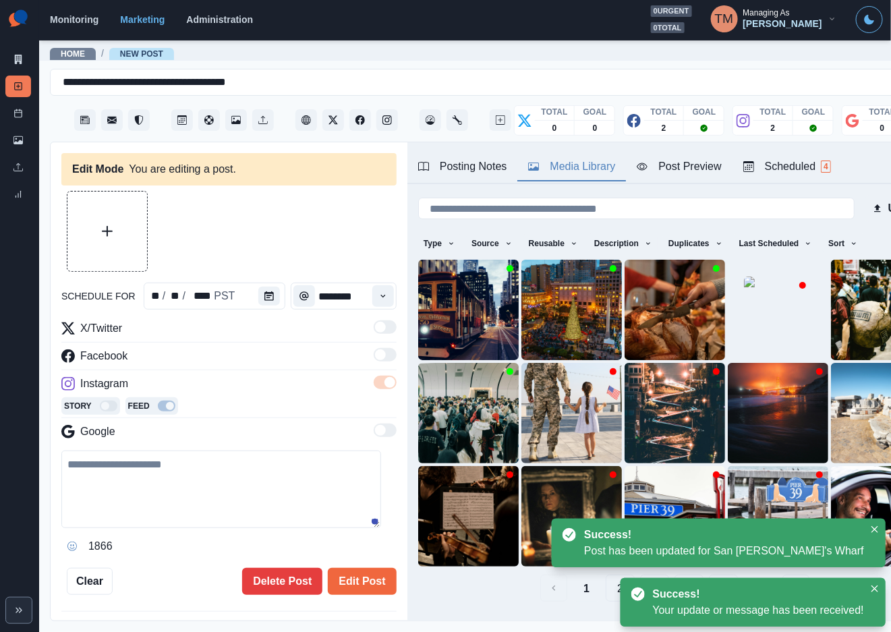
type textarea "**********"
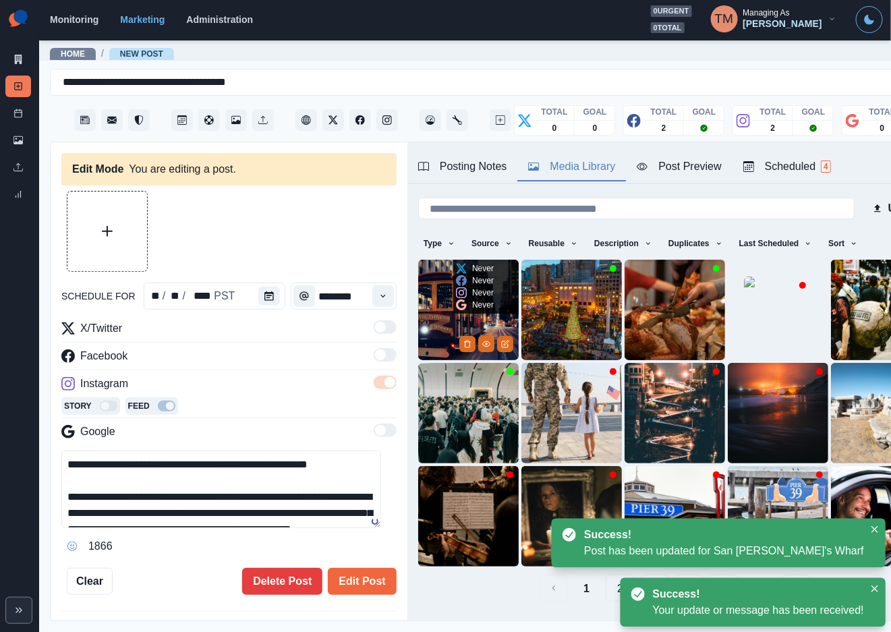
click at [438, 316] on img at bounding box center [468, 310] width 101 height 101
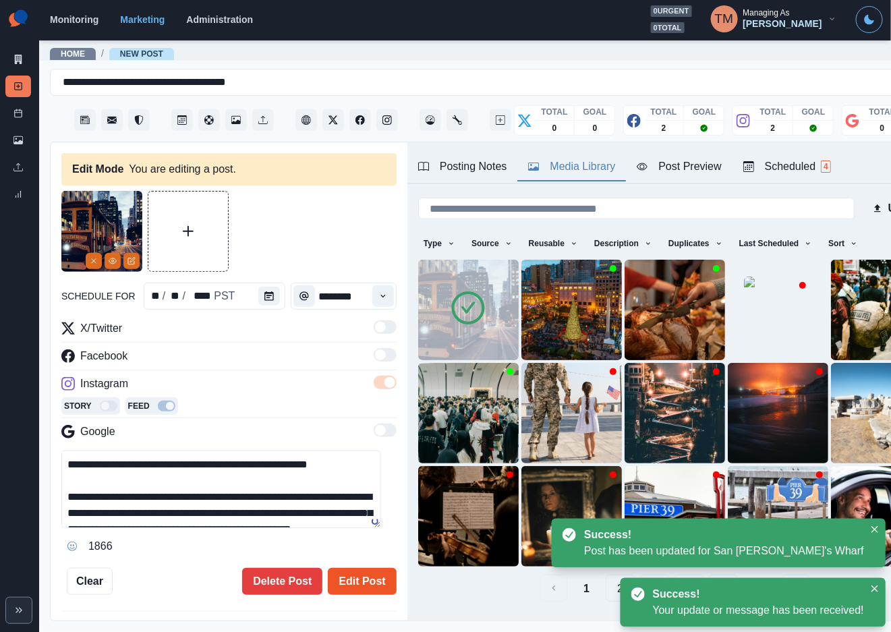
click at [345, 574] on button "Edit Post" at bounding box center [362, 581] width 68 height 27
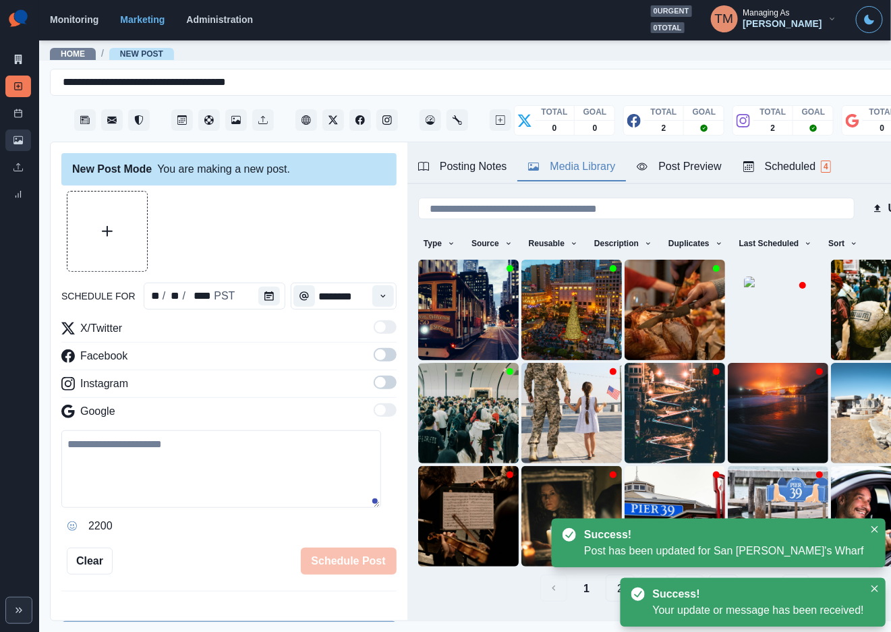
click at [19, 140] on icon at bounding box center [17, 140] width 9 height 8
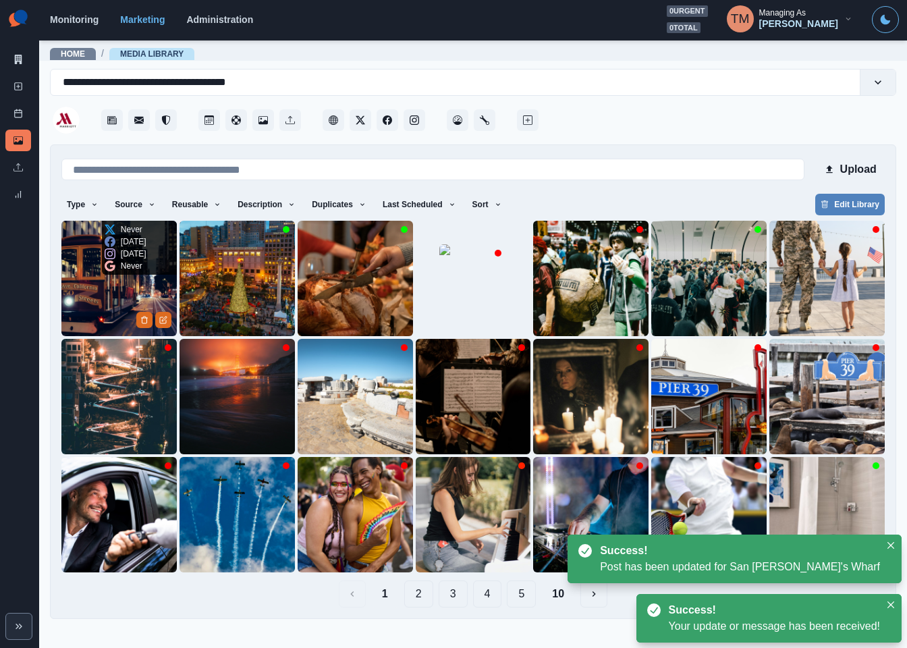
click at [130, 288] on img at bounding box center [118, 278] width 115 height 115
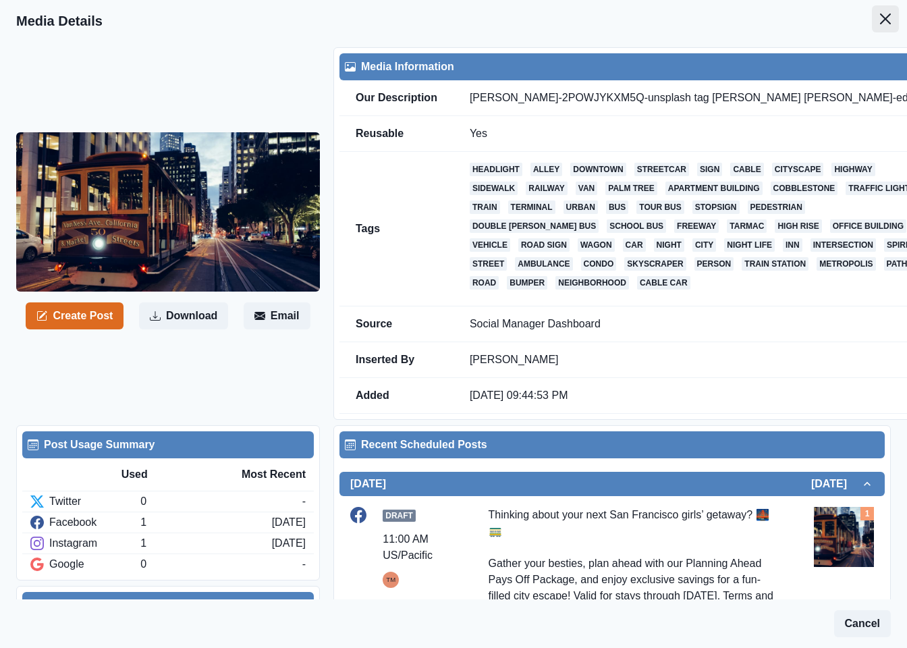
click at [877, 17] on button "Close" at bounding box center [885, 18] width 27 height 27
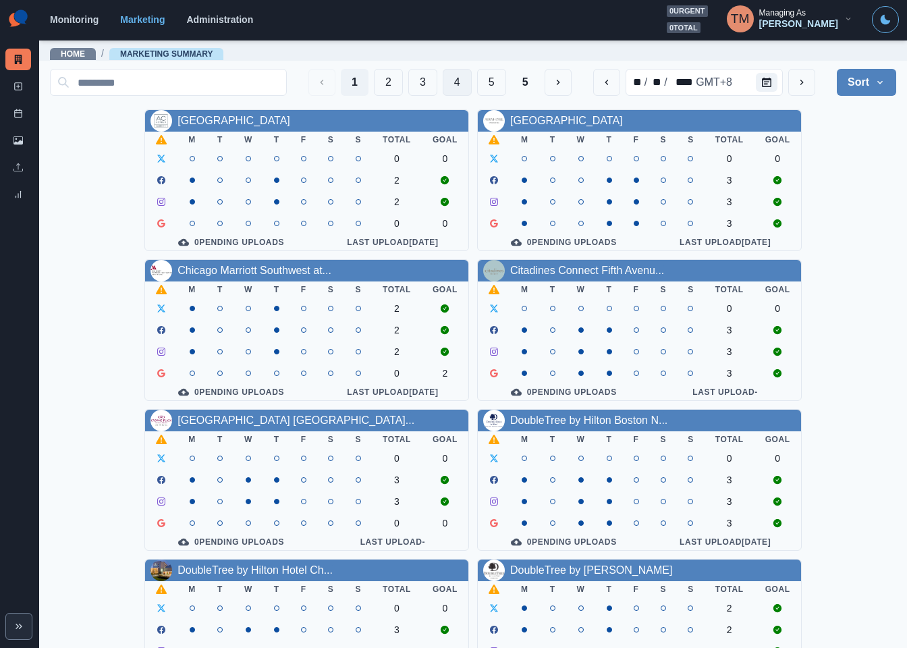
click at [443, 86] on button "4" at bounding box center [457, 82] width 29 height 27
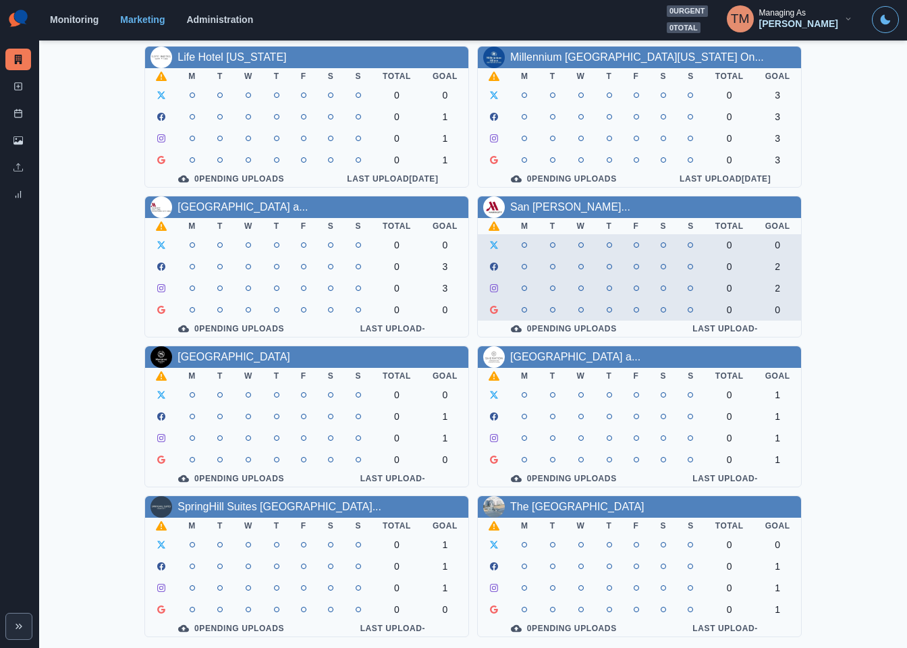
scroll to position [194, 0]
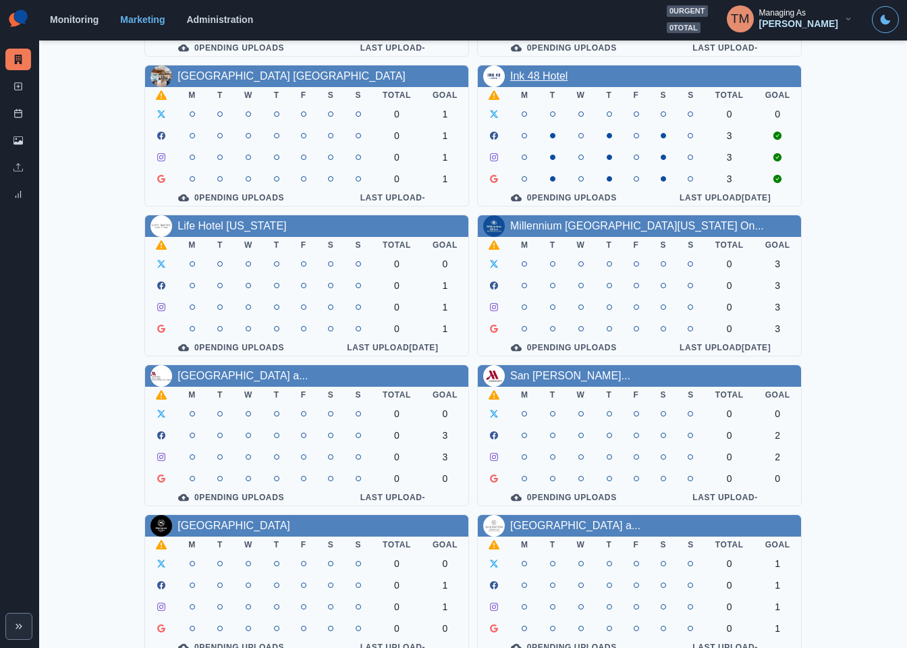
click at [515, 76] on link "Ink 48 Hotel" at bounding box center [538, 75] width 57 height 11
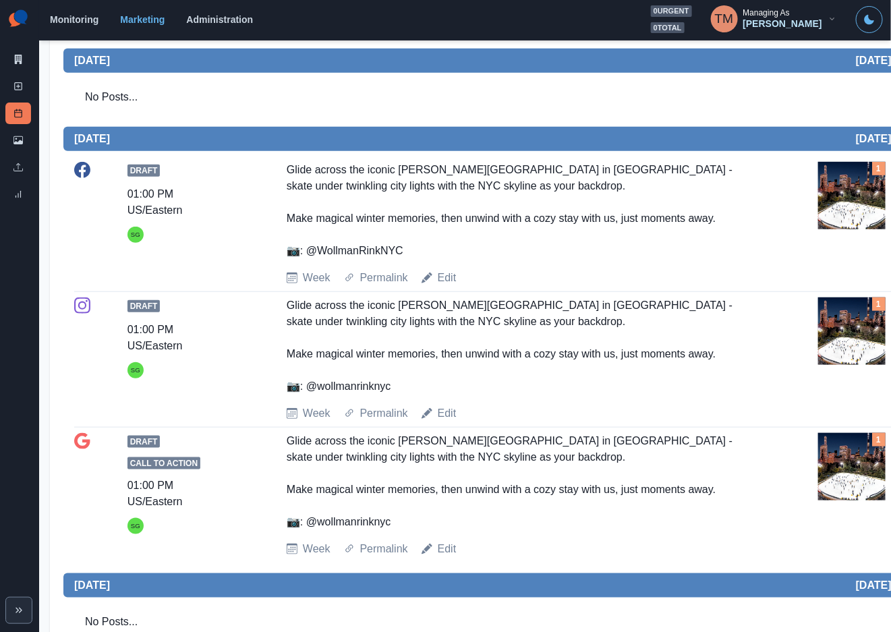
scroll to position [304, 0]
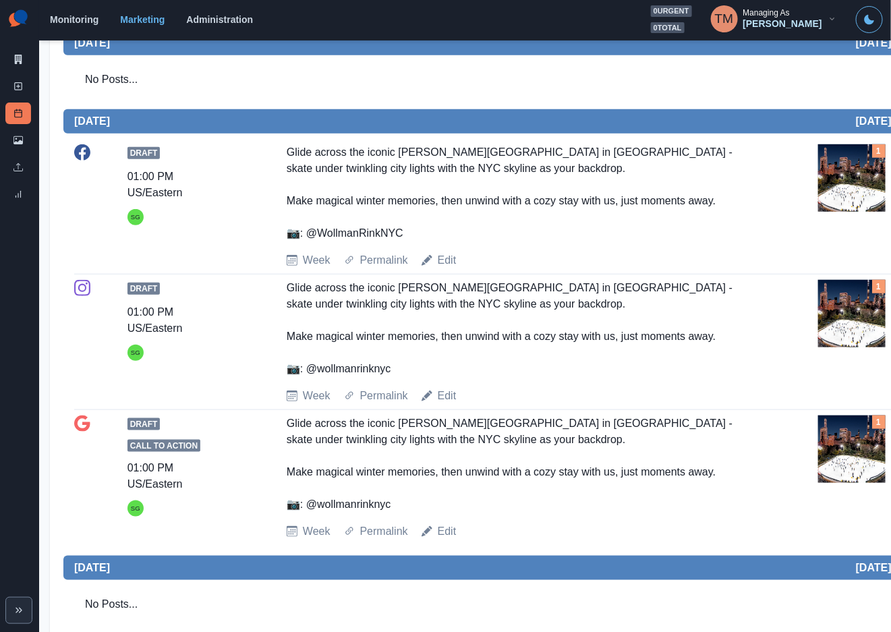
click at [833, 215] on div "1" at bounding box center [868, 195] width 101 height 103
click at [839, 178] on img at bounding box center [851, 177] width 67 height 67
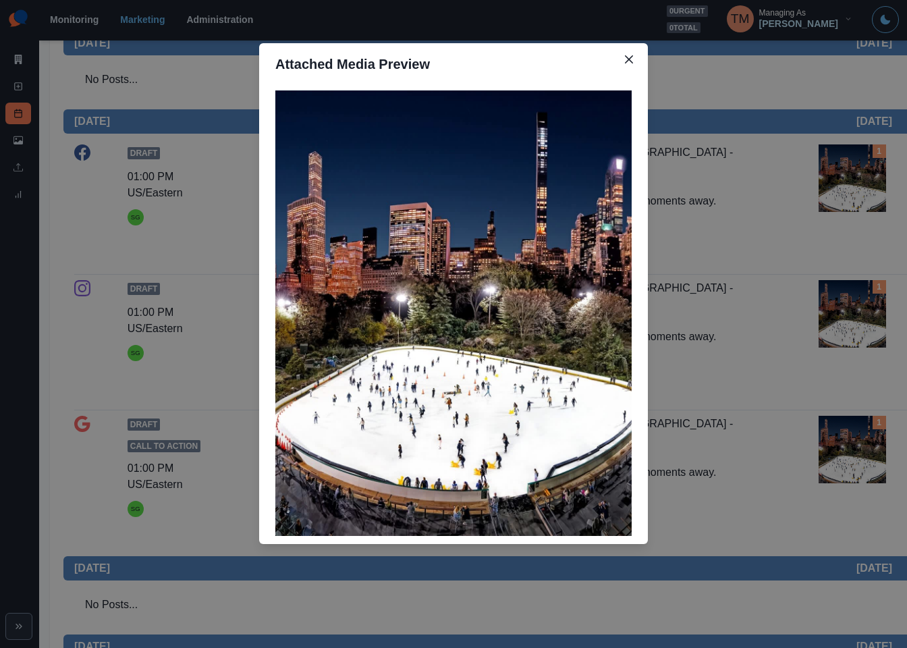
click at [827, 530] on div "Attached Media Preview" at bounding box center [453, 324] width 907 height 648
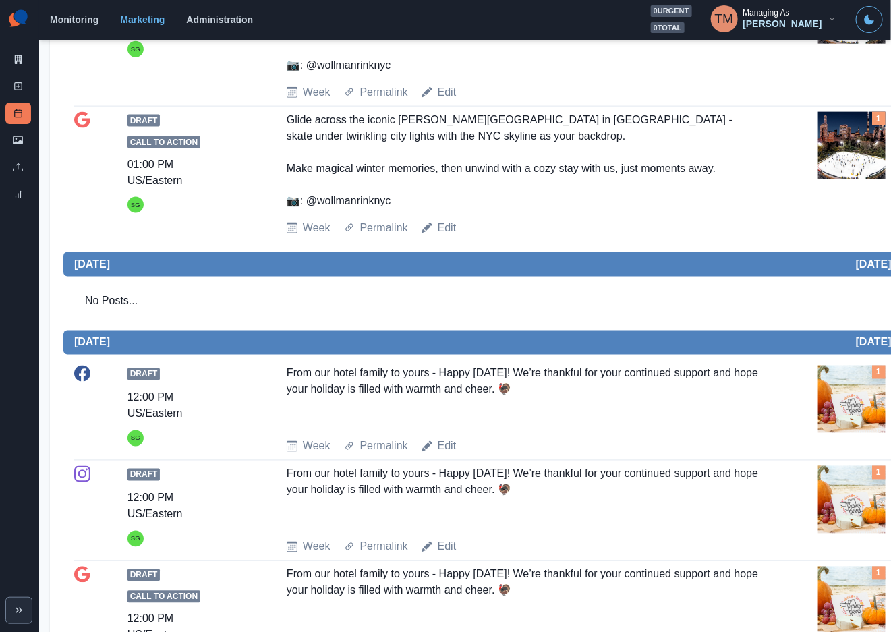
scroll to position [708, 0]
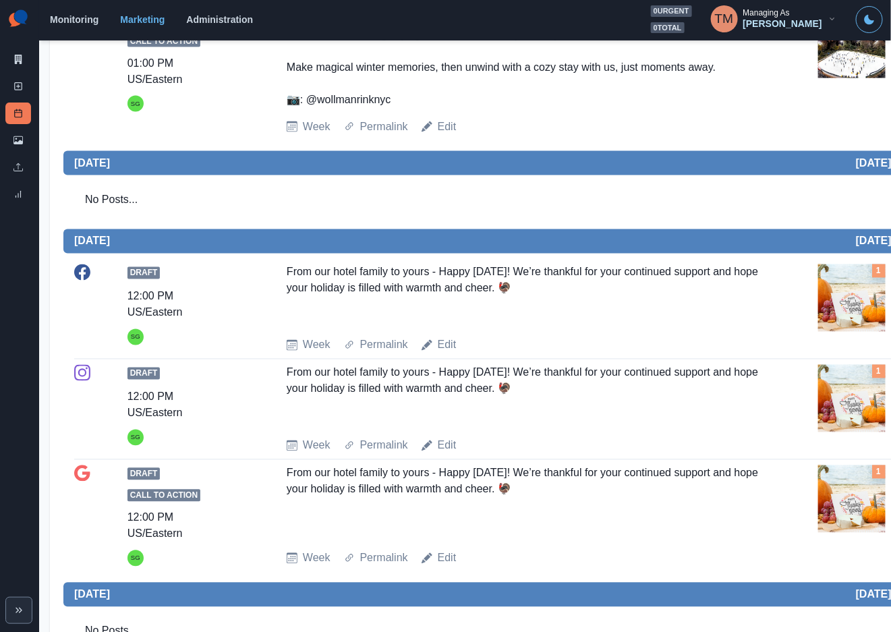
click at [845, 498] on img at bounding box center [851, 499] width 67 height 67
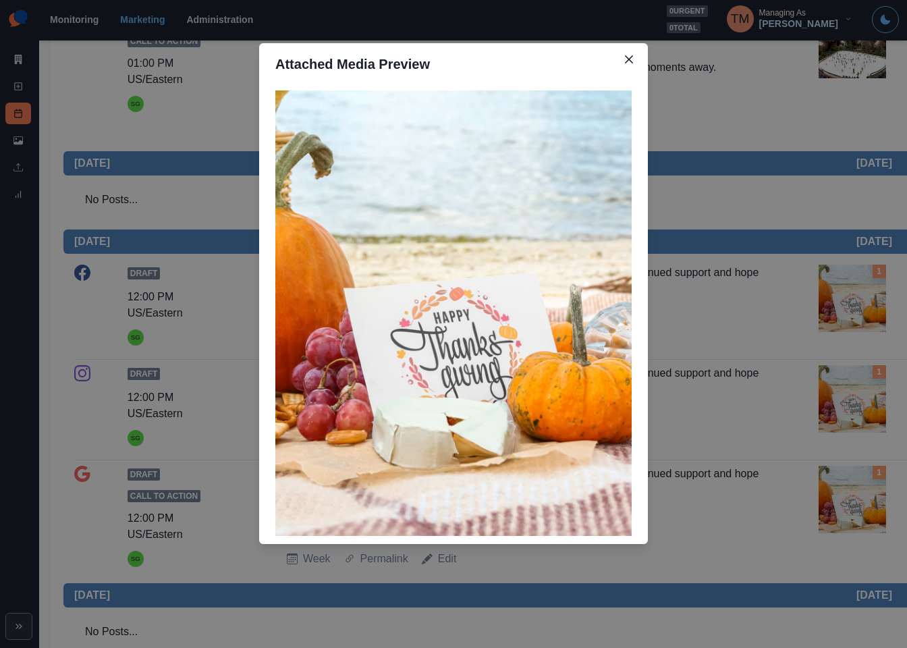
click at [752, 122] on div "Attached Media Preview" at bounding box center [453, 324] width 907 height 648
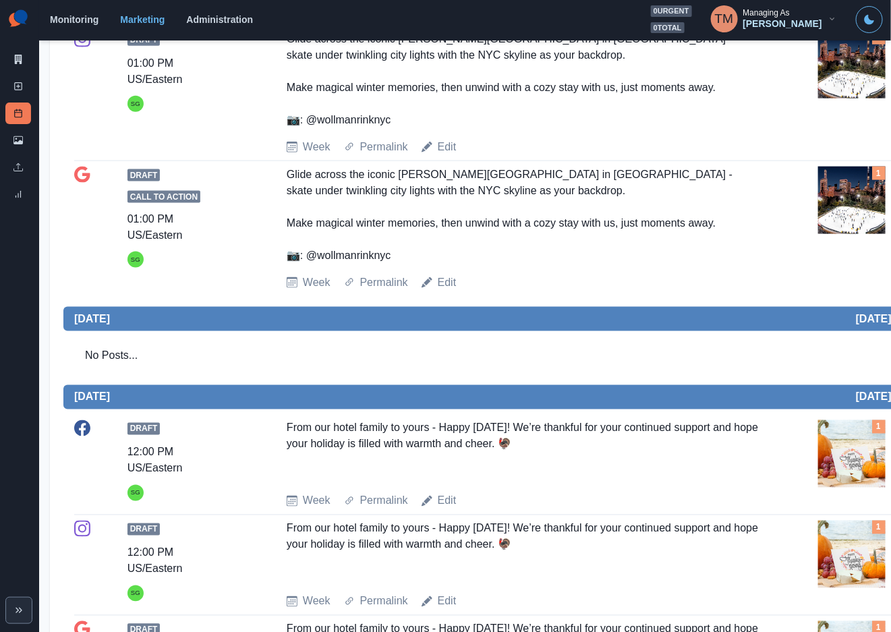
scroll to position [0, 0]
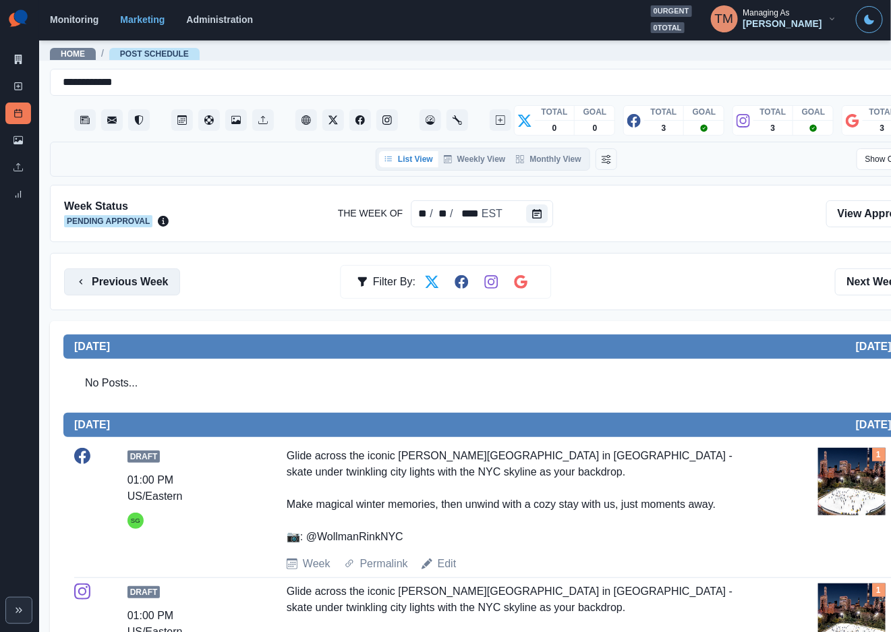
click at [140, 285] on button "Previous Week" at bounding box center [122, 282] width 116 height 27
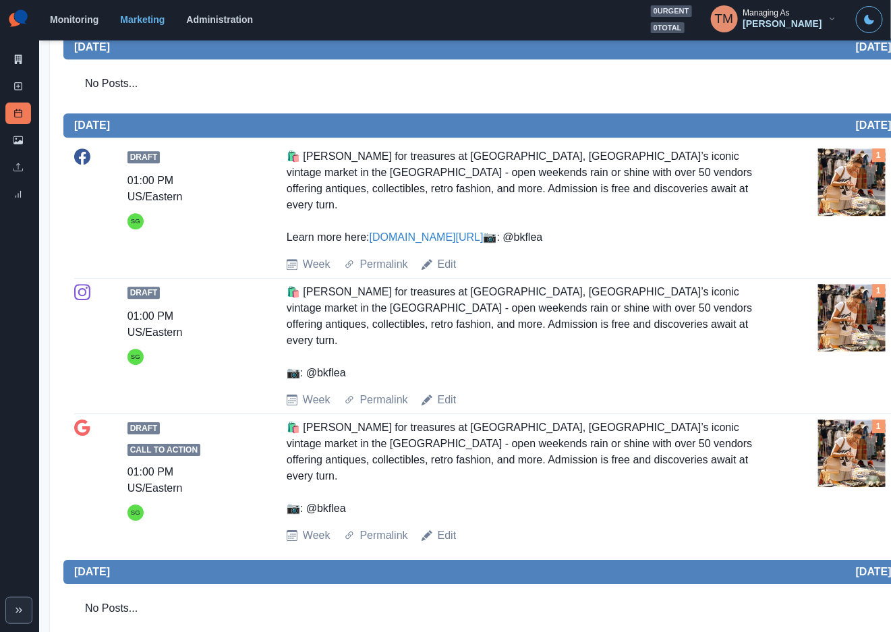
scroll to position [1281, 0]
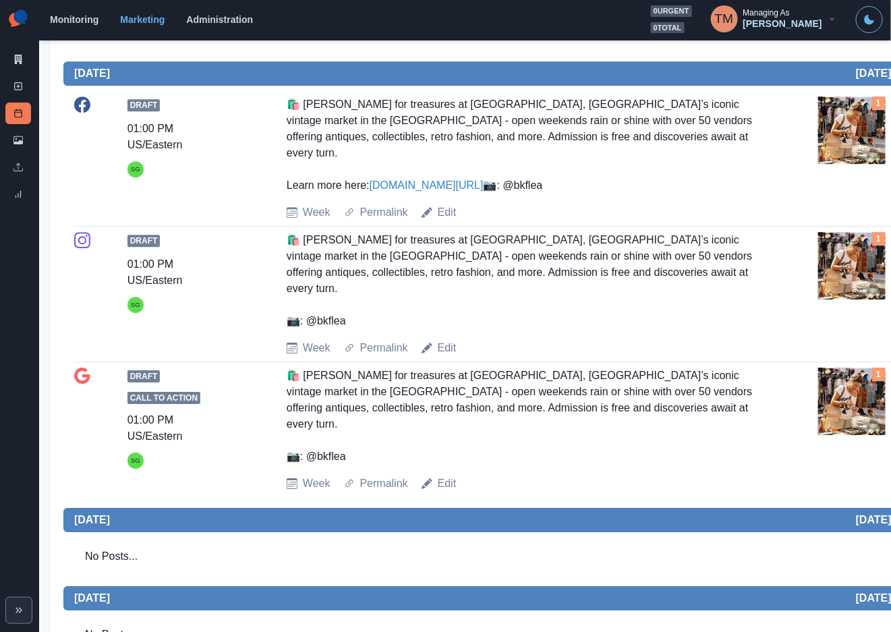
click at [856, 374] on img at bounding box center [851, 401] width 67 height 67
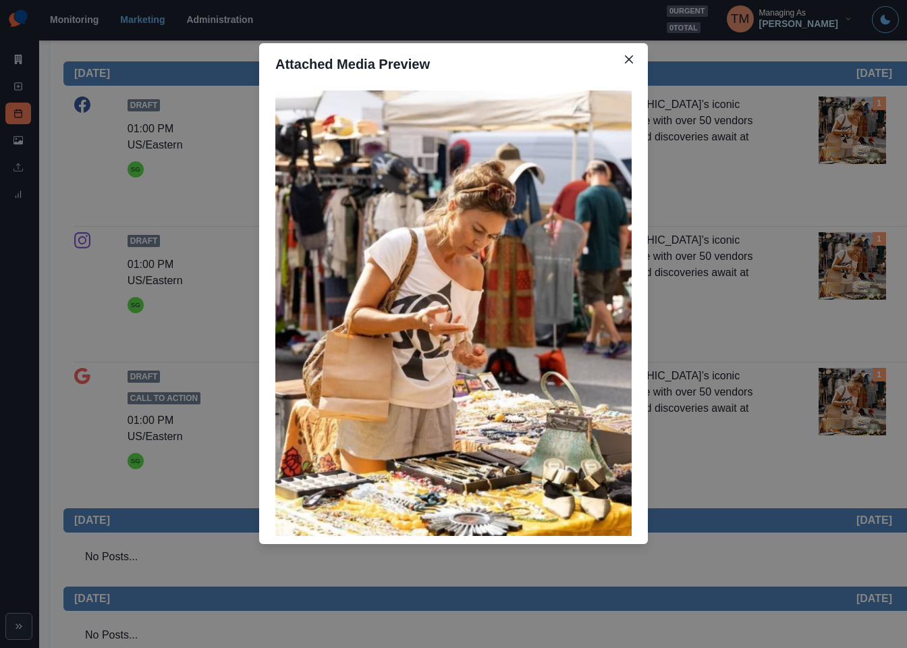
click at [856, 374] on div "Attached Media Preview" at bounding box center [453, 324] width 907 height 648
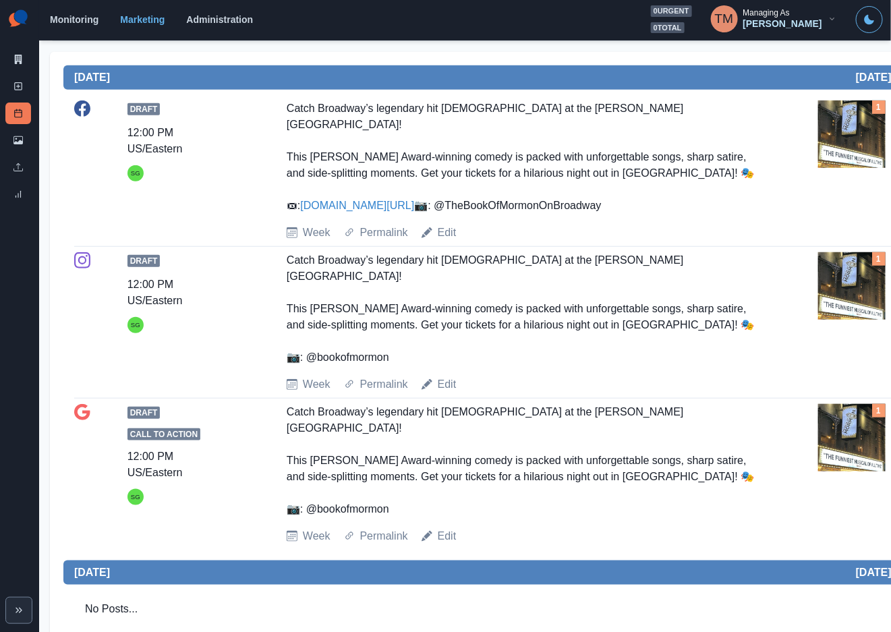
scroll to position [0, 0]
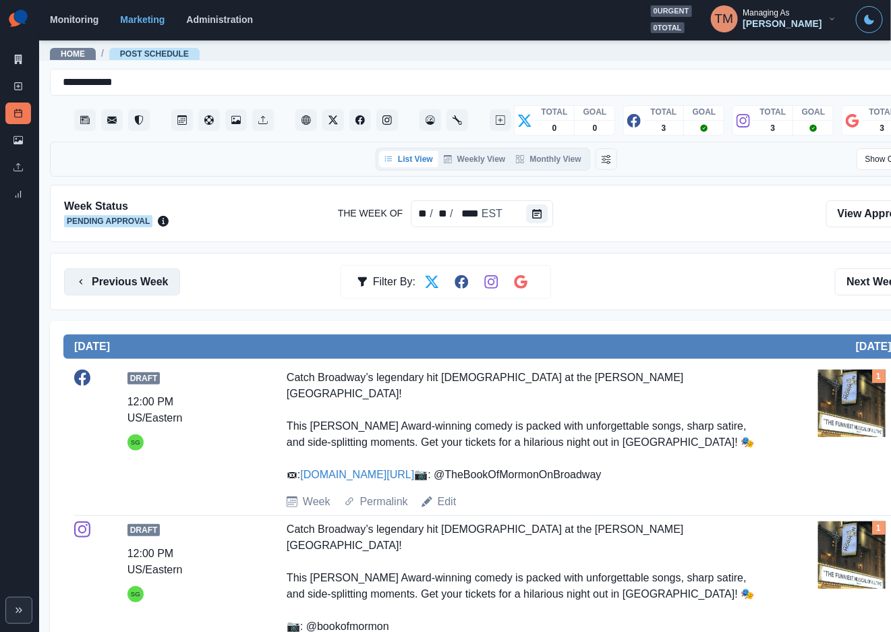
click at [146, 288] on button "Previous Week" at bounding box center [122, 282] width 116 height 27
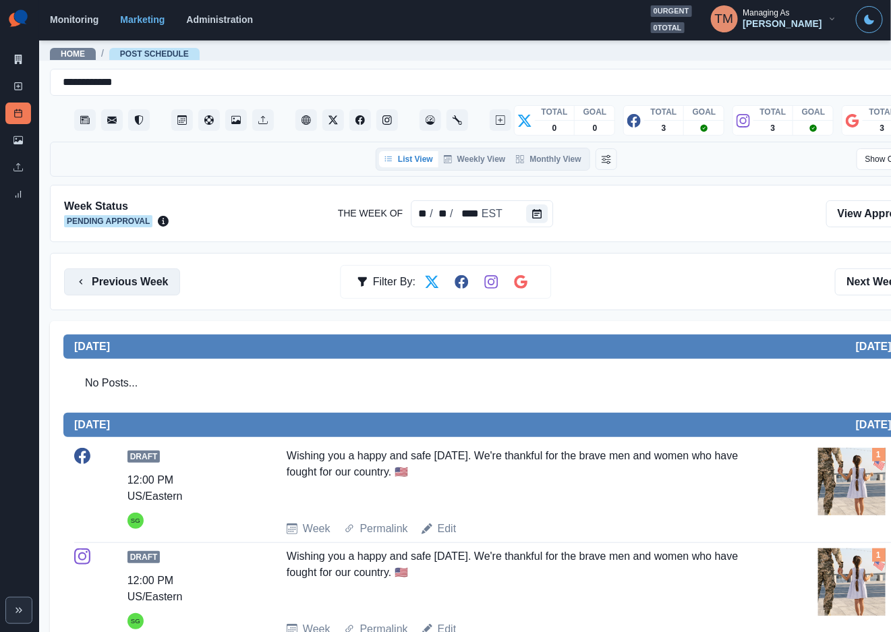
click at [114, 286] on button "Previous Week" at bounding box center [122, 282] width 116 height 27
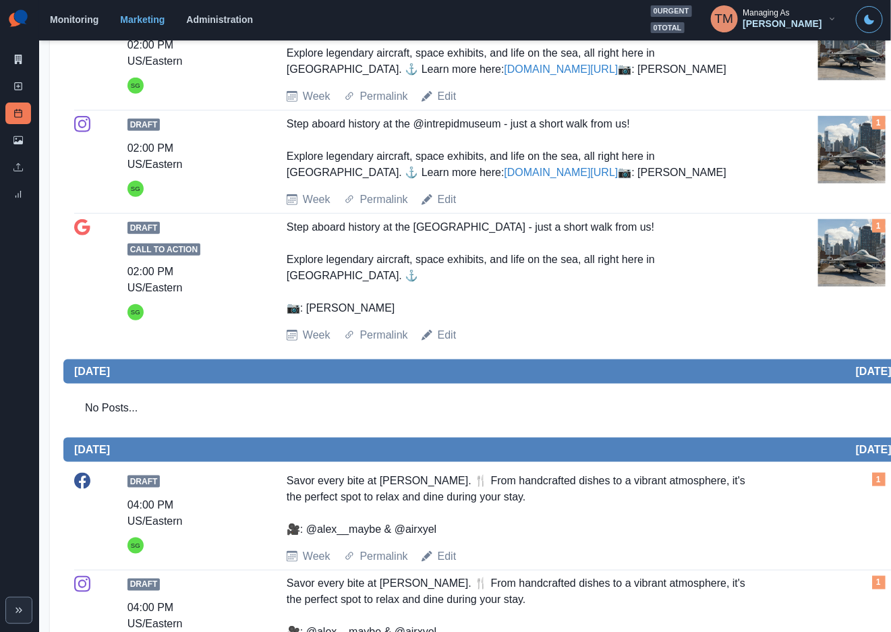
scroll to position [405, 0]
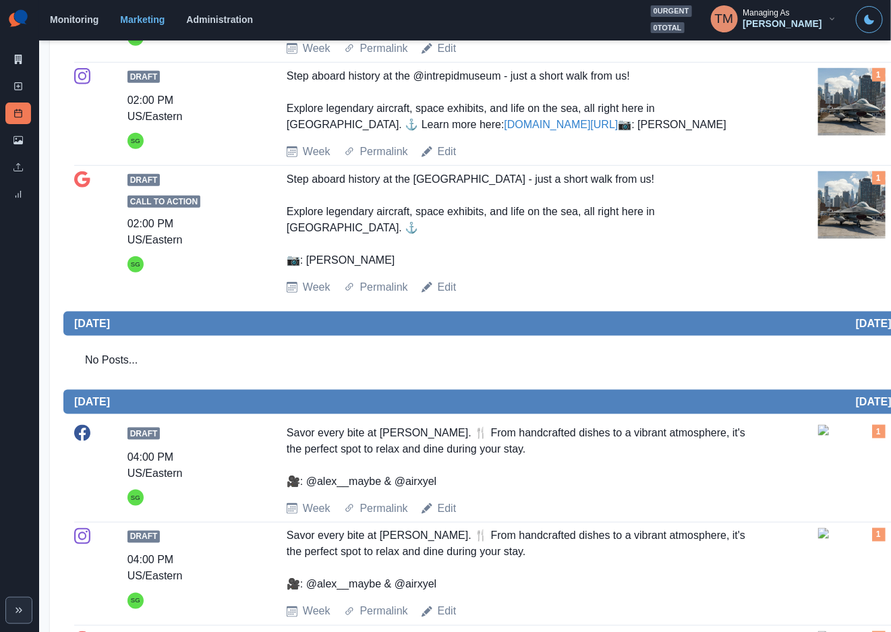
click at [841, 239] on img at bounding box center [851, 204] width 67 height 67
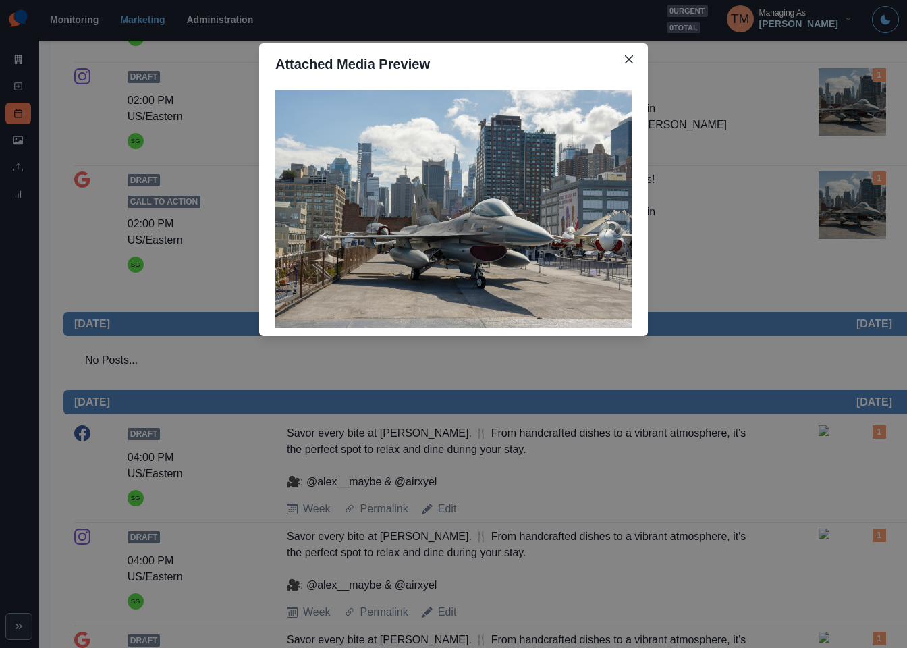
click at [723, 189] on div "Attached Media Preview" at bounding box center [453, 324] width 907 height 648
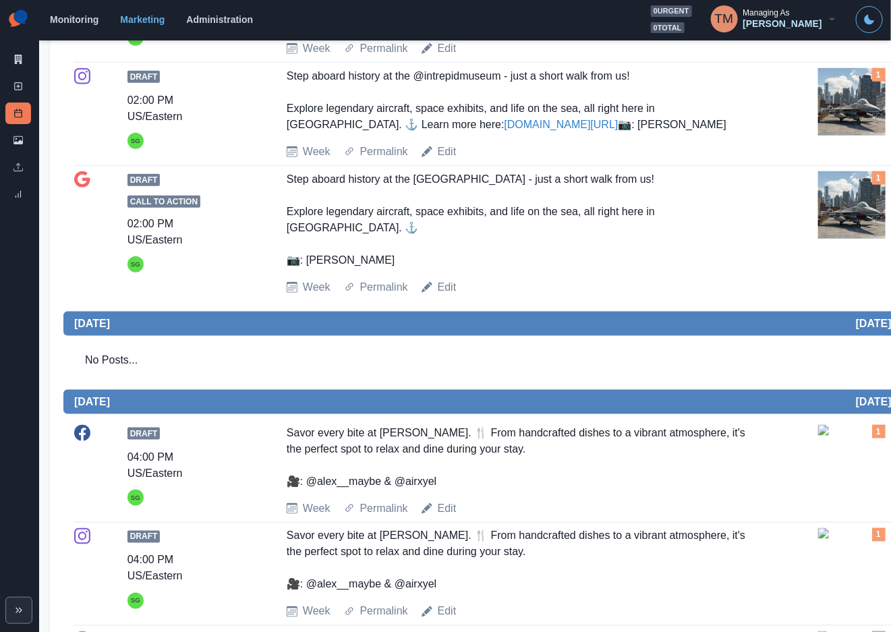
click at [708, 296] on div "Draft Call to Action 02:00 PM US/Eastern SG Step aboard history at the Intrepid…" at bounding box center [496, 233] width 845 height 124
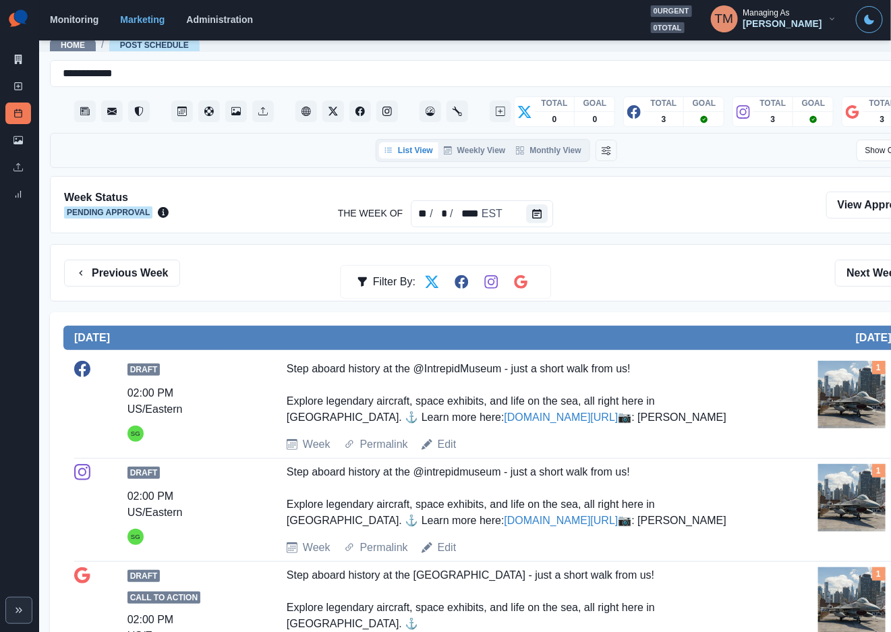
scroll to position [0, 0]
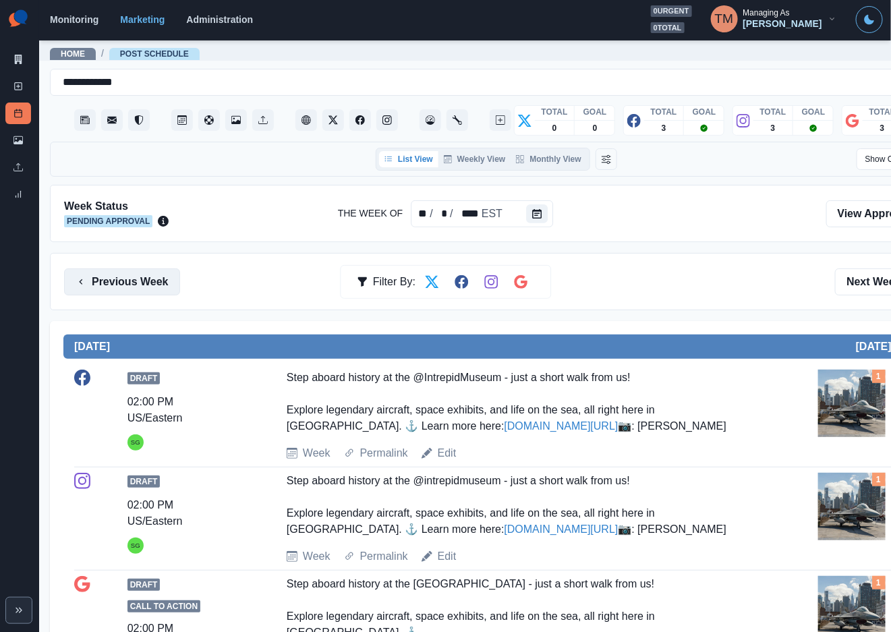
click at [134, 286] on button "Previous Week" at bounding box center [122, 282] width 116 height 27
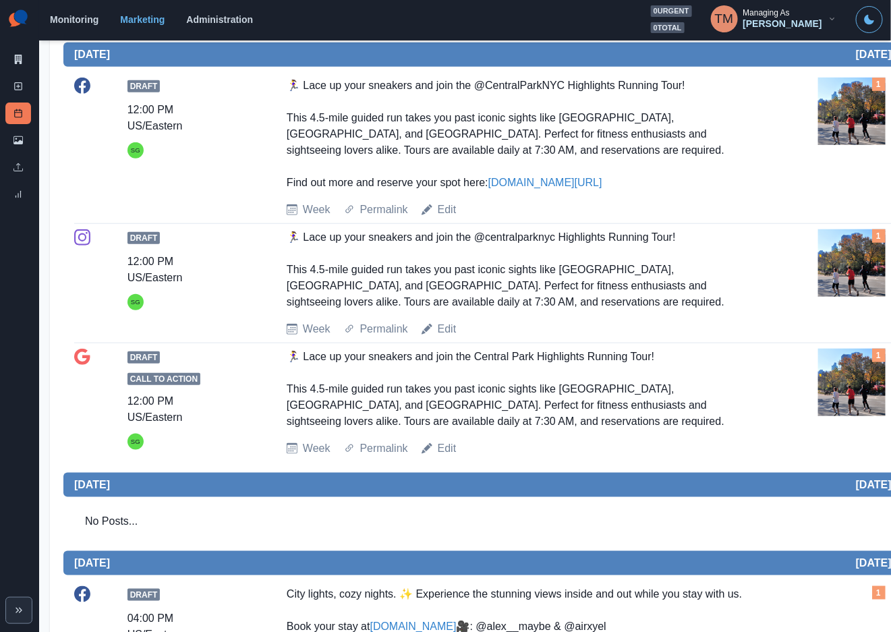
scroll to position [304, 0]
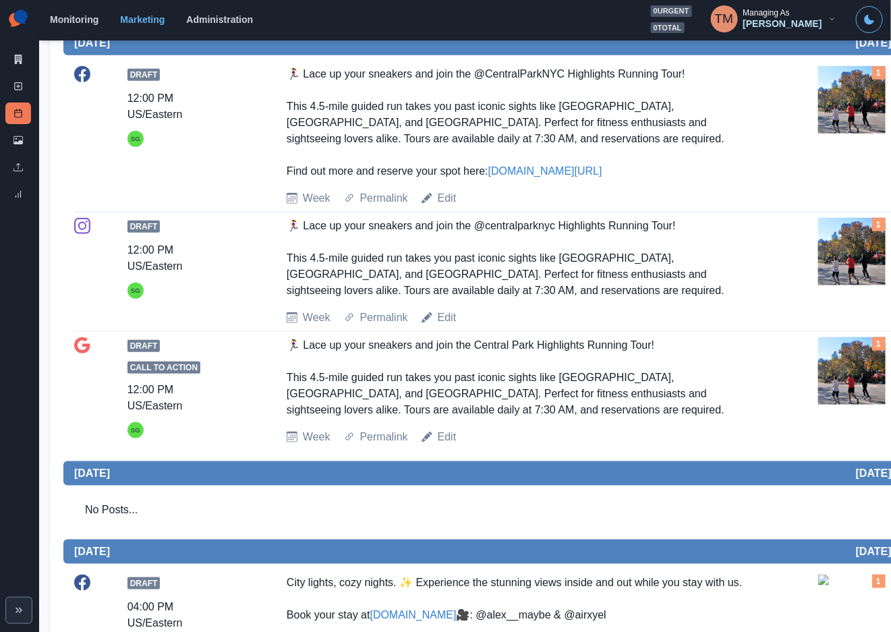
click at [867, 377] on img at bounding box center [851, 370] width 67 height 67
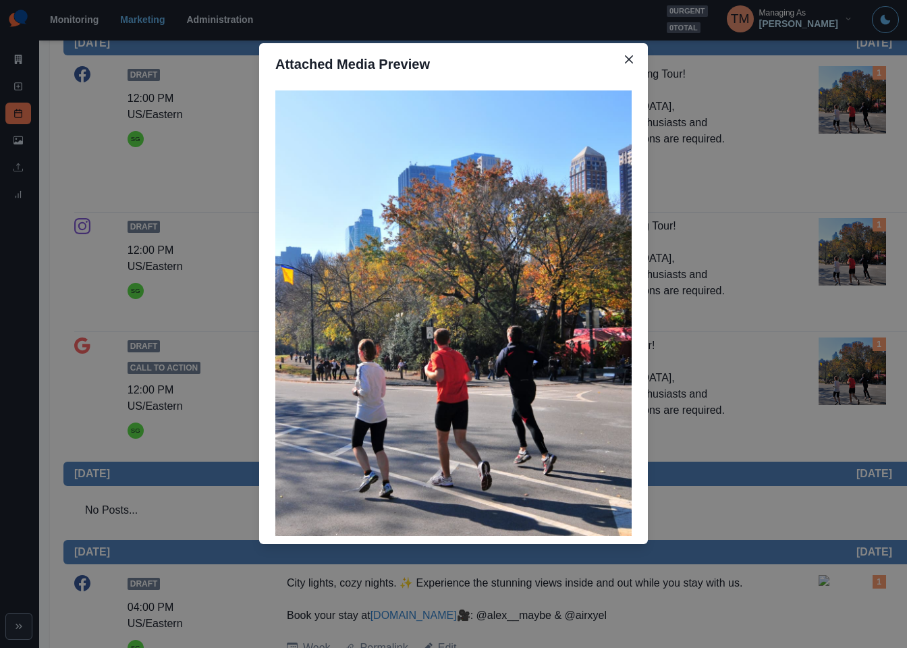
click at [867, 377] on div "Attached Media Preview" at bounding box center [453, 324] width 907 height 648
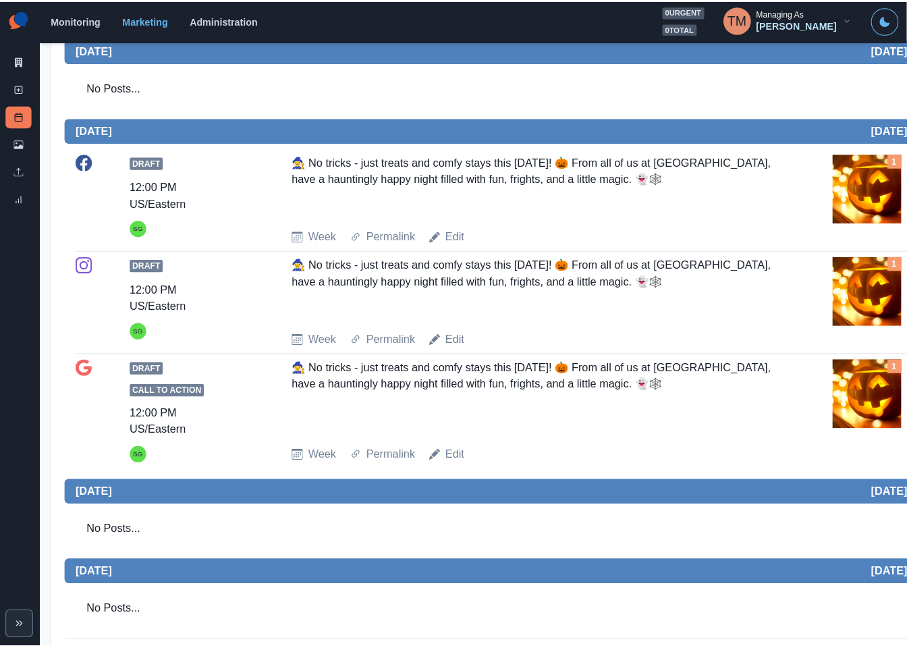
scroll to position [1179, 0]
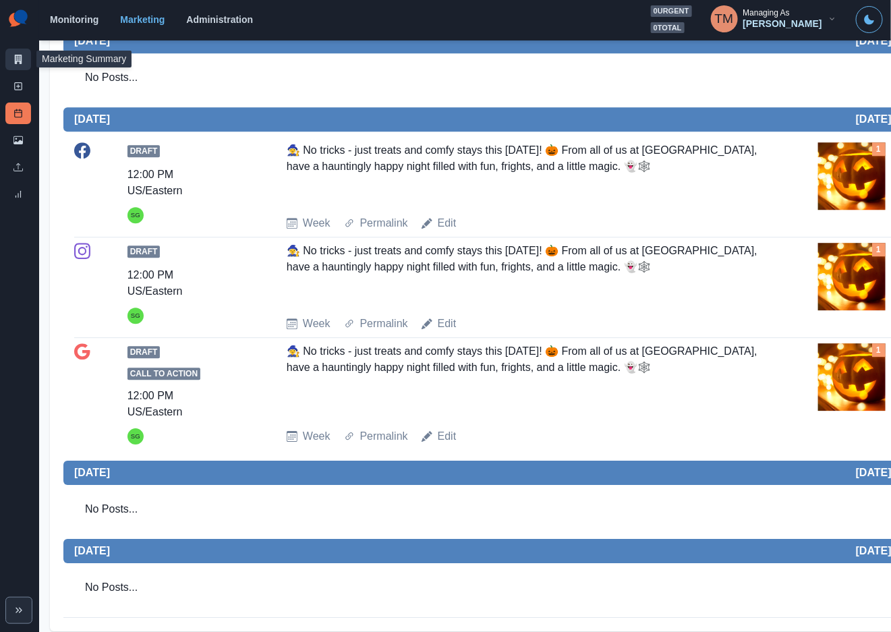
click at [6, 61] on link "Marketing Summary" at bounding box center [18, 60] width 26 height 22
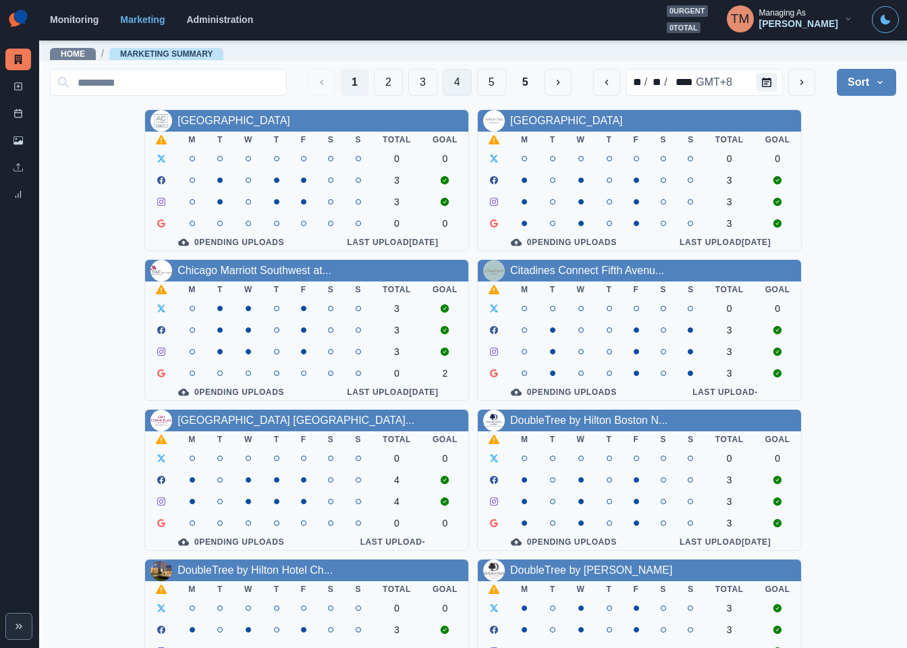
click at [443, 91] on button "4" at bounding box center [457, 82] width 29 height 27
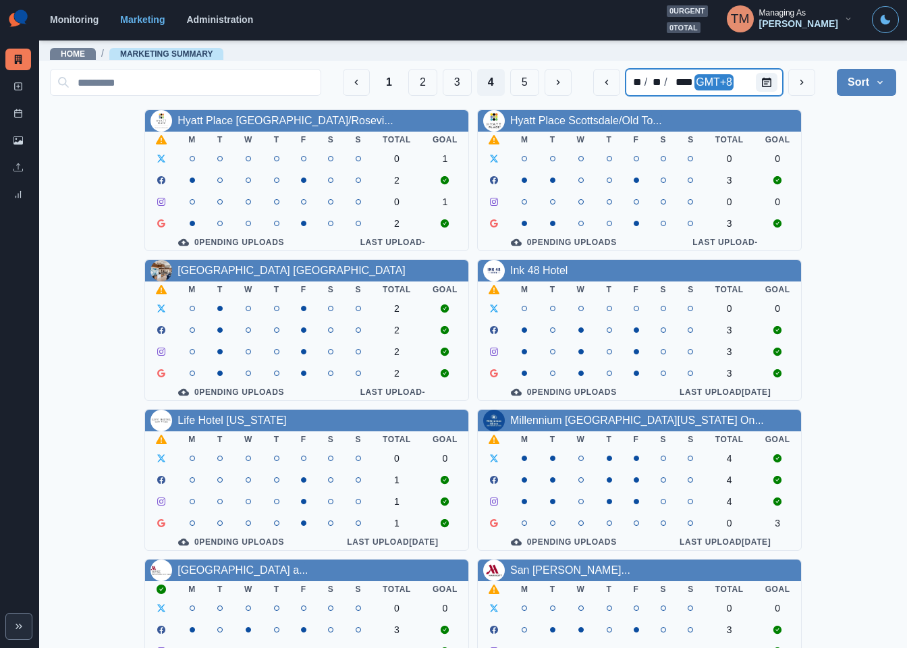
click at [765, 82] on div at bounding box center [769, 82] width 27 height 27
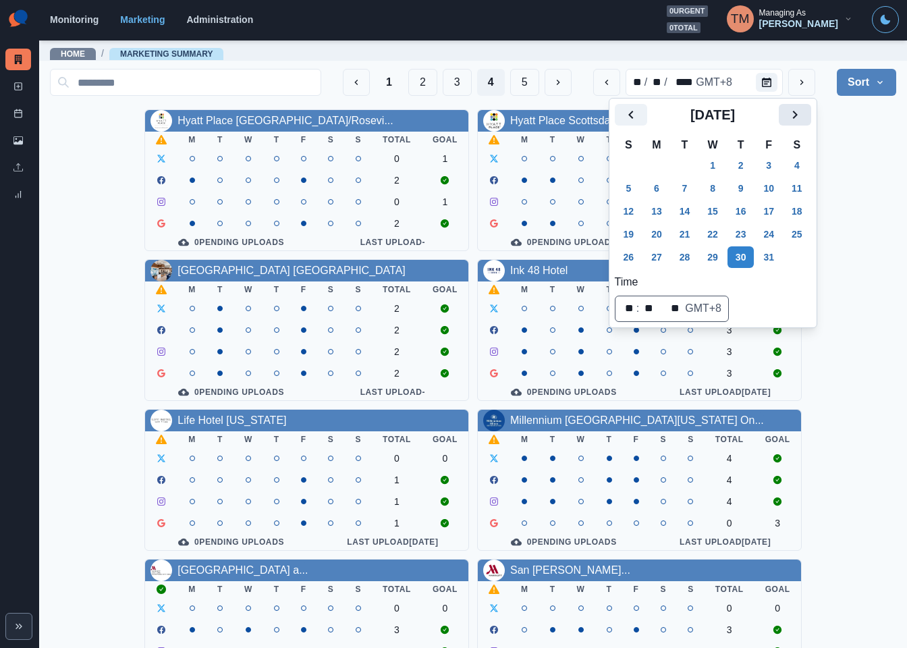
click at [789, 112] on icon "Next" at bounding box center [795, 115] width 16 height 16
click at [790, 112] on icon "Next" at bounding box center [795, 115] width 16 height 16
click at [632, 114] on icon "Previous" at bounding box center [631, 115] width 16 height 16
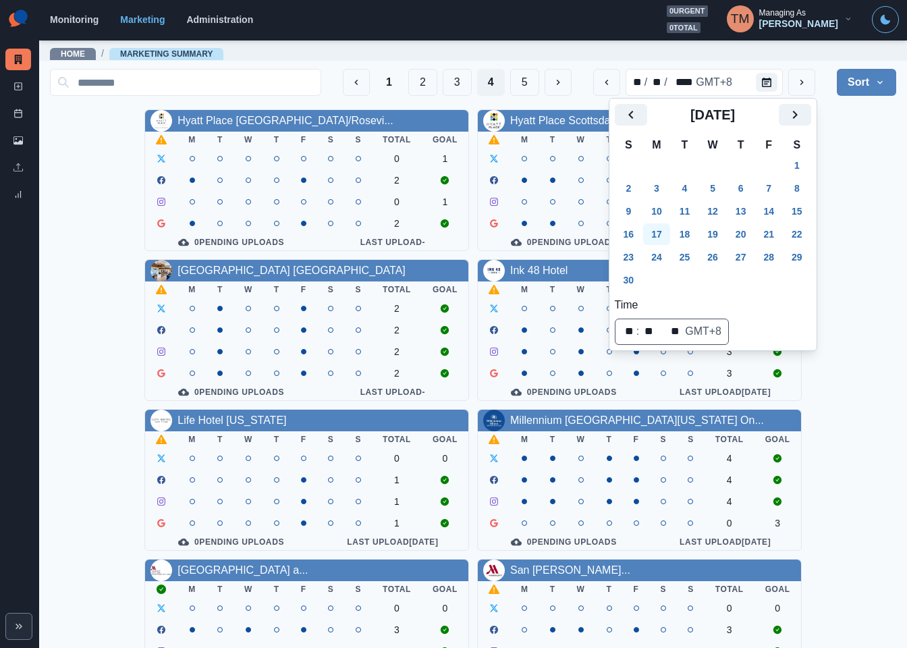
click at [658, 240] on button "17" at bounding box center [656, 234] width 27 height 22
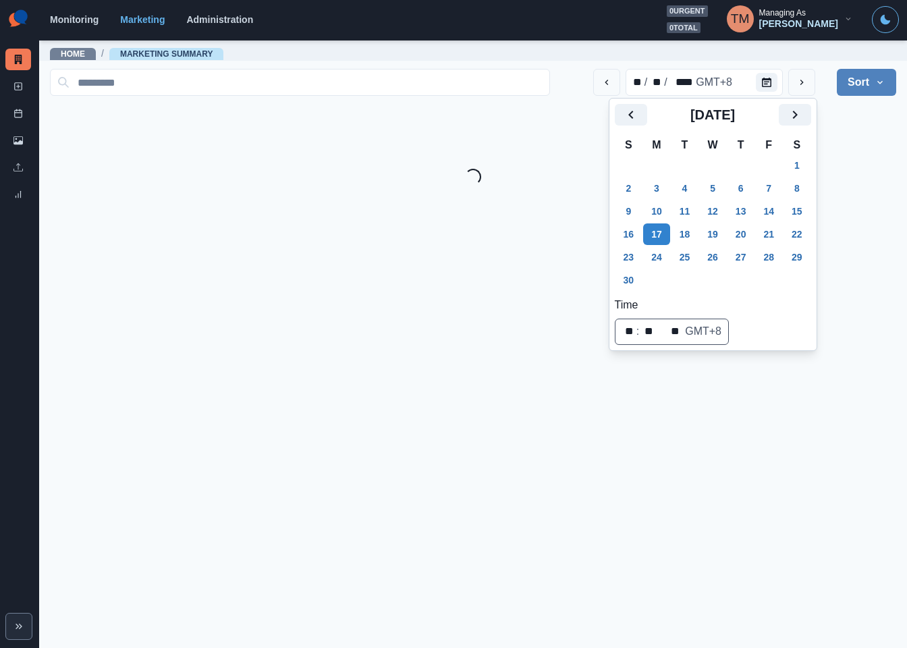
click at [849, 215] on main "Home / Marketing Summary ** / ** / **** GMT+8 Sort Client Name Uploads Pending …" at bounding box center [473, 343] width 868 height 609
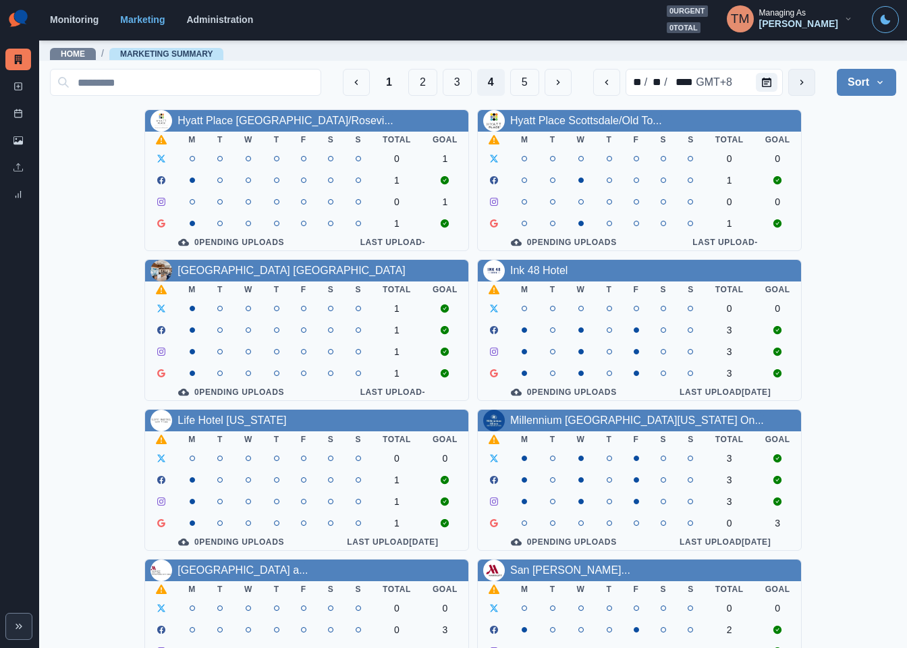
click at [800, 83] on icon "next" at bounding box center [801, 82] width 3 height 5
